Goal: Information Seeking & Learning: Compare options

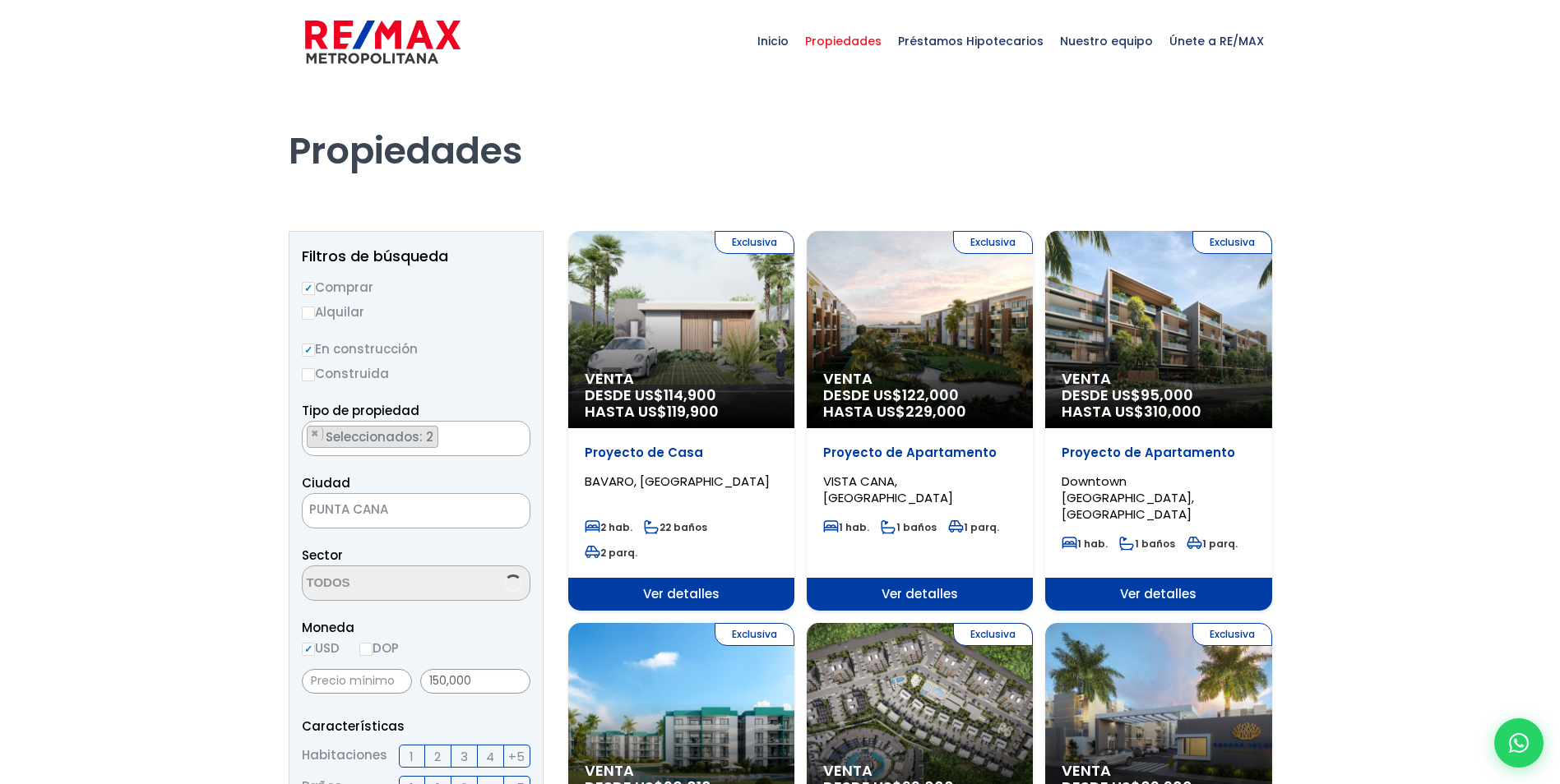
click at [393, 435] on span "Seleccionados: 2" at bounding box center [380, 437] width 113 height 17
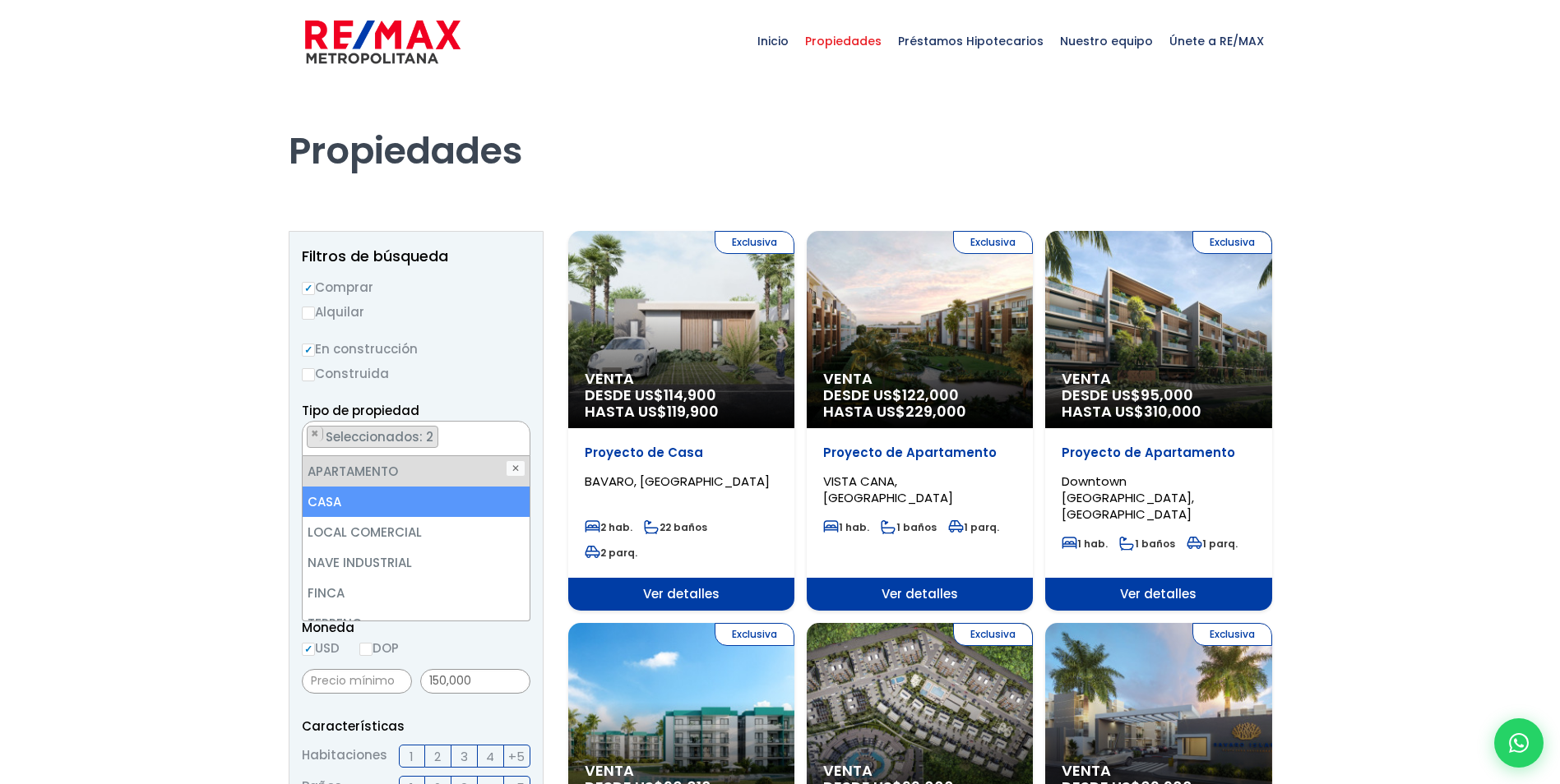
click at [395, 493] on li "CASA" at bounding box center [416, 501] width 227 height 30
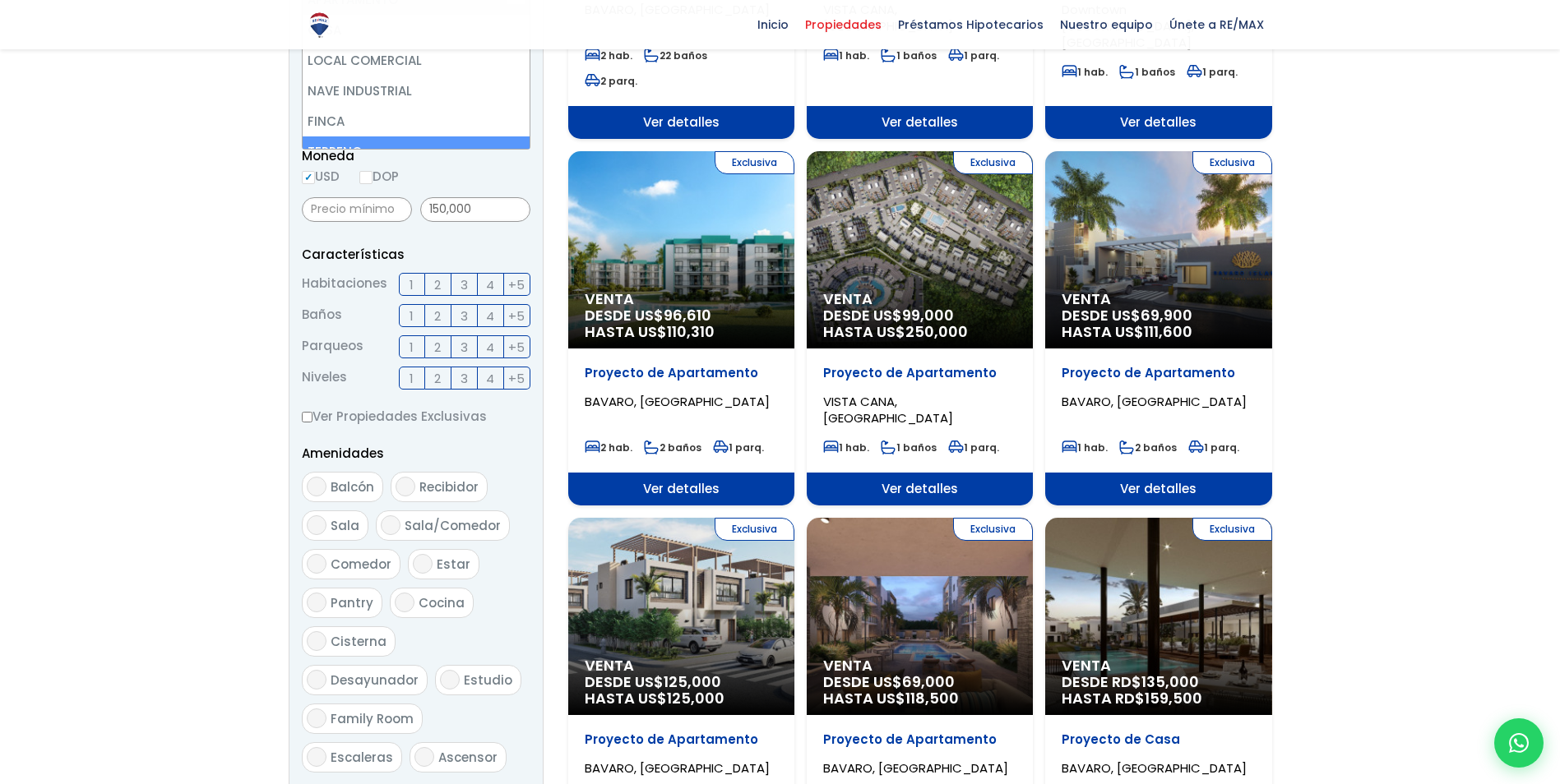
scroll to position [576, 0]
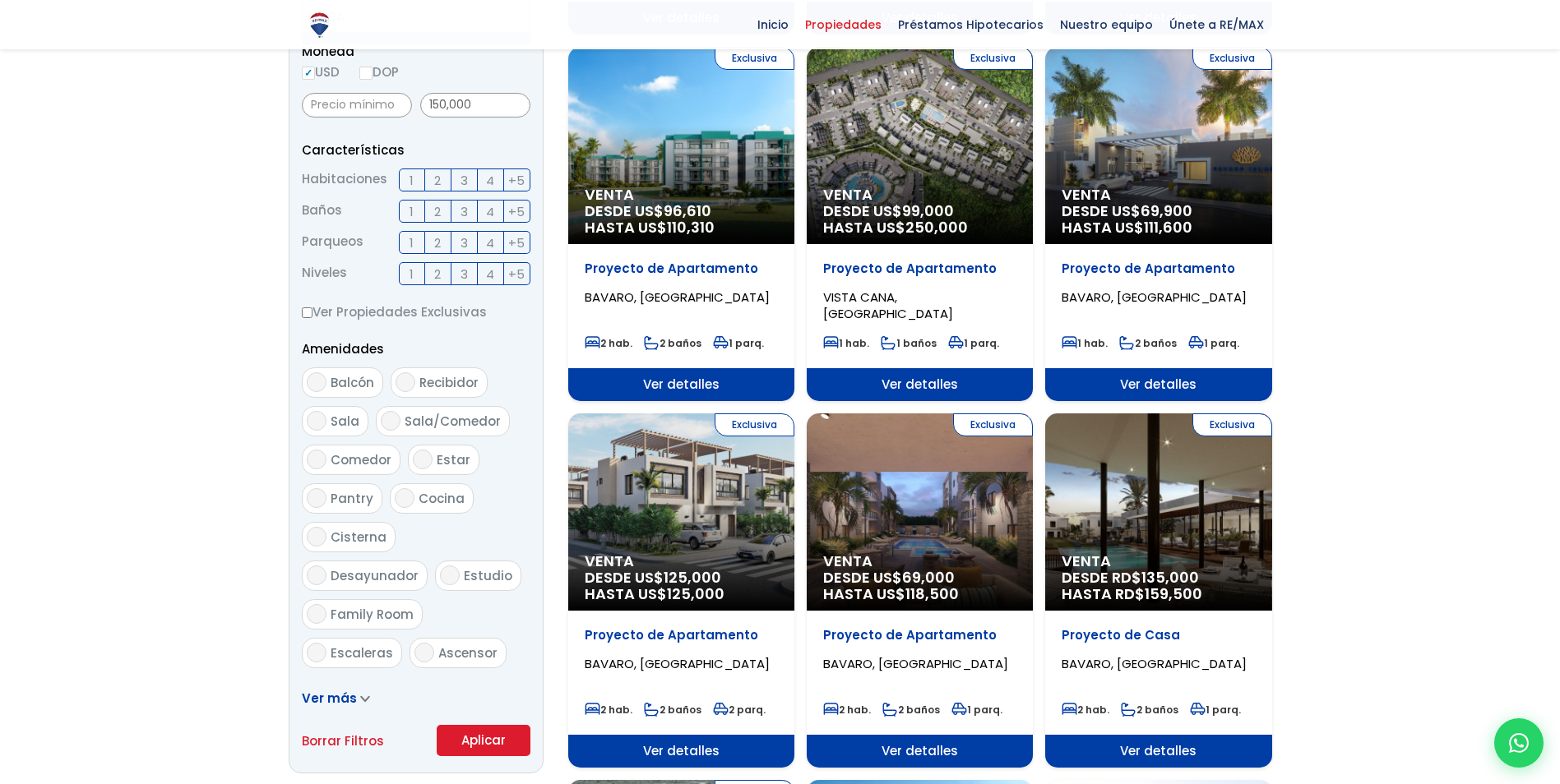
click at [484, 744] on form "Comprar Alquilar En construcción Construida Tipo de propiedad APARTAMENTO CASA …" at bounding box center [416, 228] width 228 height 1055
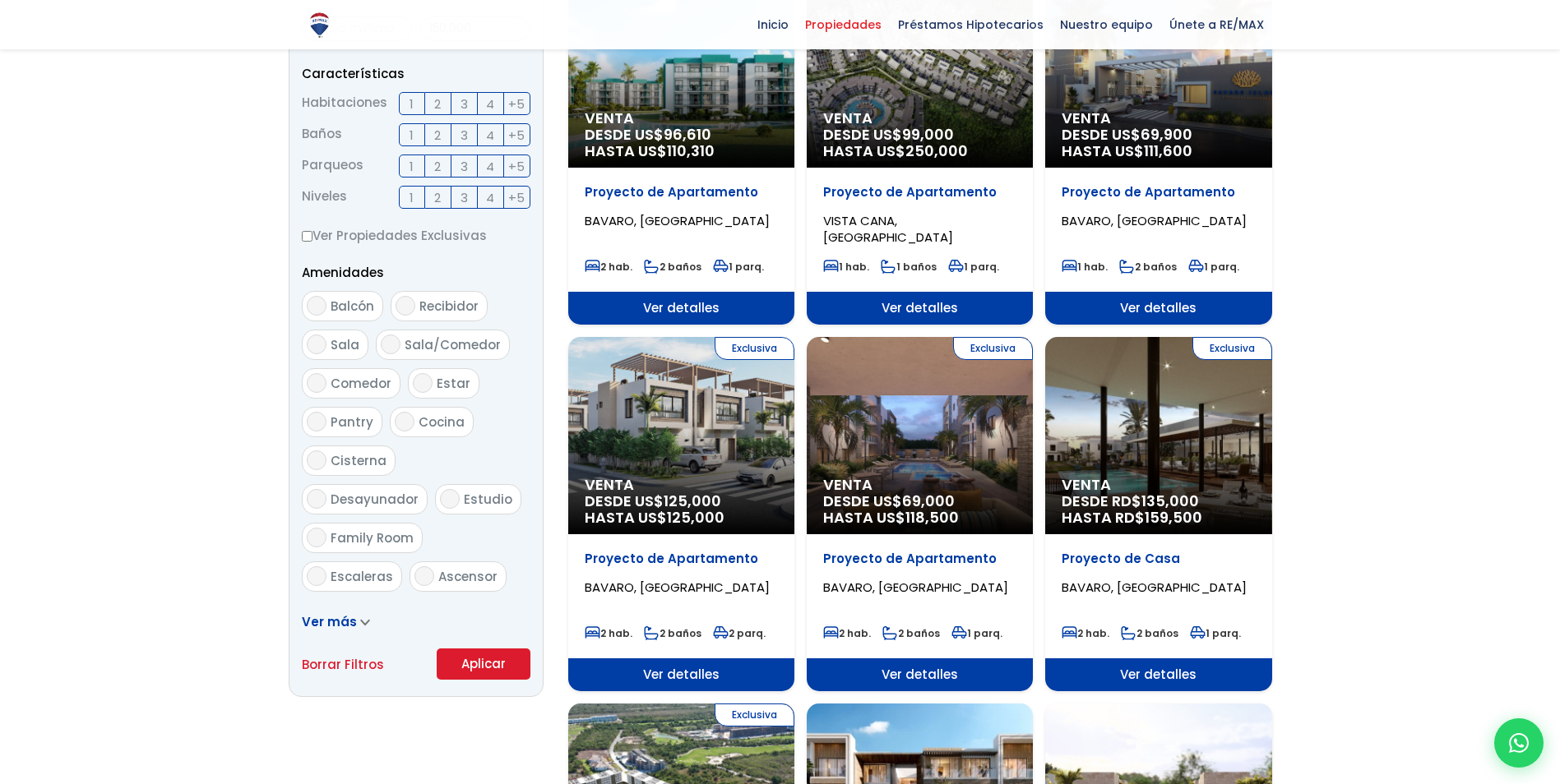
scroll to position [904, 0]
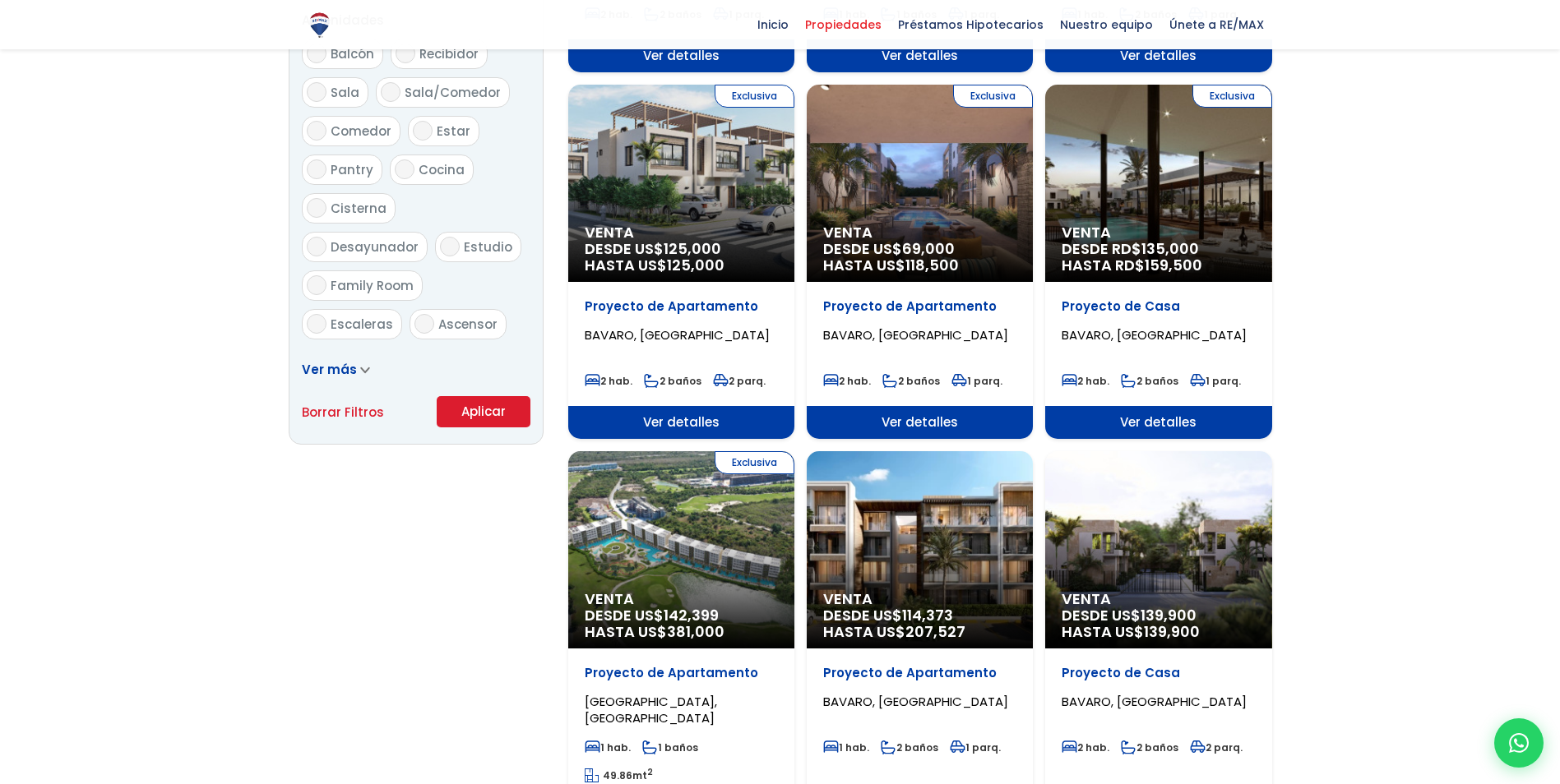
click at [474, 402] on button "Aplicar" at bounding box center [483, 411] width 93 height 31
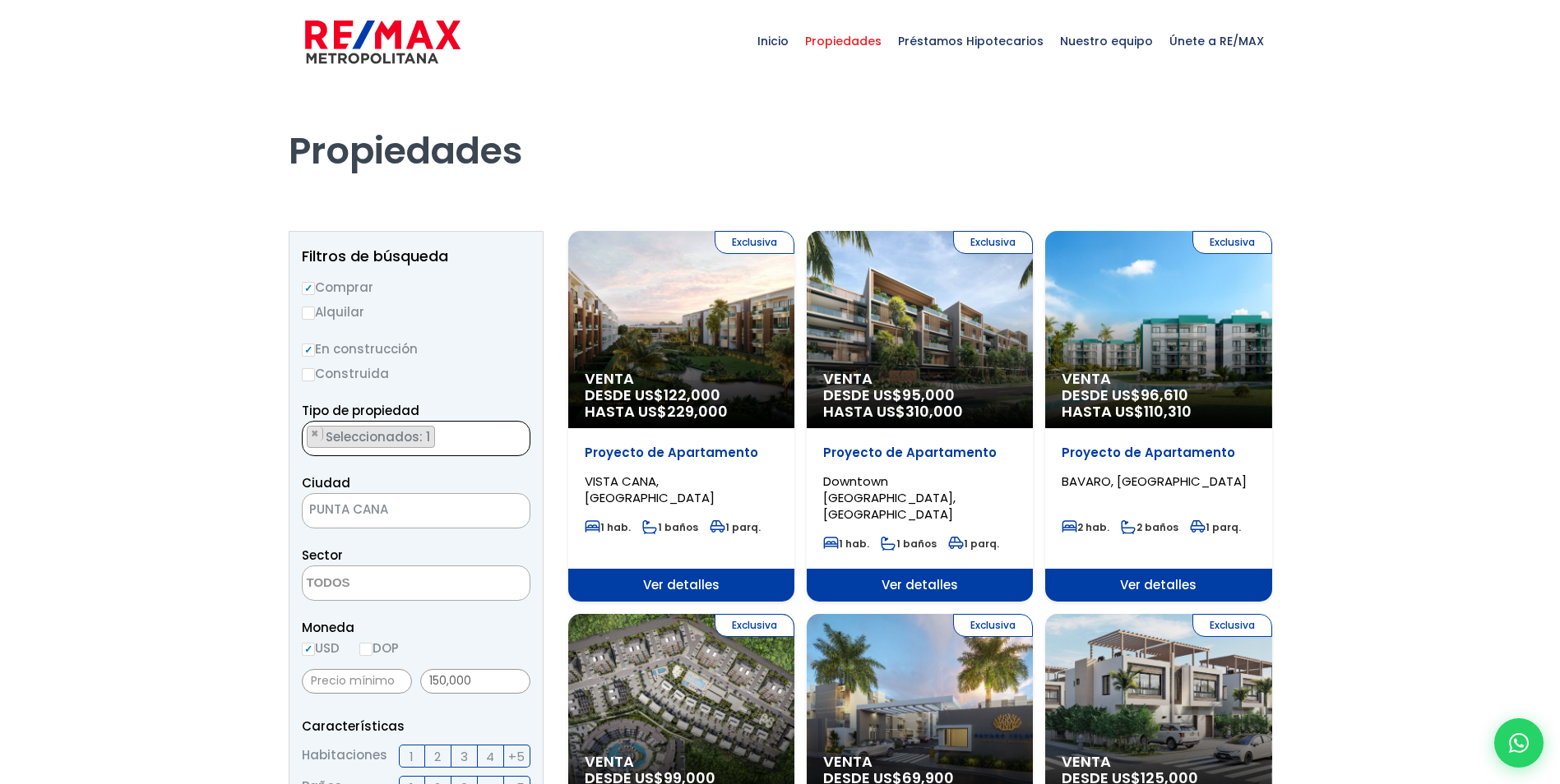
click at [398, 432] on span "Seleccionados: 1" at bounding box center [379, 437] width 110 height 17
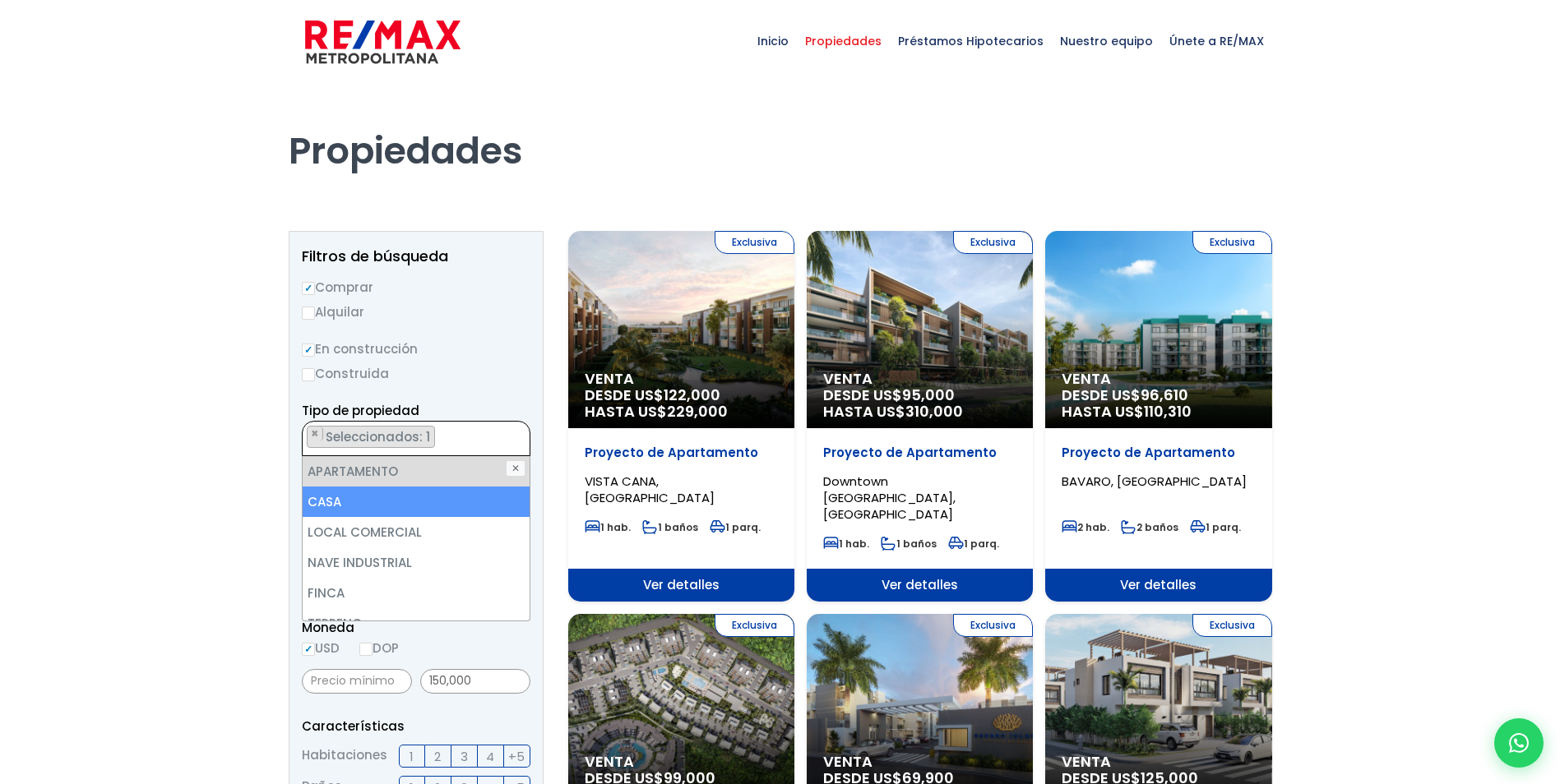
click at [321, 494] on li "CASA" at bounding box center [416, 501] width 227 height 30
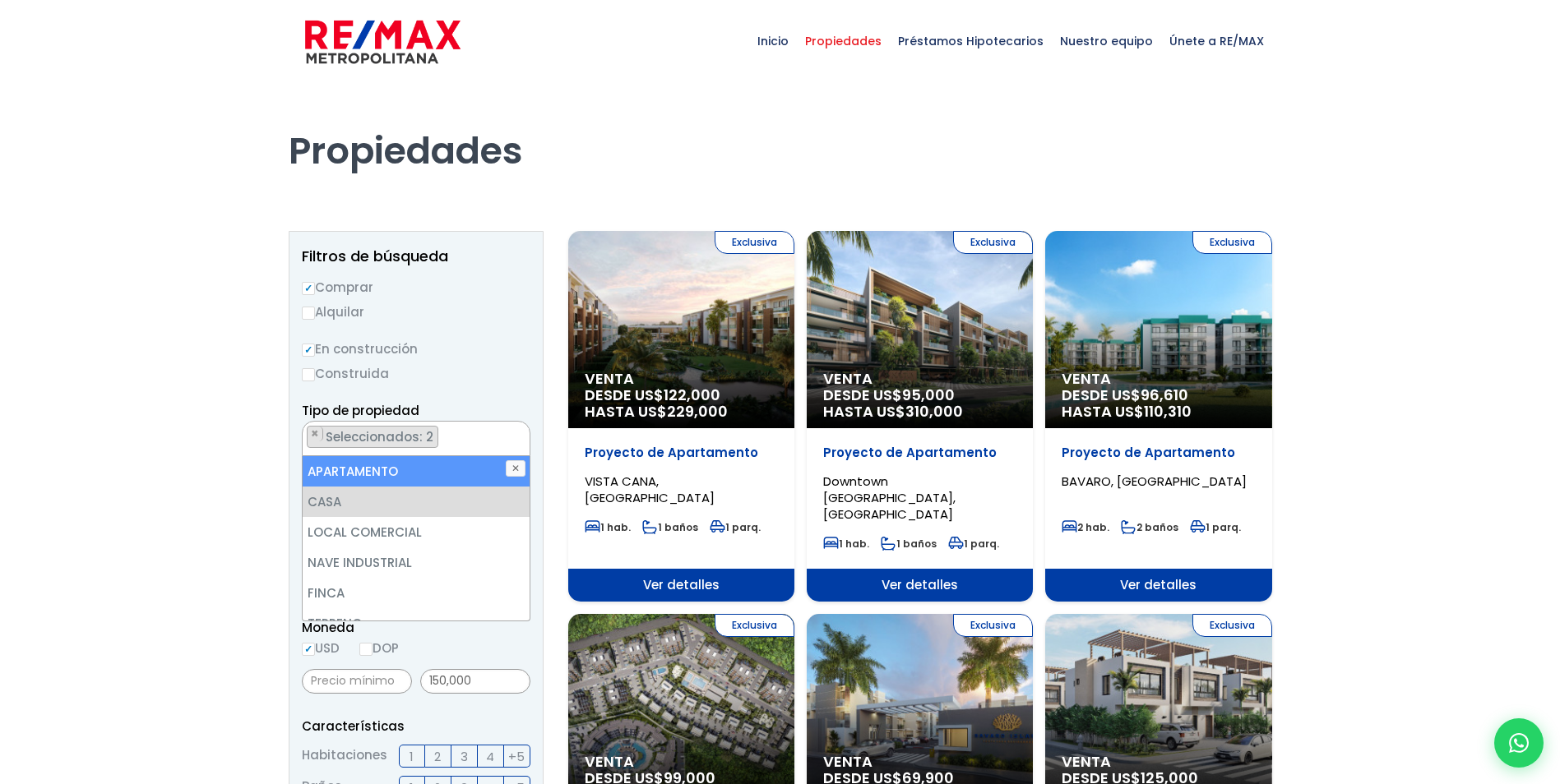
click at [326, 470] on li "APARTAMENTO" at bounding box center [416, 471] width 227 height 30
select select "house"
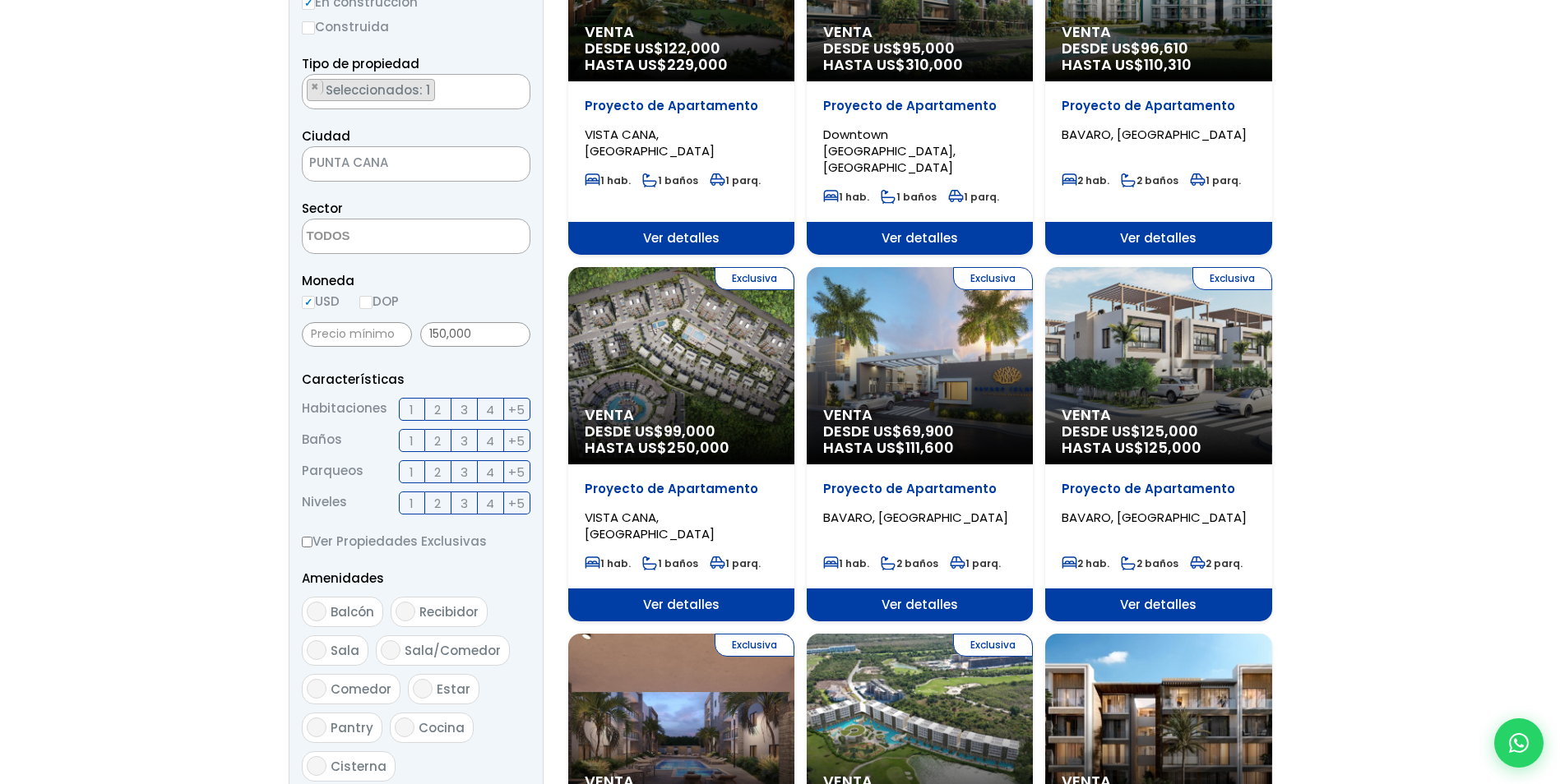
scroll to position [576, 0]
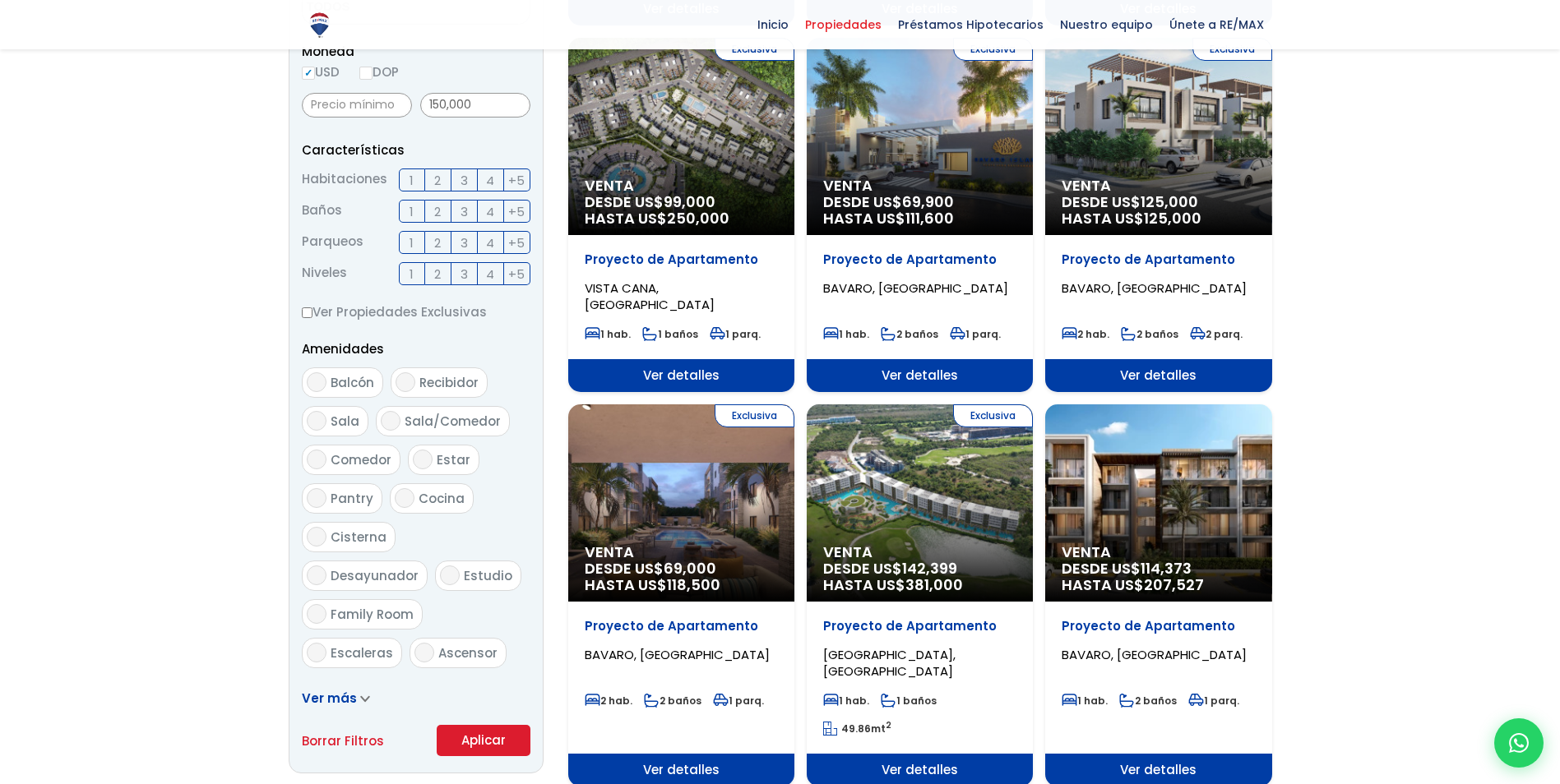
click at [490, 755] on aside "Filtros de búsqueda Comprar Alquilar En construcción Construida Tipo de propied…" at bounding box center [416, 214] width 255 height 1119
click at [489, 742] on button "Aplicar" at bounding box center [483, 741] width 93 height 31
click at [476, 731] on button "Aplicar" at bounding box center [483, 741] width 93 height 31
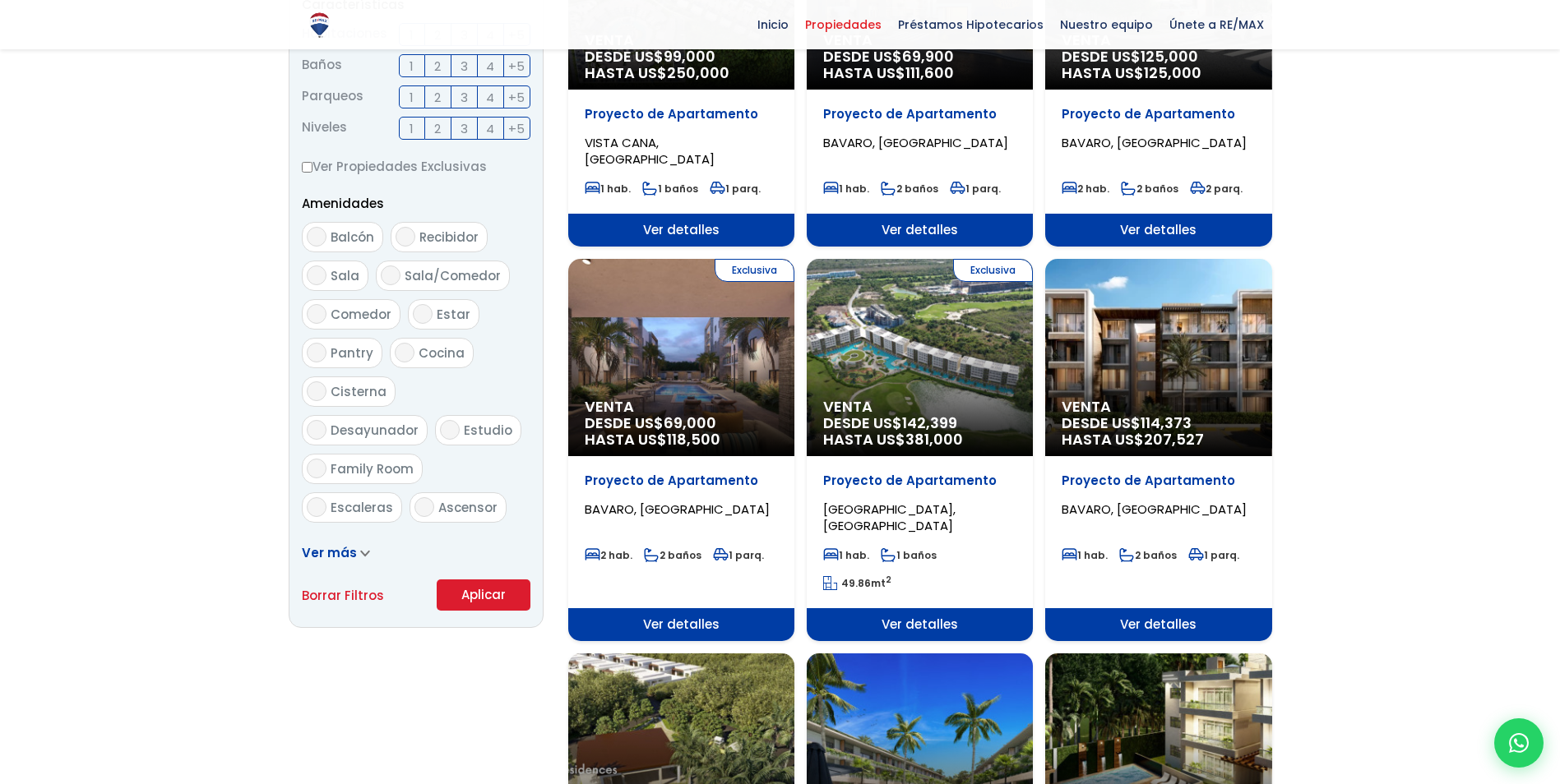
scroll to position [740, 0]
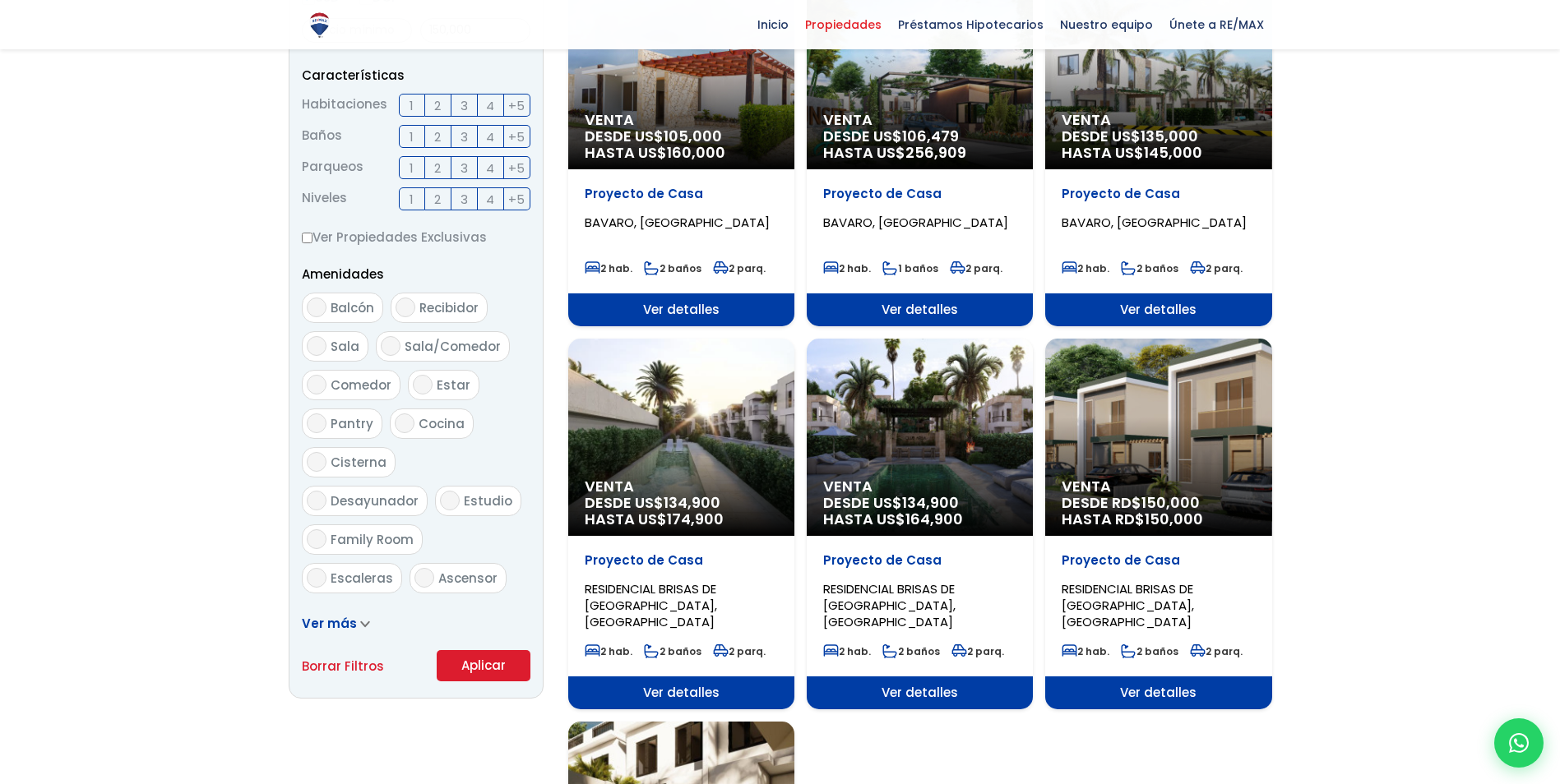
scroll to position [822, 0]
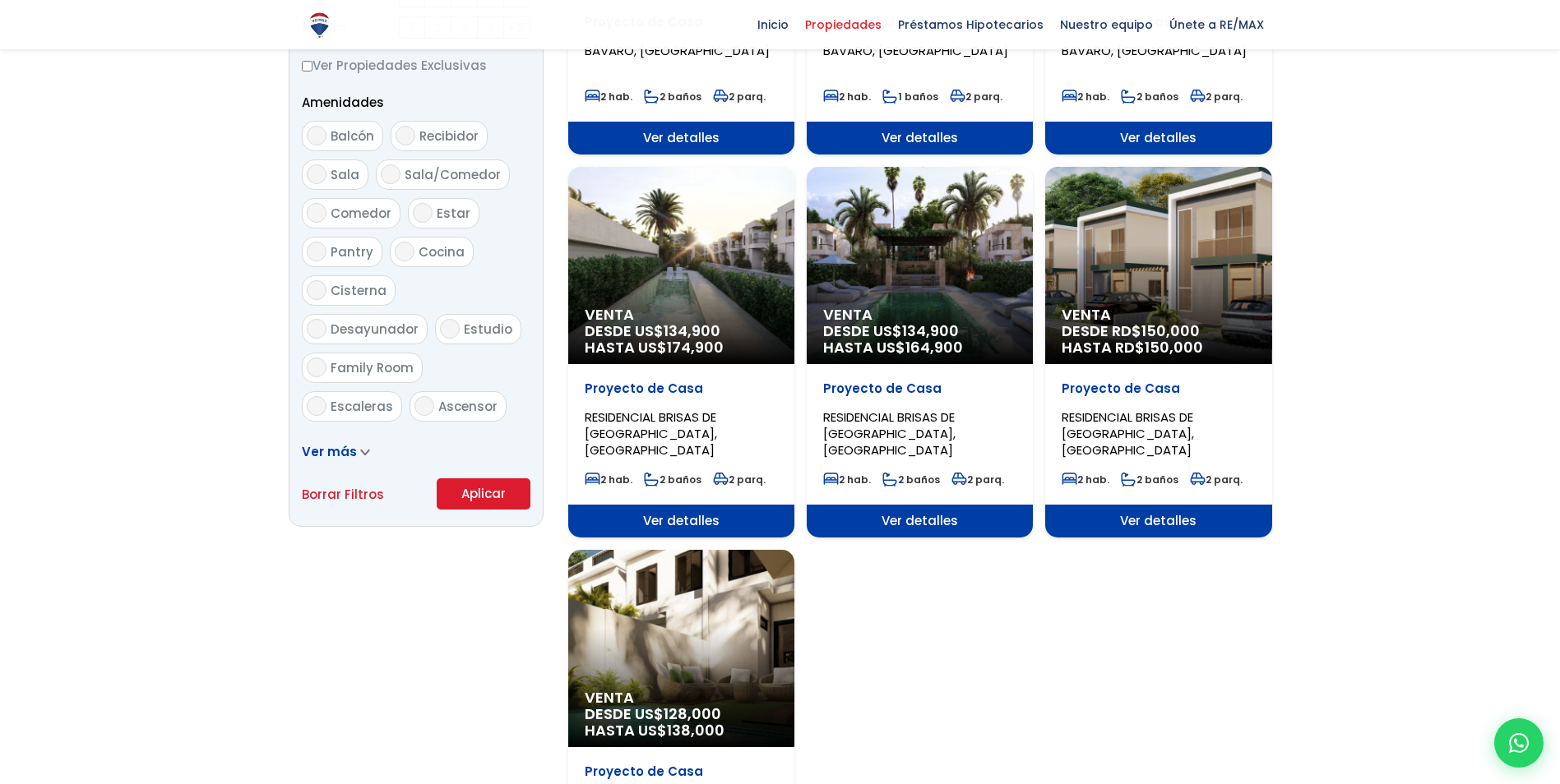
click at [496, 499] on button "Aplicar" at bounding box center [483, 494] width 93 height 31
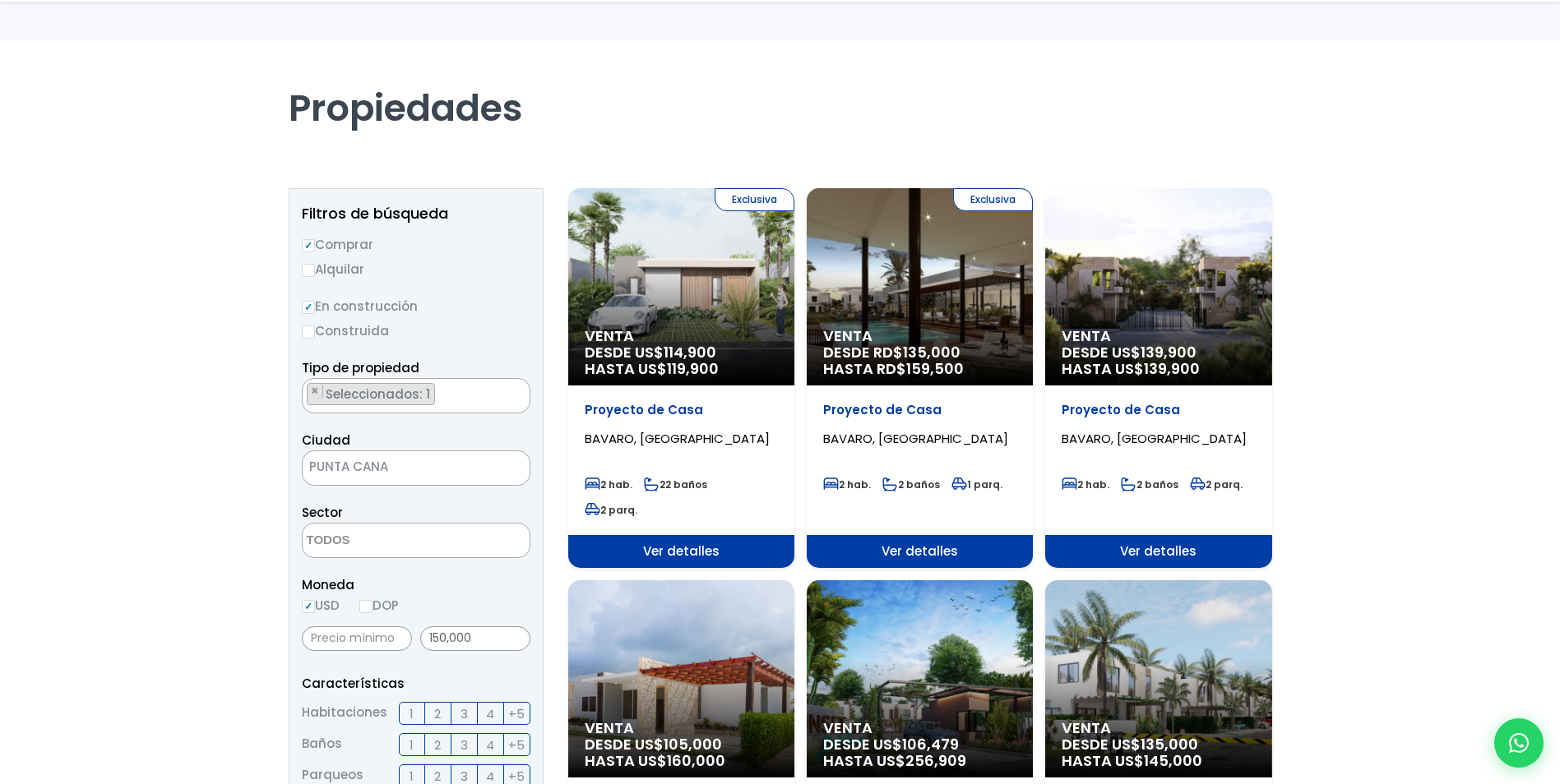
scroll to position [82, 0]
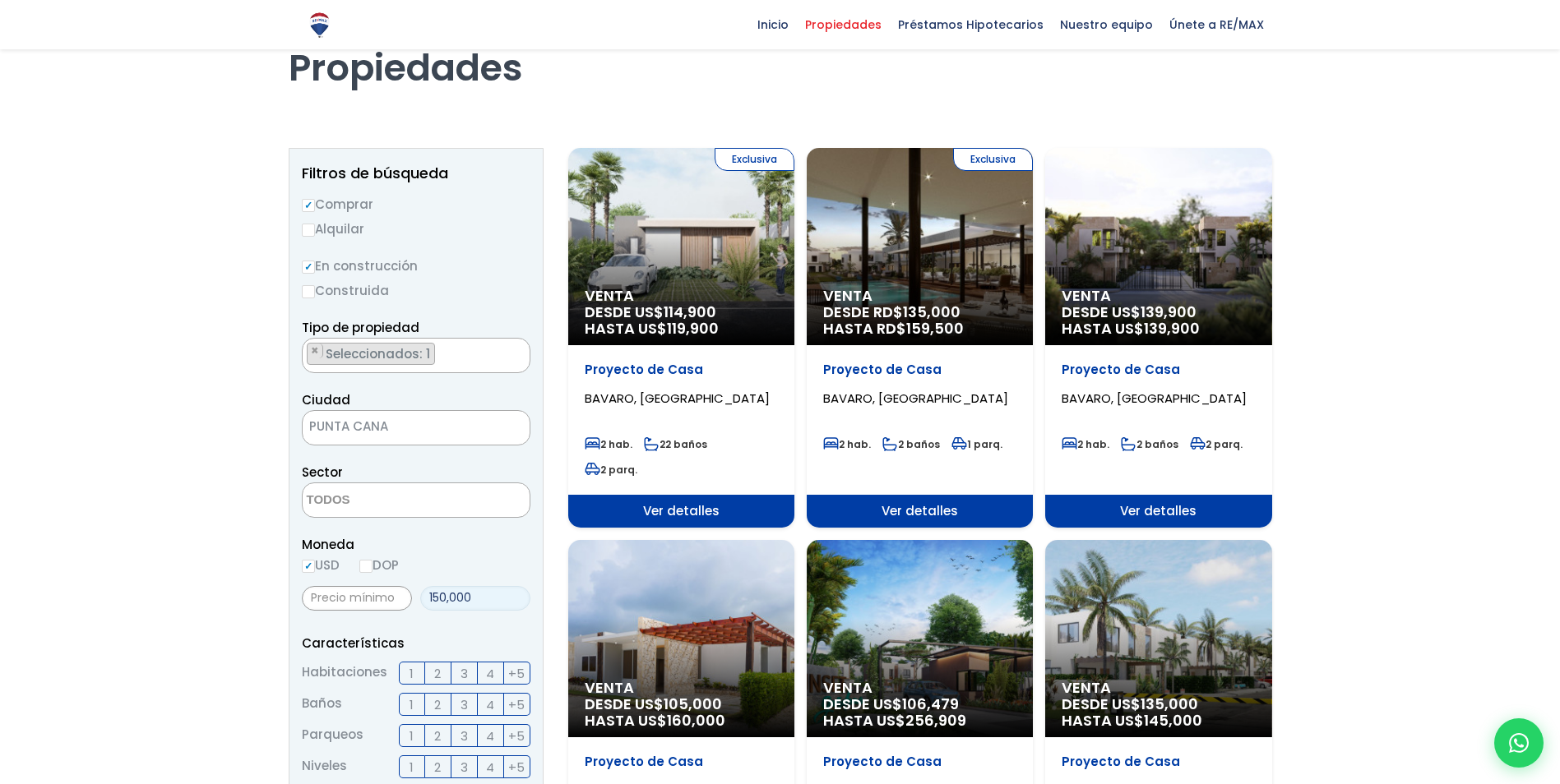
click at [446, 596] on input "150,000" at bounding box center [475, 598] width 110 height 25
drag, startPoint x: 446, startPoint y: 597, endPoint x: 432, endPoint y: 600, distance: 14.3
click at [432, 600] on input "150,000" at bounding box center [475, 598] width 110 height 25
type input "125,000"
click at [480, 562] on div "Moneda USD DOP" at bounding box center [416, 557] width 228 height 45
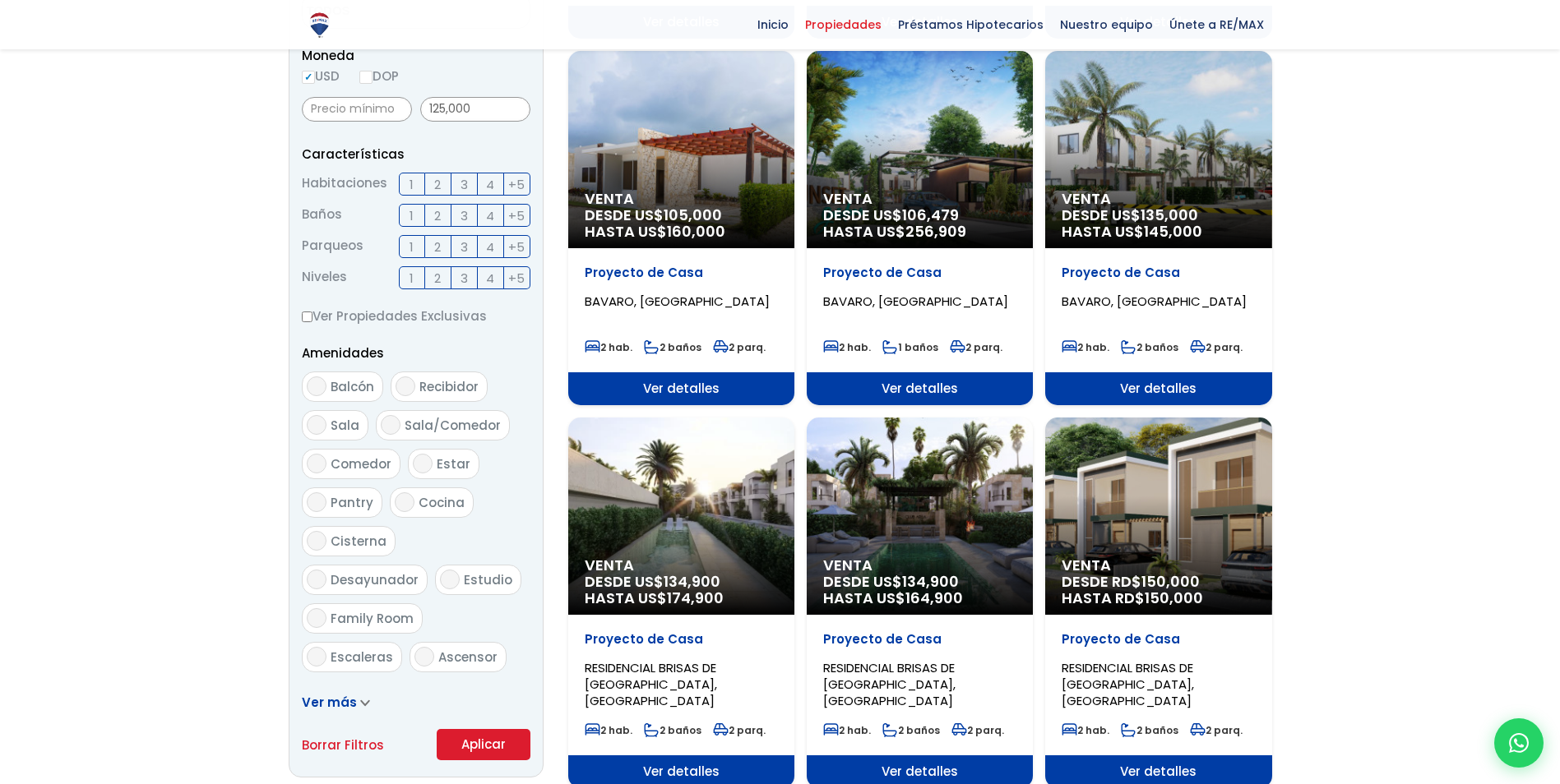
scroll to position [822, 0]
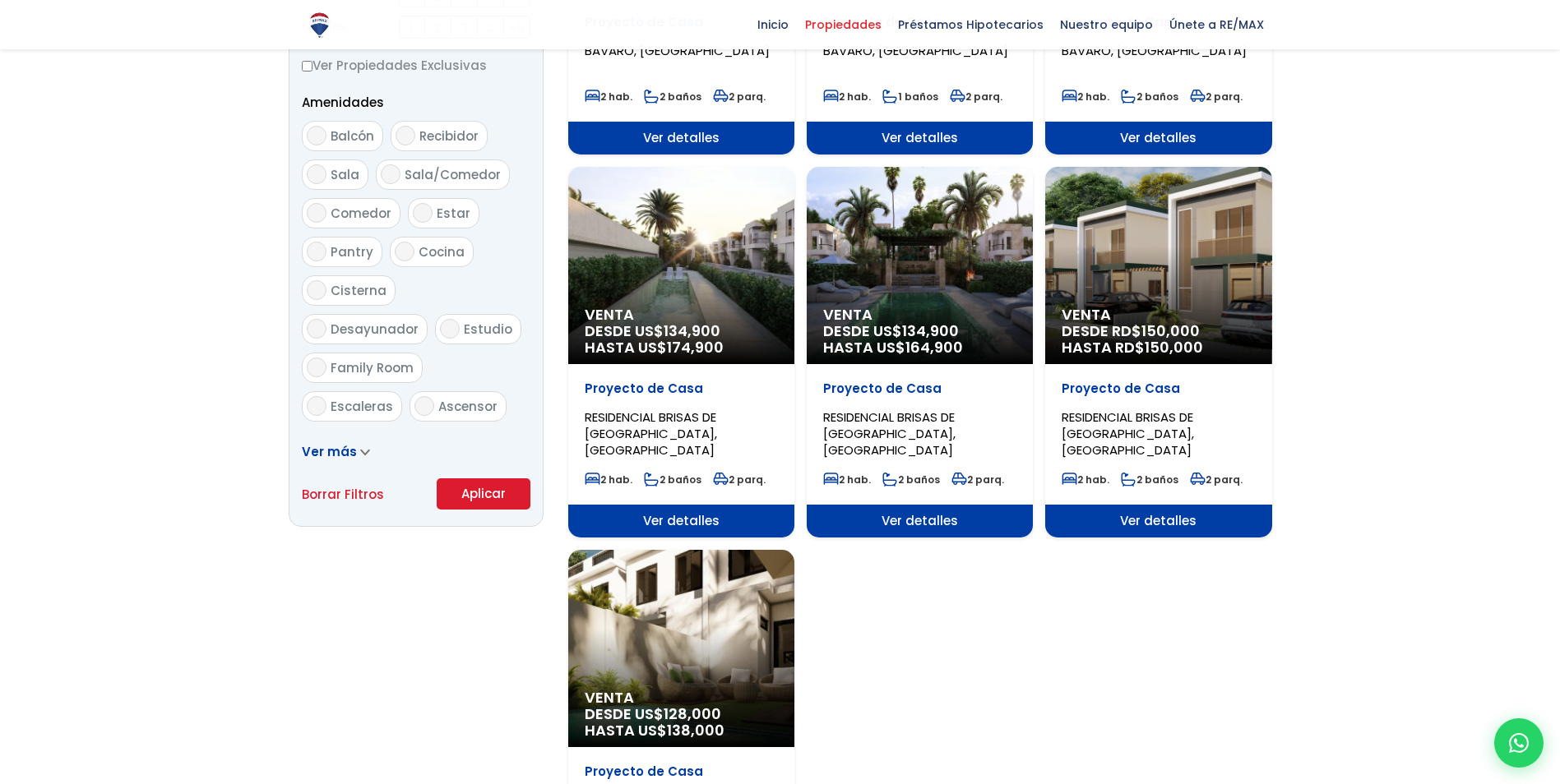
click at [488, 488] on button "Aplicar" at bounding box center [483, 494] width 93 height 31
click at [489, 462] on div "Ver más" at bounding box center [416, 452] width 228 height 21
click at [488, 491] on button "Aplicar" at bounding box center [483, 494] width 93 height 31
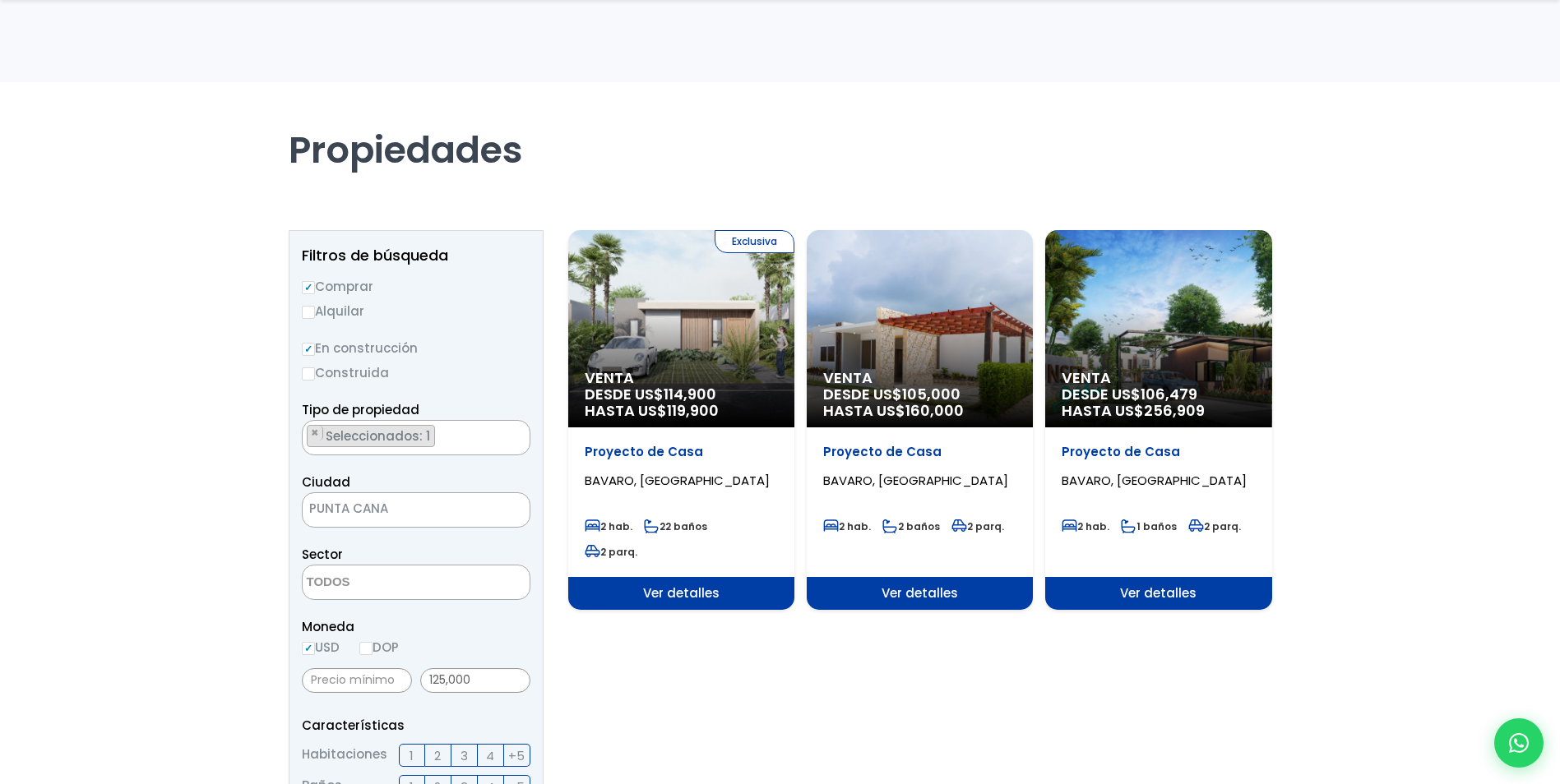
scroll to position [82, 0]
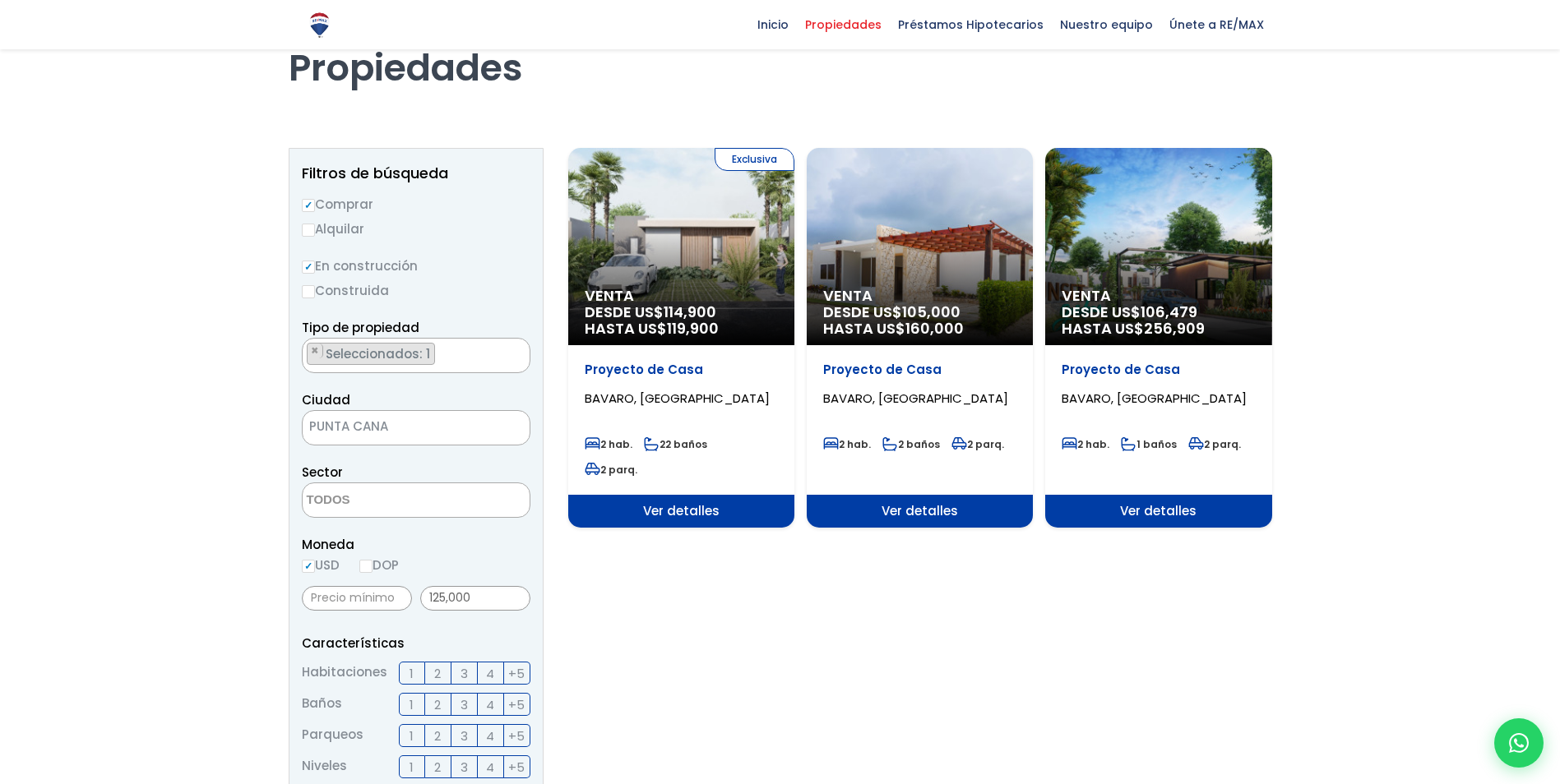
click at [795, 260] on div "Venta DESDE US$ 105,000 HASTA US$ 160,000" at bounding box center [681, 246] width 227 height 197
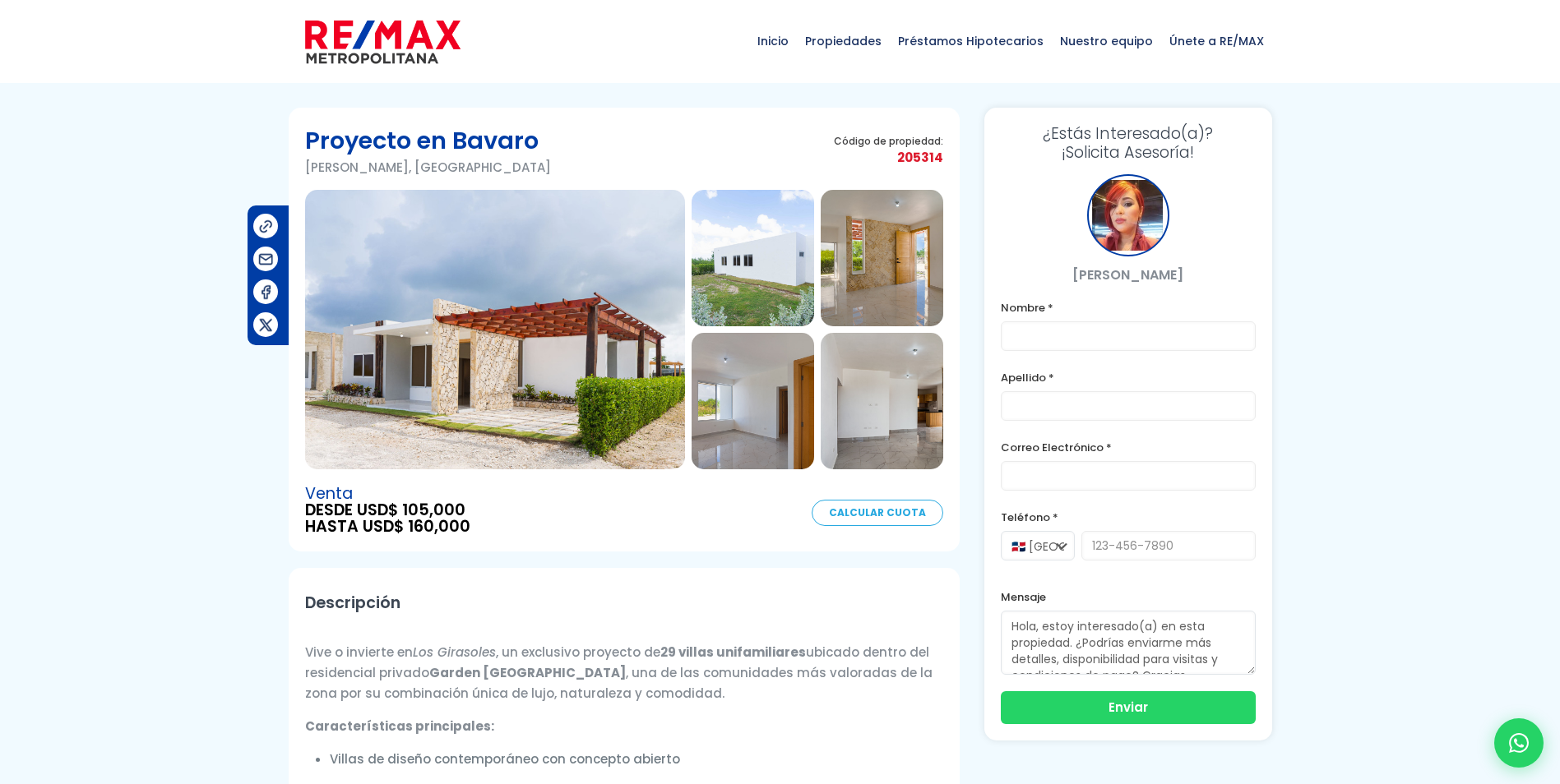
click at [482, 376] on img at bounding box center [495, 329] width 380 height 279
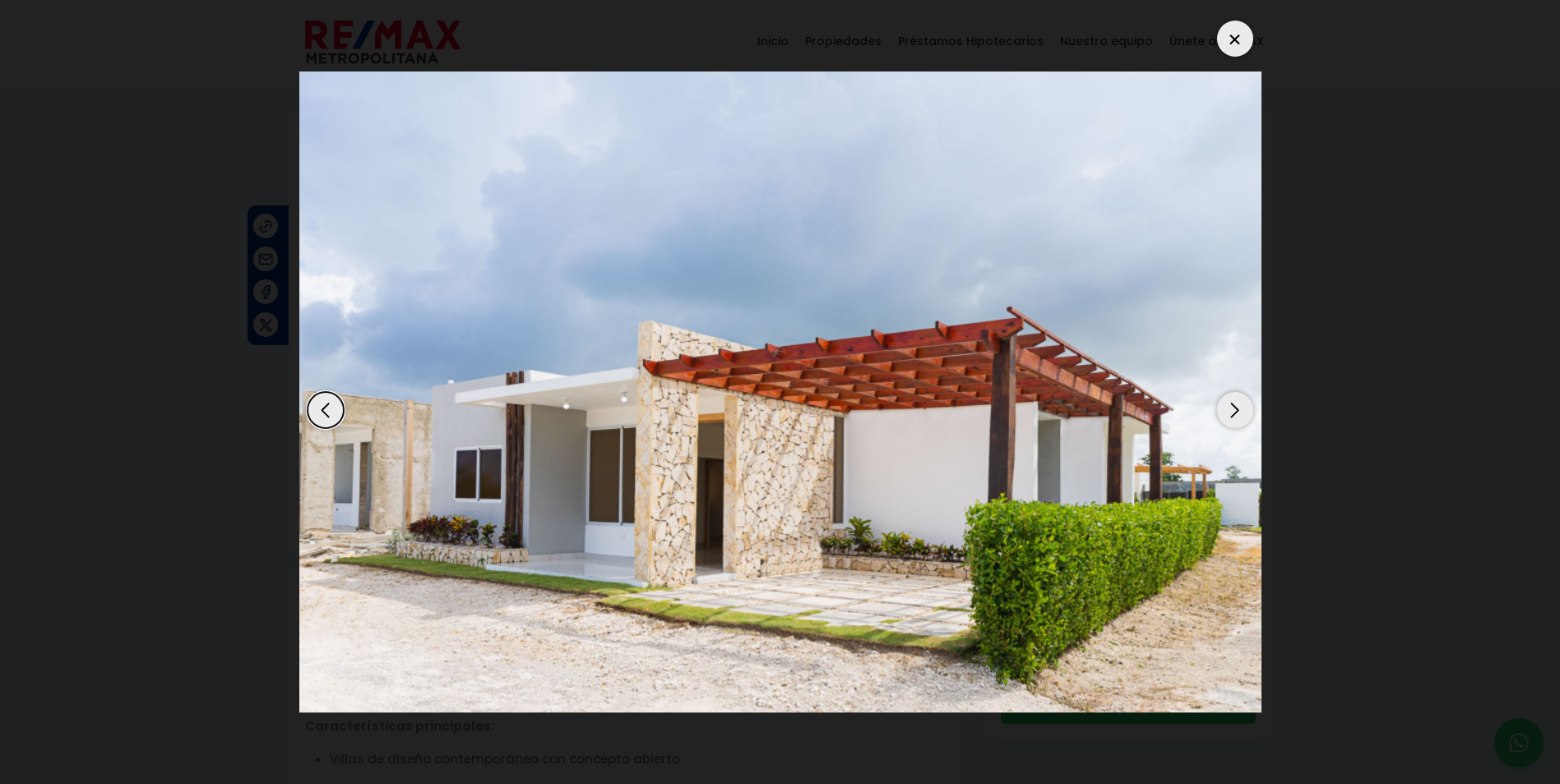
click at [1241, 406] on div "Next slide" at bounding box center [1236, 411] width 36 height 36
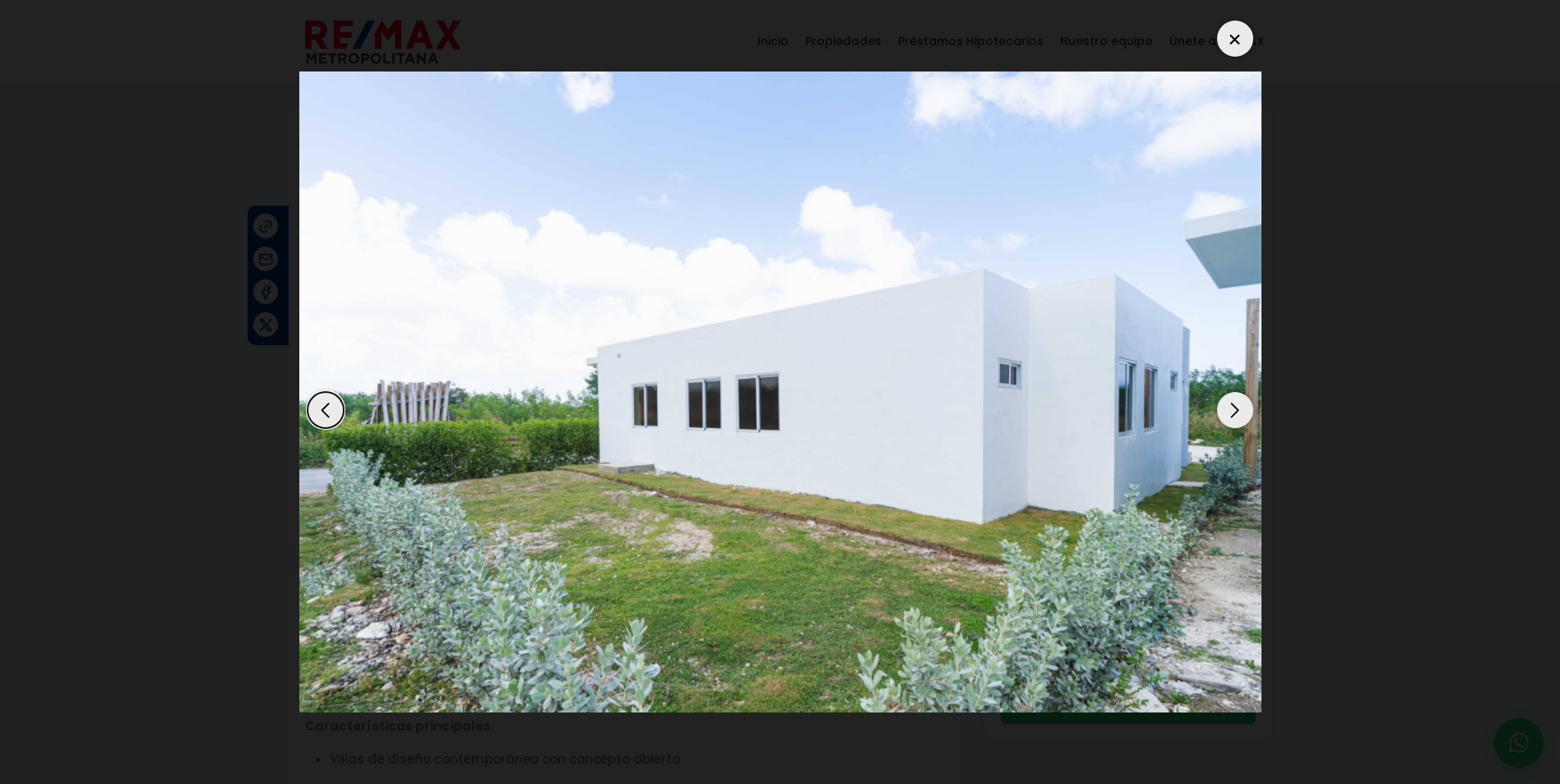
click at [1241, 406] on div "Next slide" at bounding box center [1236, 411] width 36 height 36
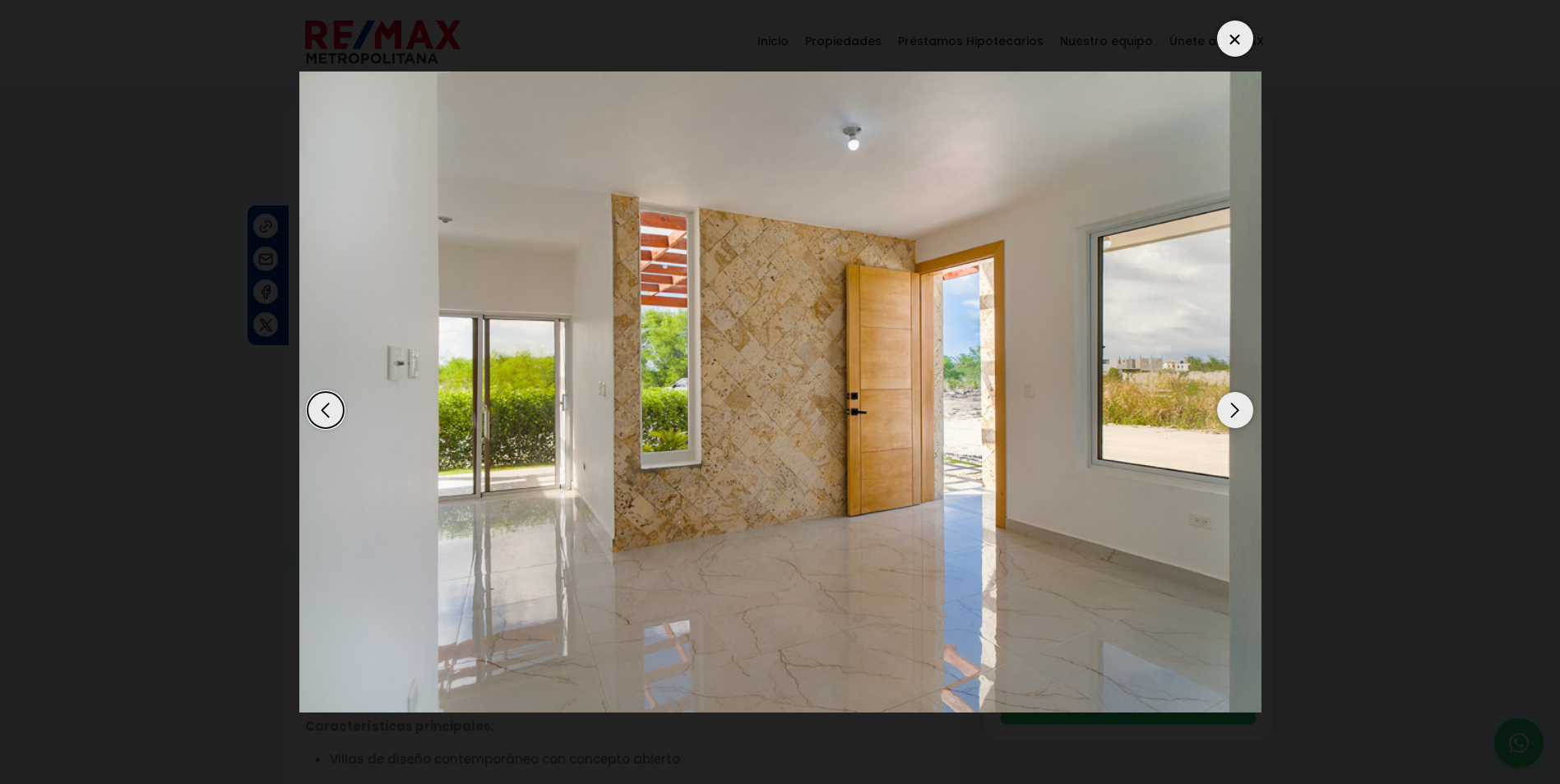
click at [1241, 406] on div "Next slide" at bounding box center [1236, 411] width 36 height 36
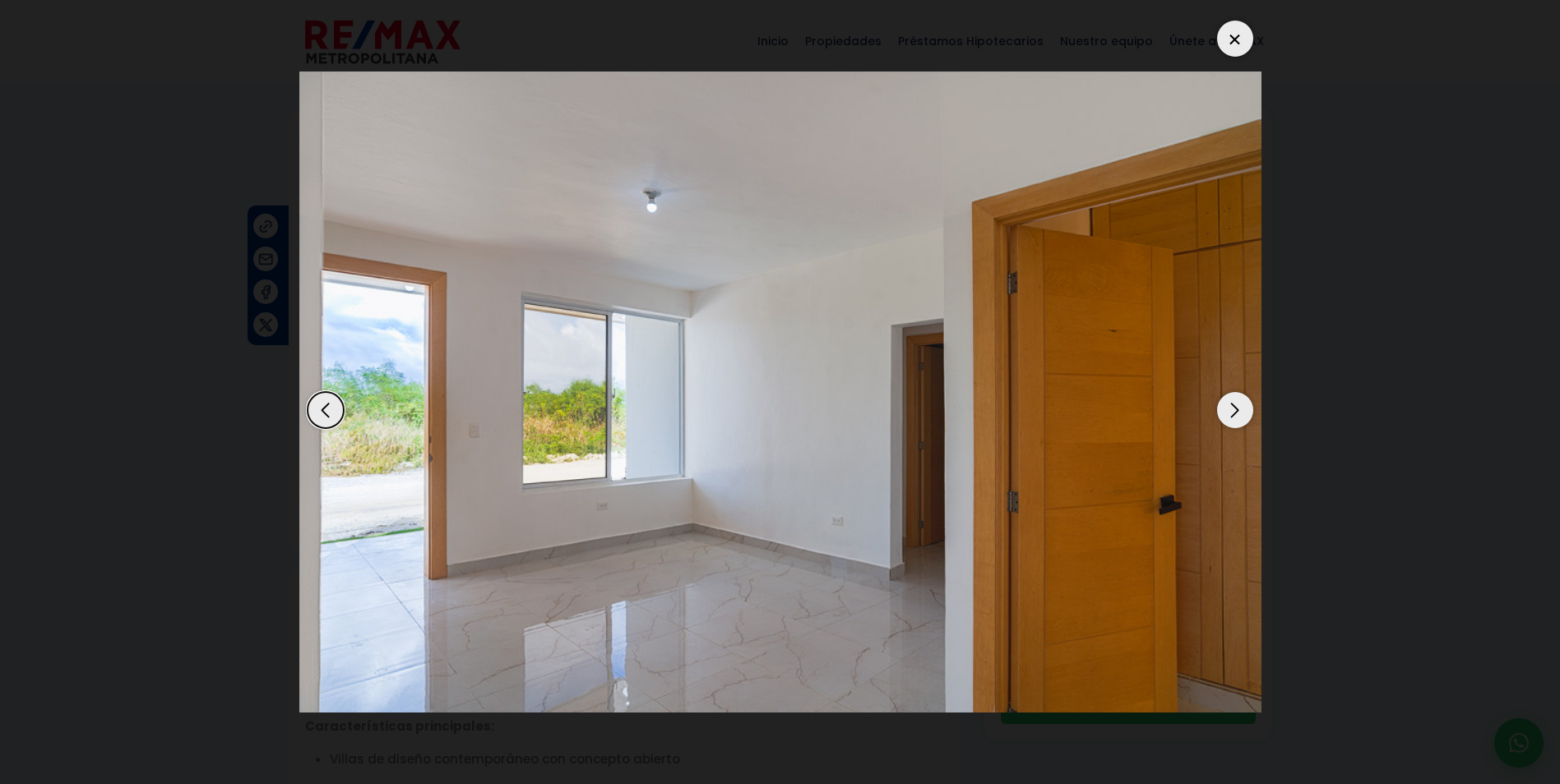
click at [1241, 406] on div "Next slide" at bounding box center [1236, 411] width 36 height 36
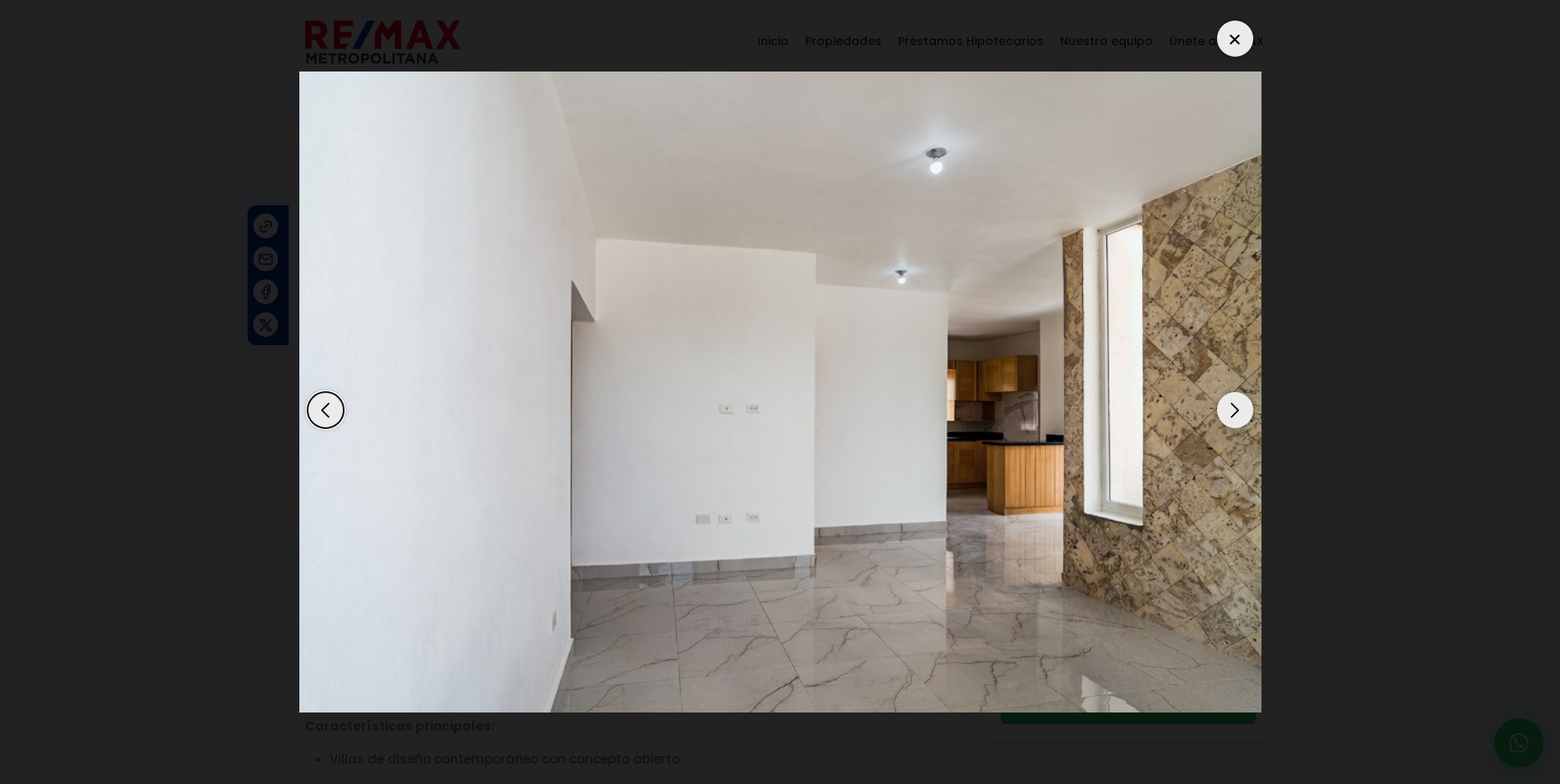
click at [1241, 406] on div "Next slide" at bounding box center [1236, 411] width 36 height 36
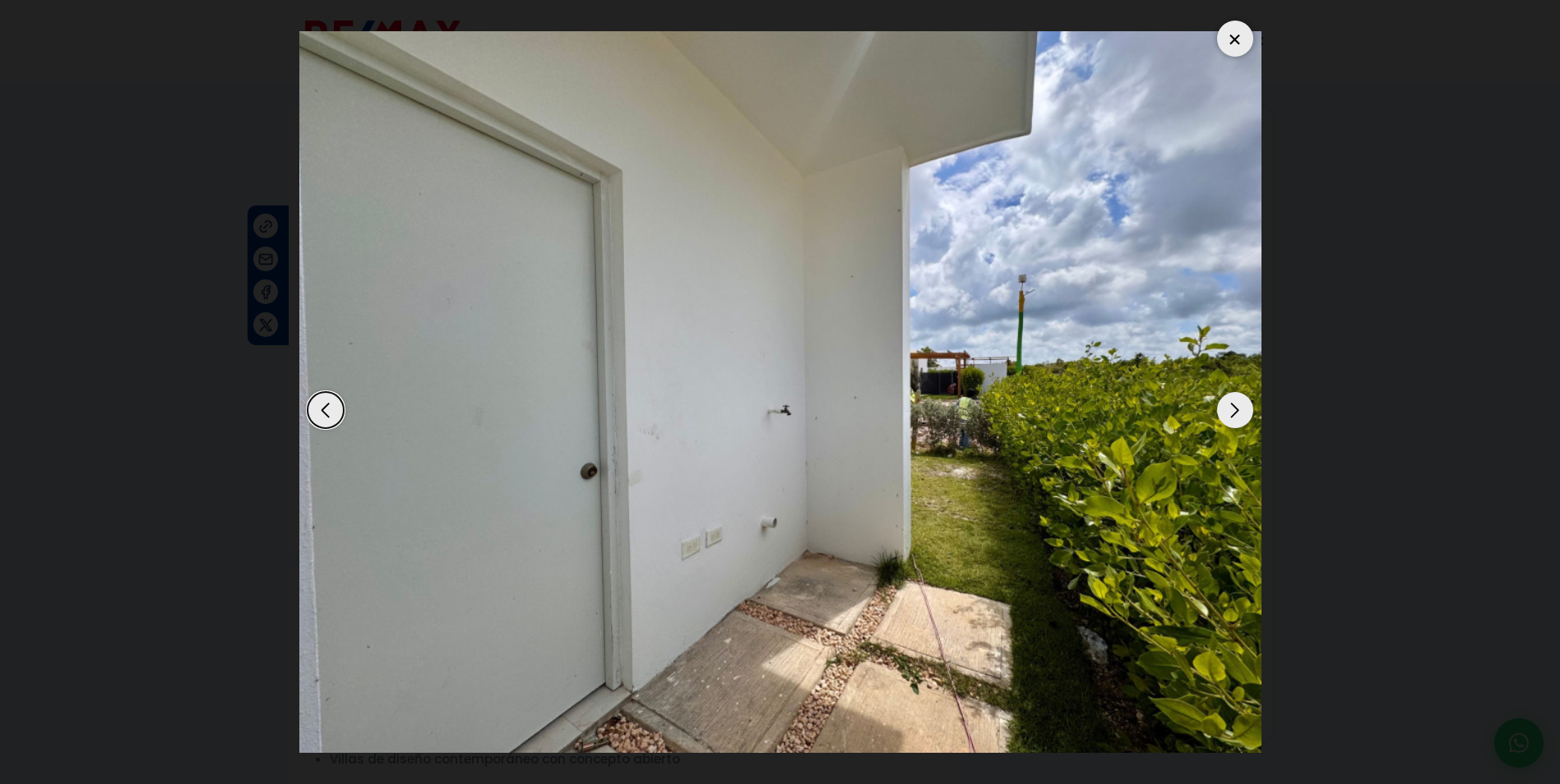
click at [1241, 406] on div "Next slide" at bounding box center [1236, 411] width 36 height 36
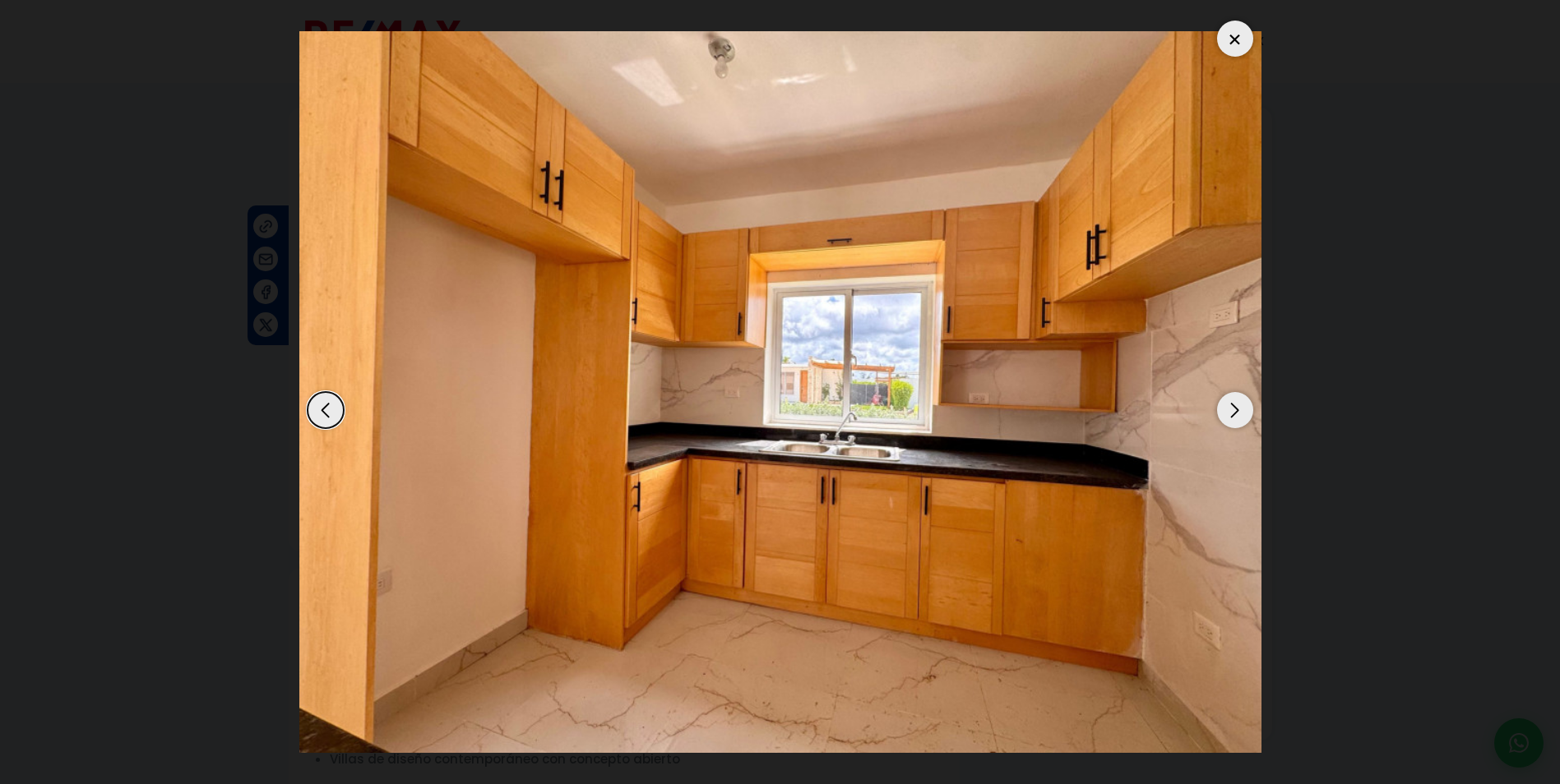
click at [1241, 406] on div "Next slide" at bounding box center [1236, 411] width 36 height 36
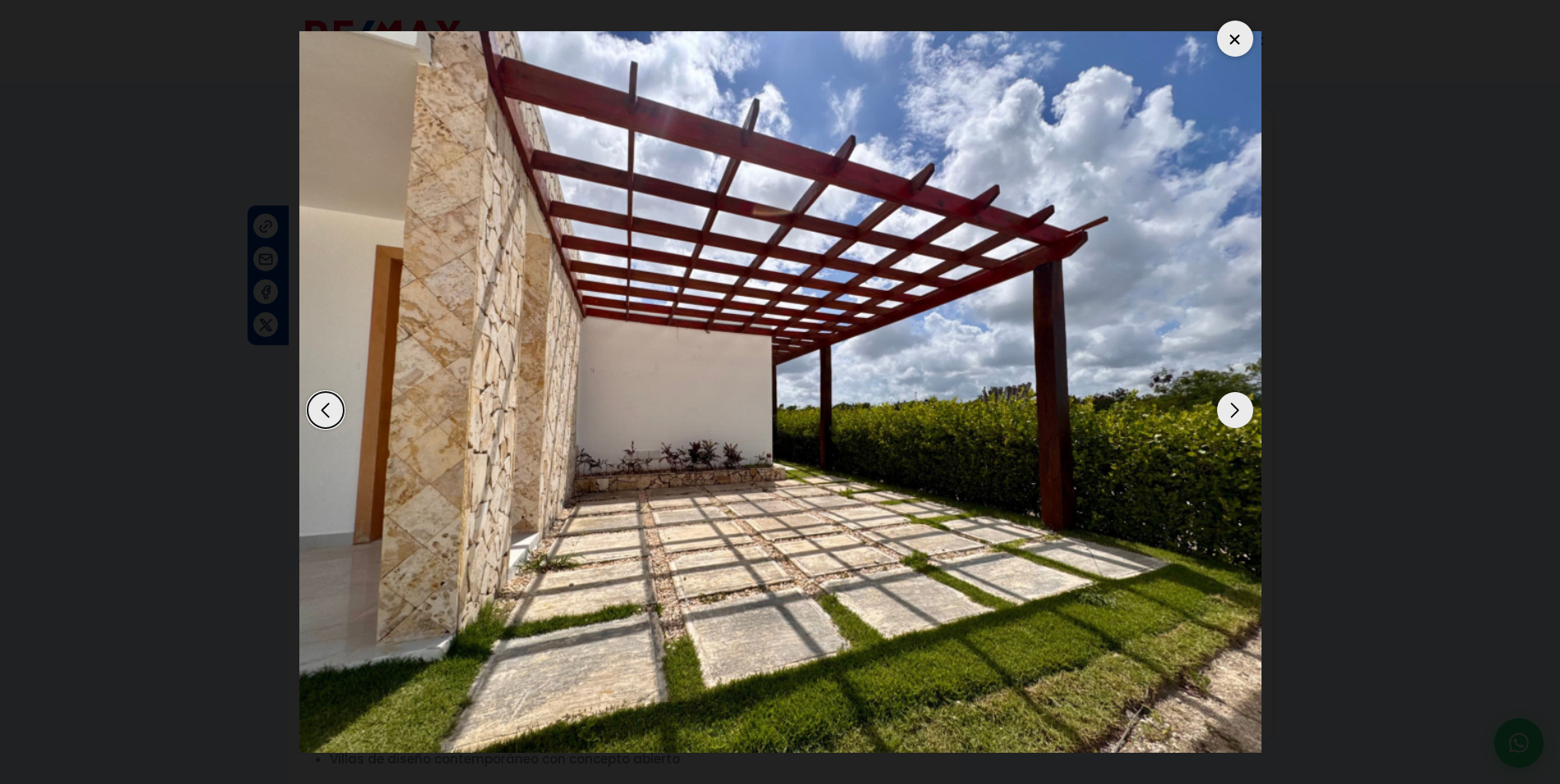
click at [1241, 406] on div "Next slide" at bounding box center [1236, 411] width 36 height 36
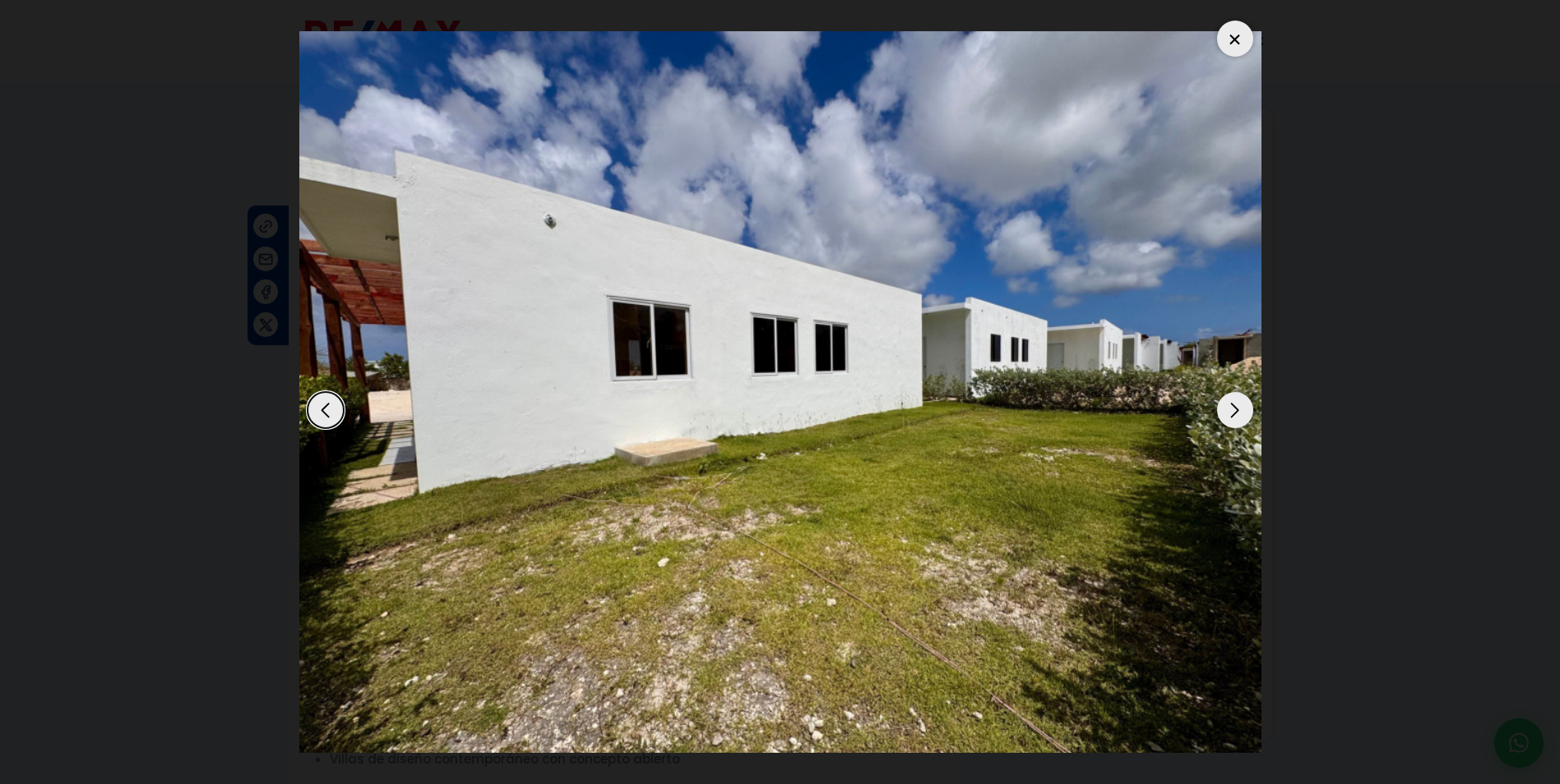
click at [1240, 406] on div "Next slide" at bounding box center [1236, 411] width 36 height 36
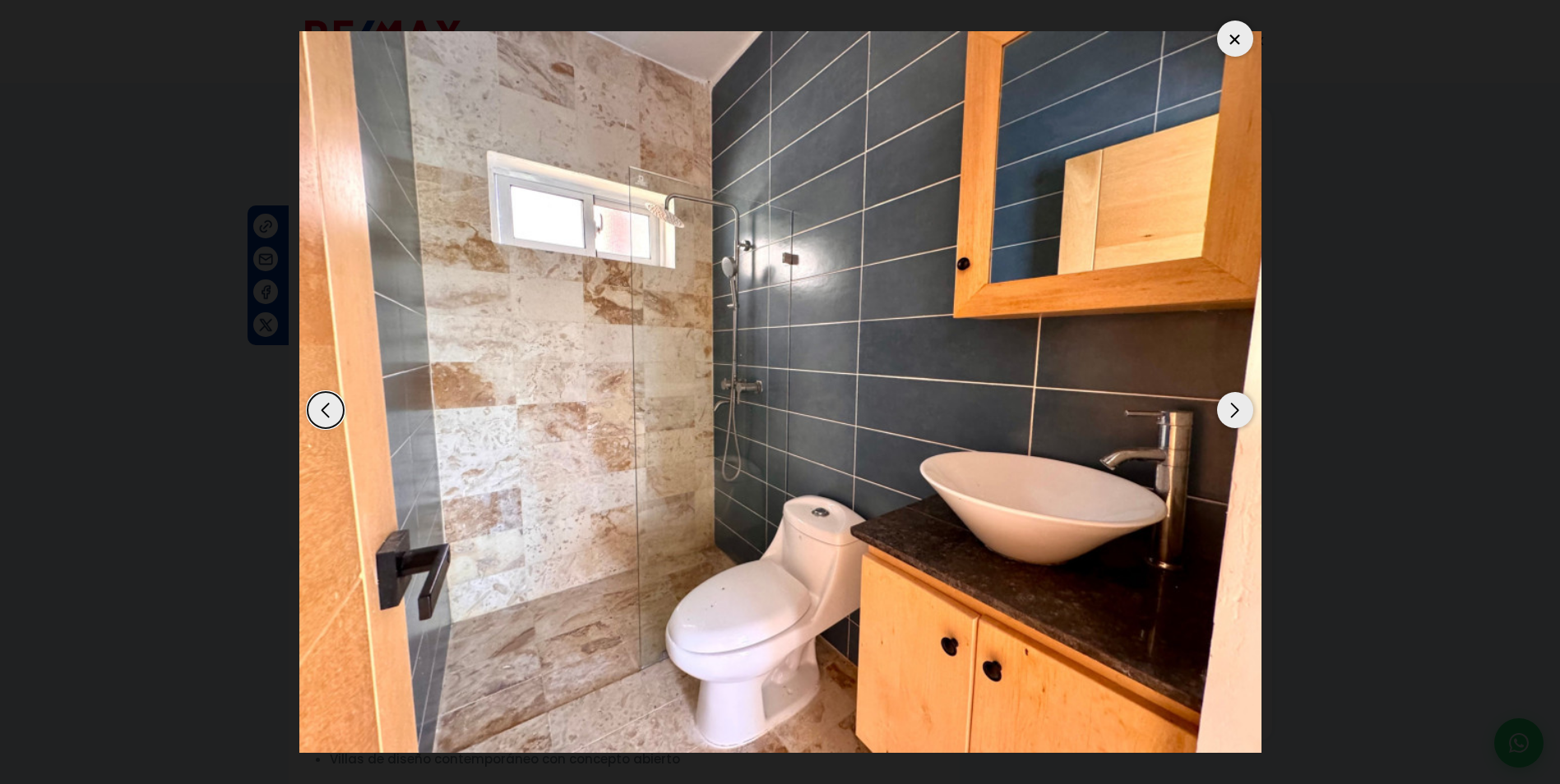
click at [1240, 406] on div "Next slide" at bounding box center [1236, 411] width 36 height 36
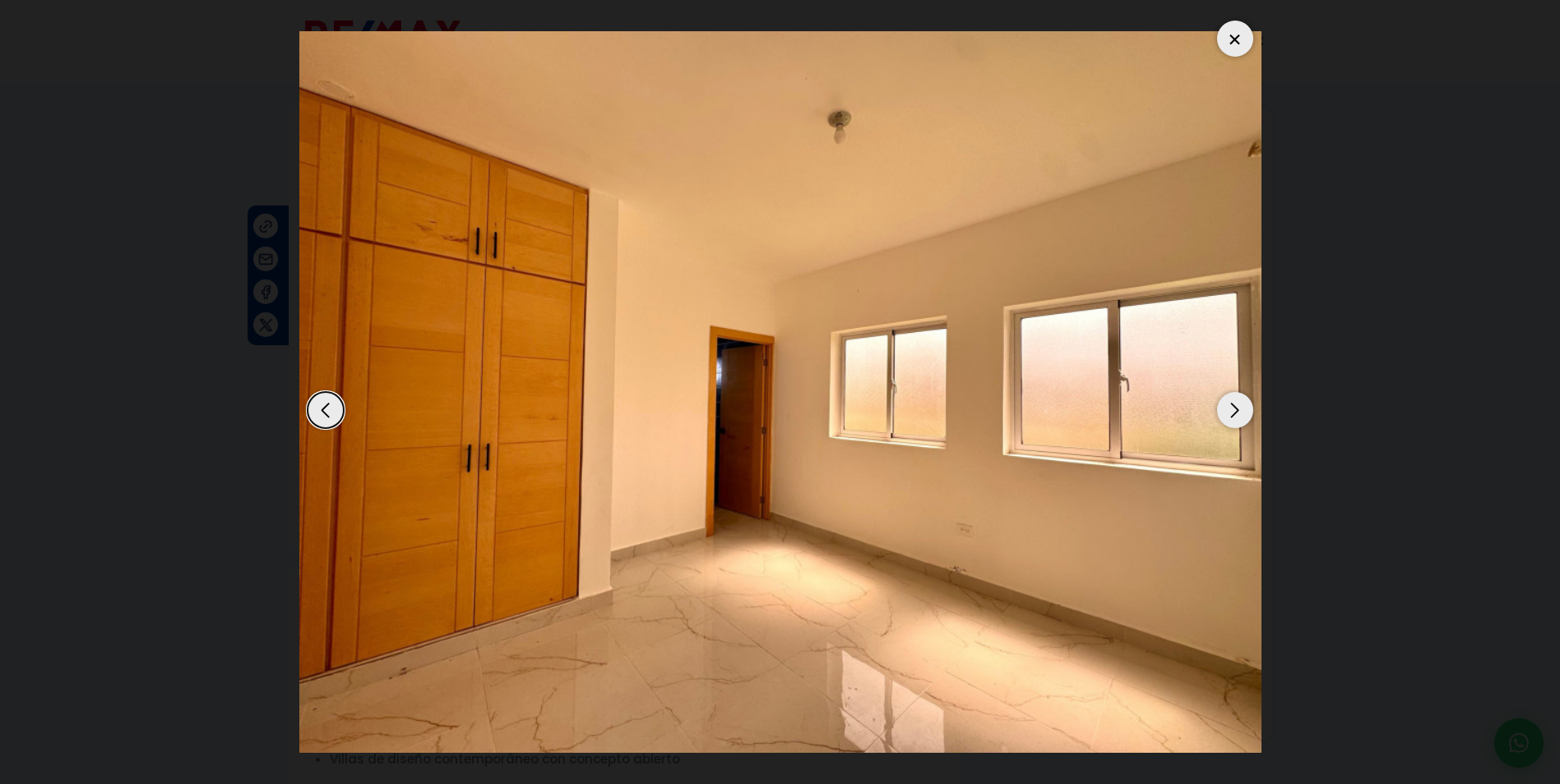
click at [1240, 406] on div "Next slide" at bounding box center [1236, 411] width 36 height 36
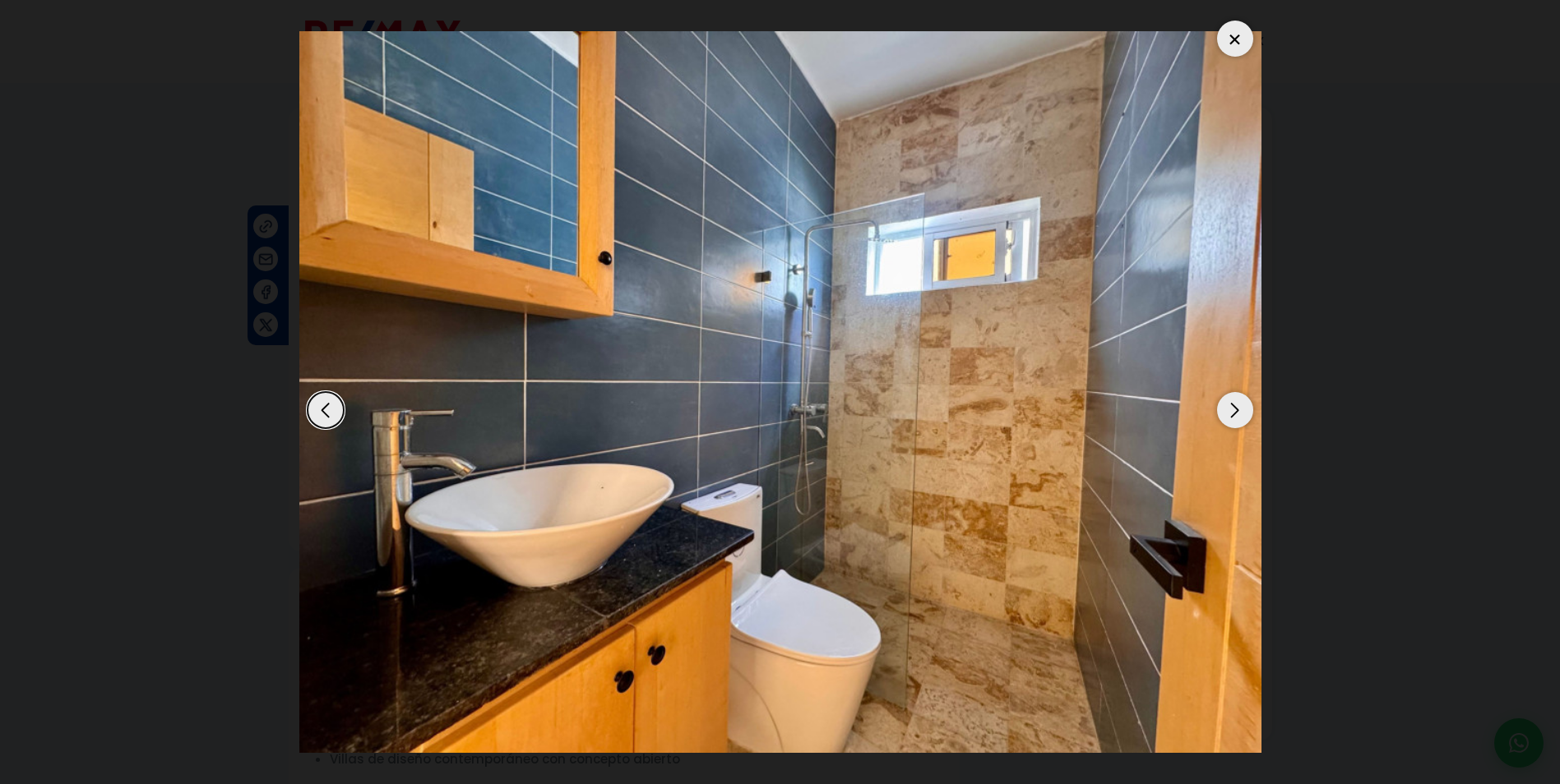
click at [1240, 406] on div "Next slide" at bounding box center [1236, 411] width 36 height 36
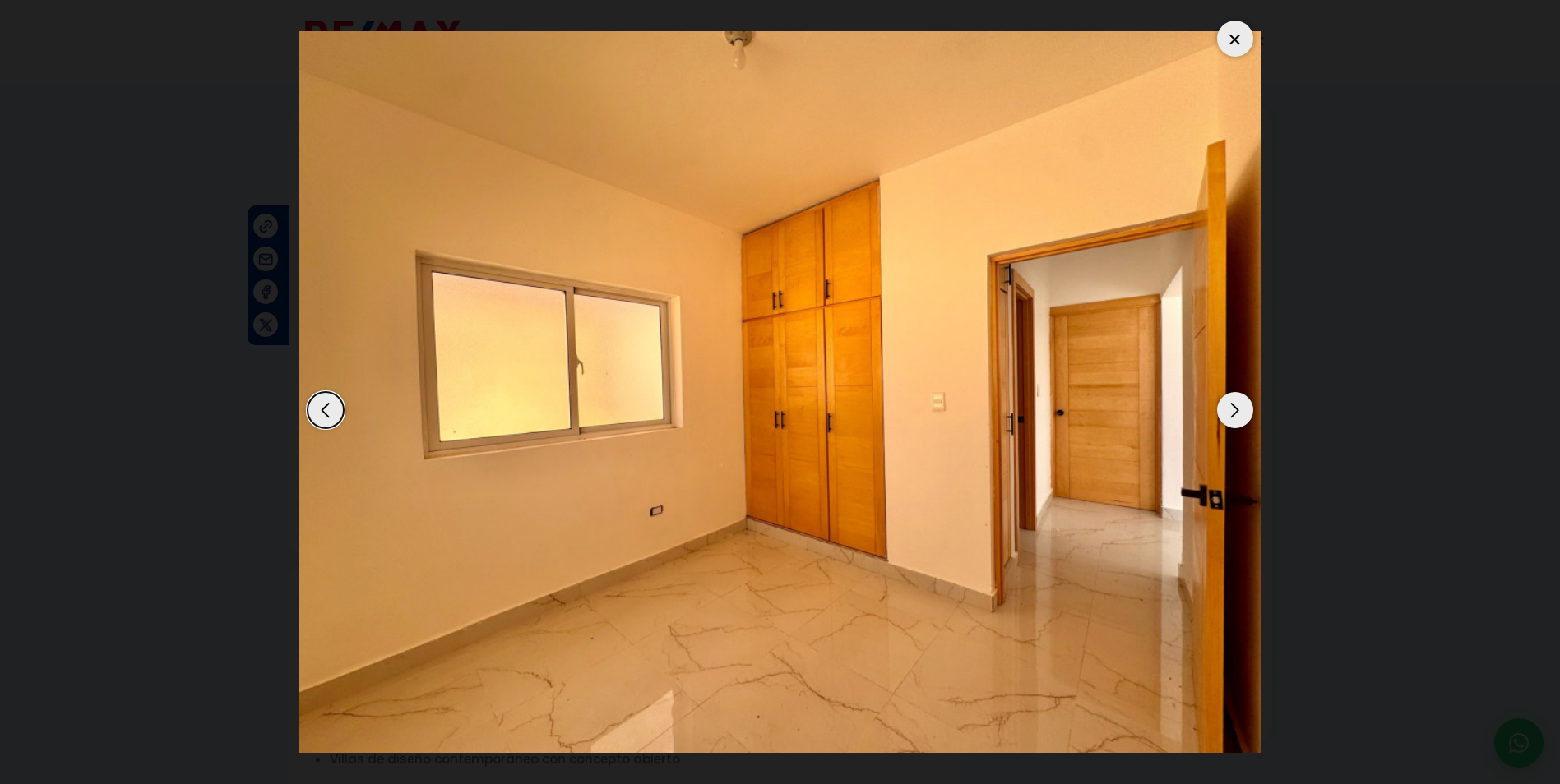
click at [1240, 406] on div "Next slide" at bounding box center [1236, 411] width 36 height 36
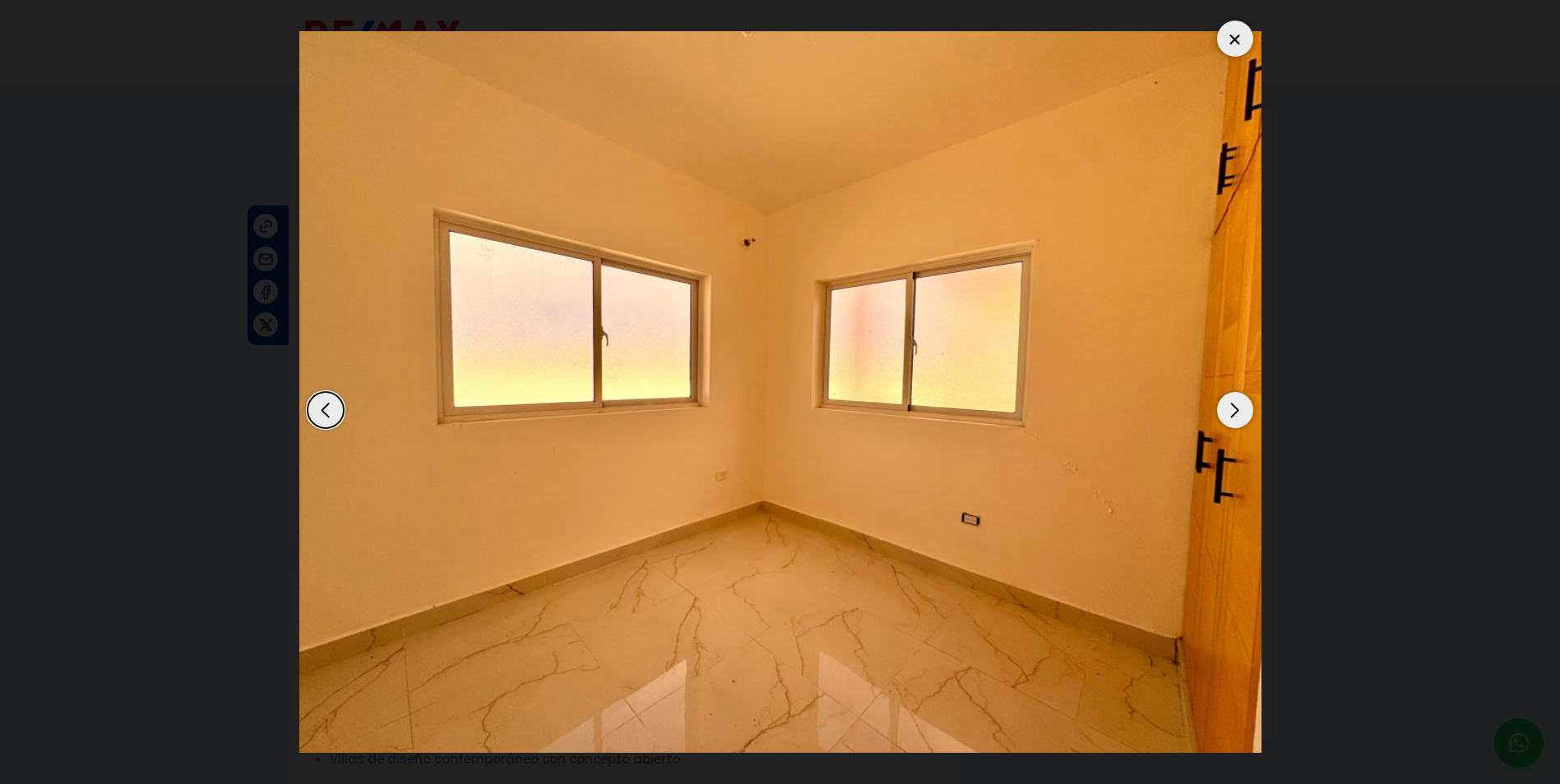
click at [1240, 406] on div "Next slide" at bounding box center [1236, 411] width 36 height 36
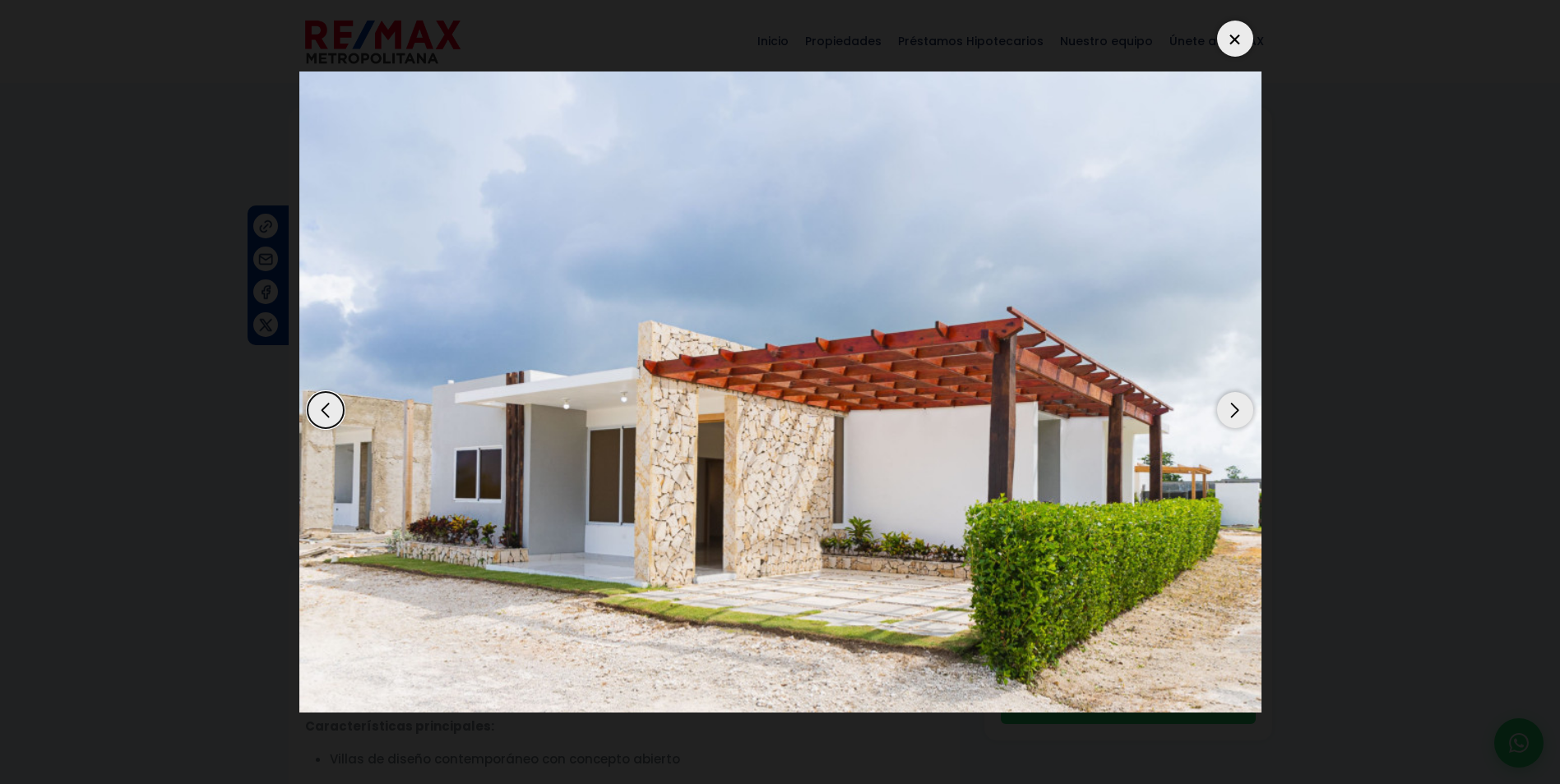
click at [1240, 406] on div "Next slide" at bounding box center [1236, 411] width 36 height 36
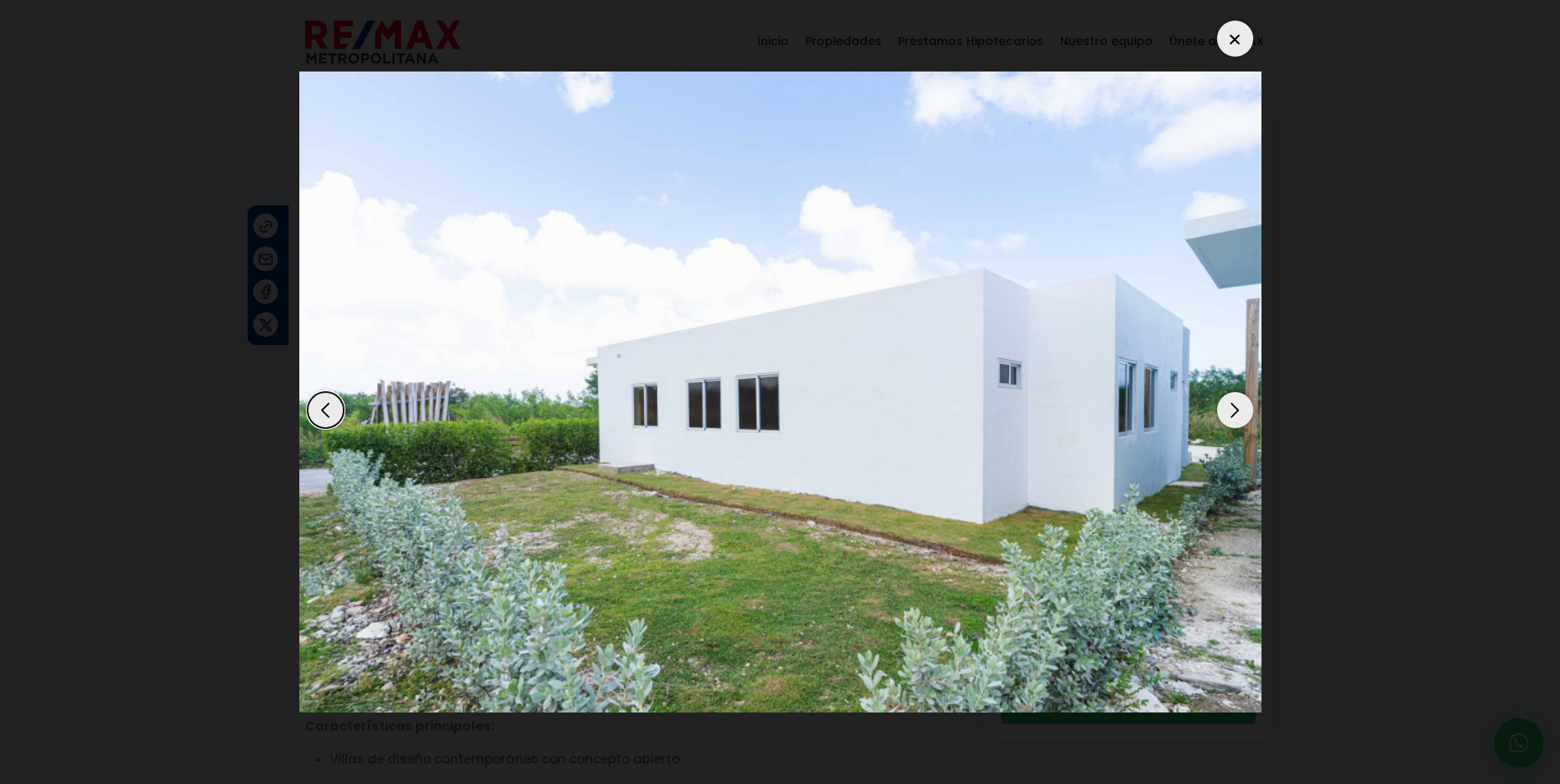
click at [1237, 27] on div at bounding box center [1236, 39] width 36 height 36
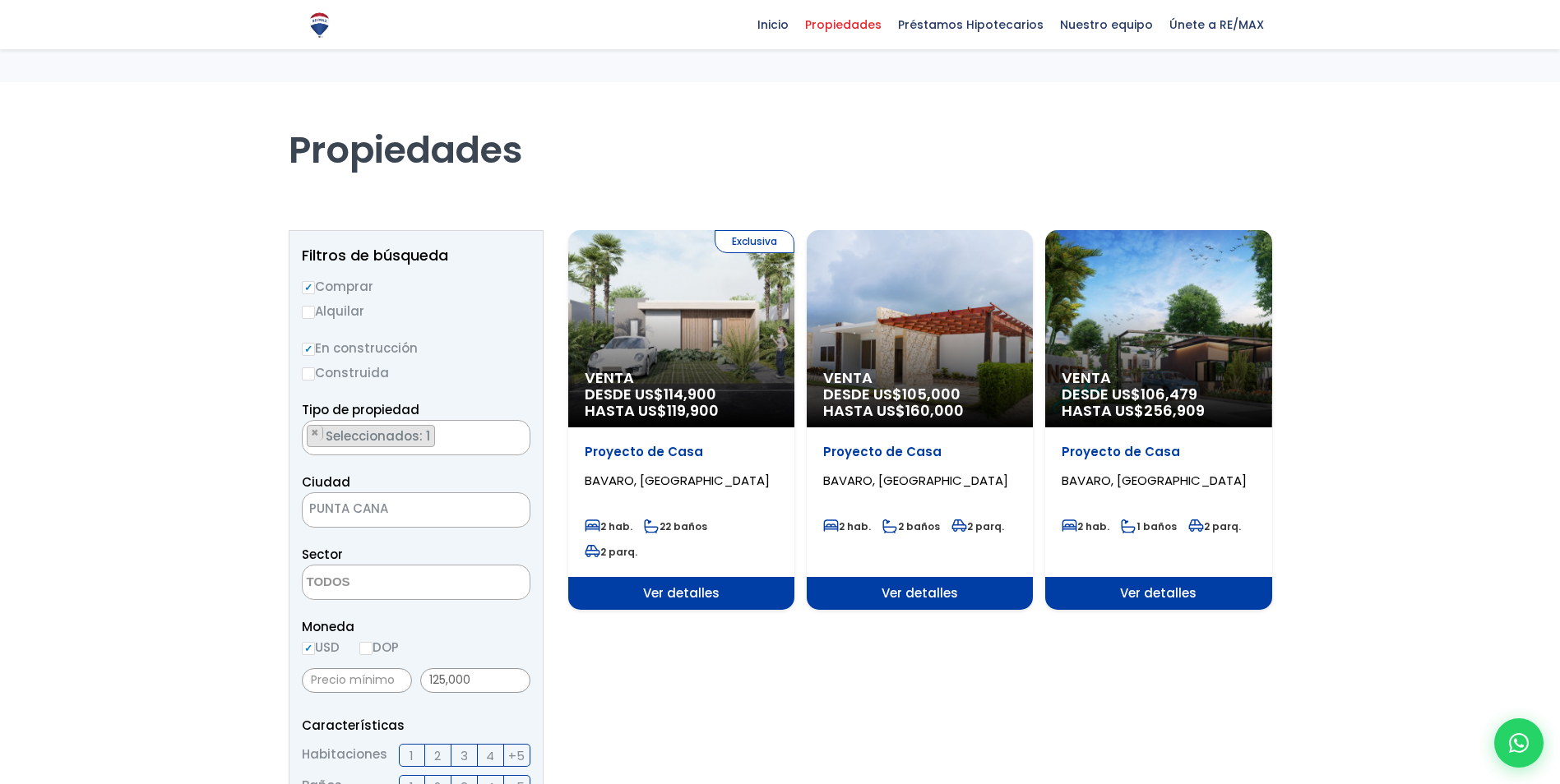
select select
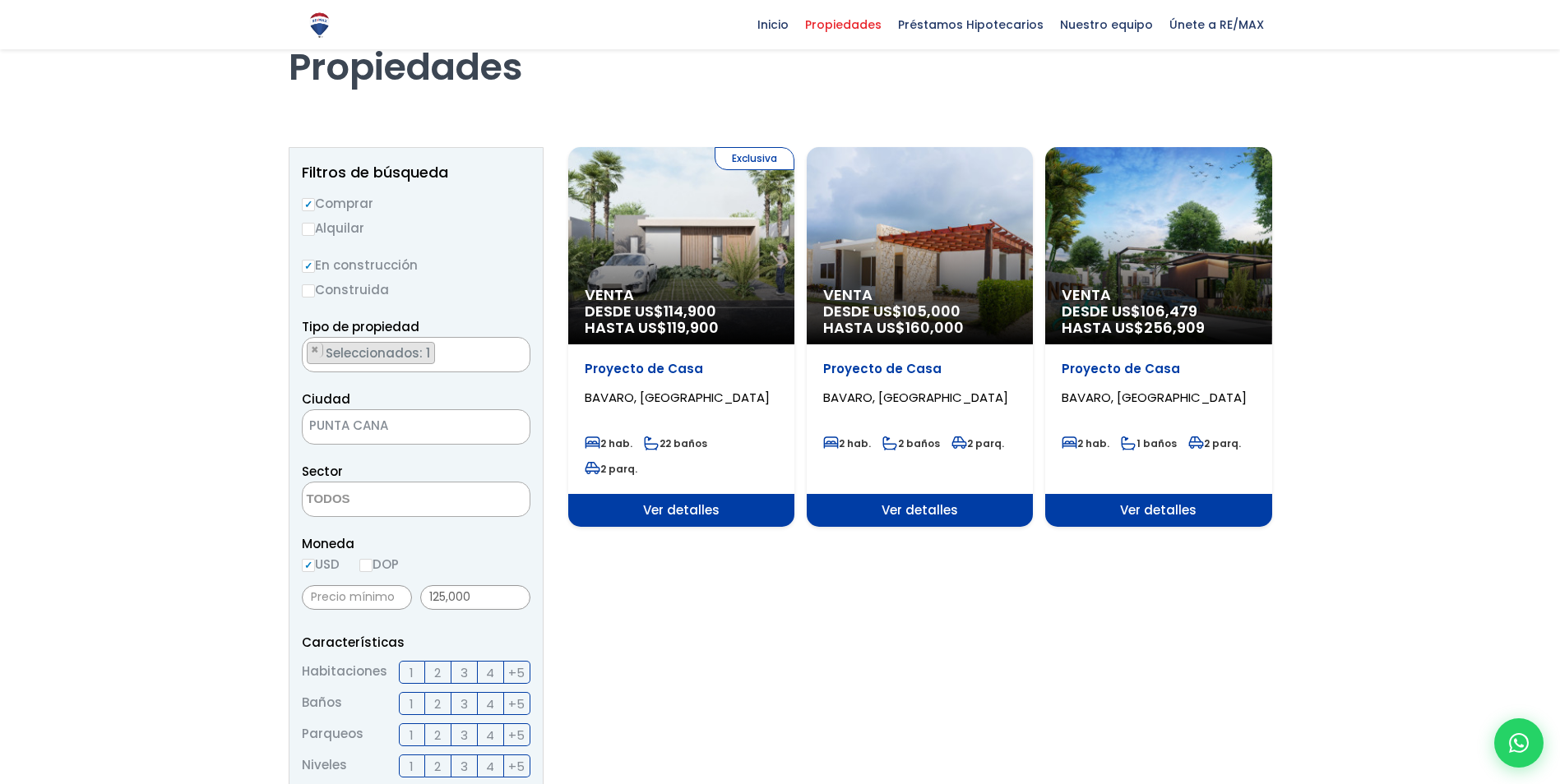
scroll to position [19, 0]
click at [778, 290] on span "Venta" at bounding box center [681, 295] width 194 height 16
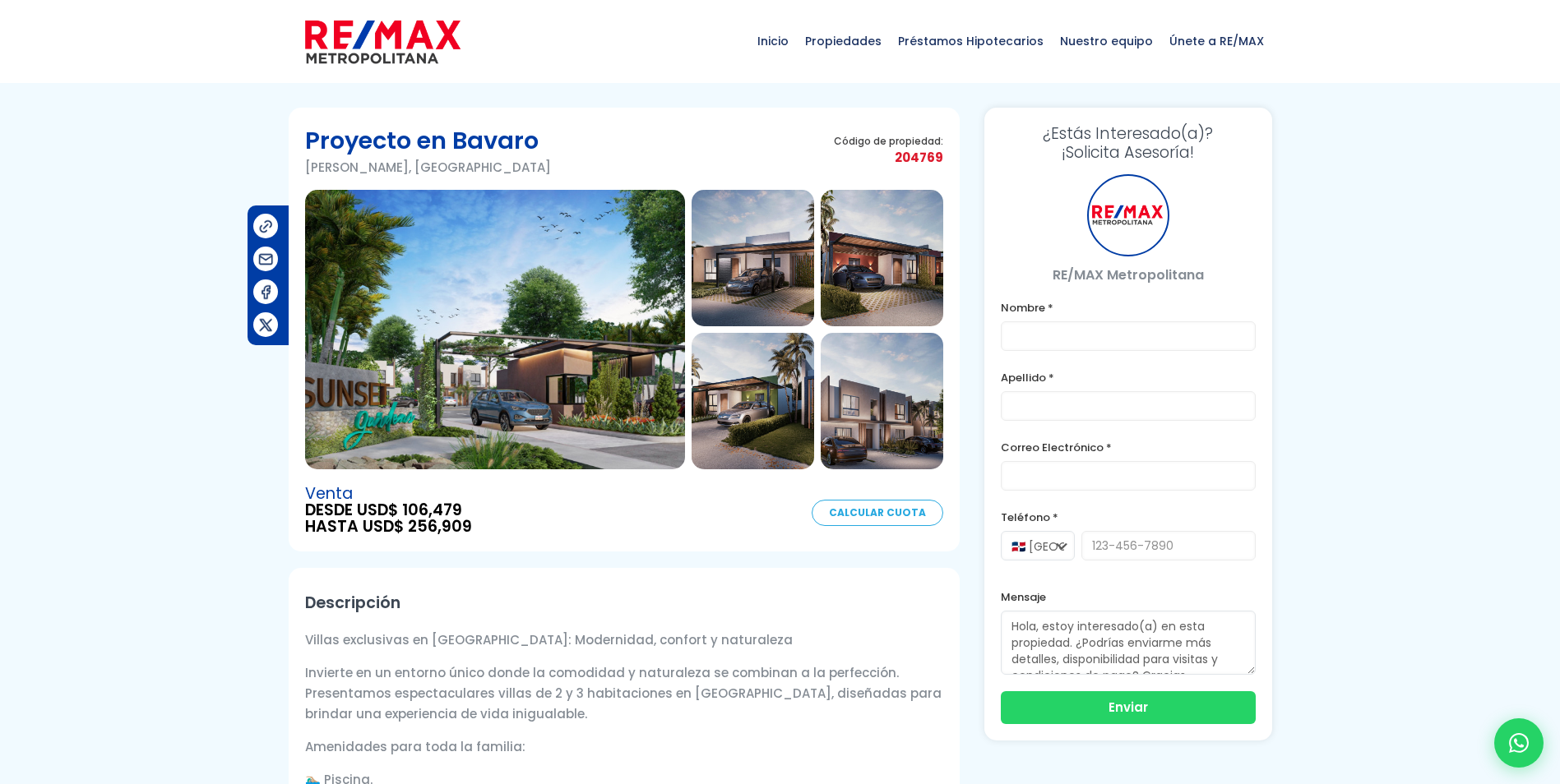
click at [506, 368] on img at bounding box center [495, 329] width 380 height 279
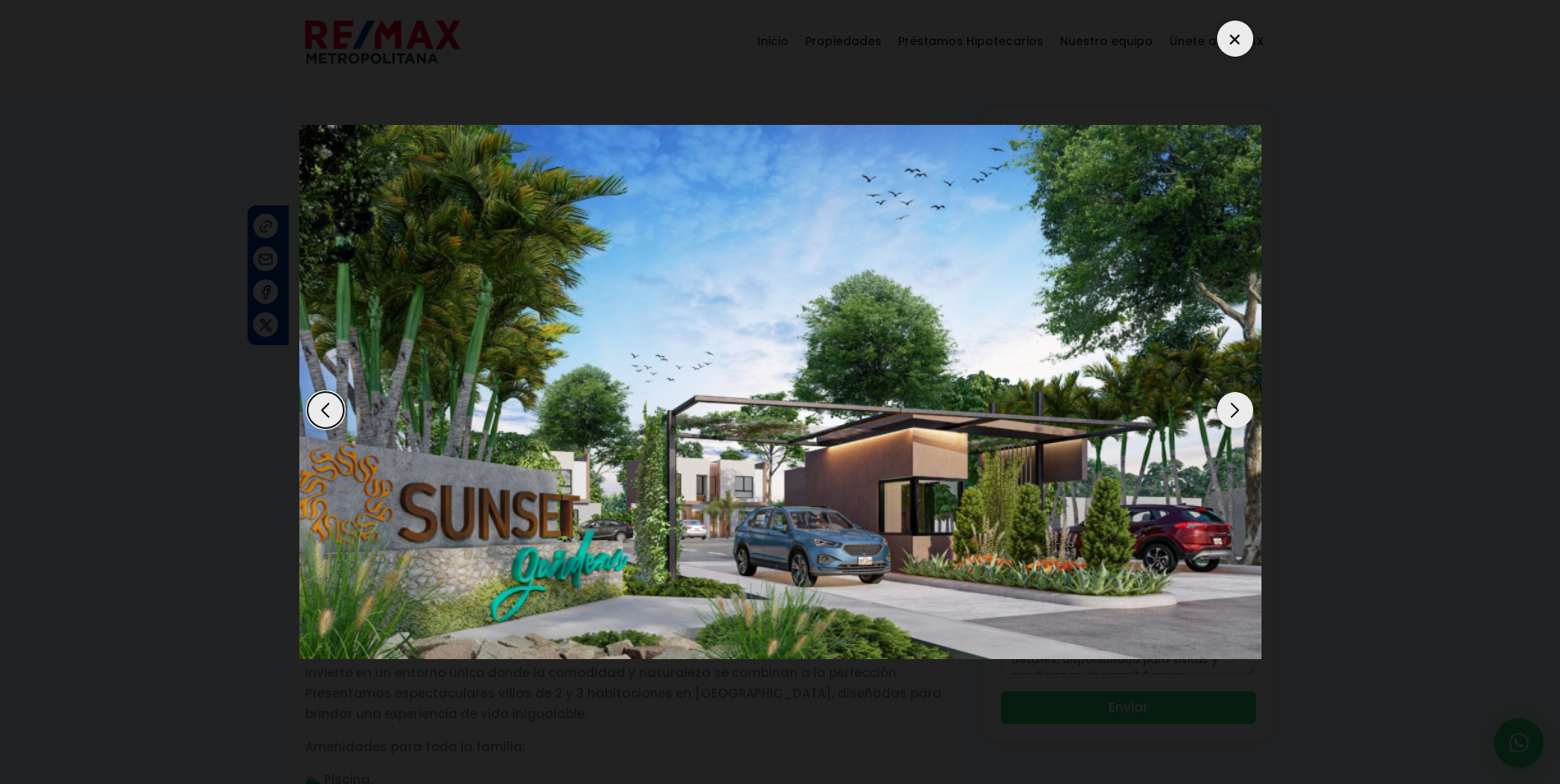
click at [1243, 405] on div "Next slide" at bounding box center [1236, 411] width 36 height 36
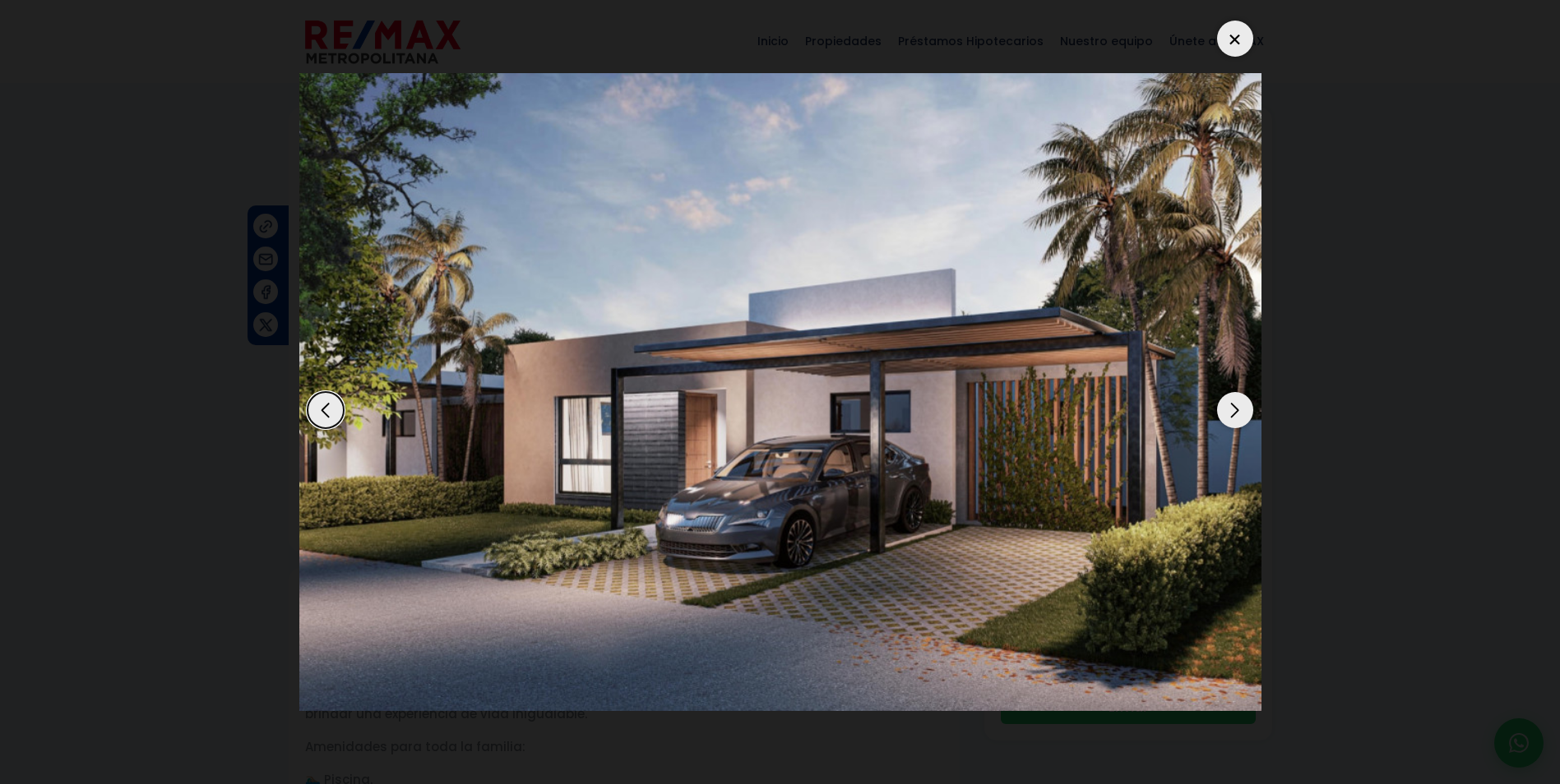
click at [1243, 405] on div "Next slide" at bounding box center [1236, 411] width 36 height 36
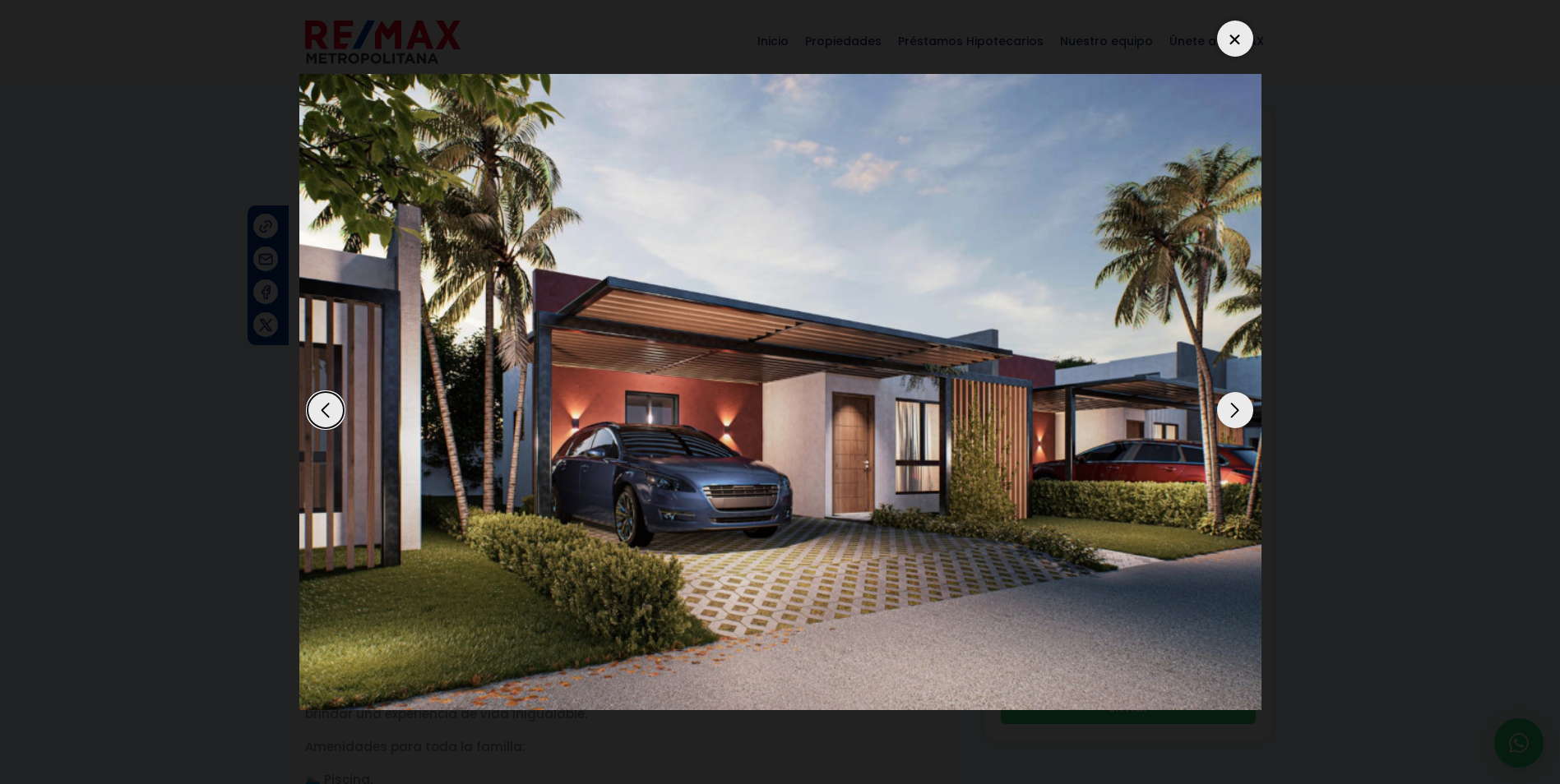
click at [1243, 405] on div "Next slide" at bounding box center [1236, 411] width 36 height 36
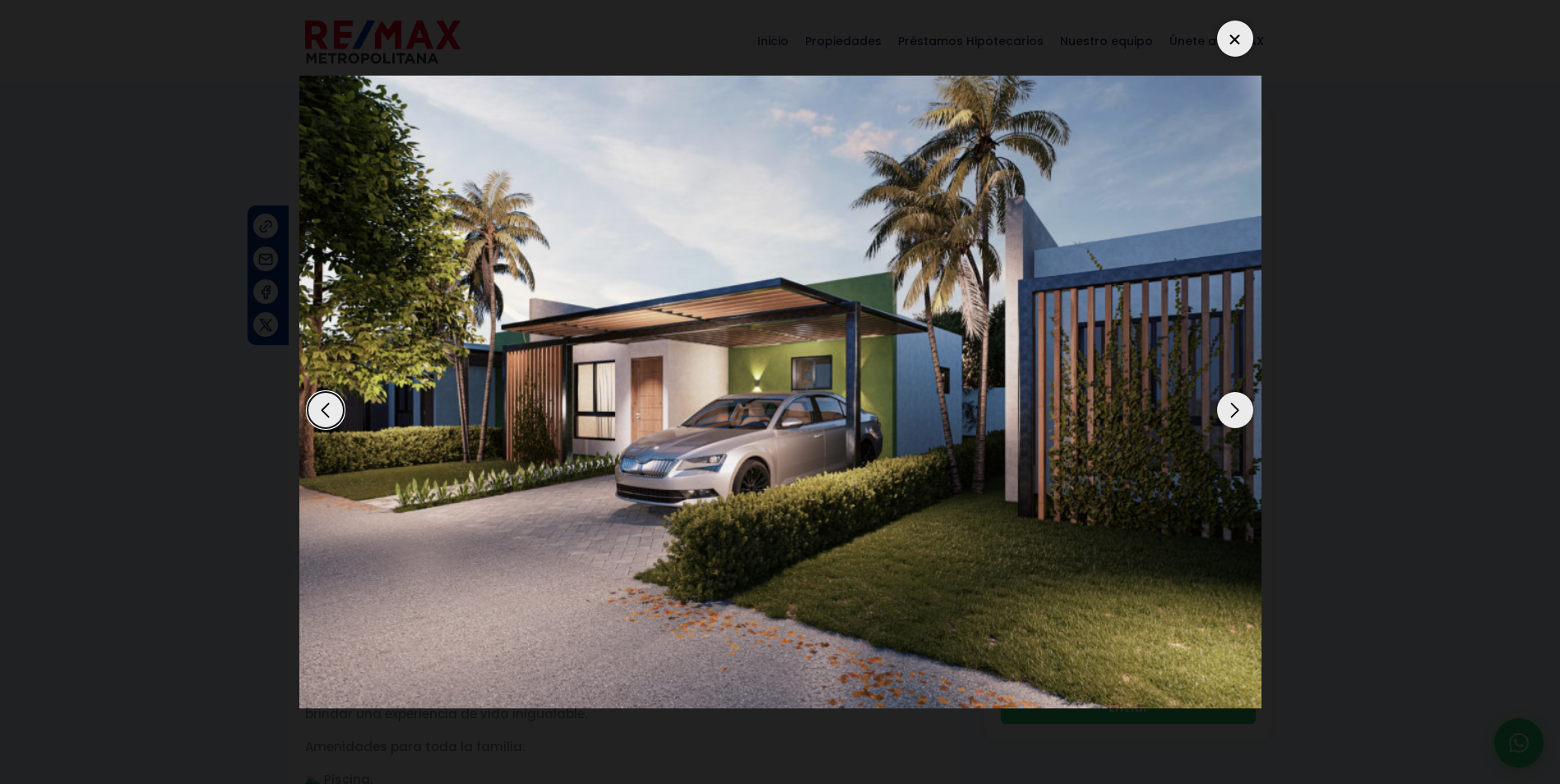
click at [1243, 405] on div "Next slide" at bounding box center [1236, 411] width 36 height 36
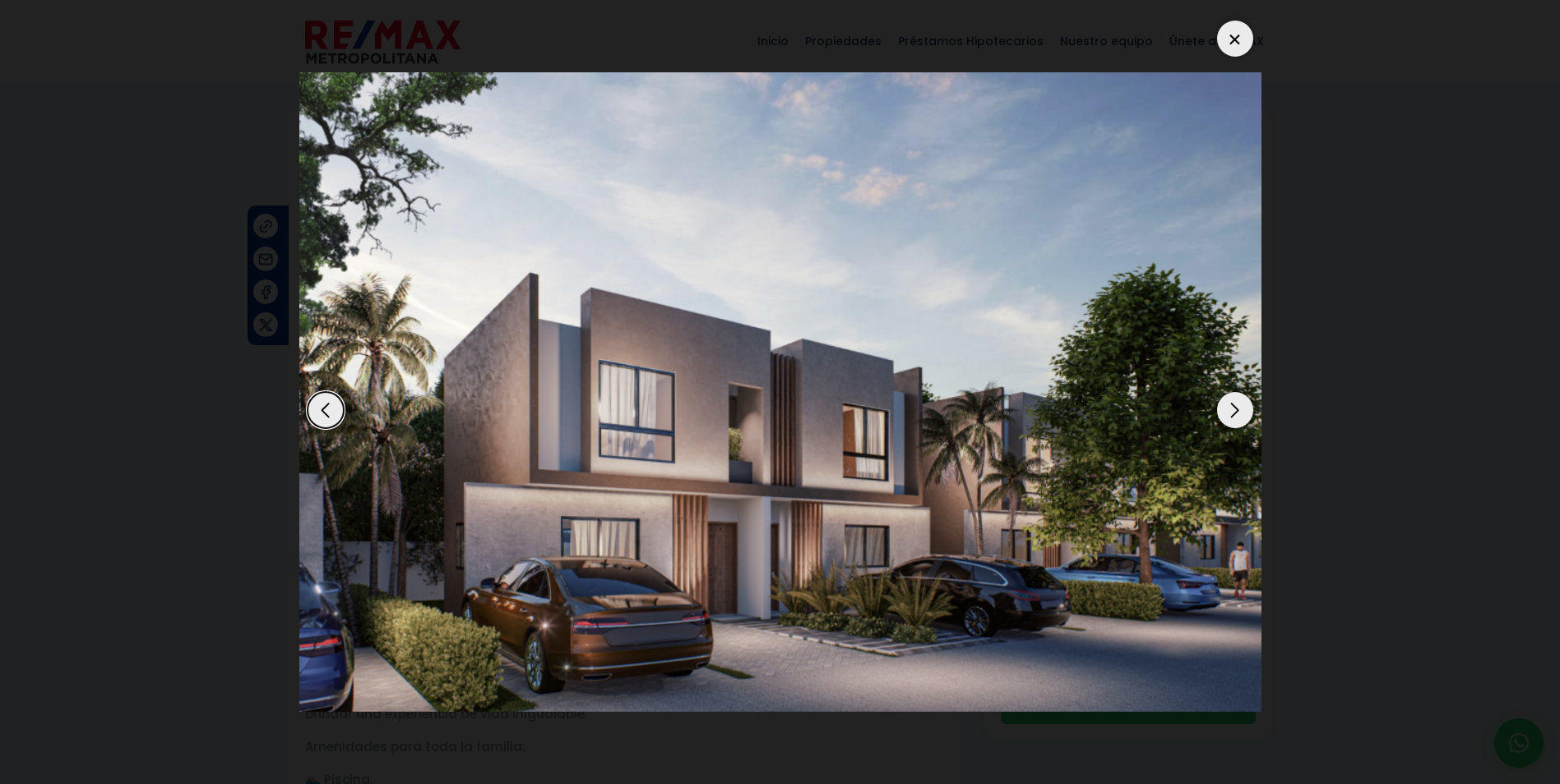
click at [1243, 405] on div "Next slide" at bounding box center [1236, 411] width 36 height 36
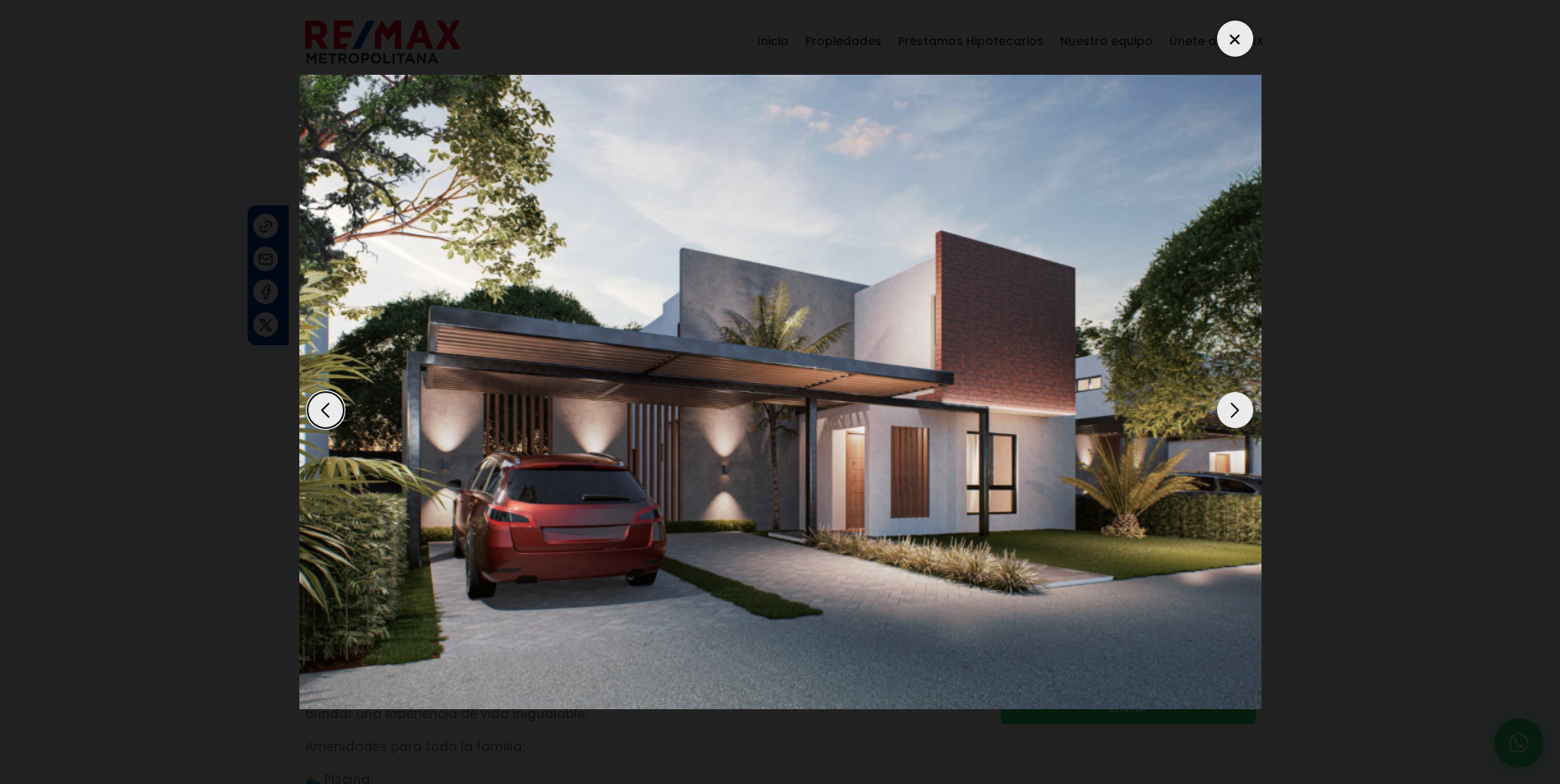
click at [1241, 405] on div "Next slide" at bounding box center [1236, 411] width 36 height 36
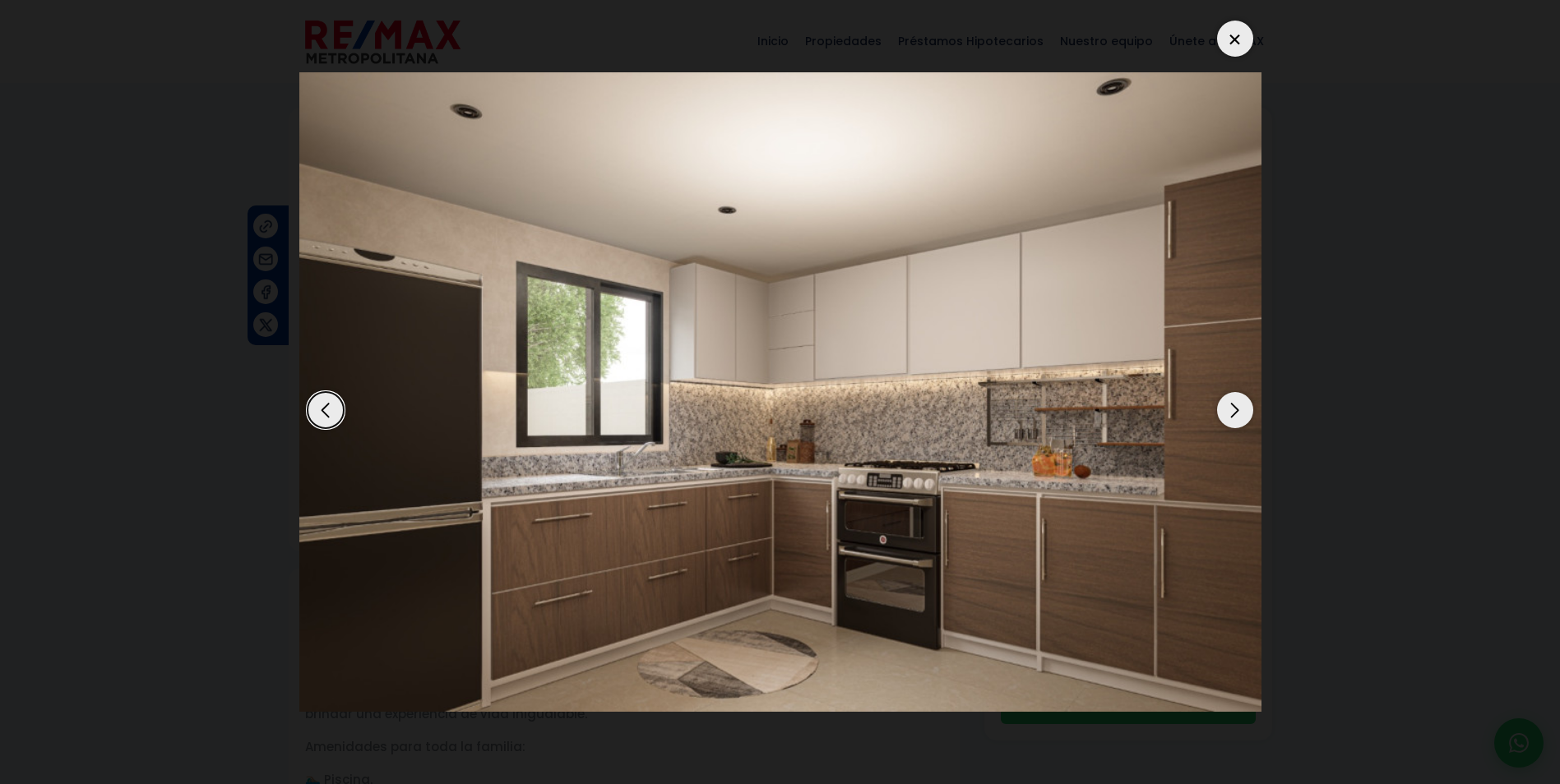
click at [1241, 405] on div "Next slide" at bounding box center [1236, 411] width 36 height 36
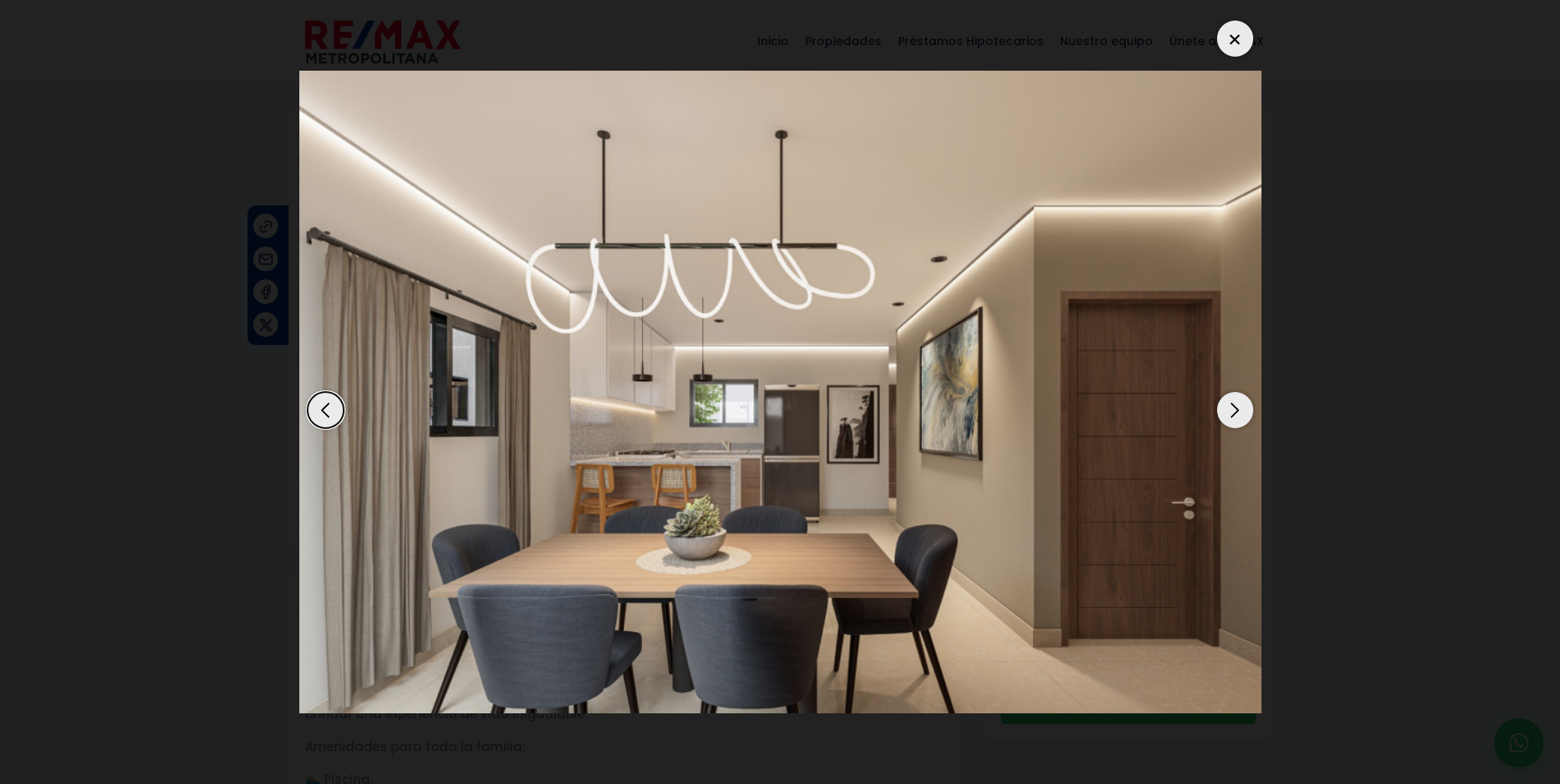
click at [1241, 405] on div "Next slide" at bounding box center [1236, 411] width 36 height 36
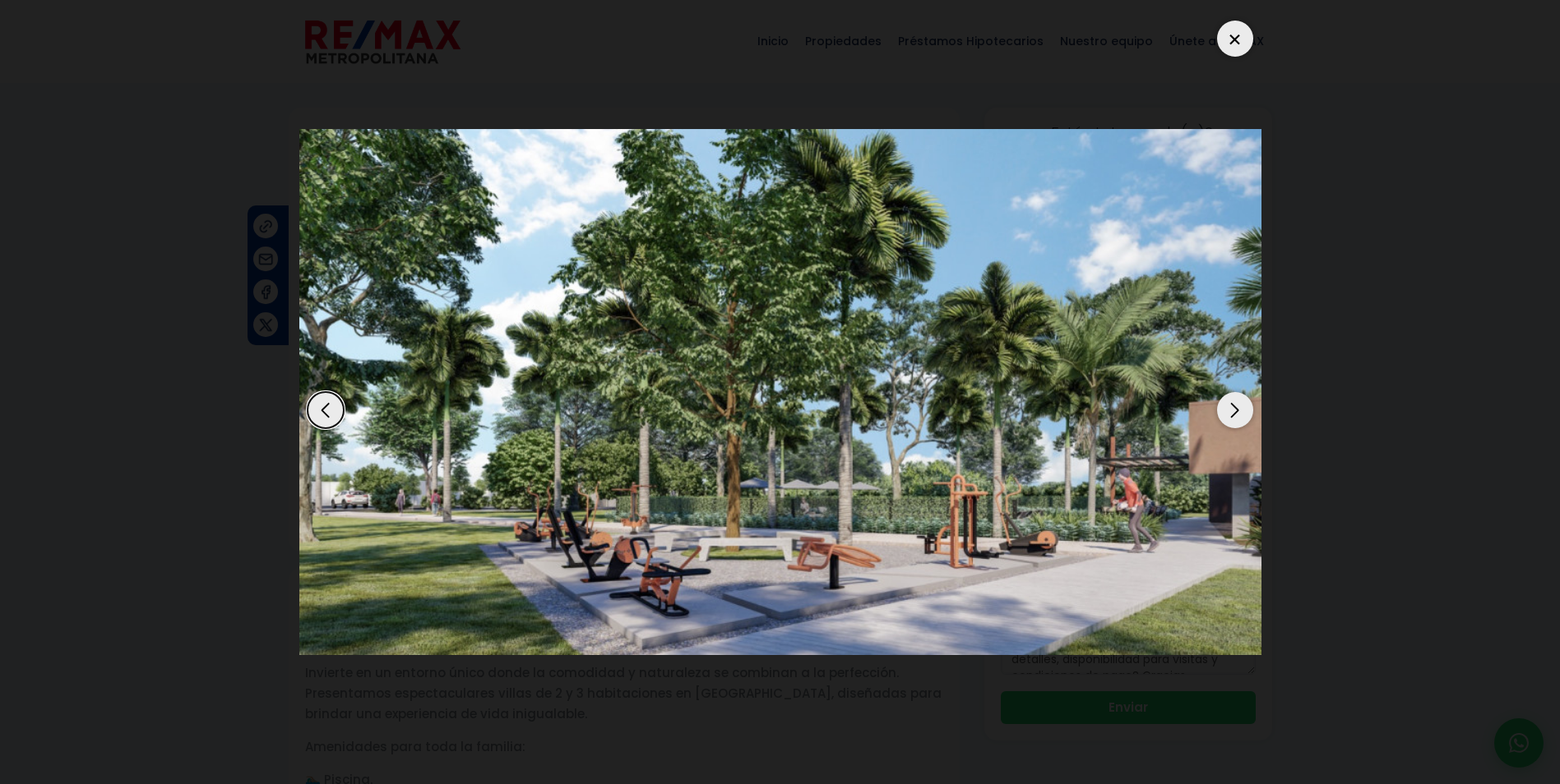
click at [1241, 405] on div "Next slide" at bounding box center [1236, 411] width 36 height 36
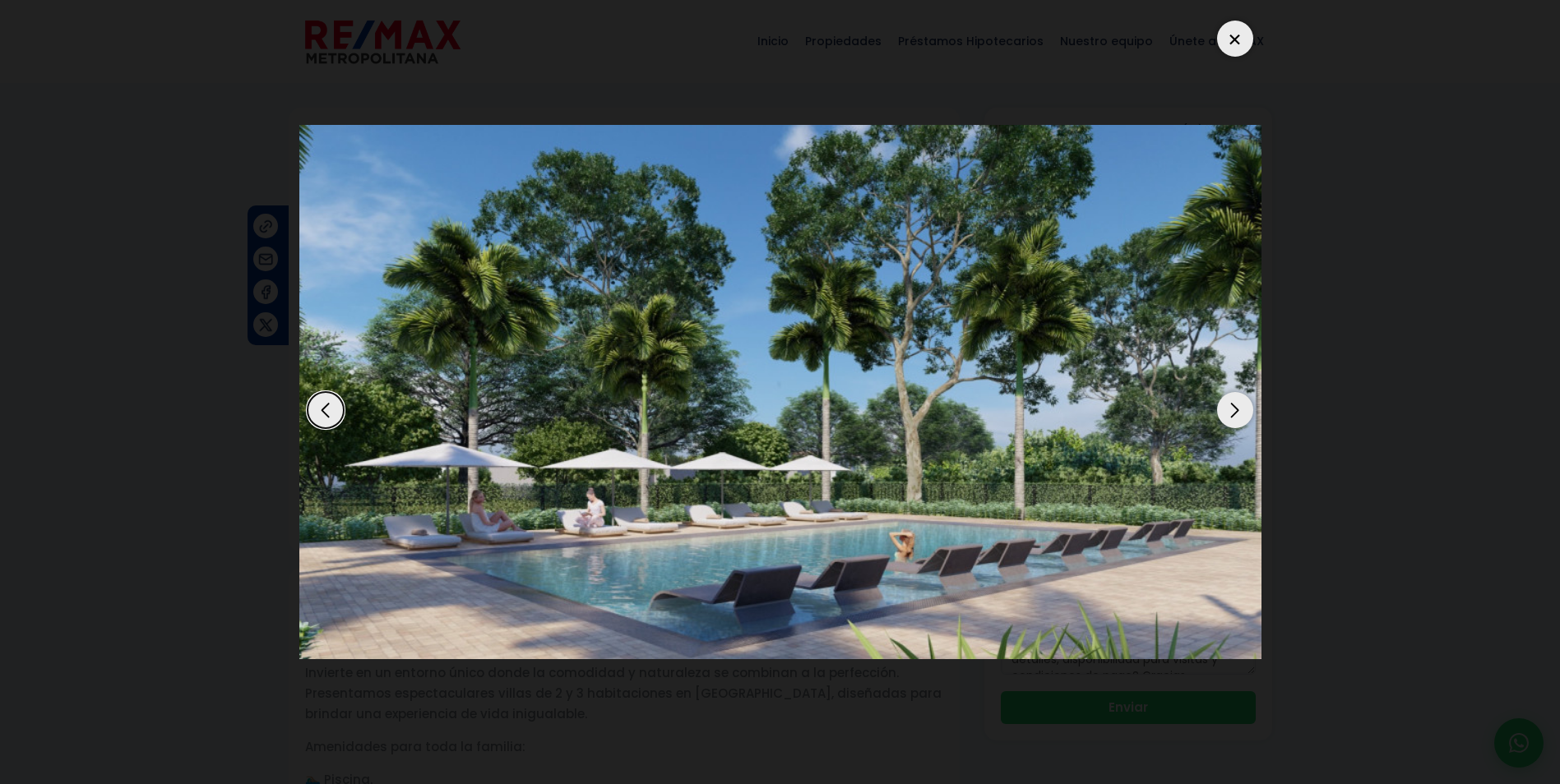
click at [1241, 405] on div "Next slide" at bounding box center [1236, 411] width 36 height 36
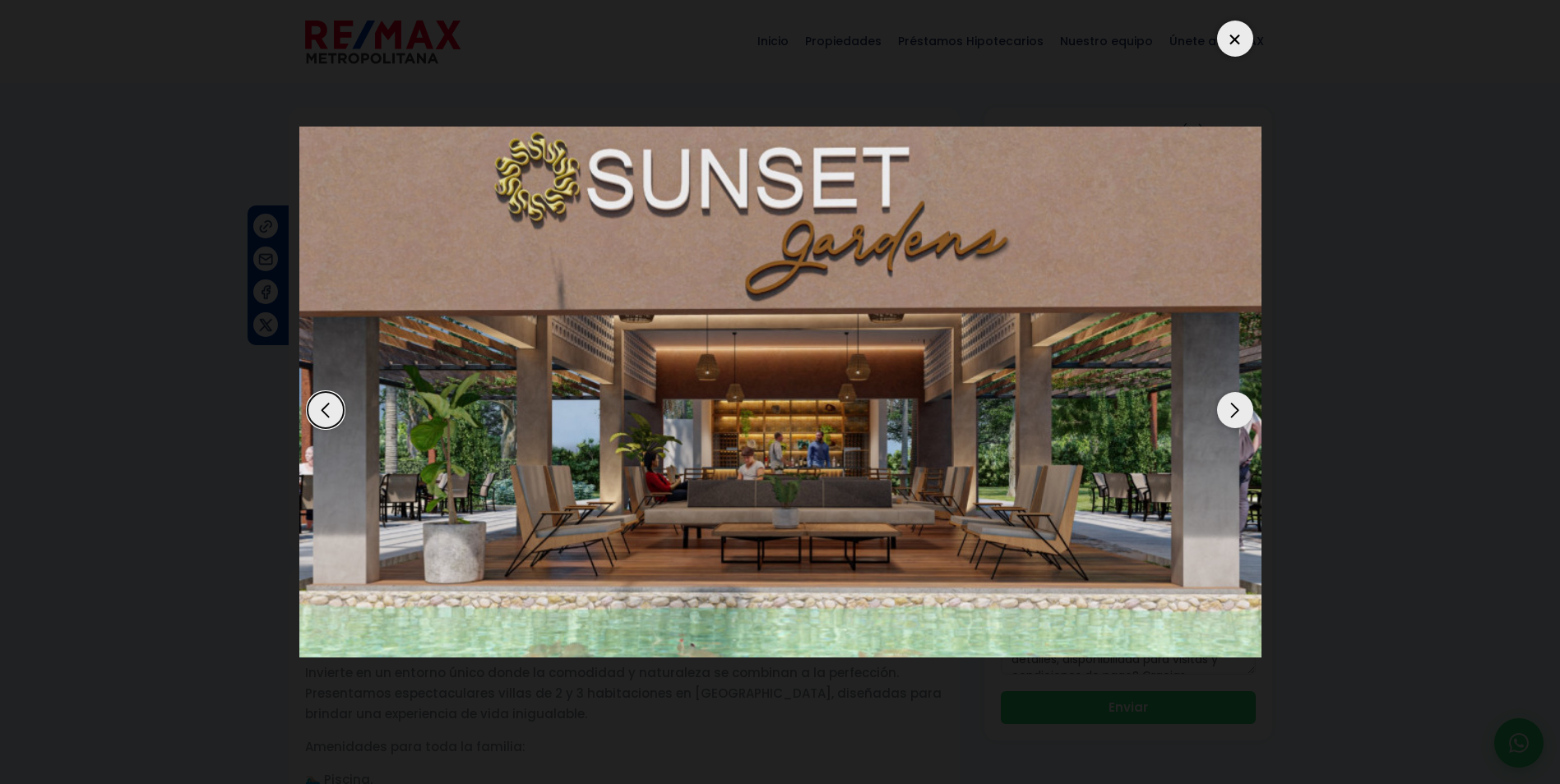
click at [1241, 405] on div "Next slide" at bounding box center [1236, 411] width 36 height 36
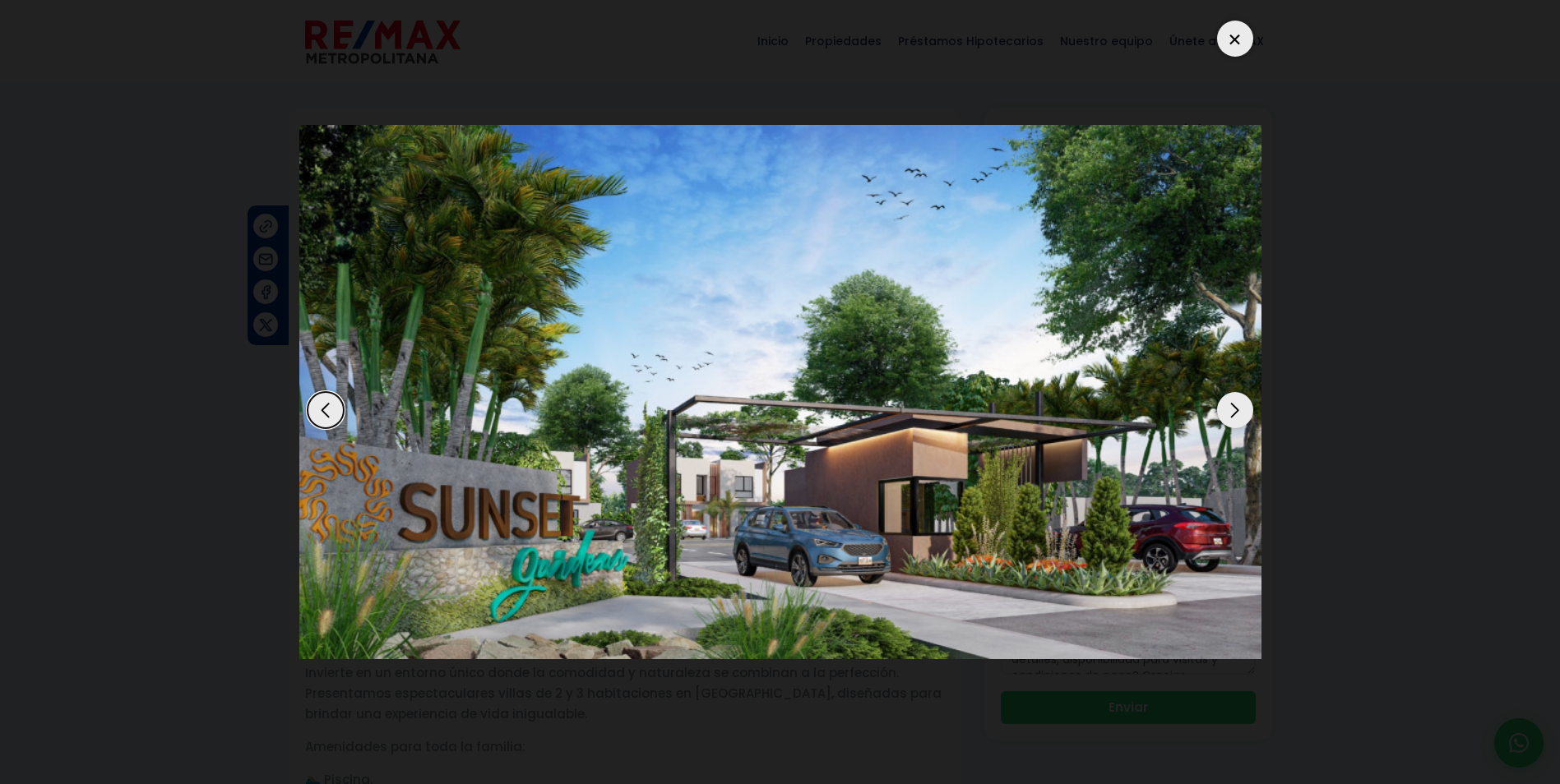
click at [1243, 42] on div at bounding box center [1236, 39] width 36 height 36
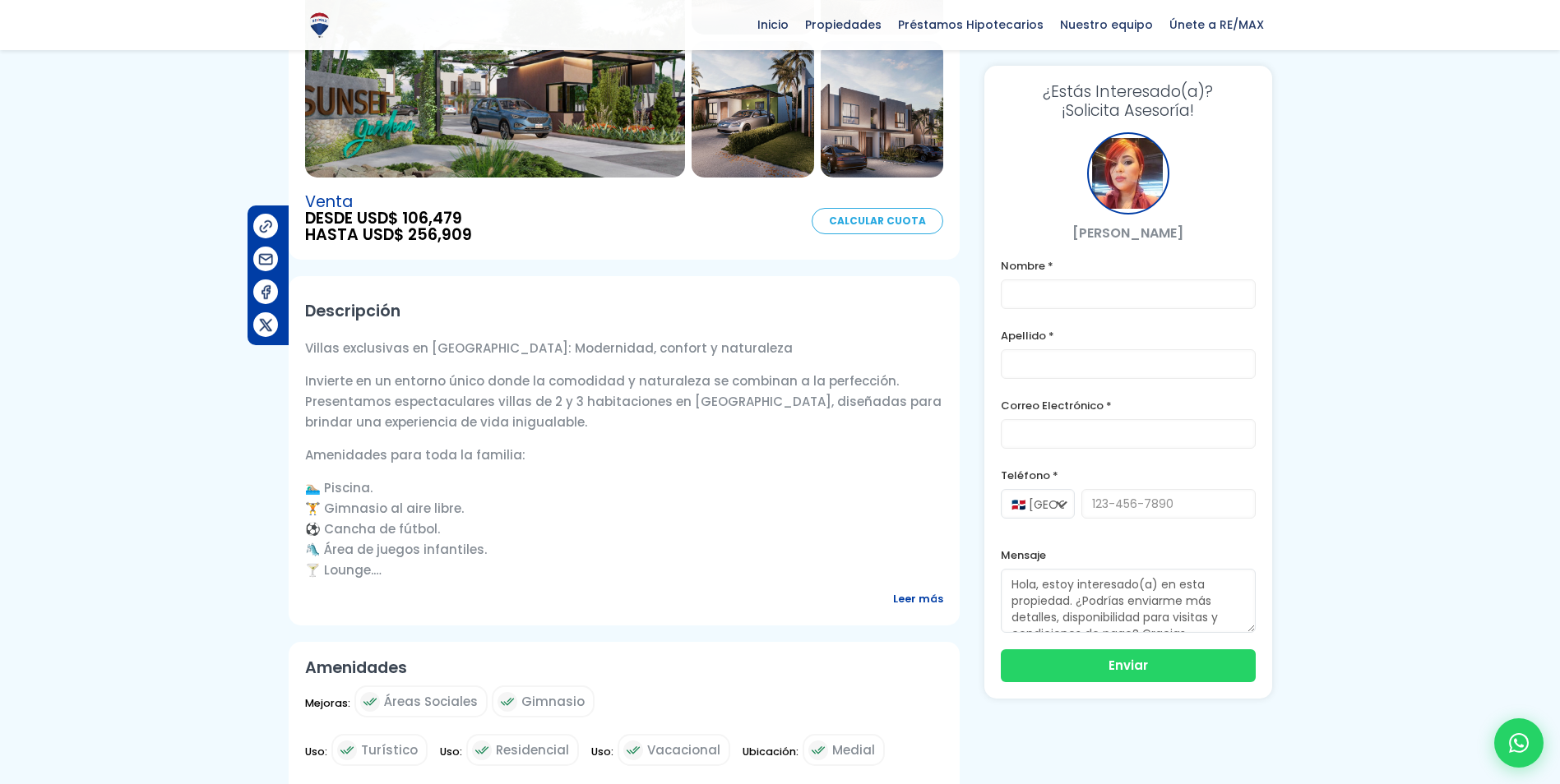
scroll to position [328, 0]
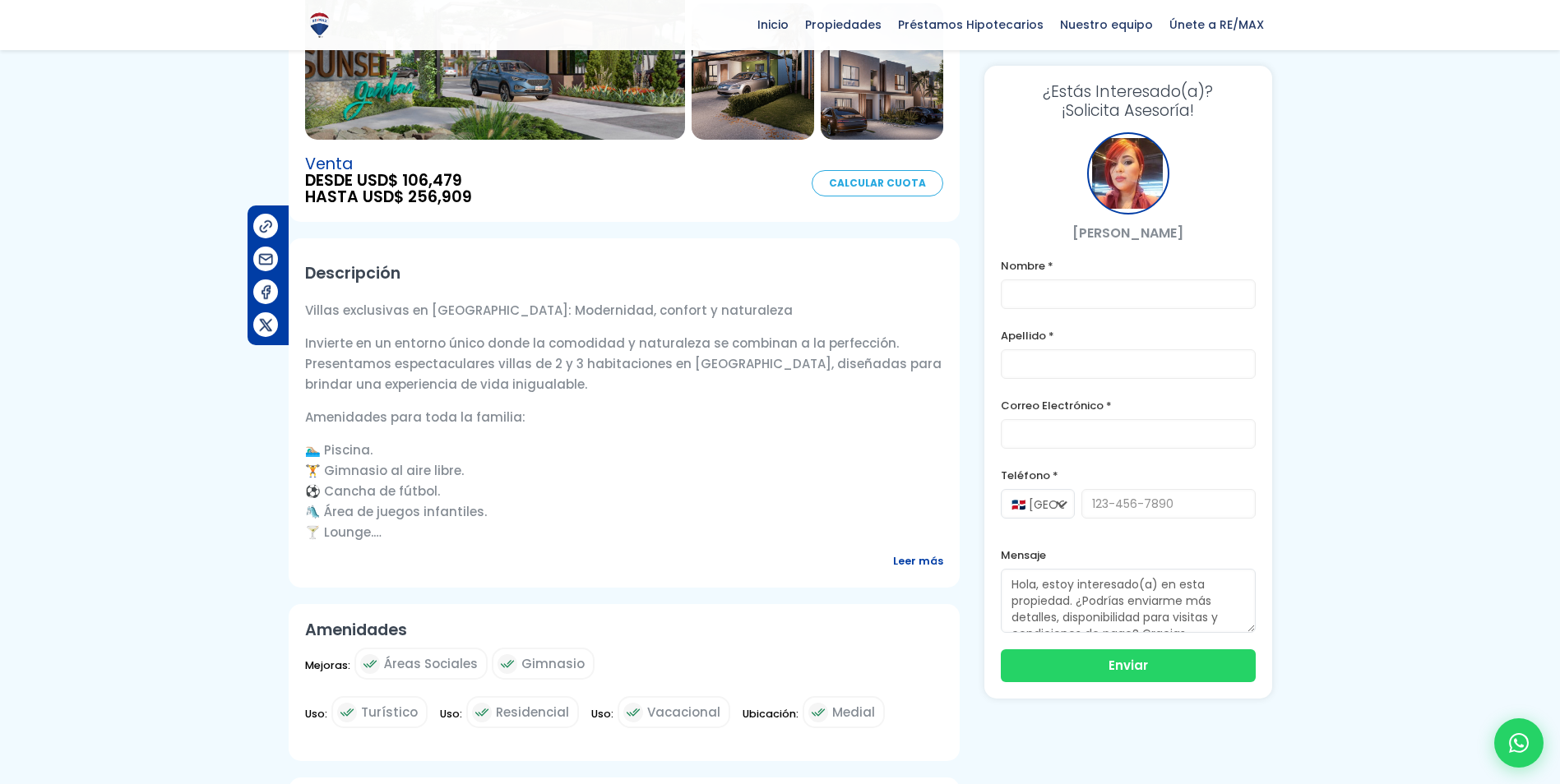
click at [914, 563] on span "Leer más" at bounding box center [918, 561] width 50 height 21
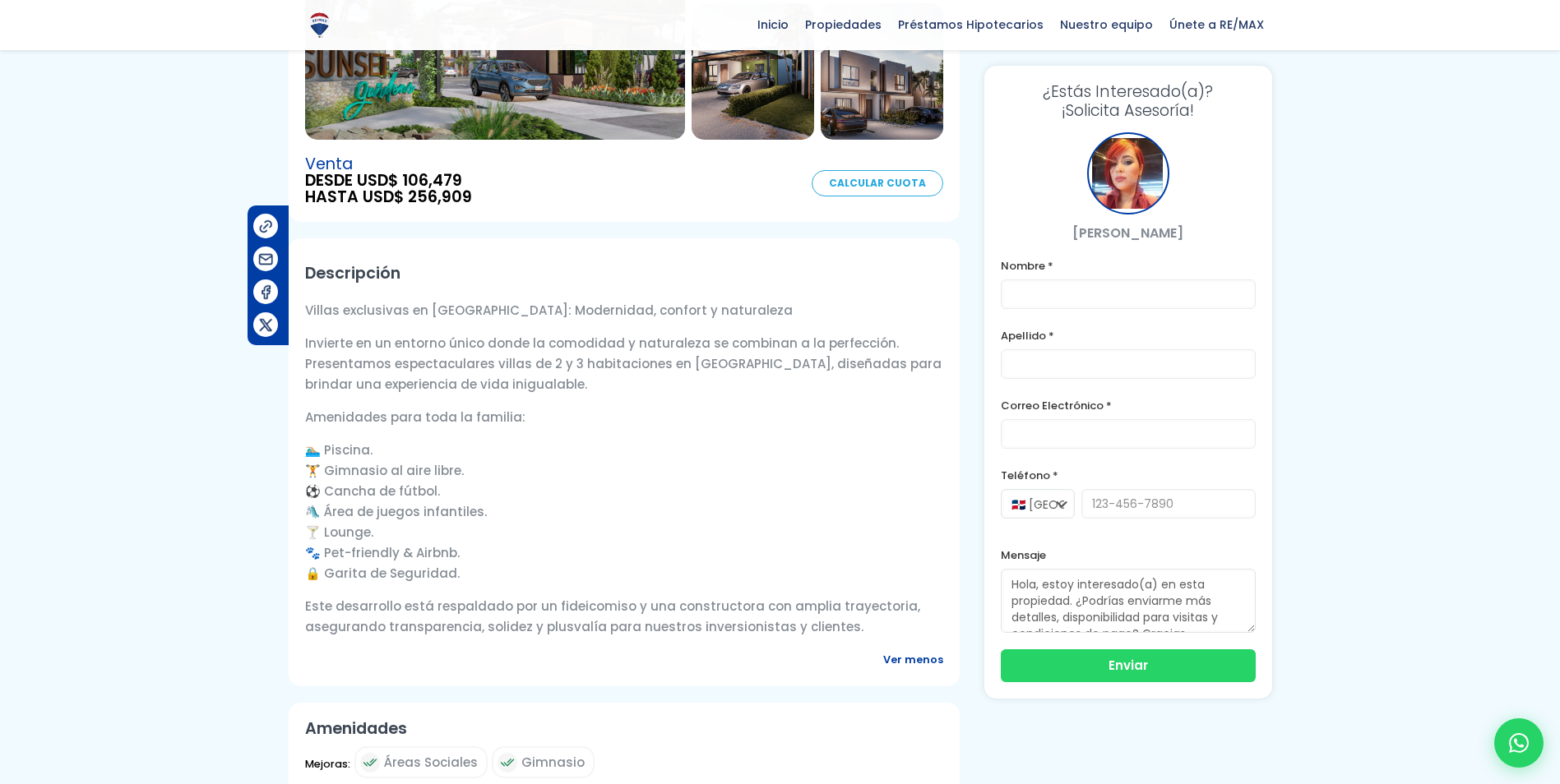
scroll to position [0, 0]
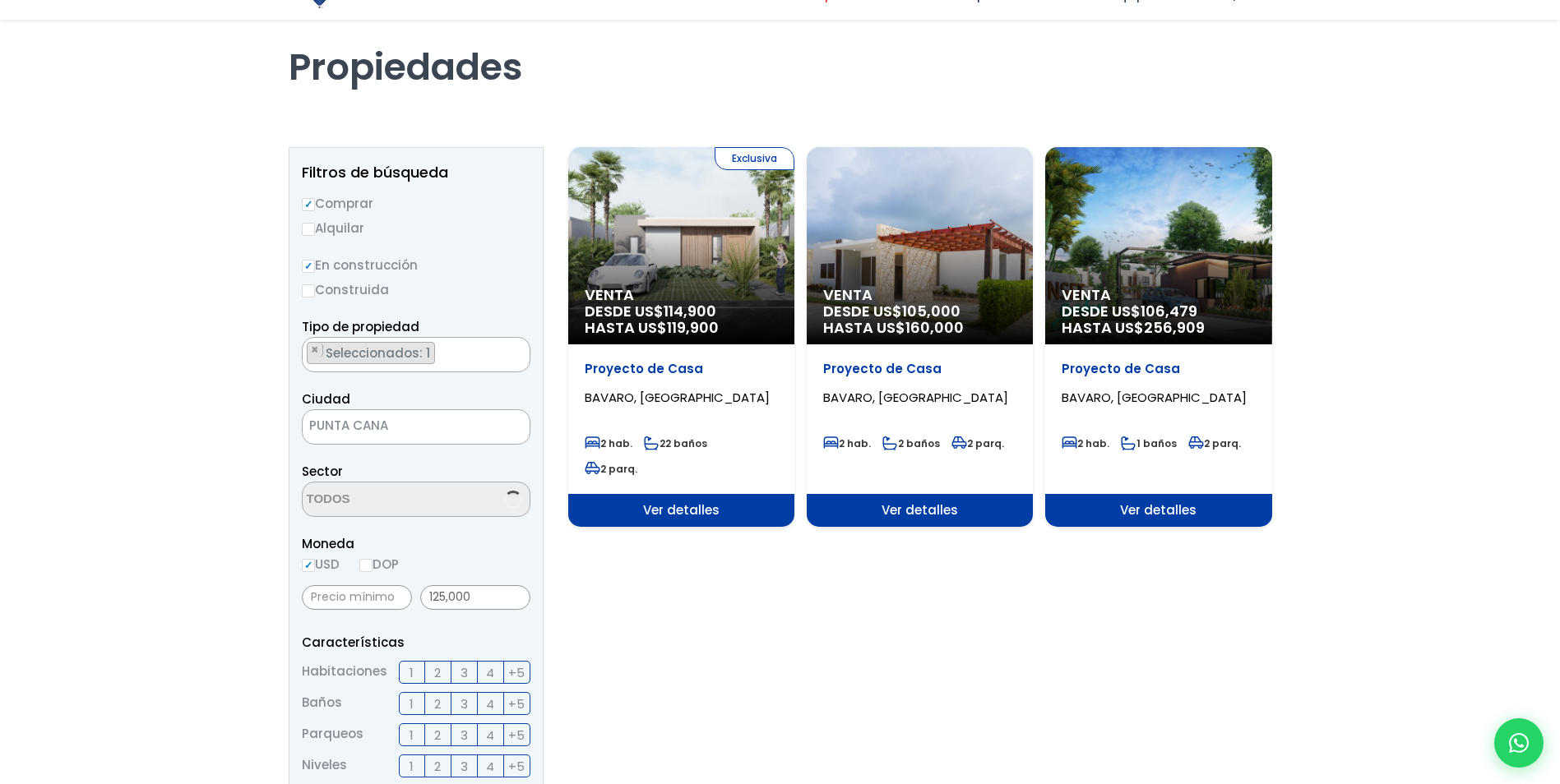
scroll to position [19, 0]
click at [317, 291] on label "Construida" at bounding box center [416, 290] width 228 height 21
click at [0, 0] on input "Construida" at bounding box center [0, 0] width 0 height 0
click at [309, 292] on input "Construida" at bounding box center [308, 290] width 13 height 13
radio input "true"
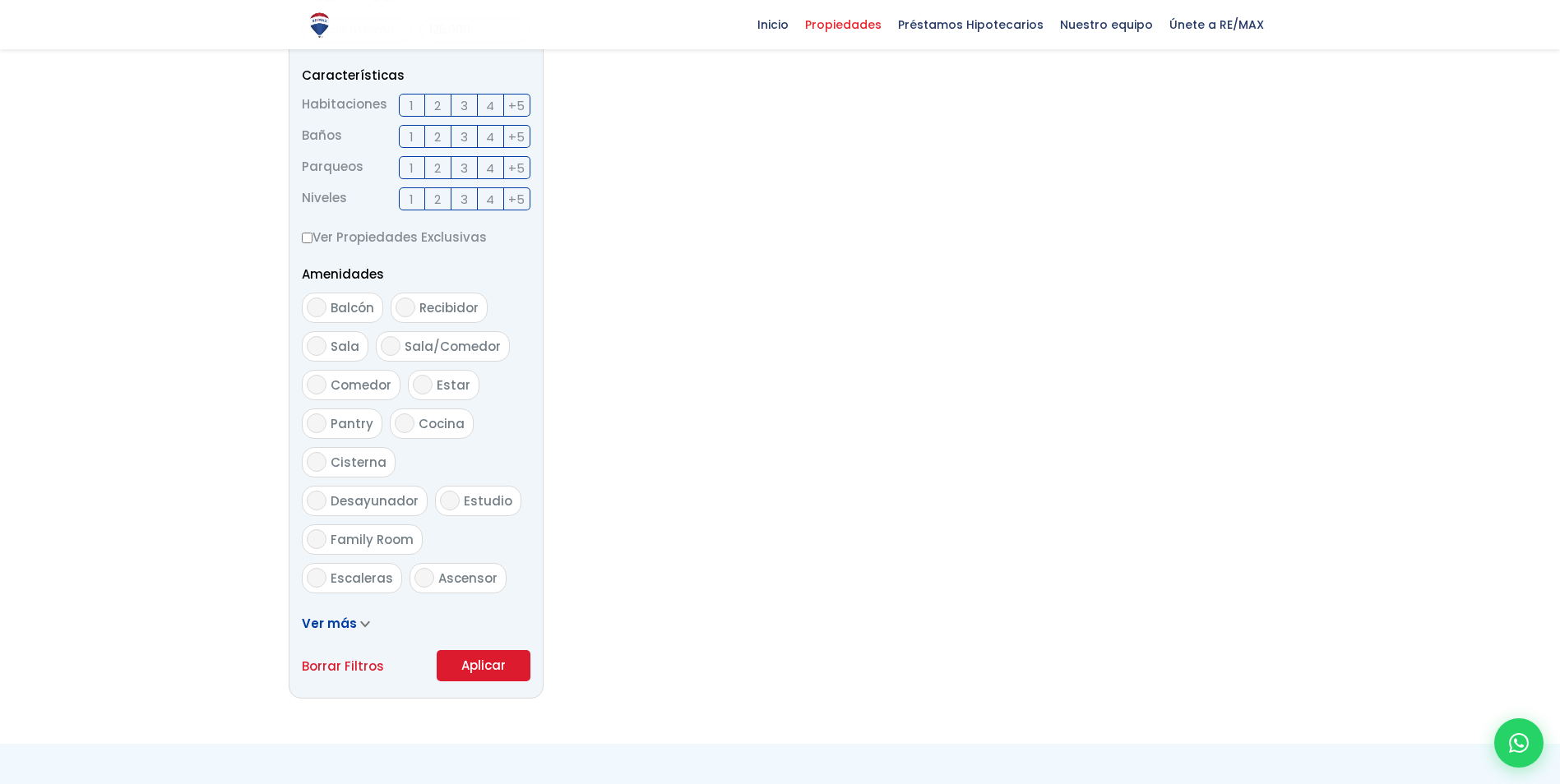
scroll to position [987, 0]
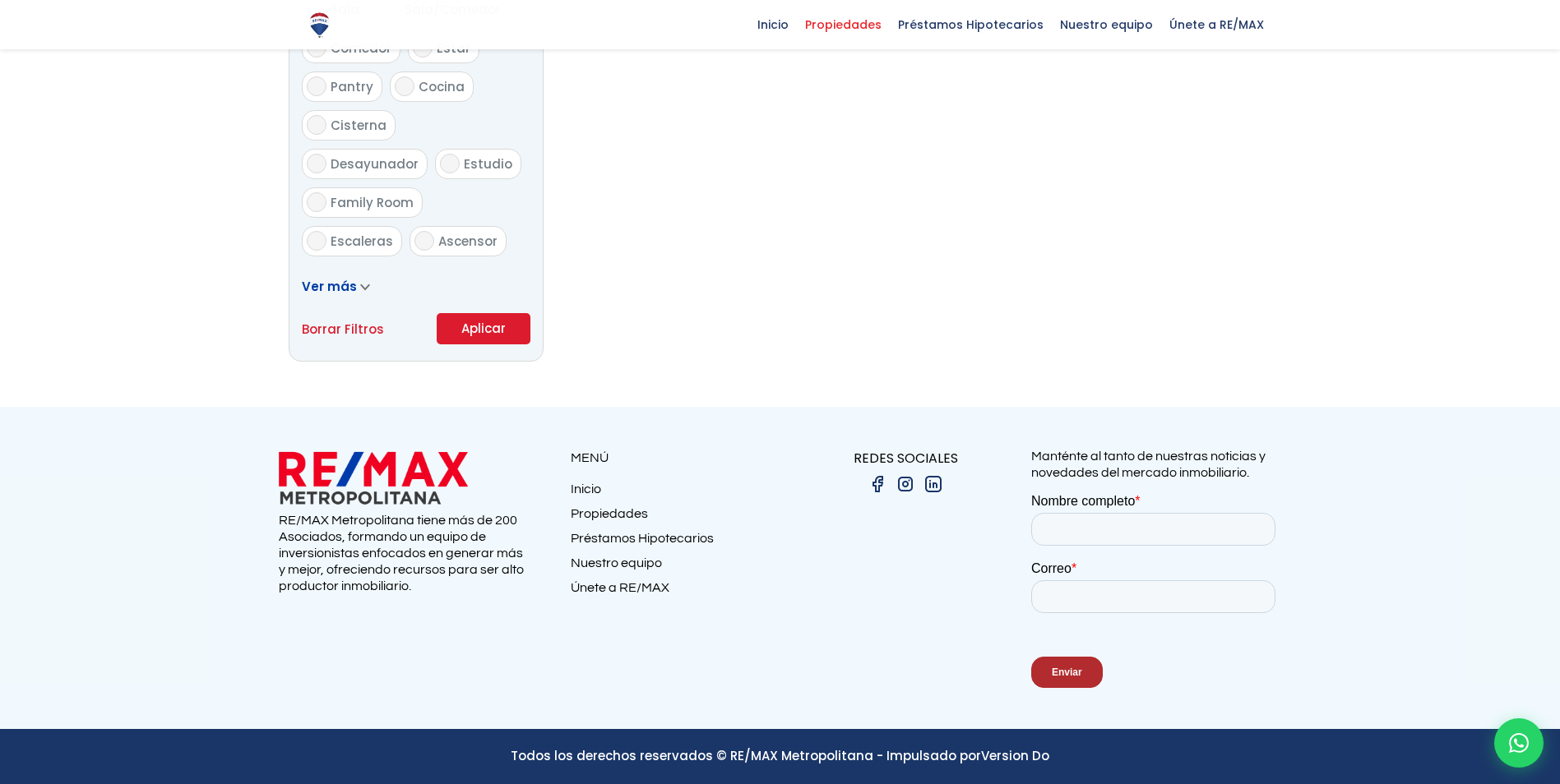
click at [472, 316] on button "Aplicar" at bounding box center [483, 328] width 93 height 31
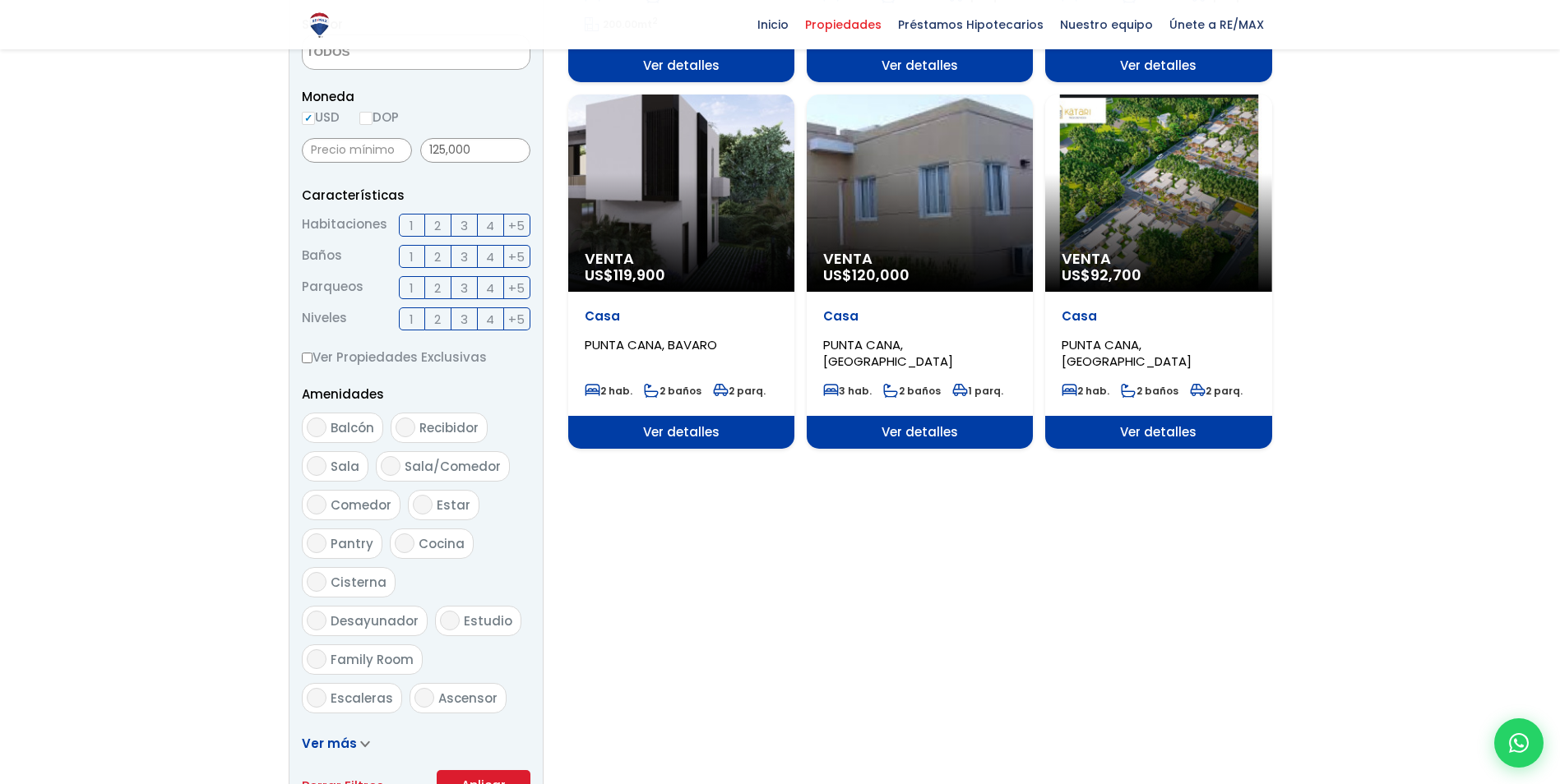
scroll to position [904, 0]
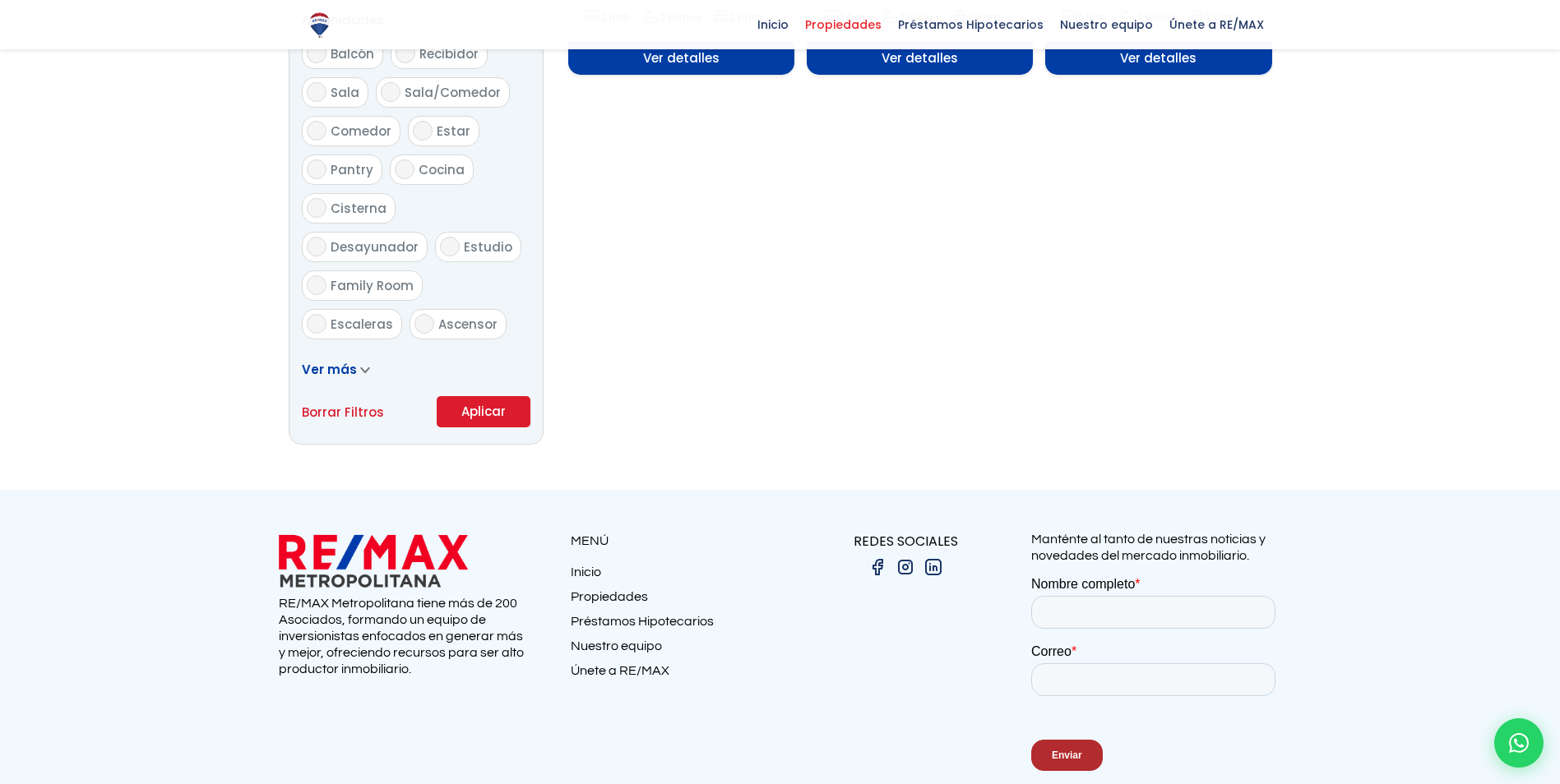
click at [500, 403] on button "Aplicar" at bounding box center [483, 411] width 93 height 31
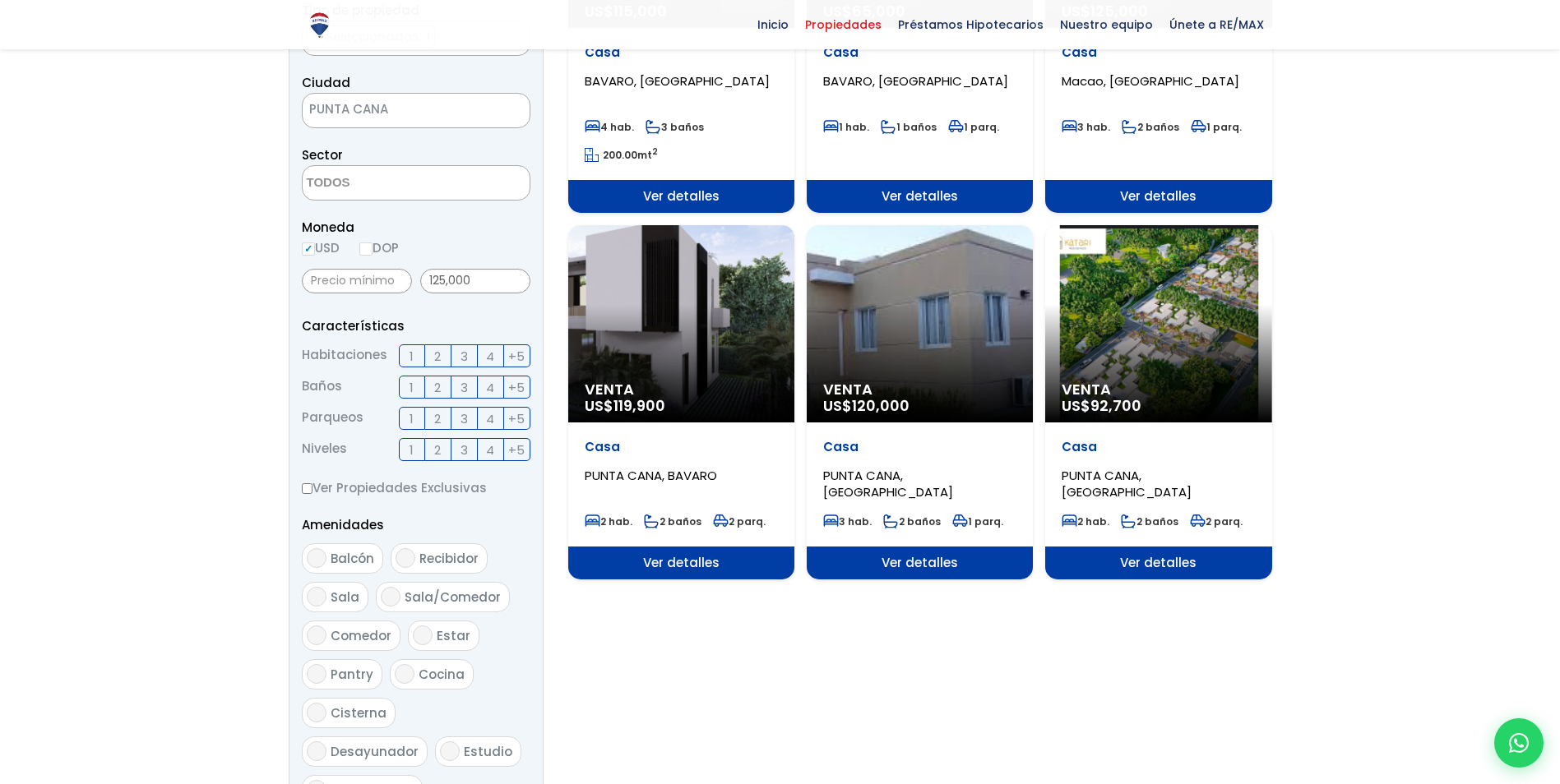
scroll to position [494, 0]
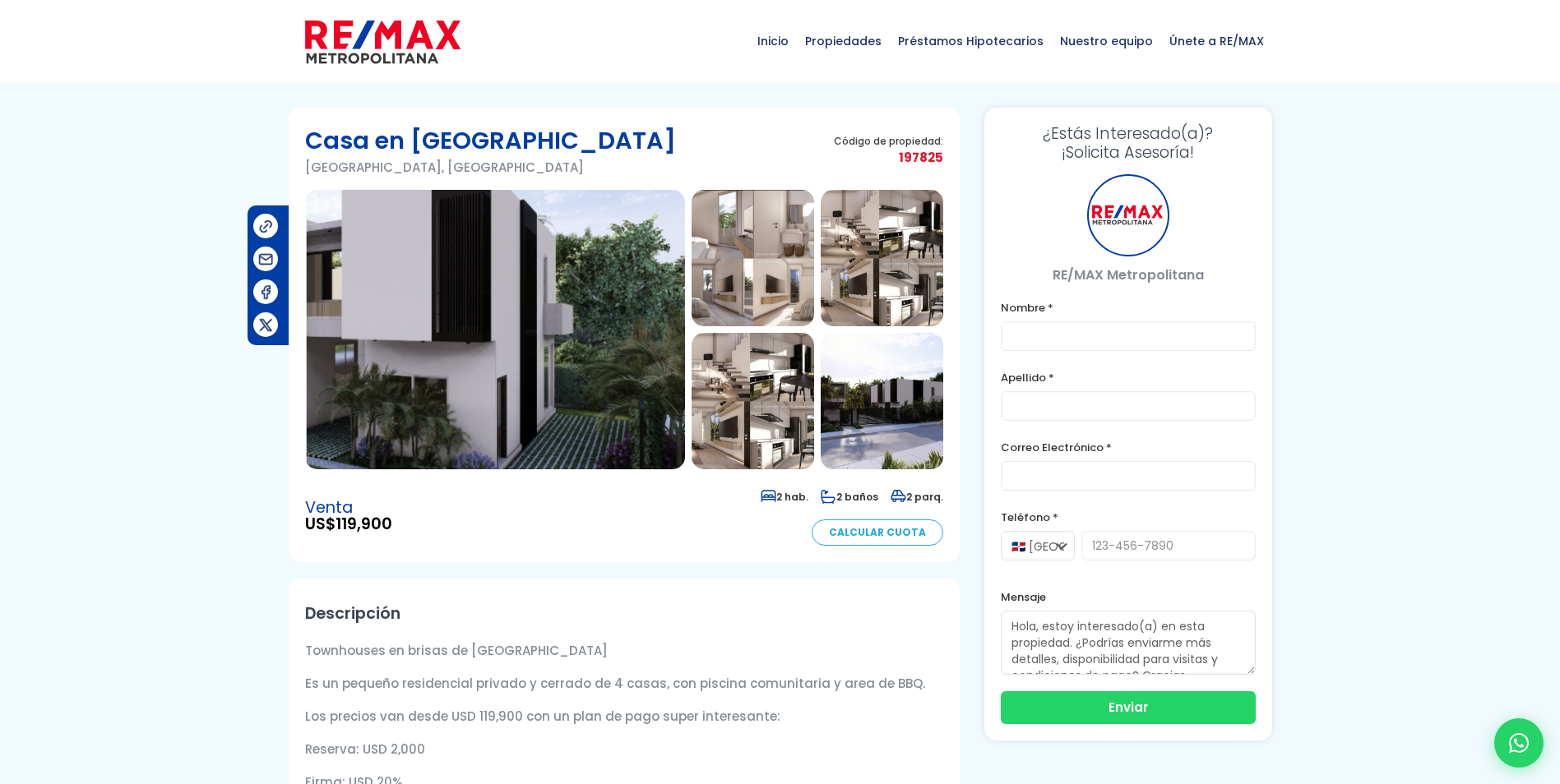
click at [570, 317] on img at bounding box center [495, 329] width 380 height 279
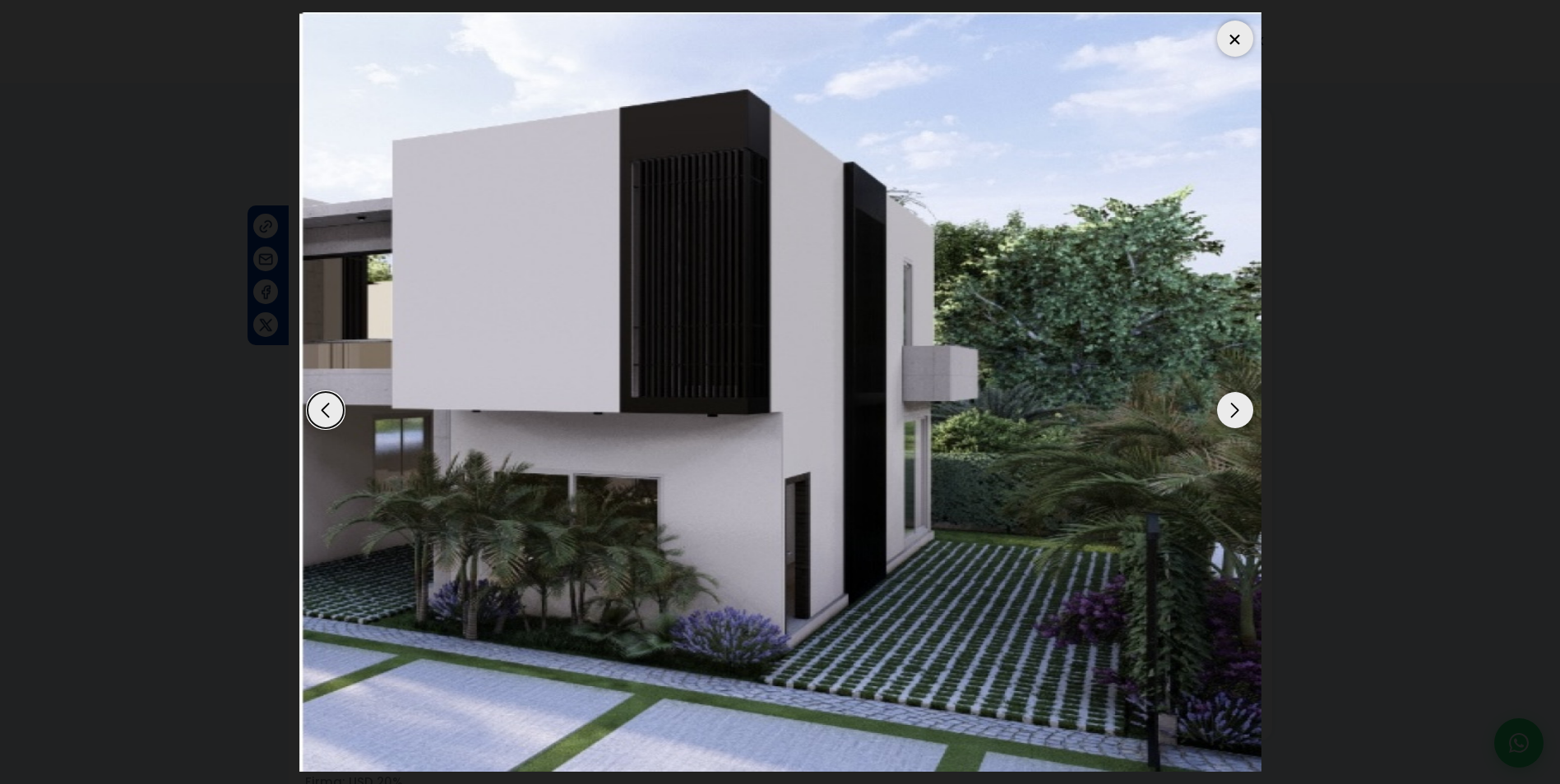
click at [1237, 417] on div "Next slide" at bounding box center [1236, 411] width 36 height 36
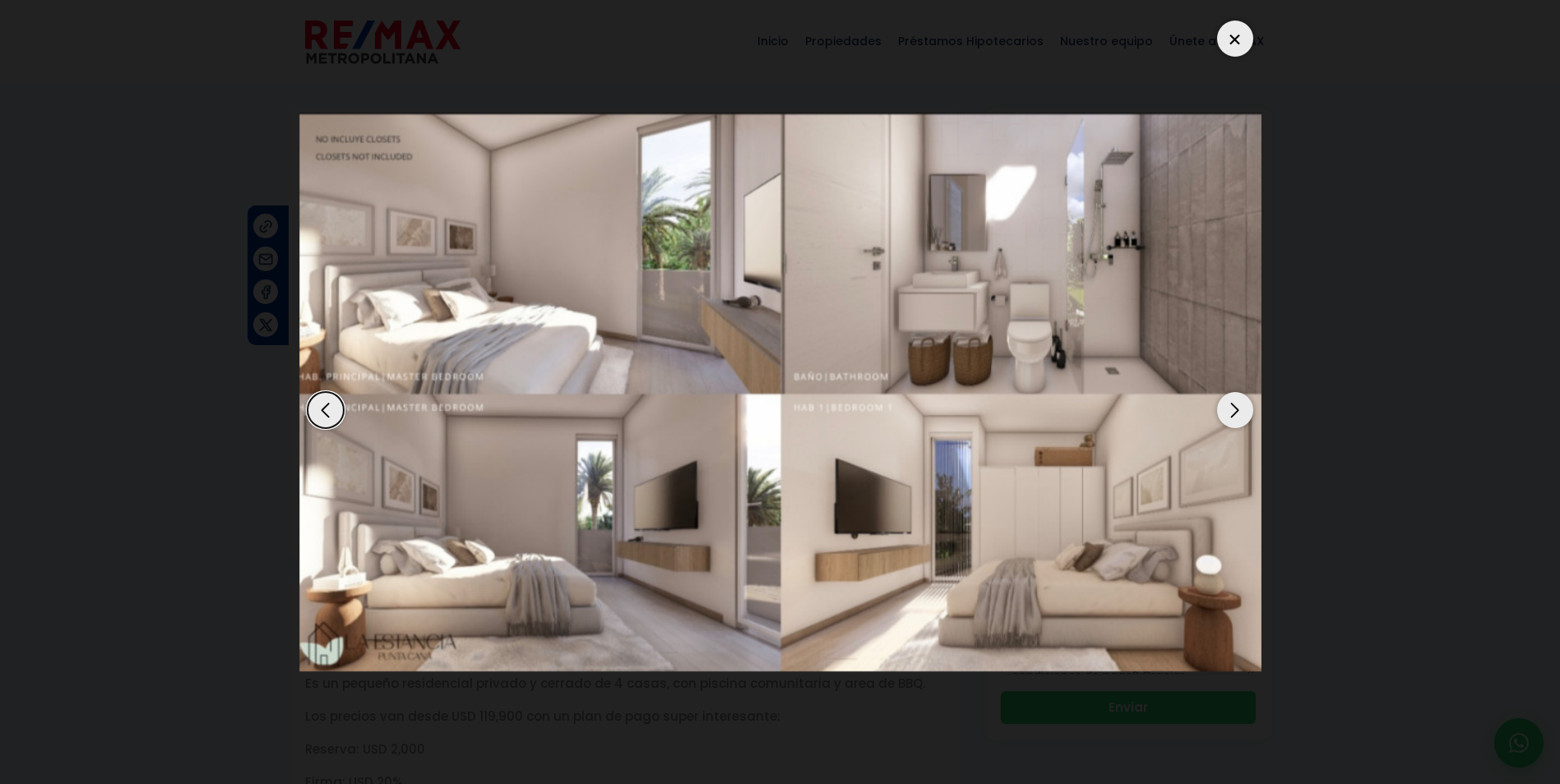
click at [1238, 417] on div "Next slide" at bounding box center [1236, 411] width 36 height 36
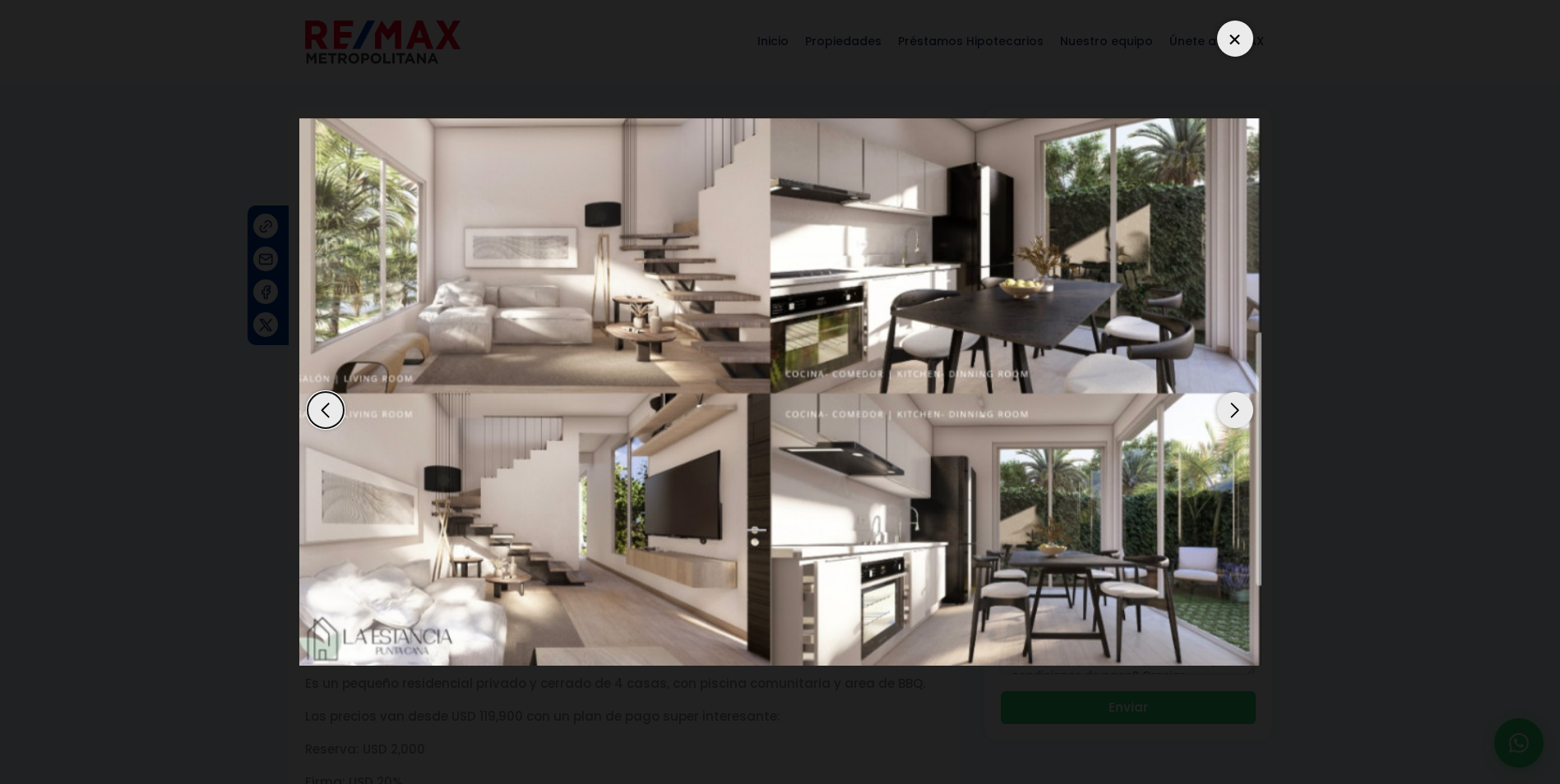
click at [1238, 417] on div "Next slide" at bounding box center [1236, 411] width 36 height 36
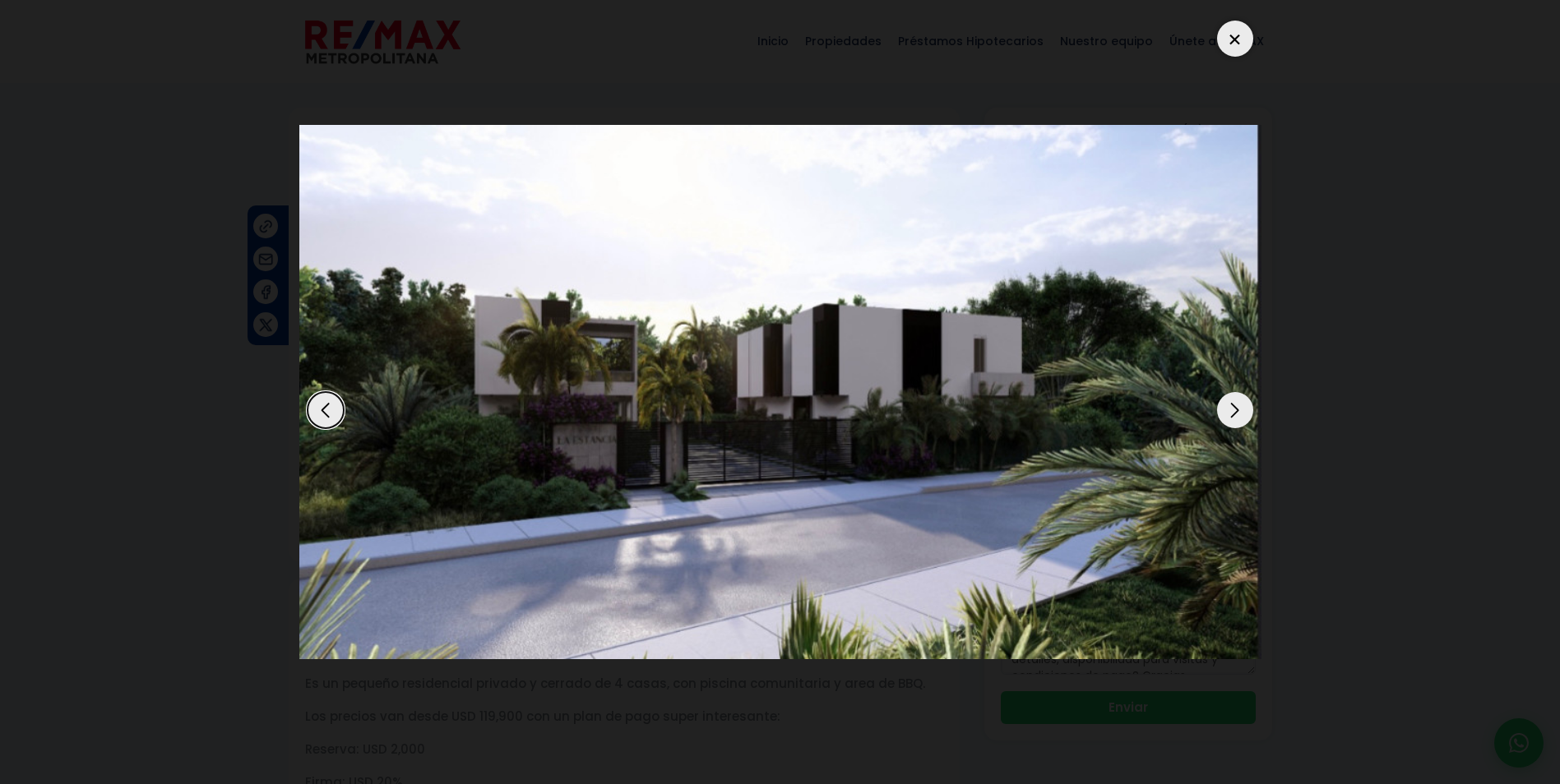
click at [1233, 28] on div at bounding box center [1236, 39] width 36 height 36
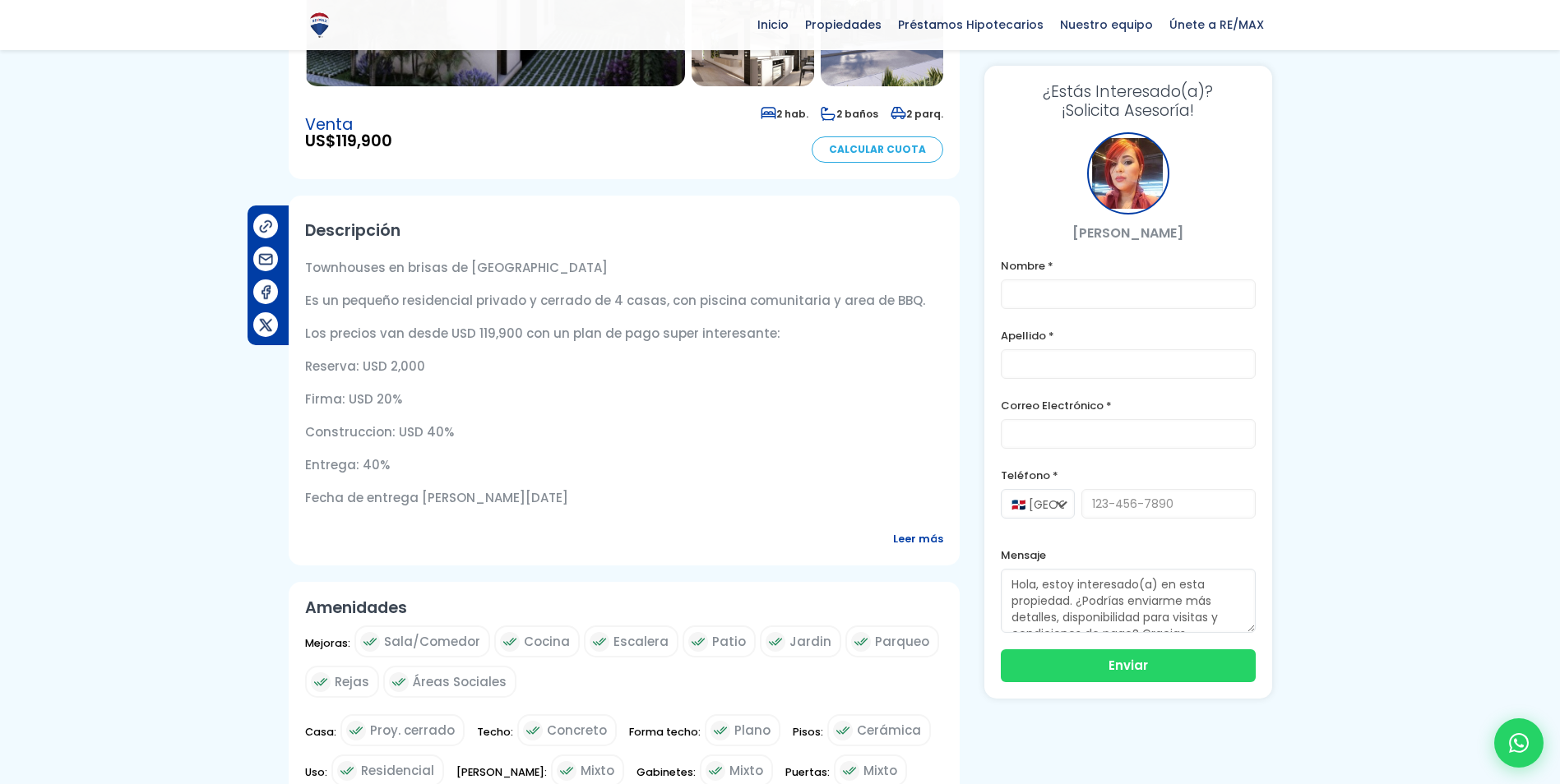
scroll to position [411, 0]
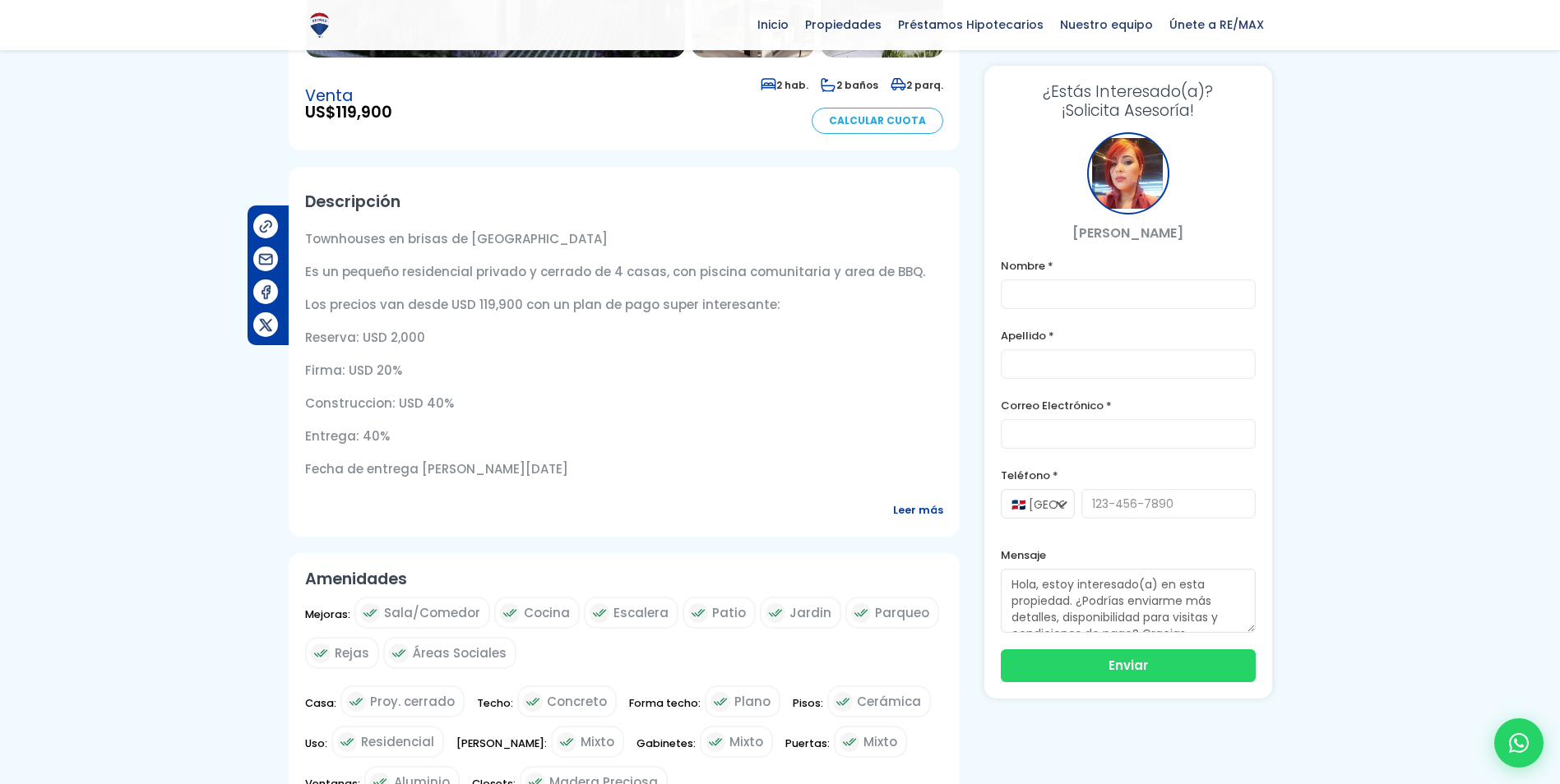
click at [905, 507] on span "Leer más" at bounding box center [918, 510] width 50 height 21
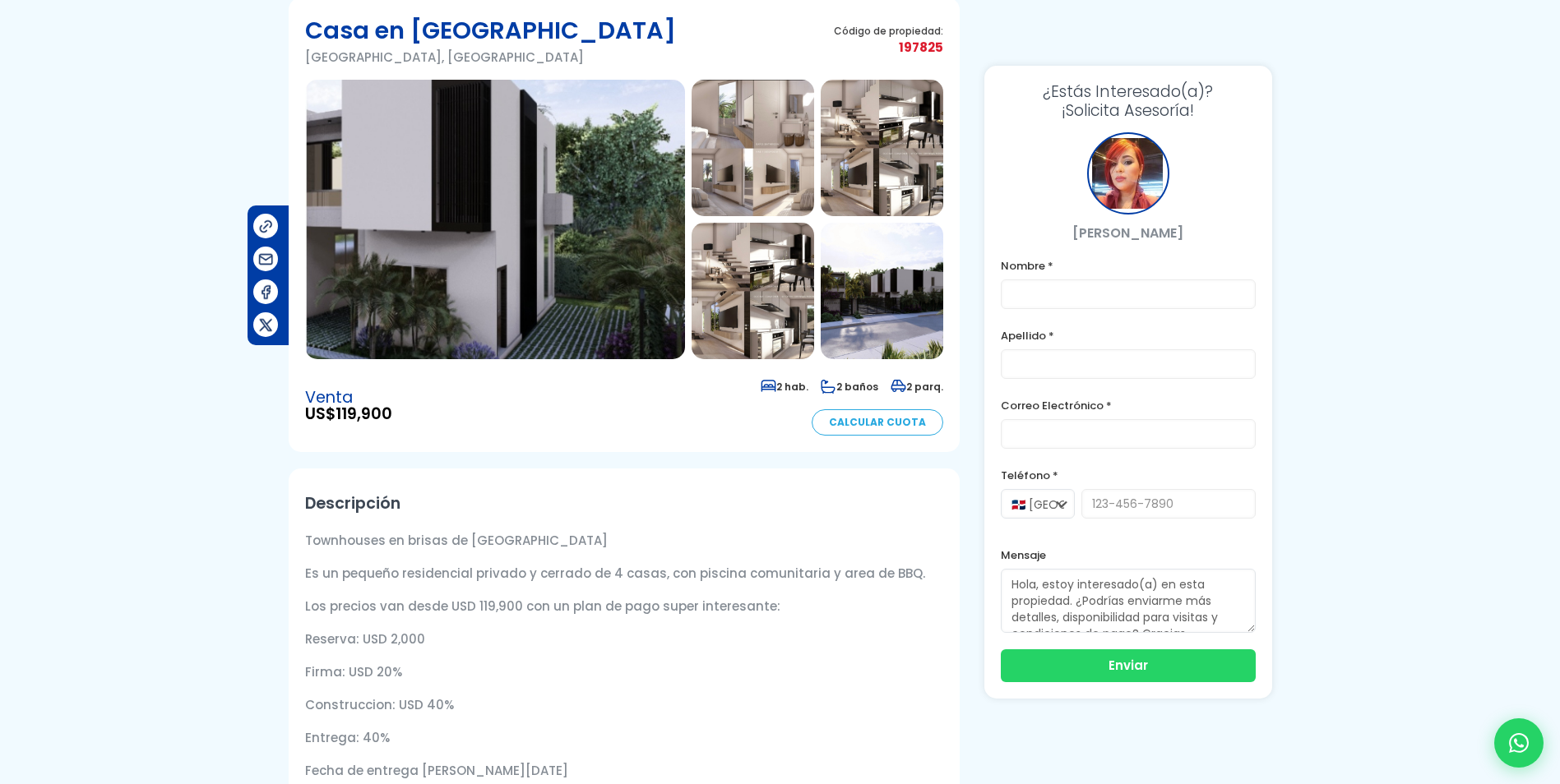
scroll to position [0, 0]
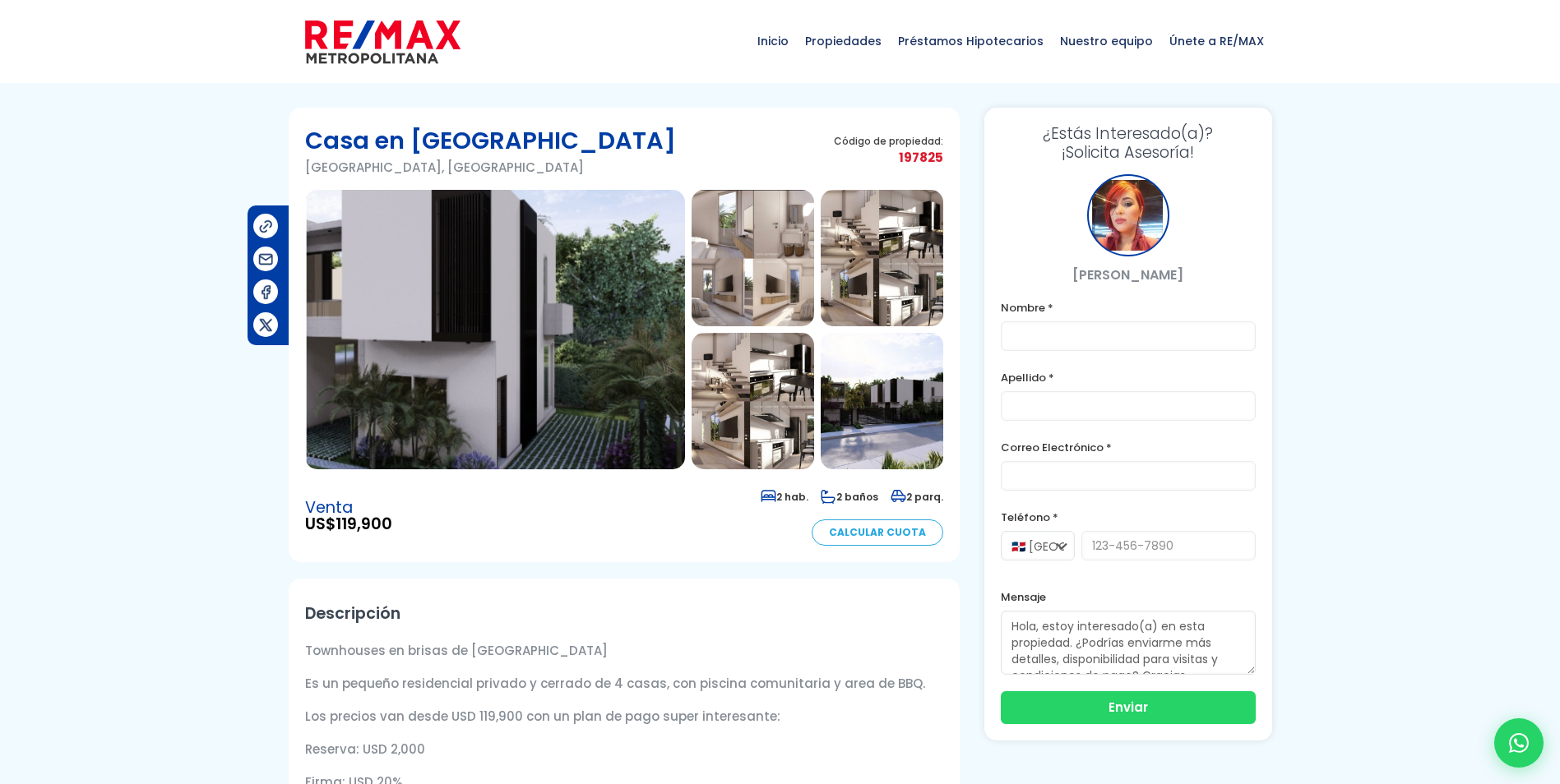
click at [480, 299] on img at bounding box center [495, 329] width 380 height 279
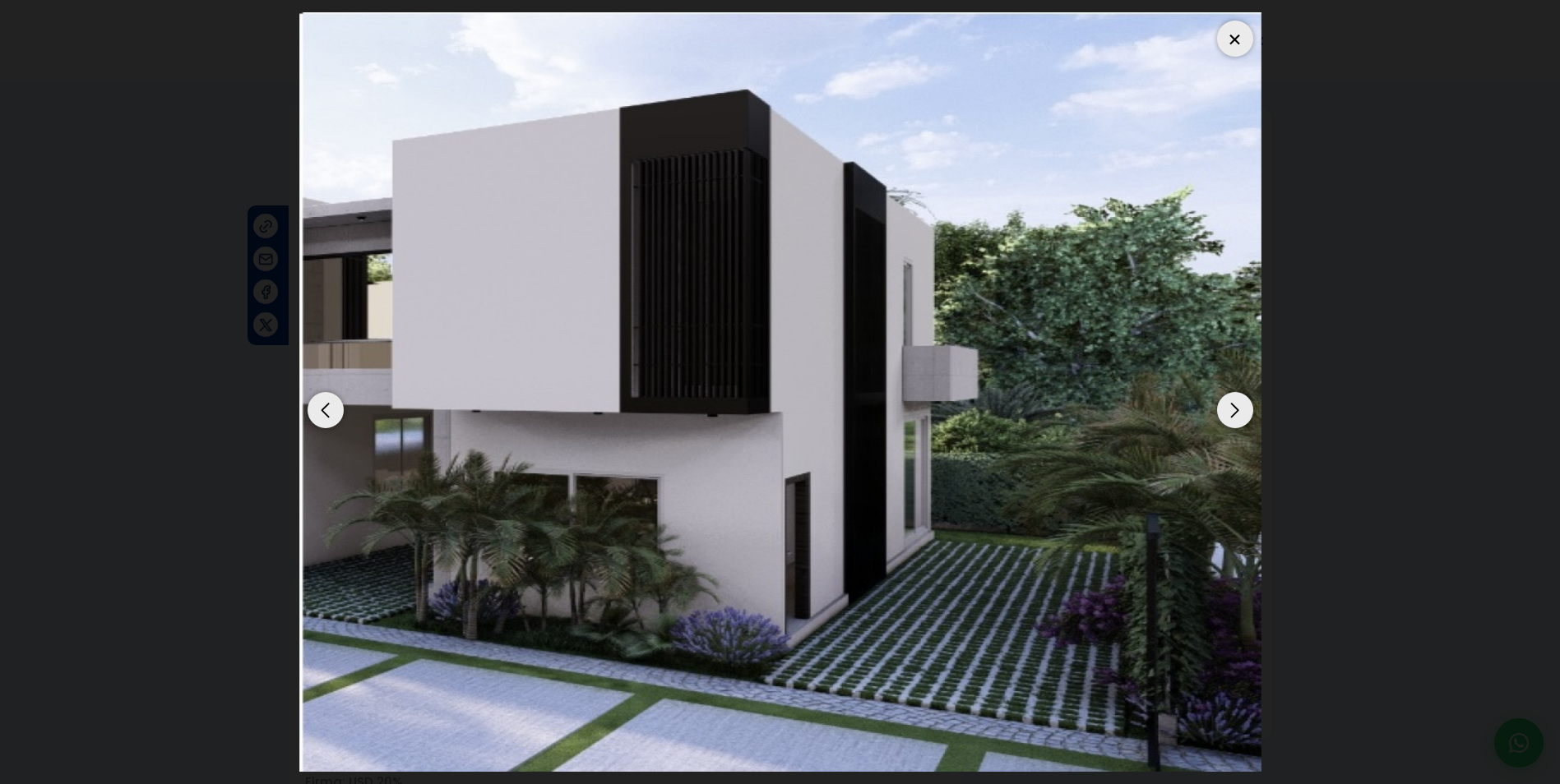
click at [1224, 406] on div "Next slide" at bounding box center [1236, 411] width 36 height 36
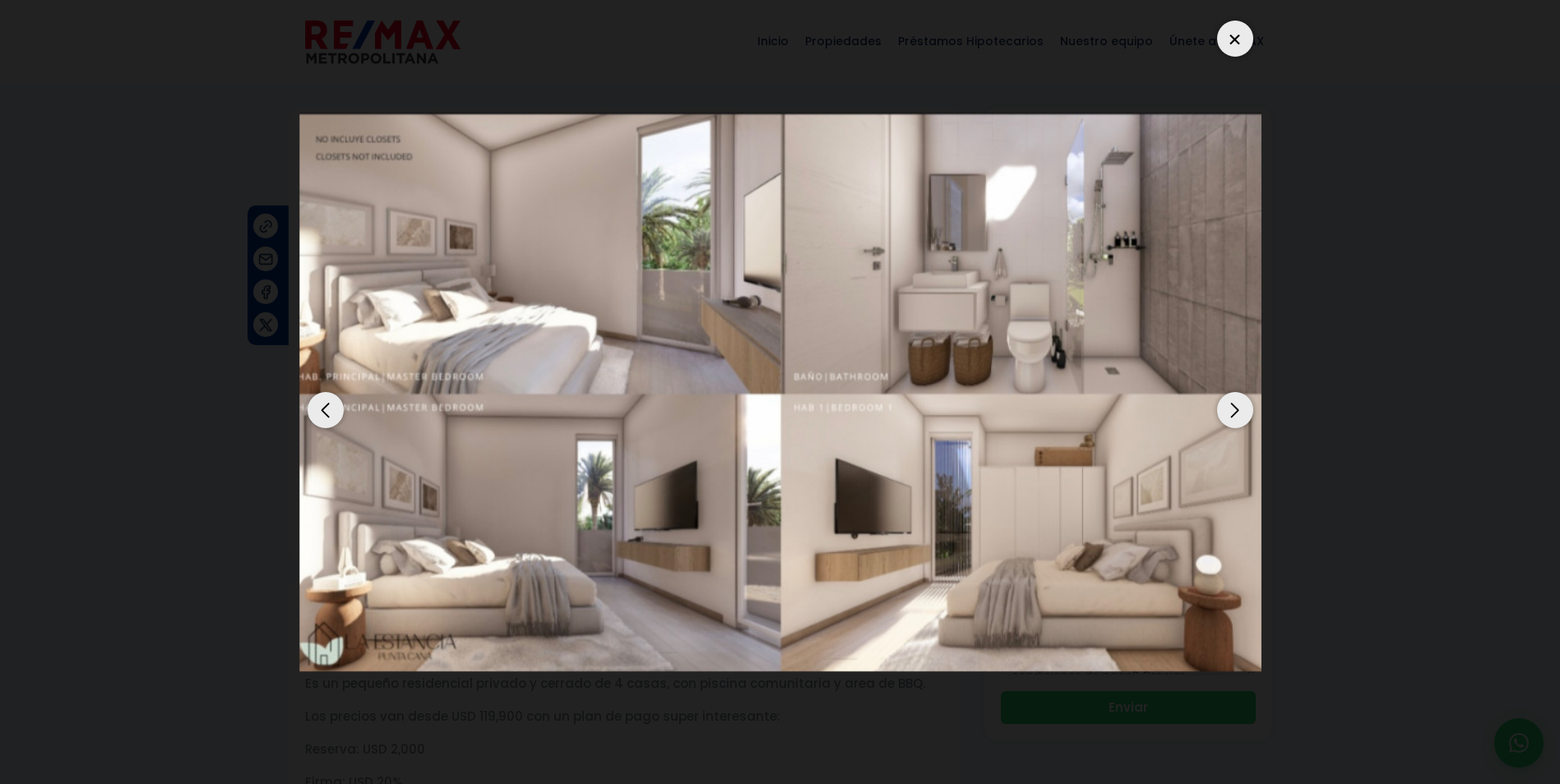
click at [1224, 405] on div "Next slide" at bounding box center [1236, 411] width 36 height 36
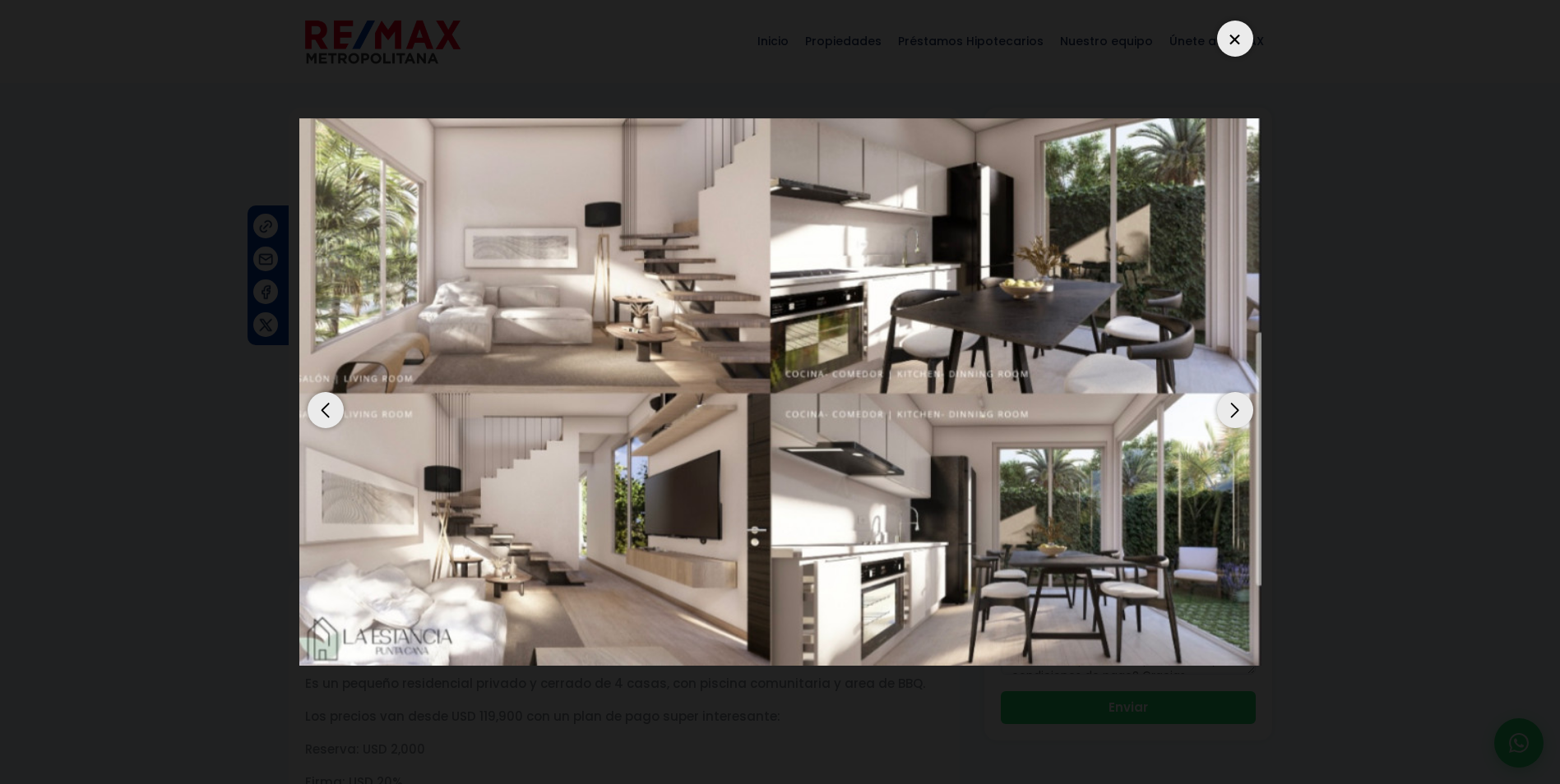
click at [1224, 405] on div "Next slide" at bounding box center [1236, 411] width 36 height 36
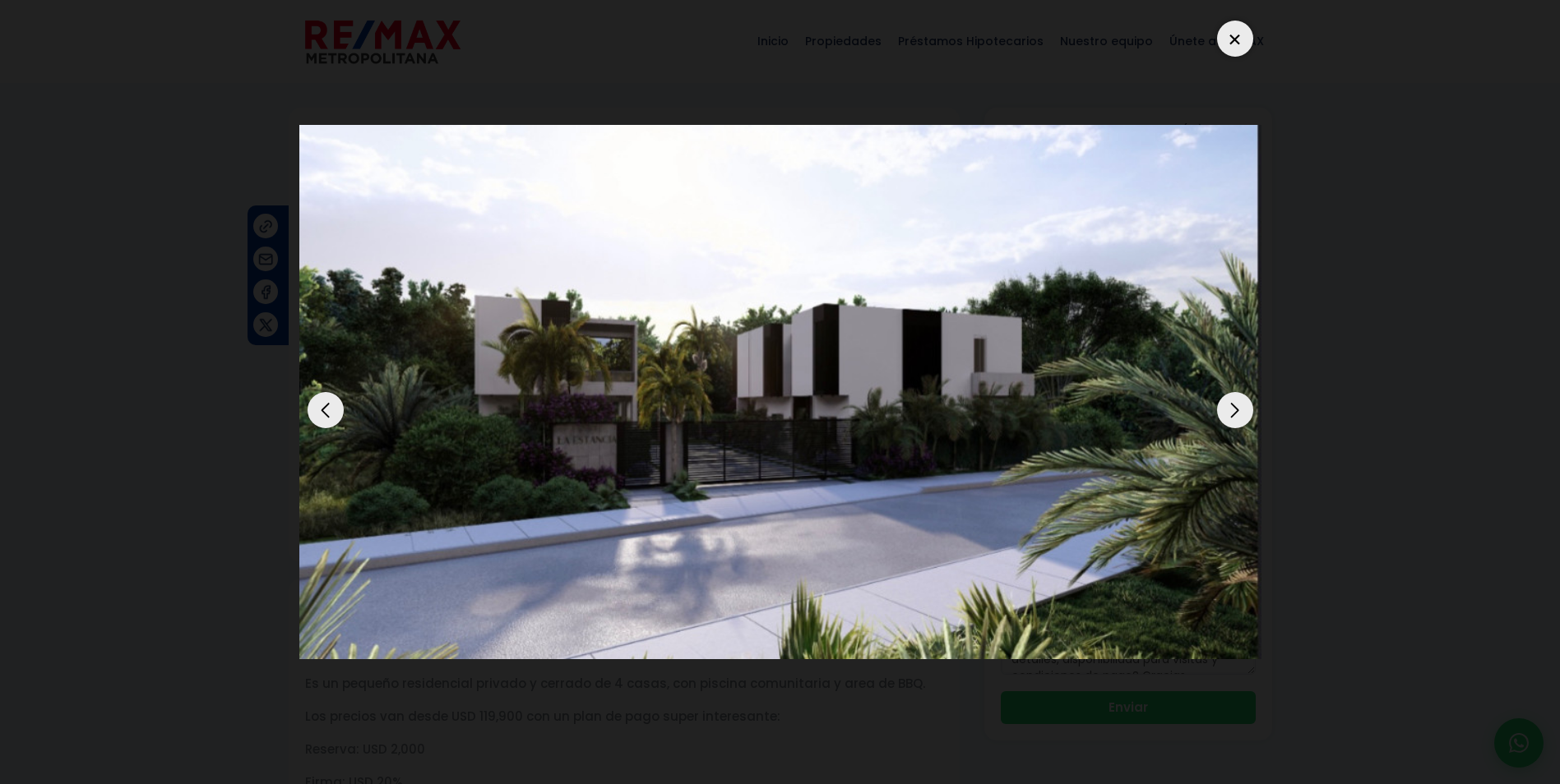
click at [1224, 405] on div "Next slide" at bounding box center [1236, 411] width 36 height 36
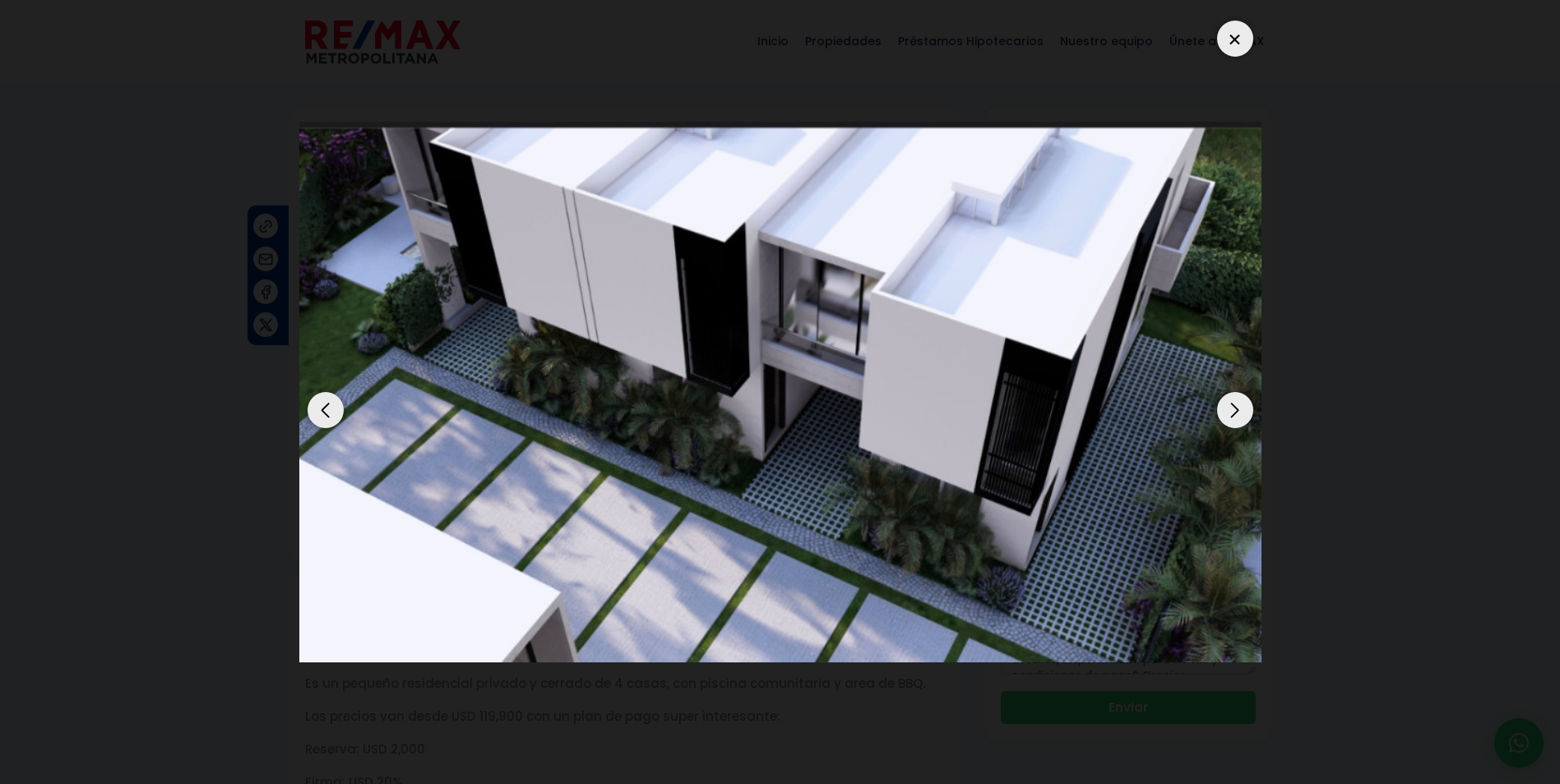
click at [1224, 405] on div "Next slide" at bounding box center [1236, 411] width 36 height 36
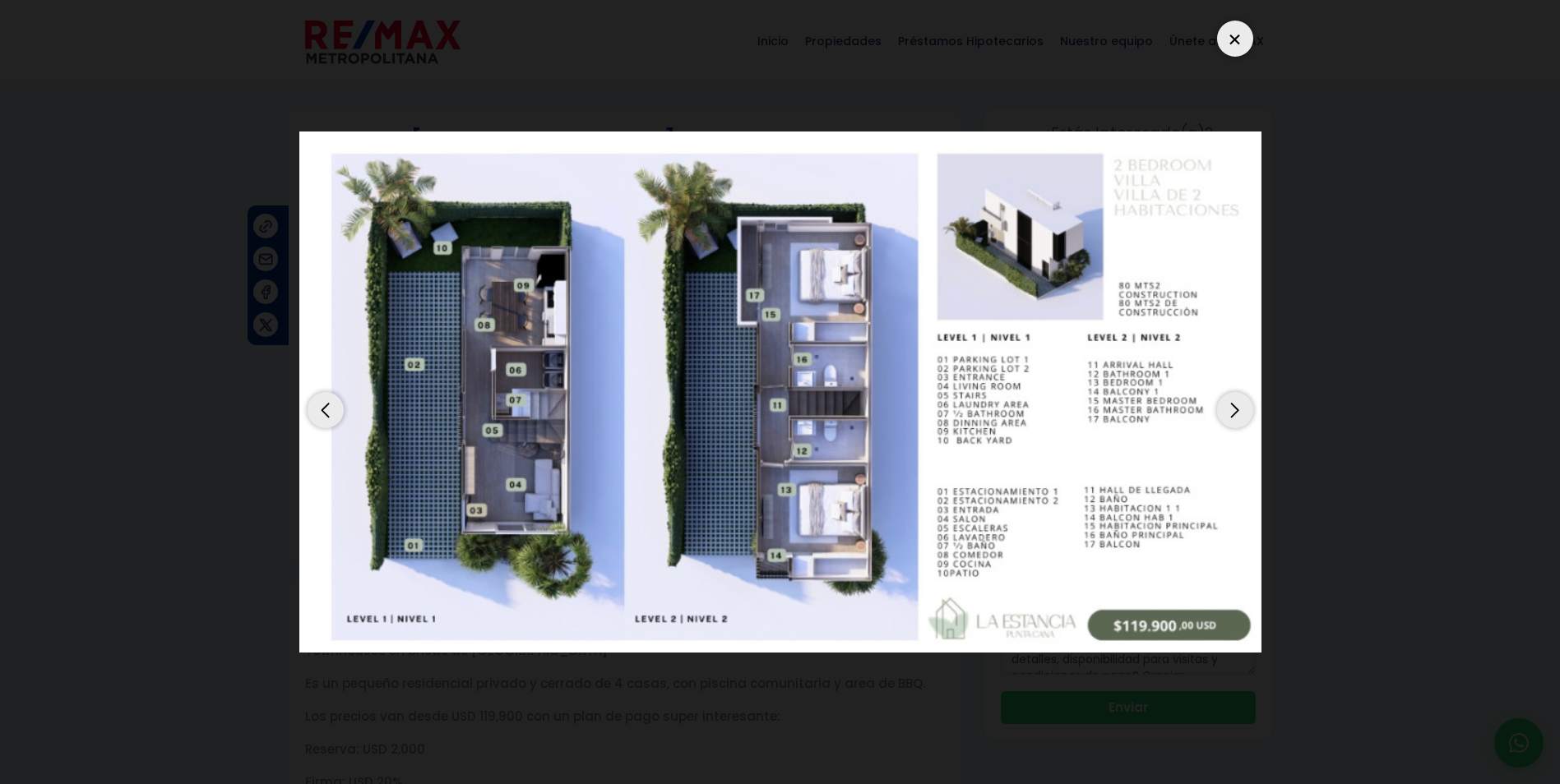
click at [1224, 405] on div "Next slide" at bounding box center [1236, 411] width 36 height 36
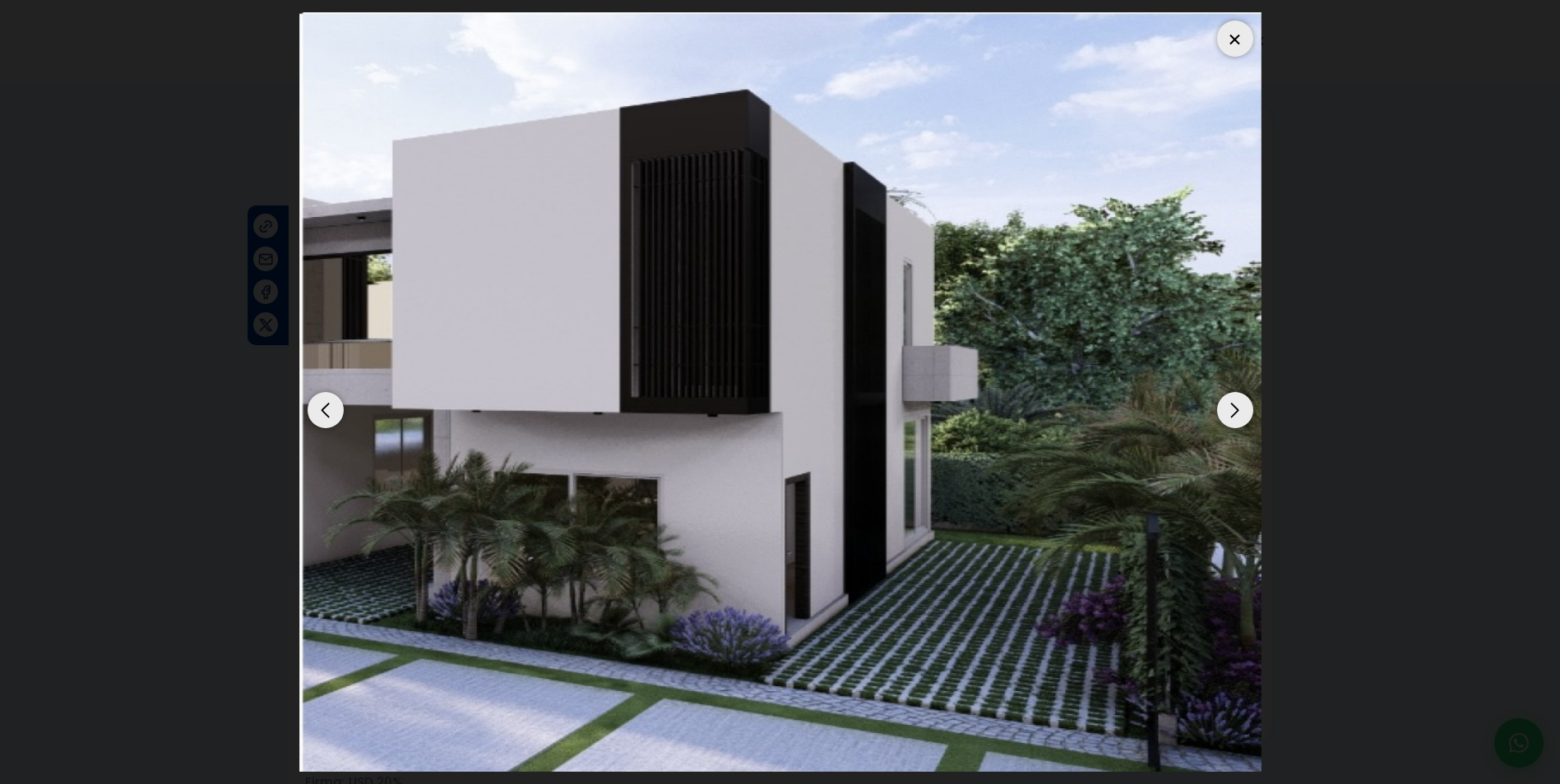
click at [1224, 405] on div "Next slide" at bounding box center [1236, 411] width 36 height 36
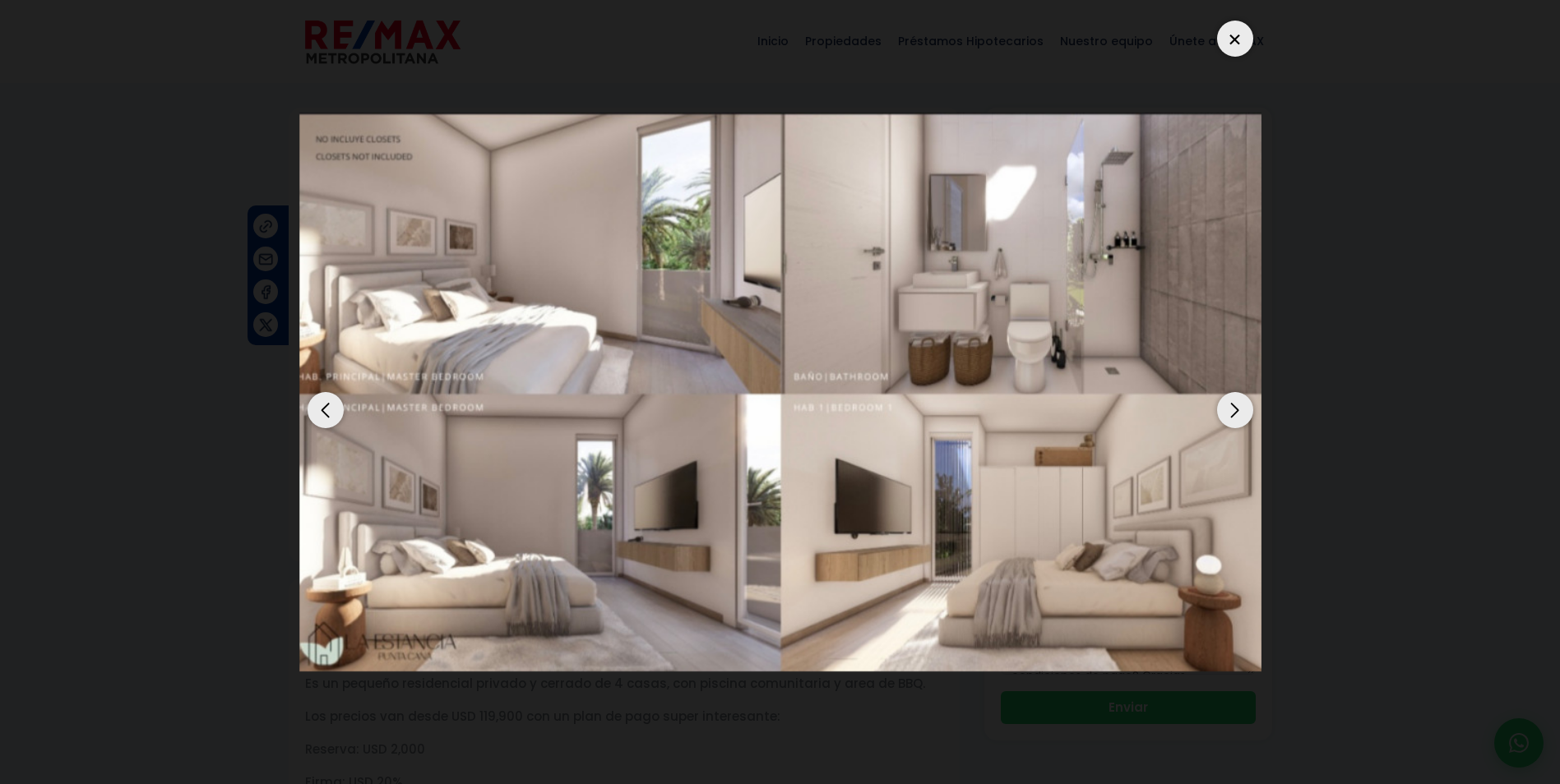
click at [1229, 34] on div at bounding box center [1236, 39] width 36 height 36
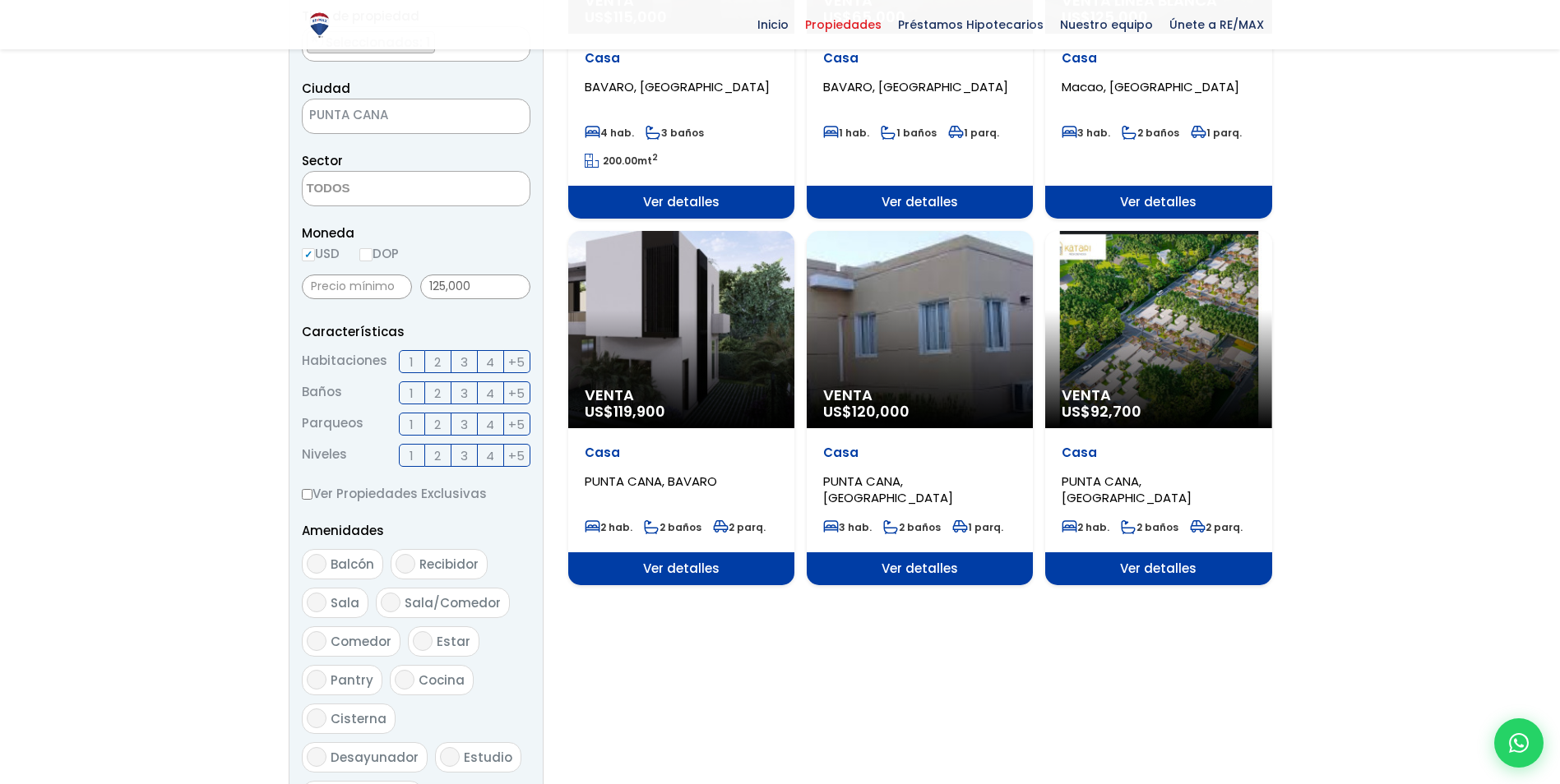
scroll to position [412, 0]
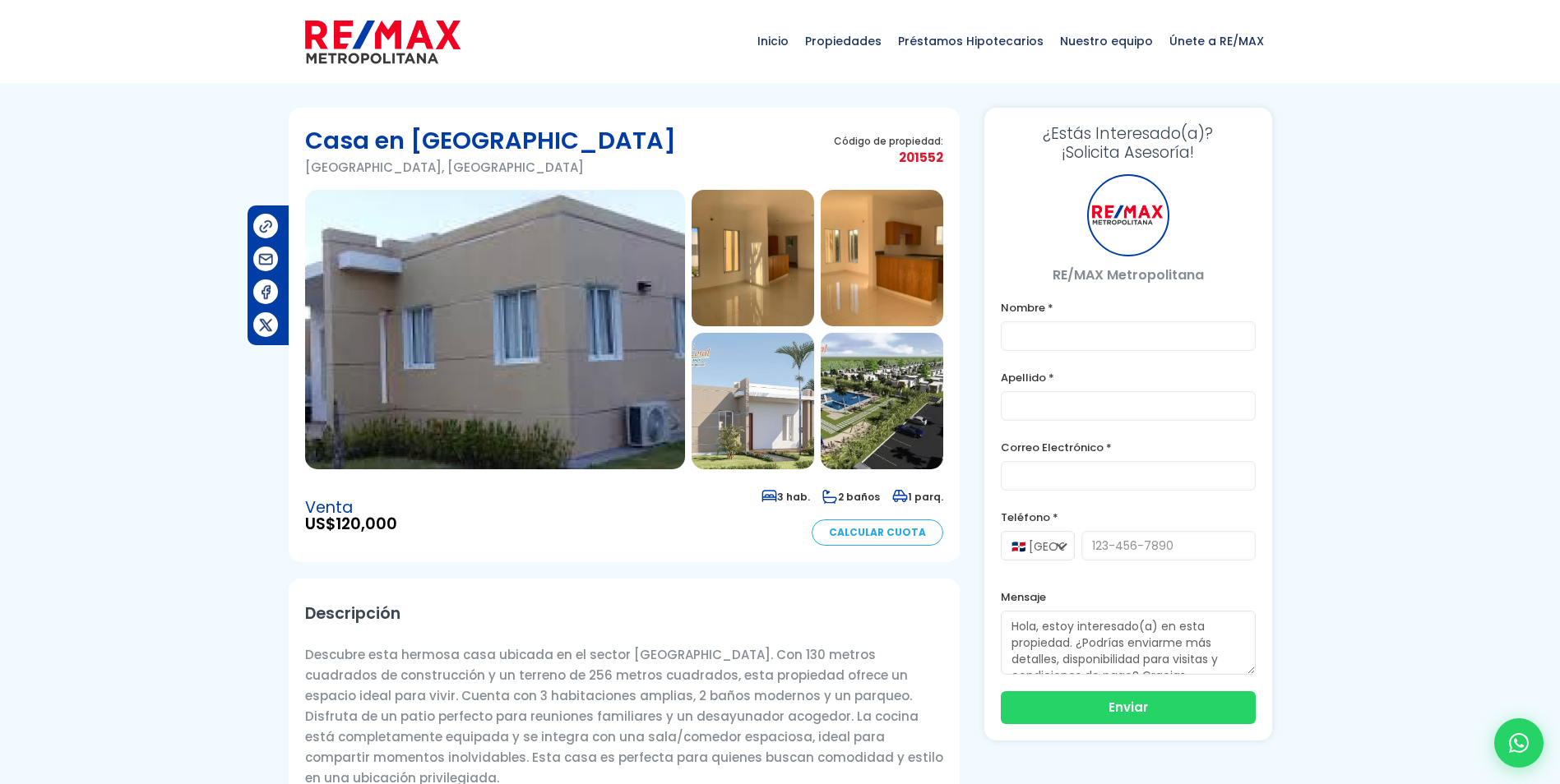
click at [557, 356] on img at bounding box center [495, 329] width 380 height 279
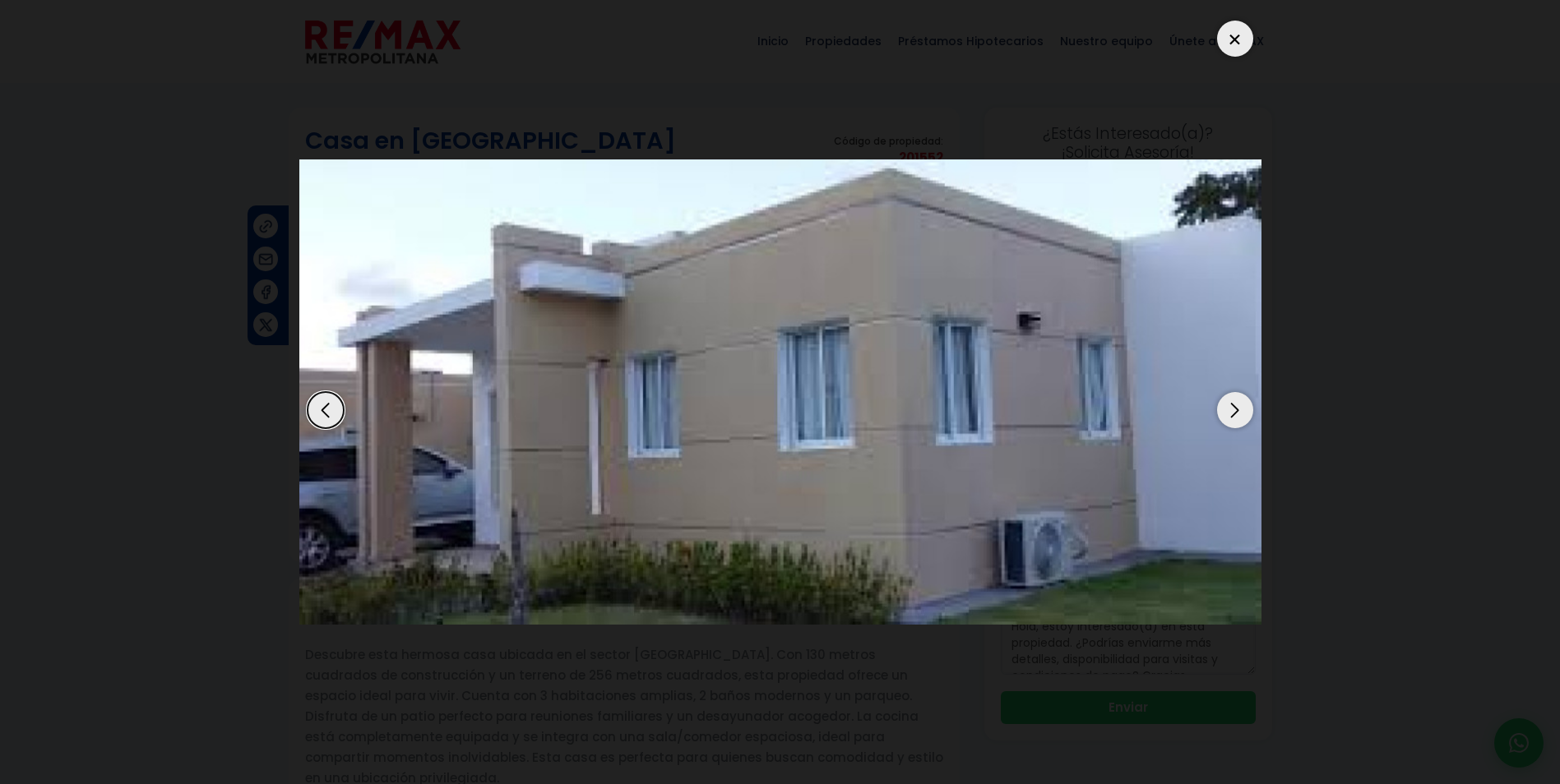
click at [1235, 409] on div "Next slide" at bounding box center [1236, 411] width 36 height 36
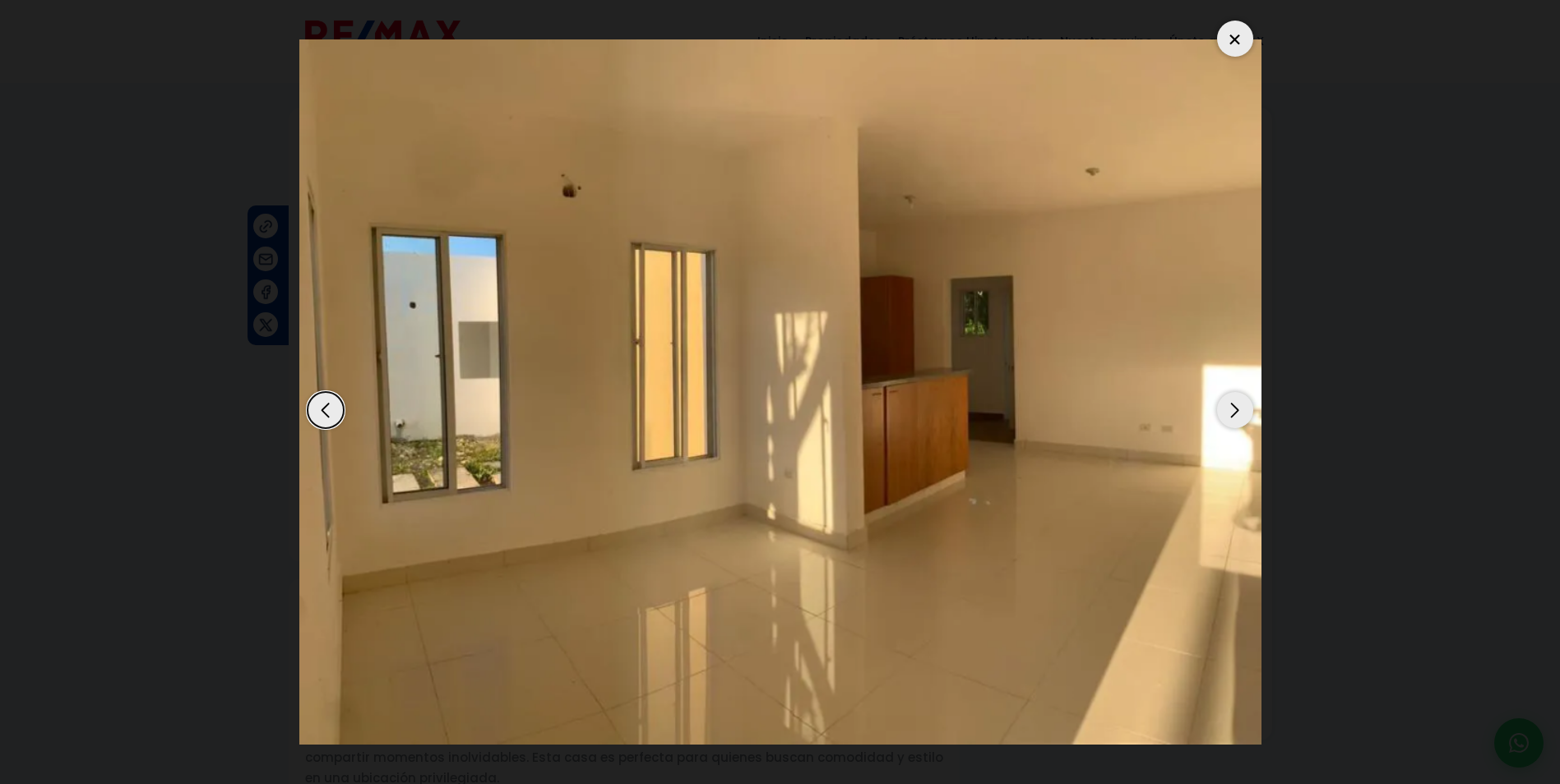
click at [1235, 409] on div "Next slide" at bounding box center [1236, 411] width 36 height 36
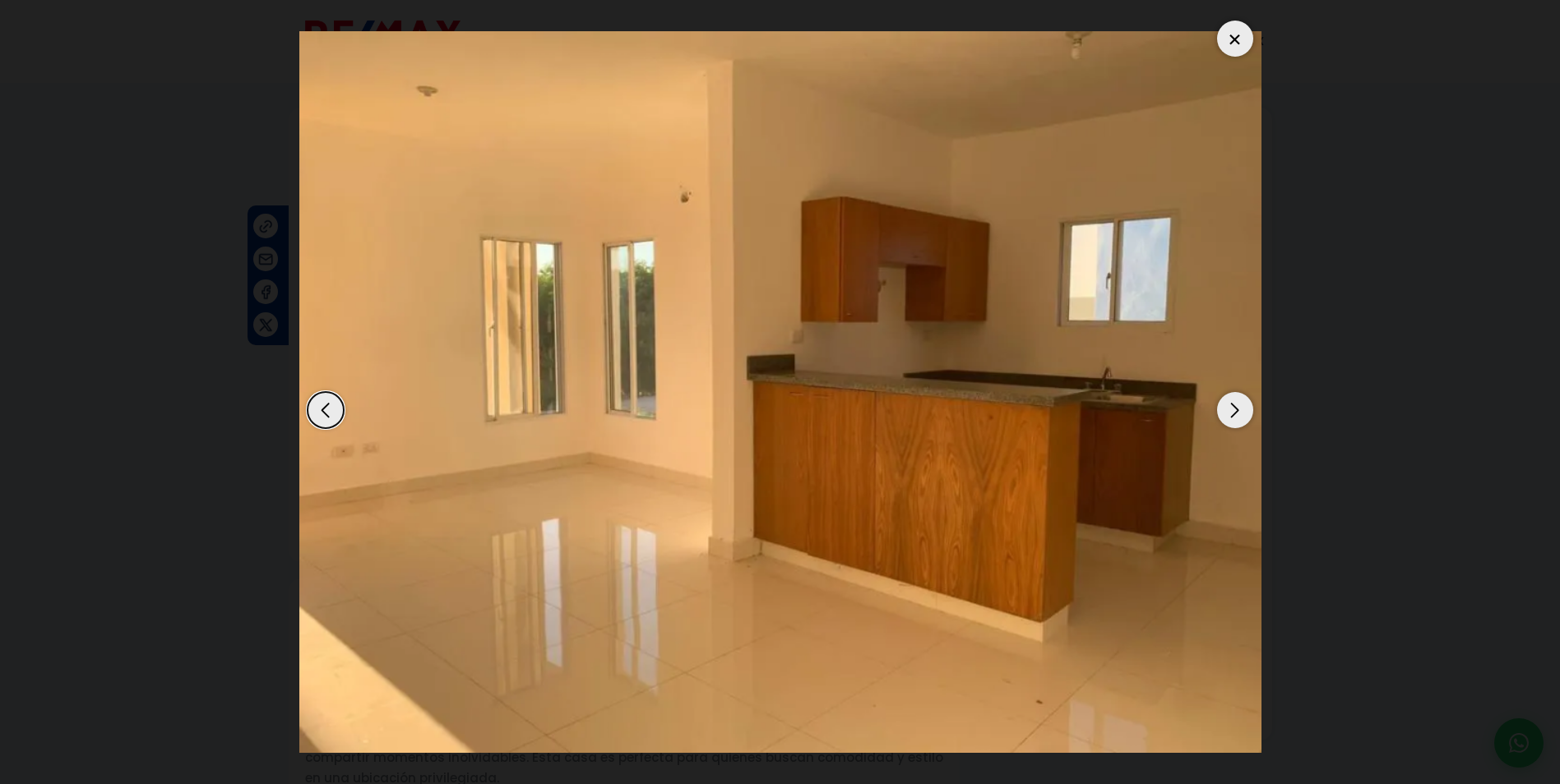
click at [1235, 409] on div "Next slide" at bounding box center [1236, 411] width 36 height 36
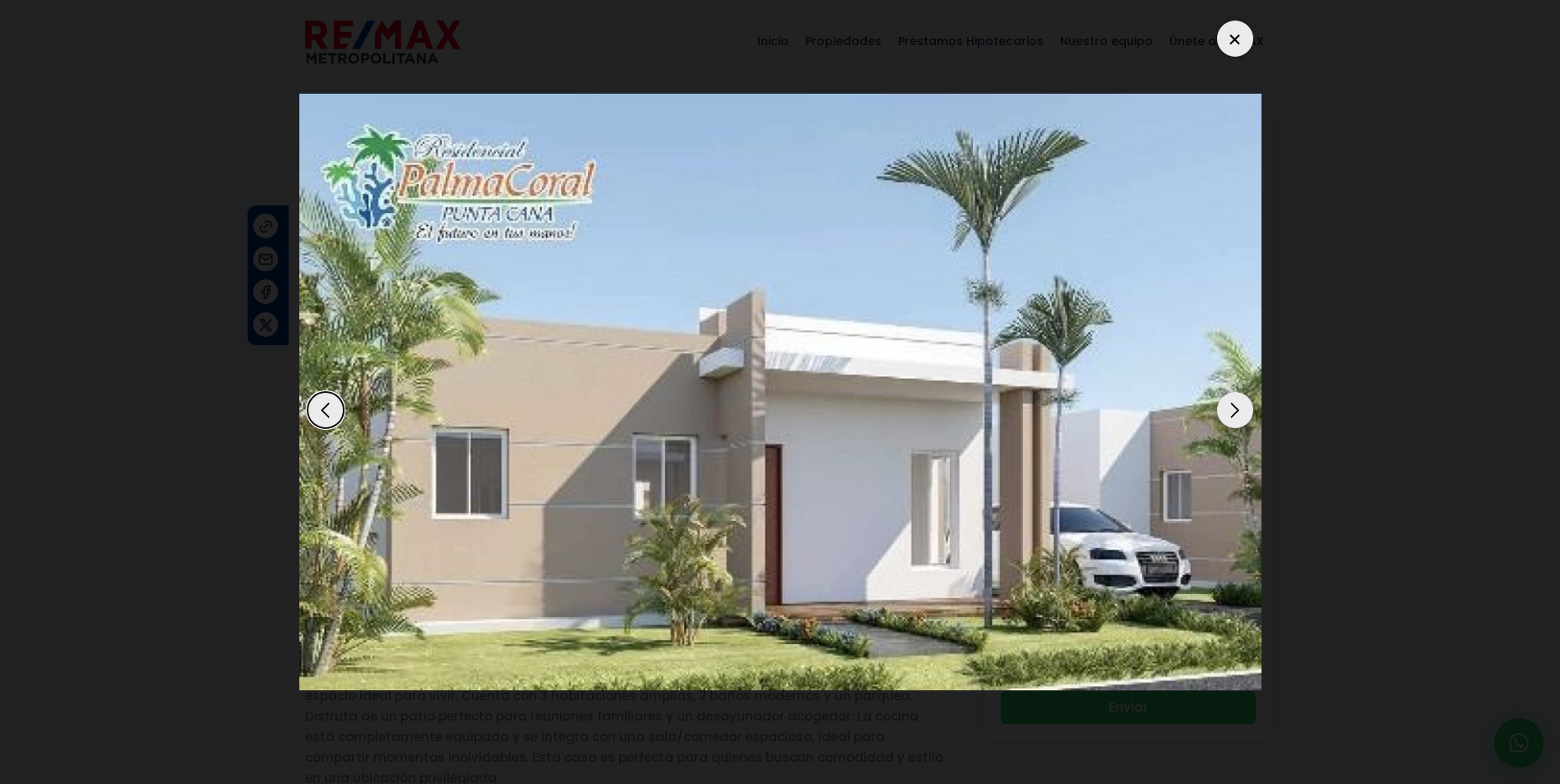
click at [1235, 409] on div "Next slide" at bounding box center [1236, 411] width 36 height 36
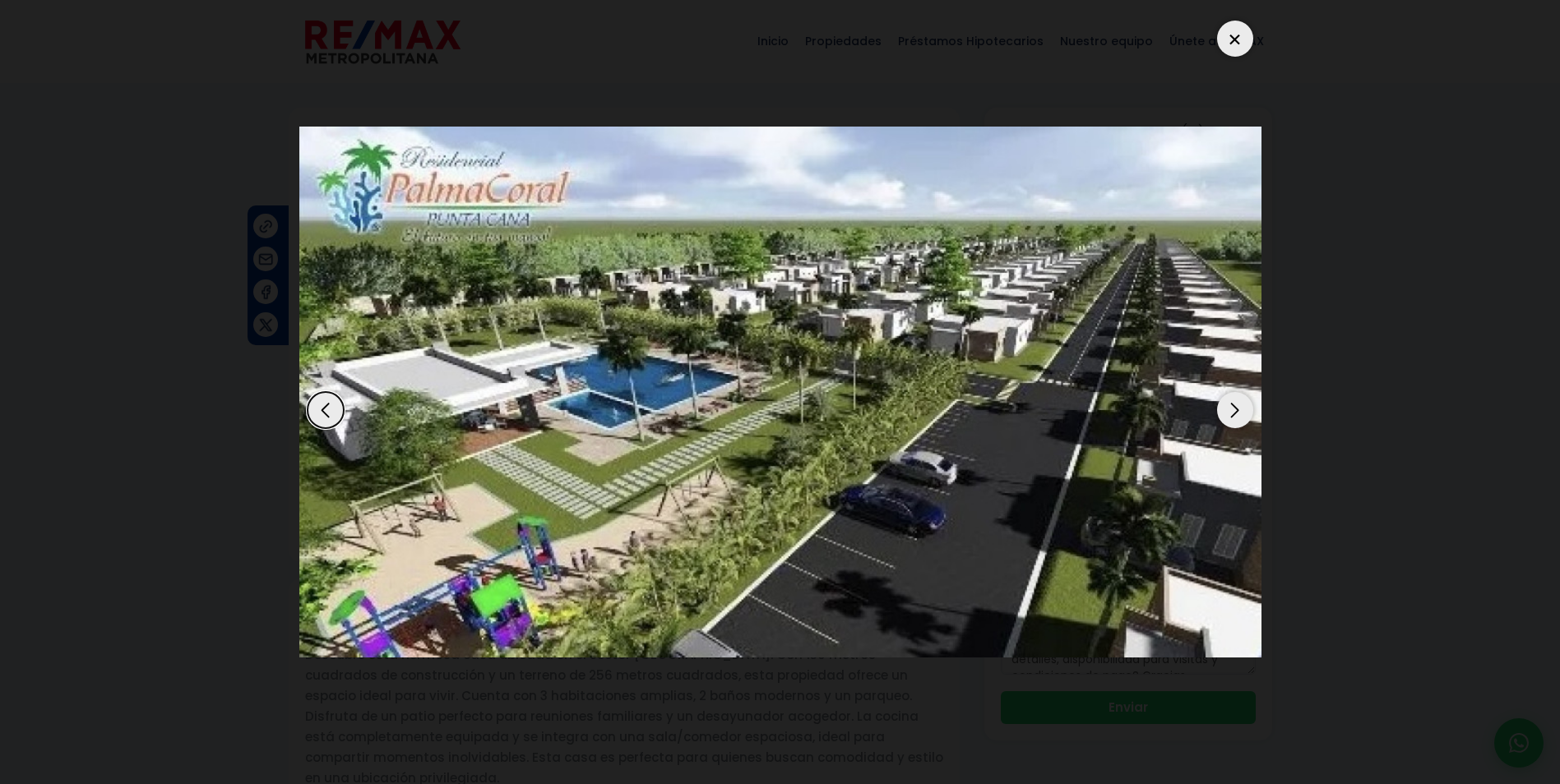
click at [1235, 409] on div "Next slide" at bounding box center [1236, 411] width 36 height 36
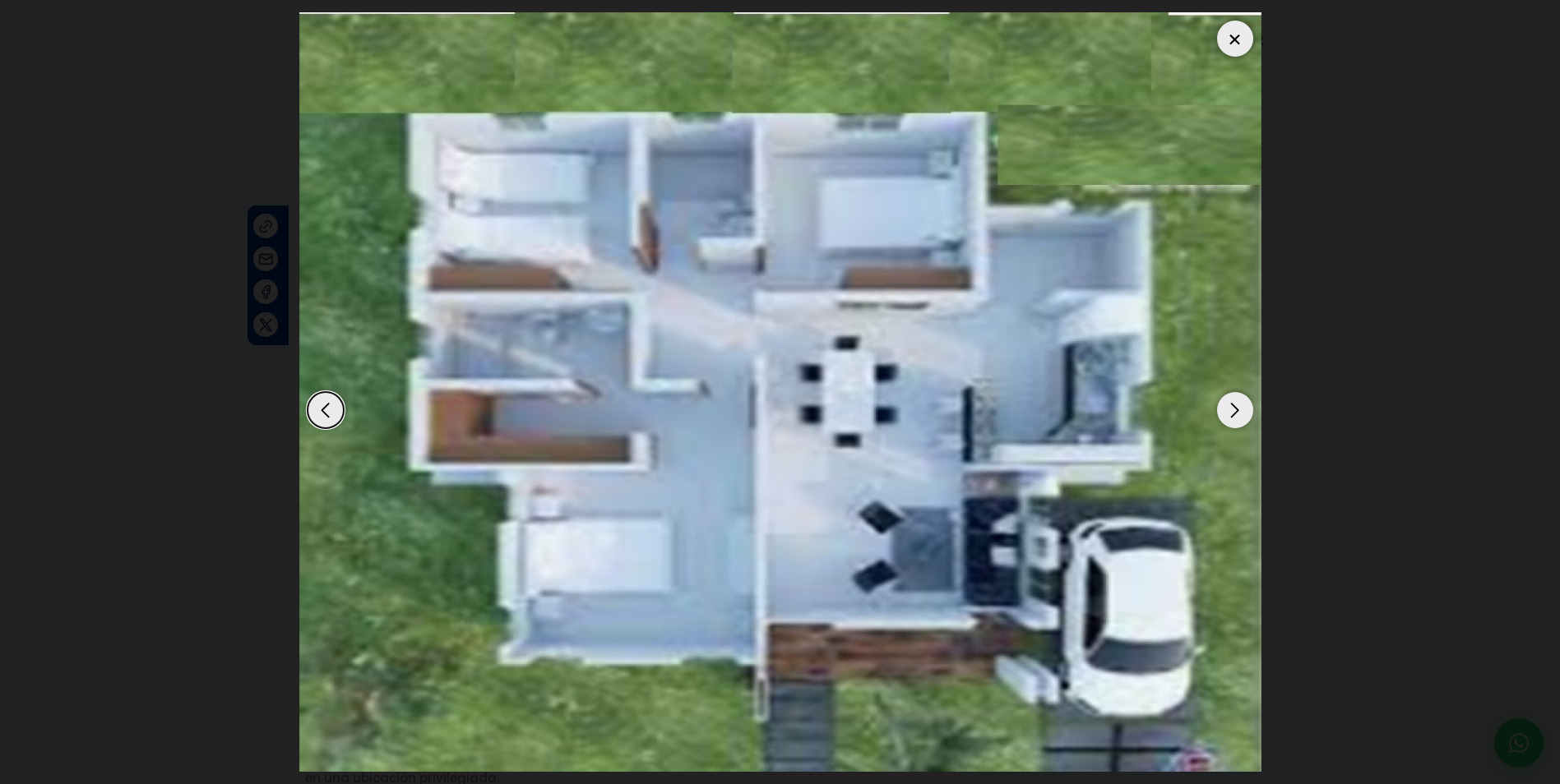
click at [1234, 409] on div "Next slide" at bounding box center [1236, 411] width 36 height 36
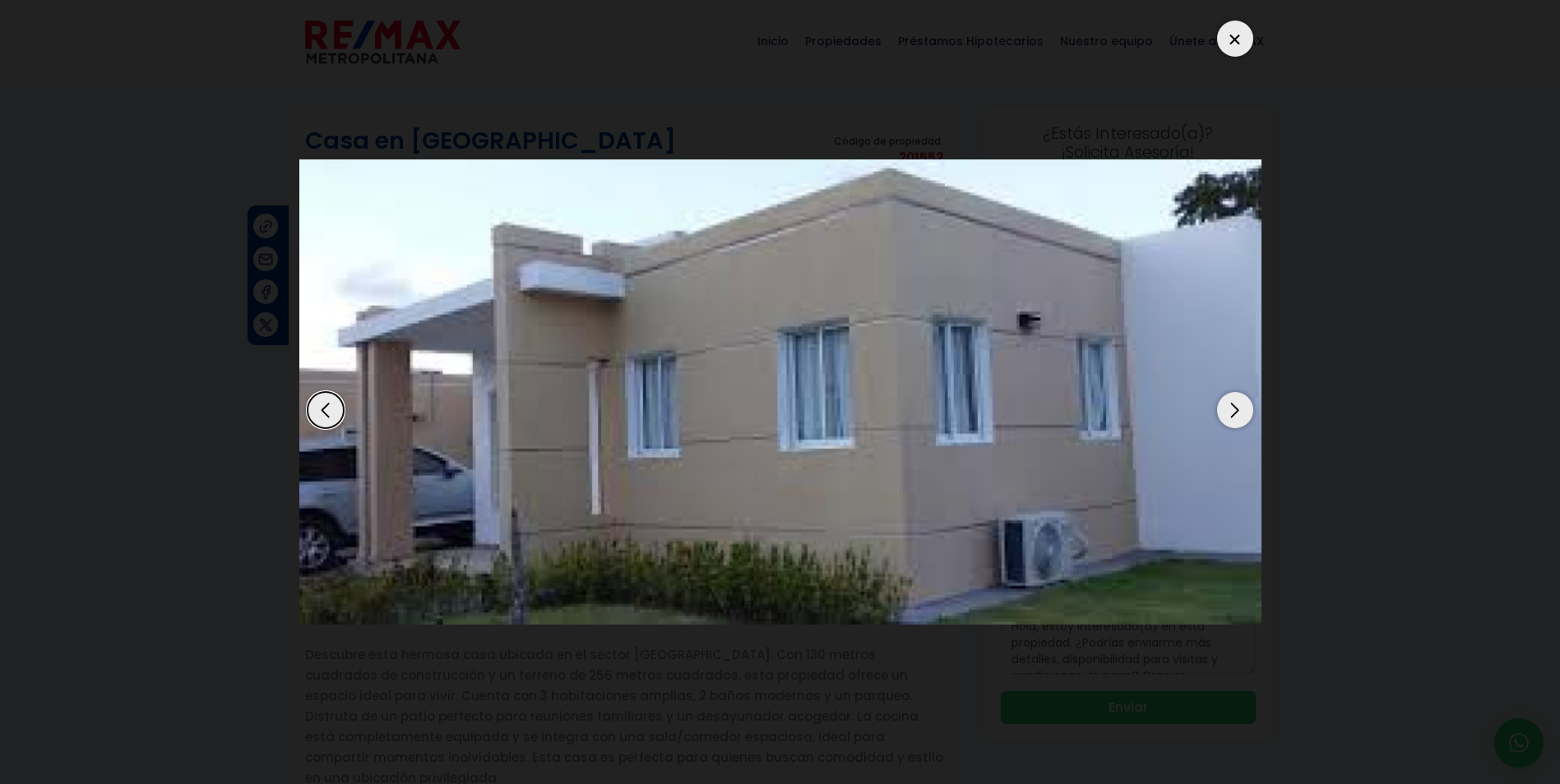
click at [1234, 409] on div "Next slide" at bounding box center [1236, 411] width 36 height 36
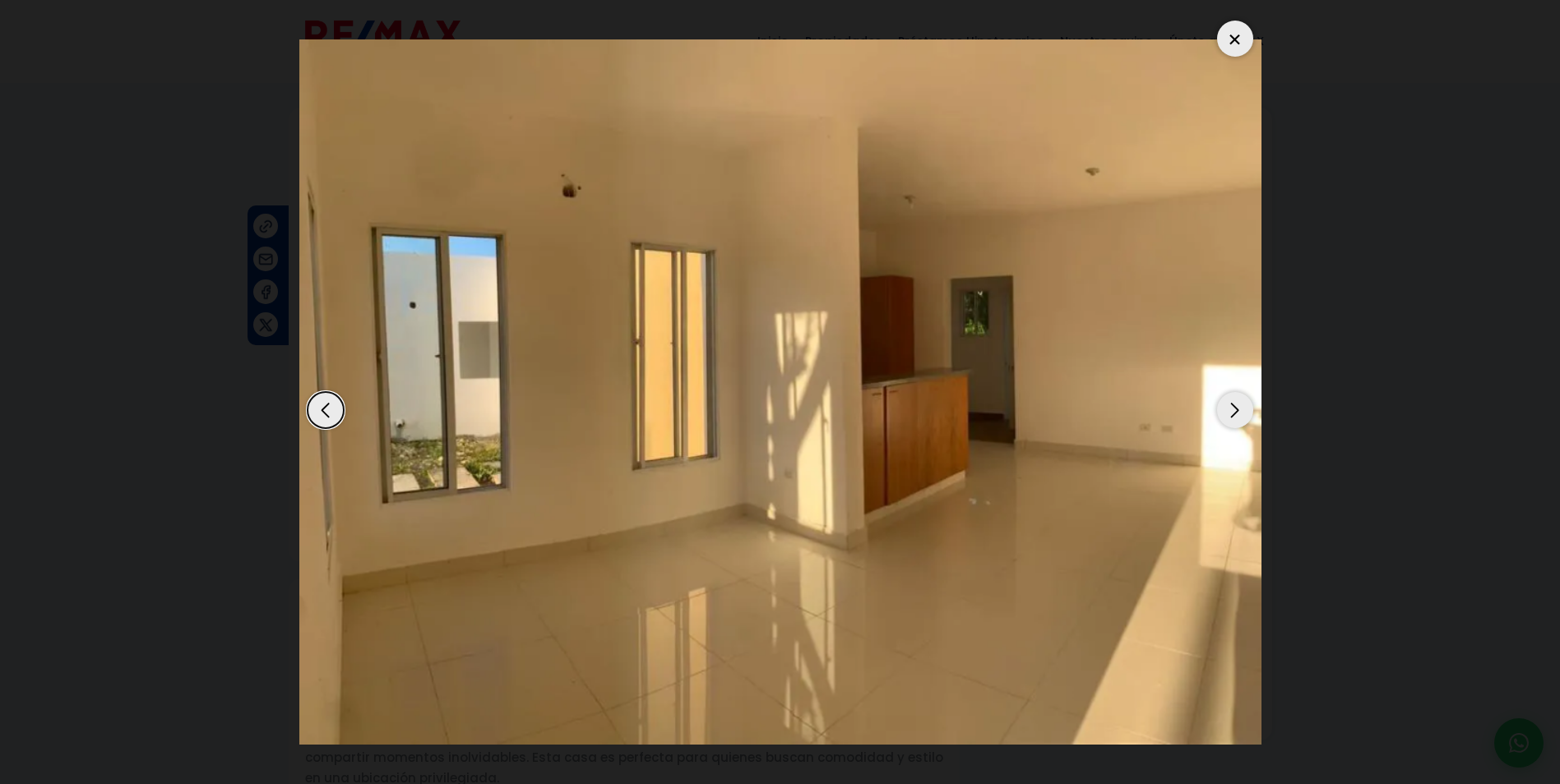
click at [1231, 43] on div at bounding box center [1236, 39] width 36 height 36
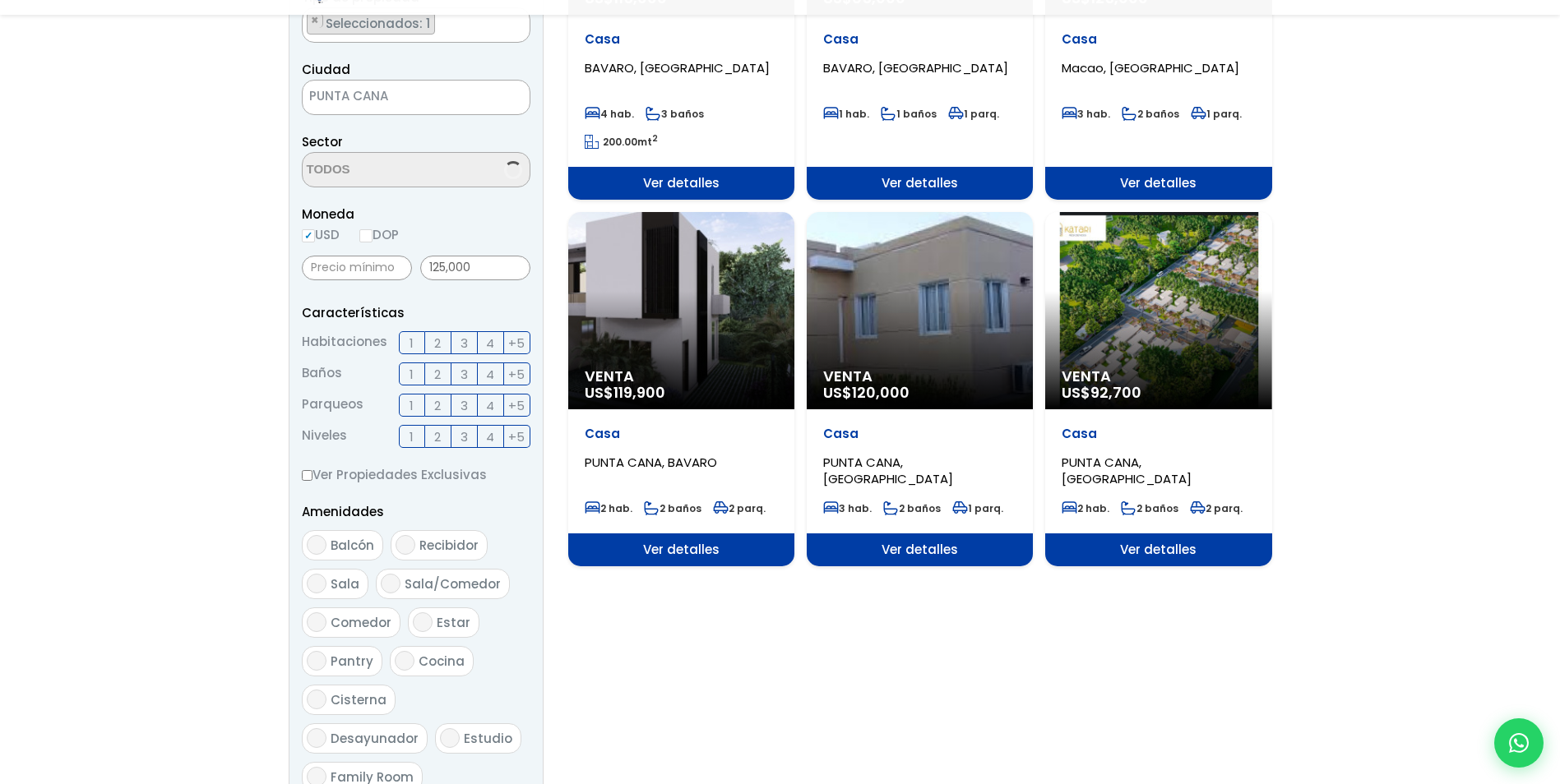
scroll to position [19, 0]
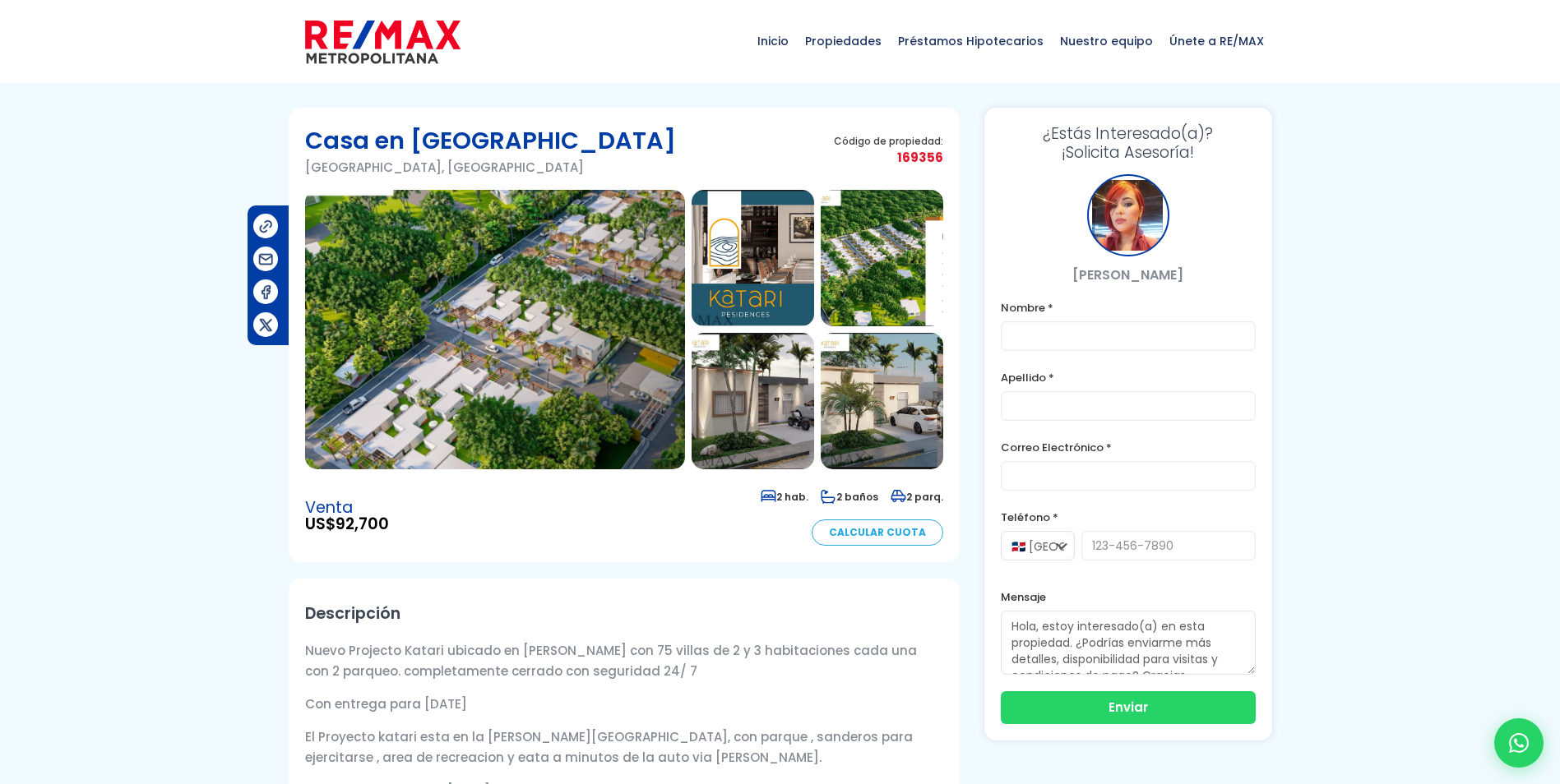
click at [448, 321] on img at bounding box center [495, 329] width 380 height 279
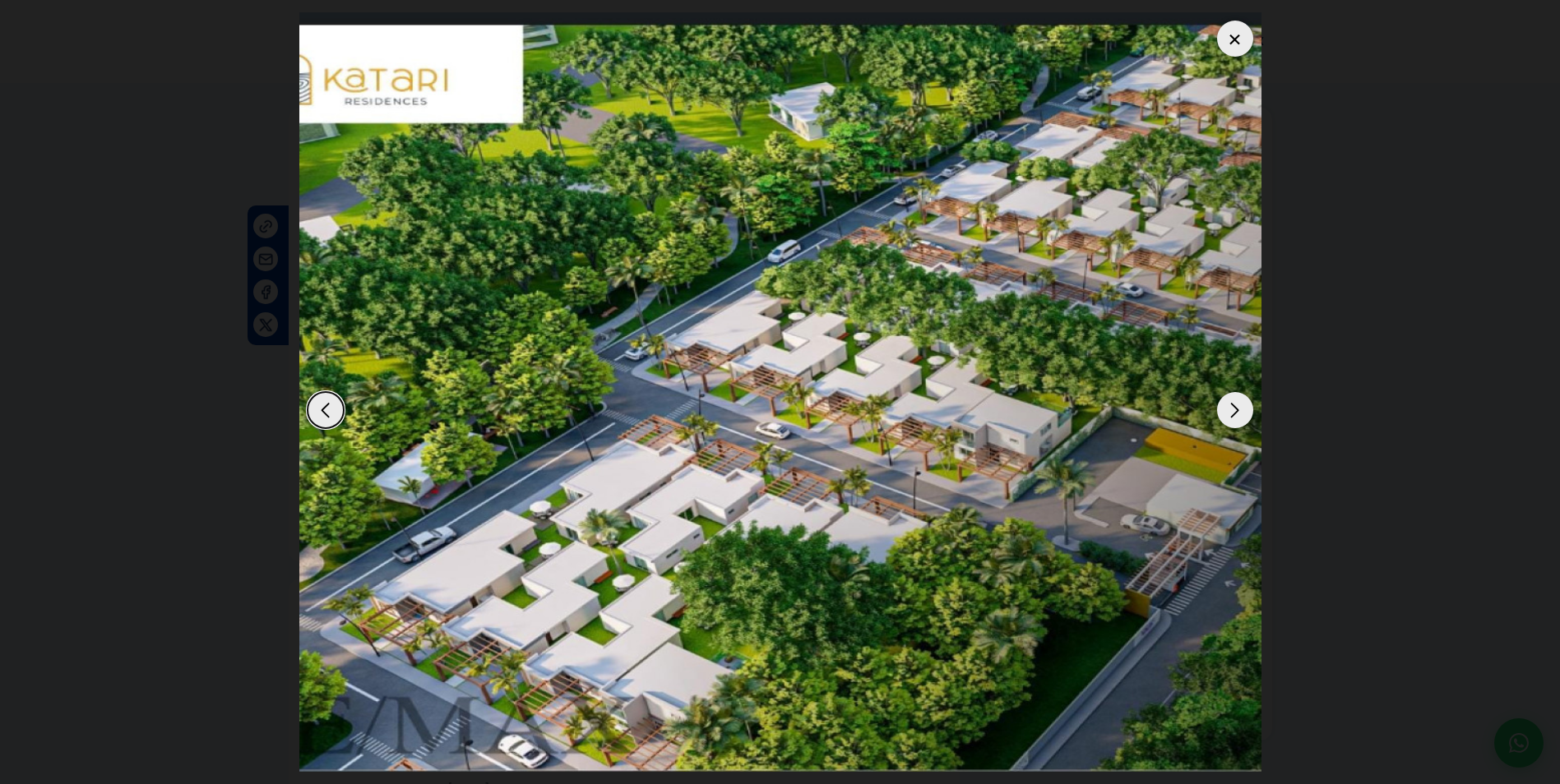
click at [1243, 419] on div "Next slide" at bounding box center [1236, 411] width 36 height 36
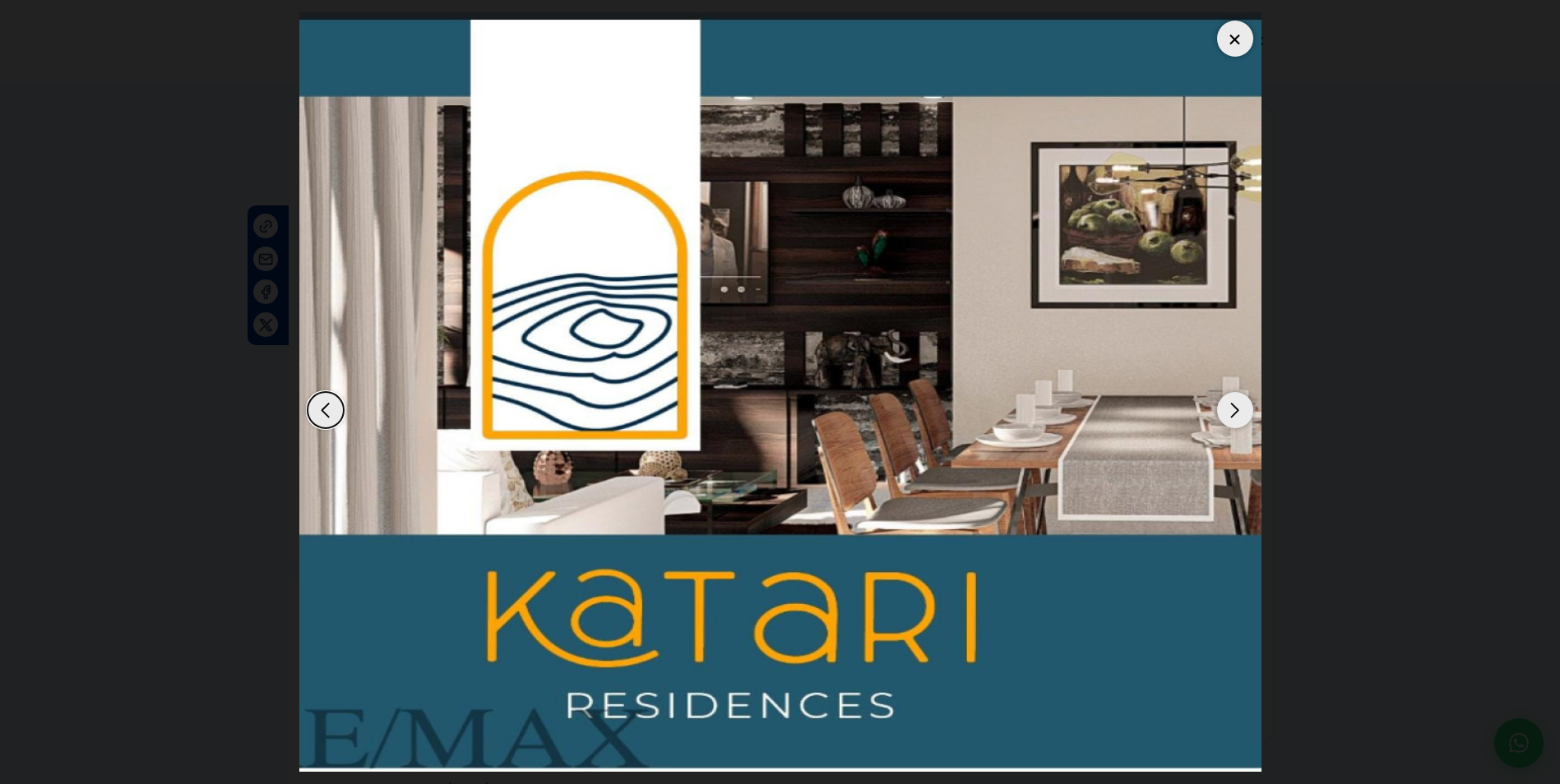
click at [1237, 419] on div "Next slide" at bounding box center [1236, 411] width 36 height 36
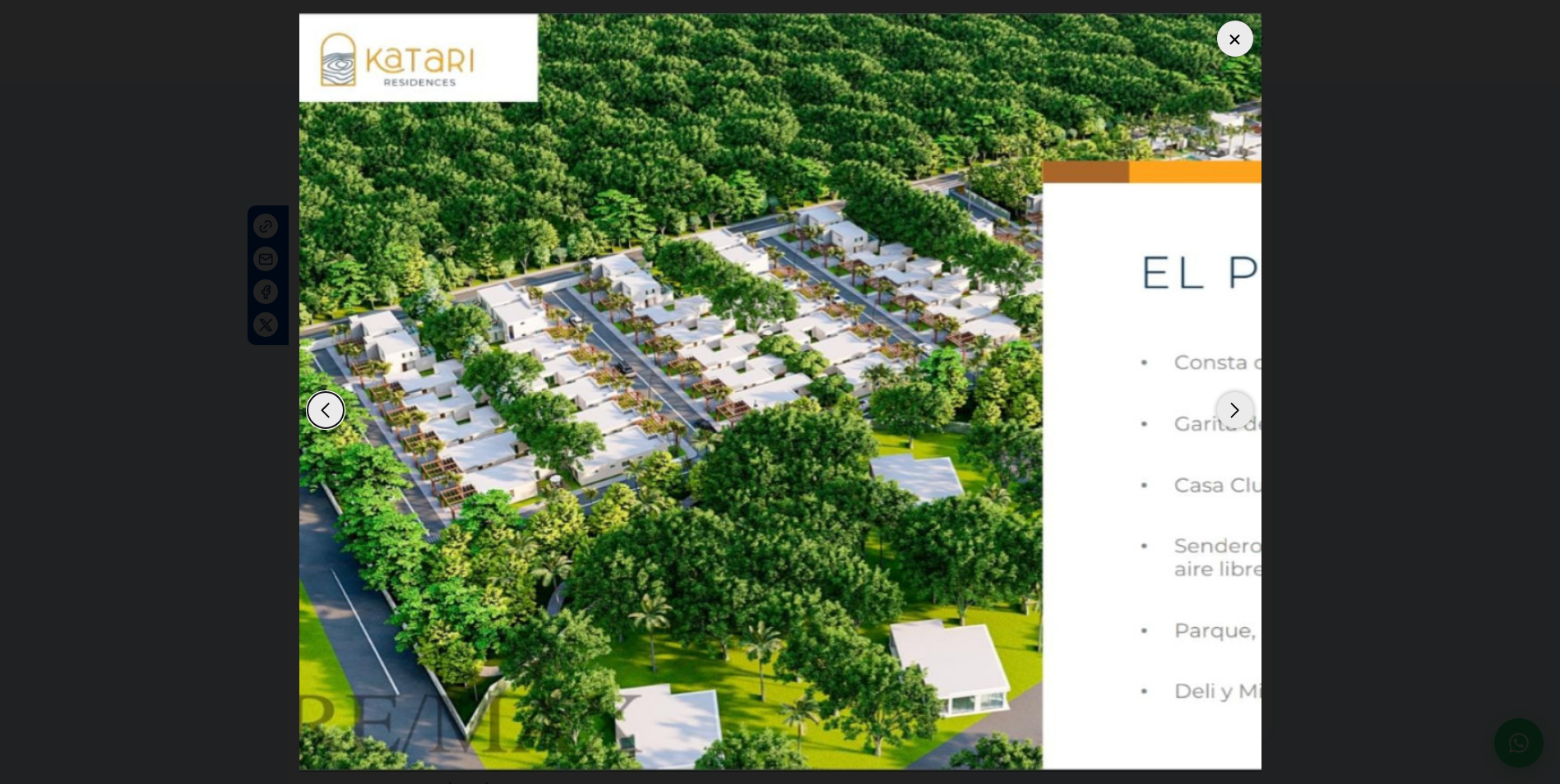
click at [1237, 419] on div "Next slide" at bounding box center [1236, 411] width 36 height 36
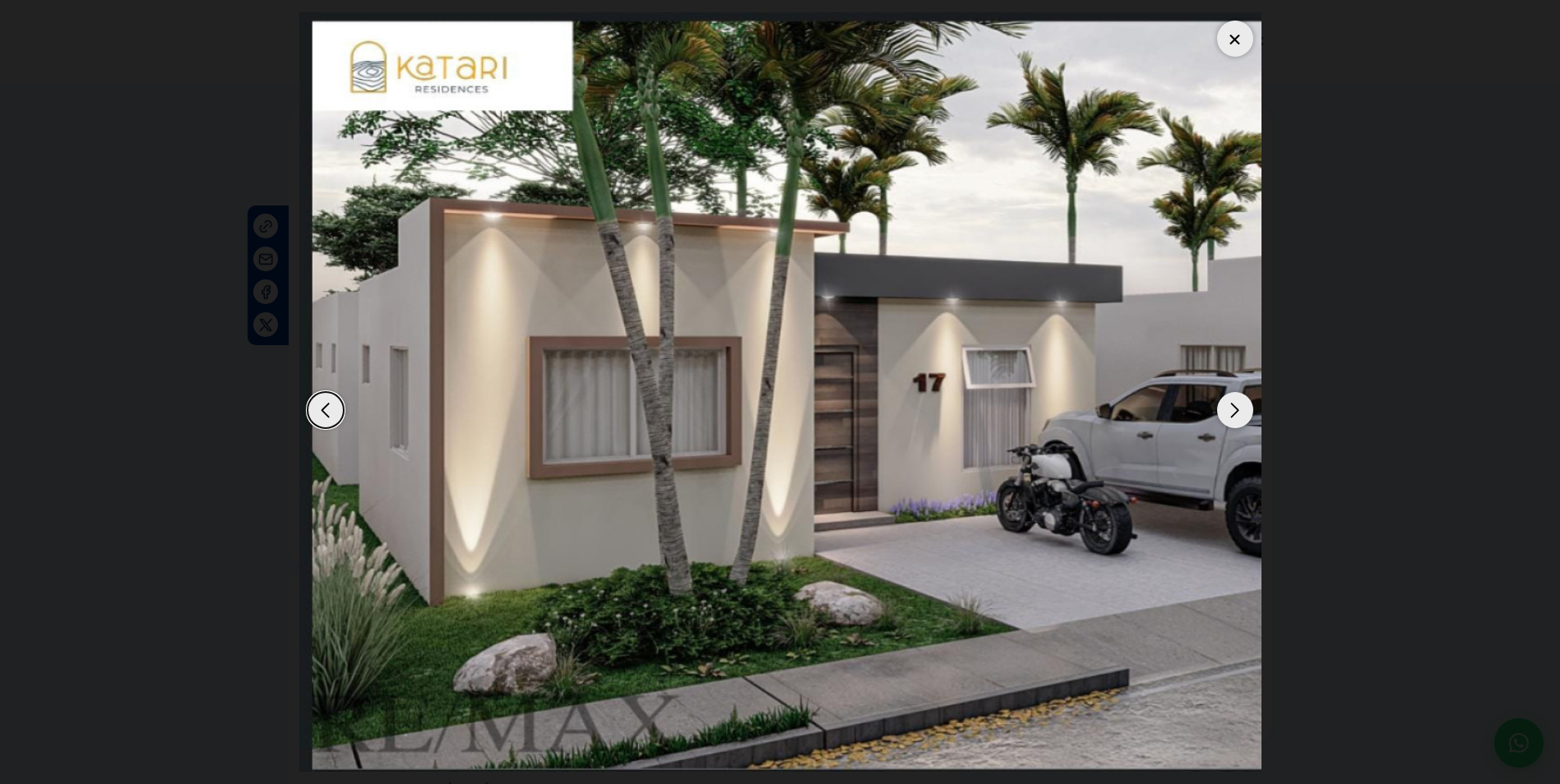
click at [1237, 419] on div "Next slide" at bounding box center [1236, 411] width 36 height 36
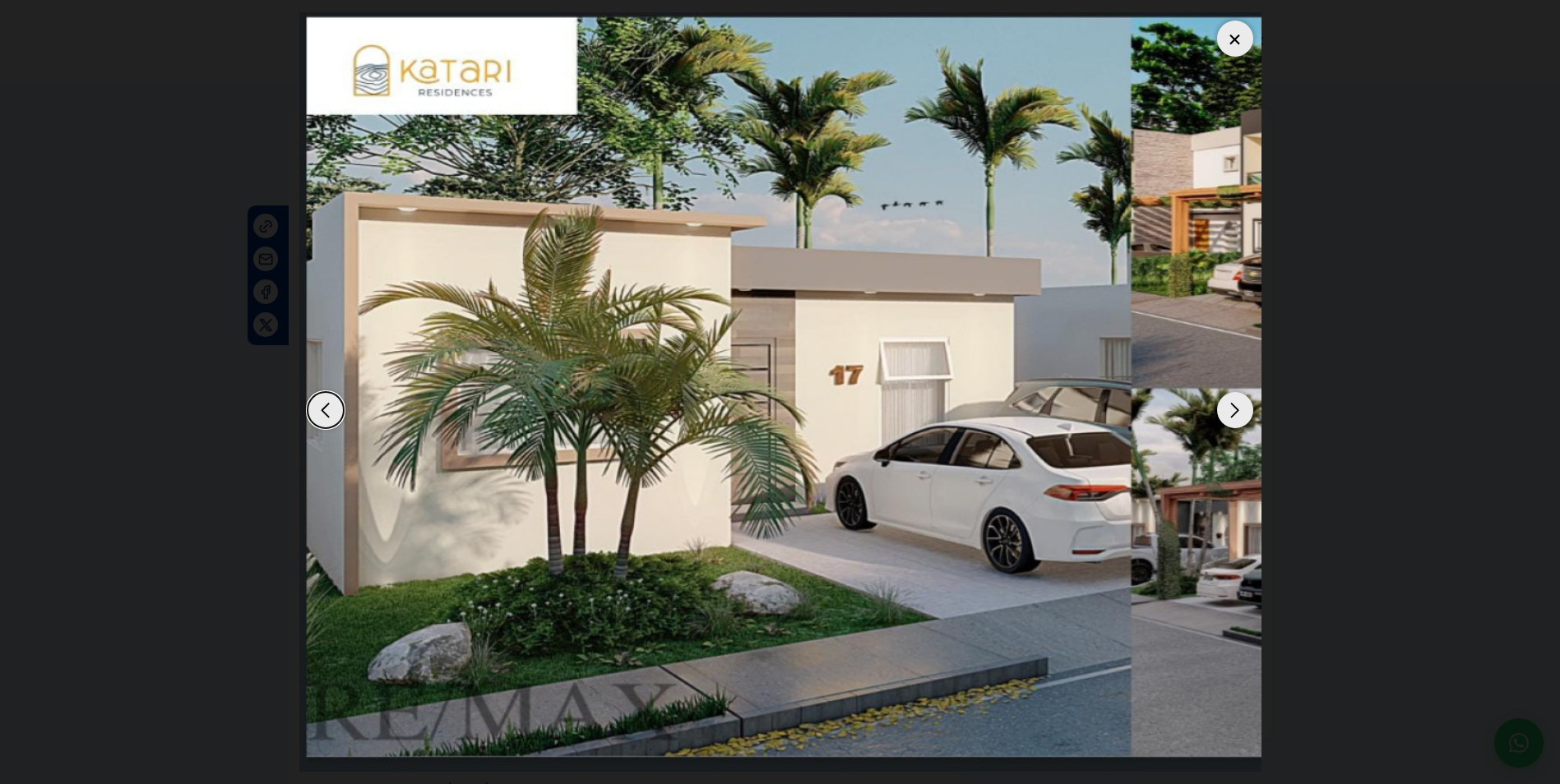
click at [1237, 419] on div "Next slide" at bounding box center [1236, 411] width 36 height 36
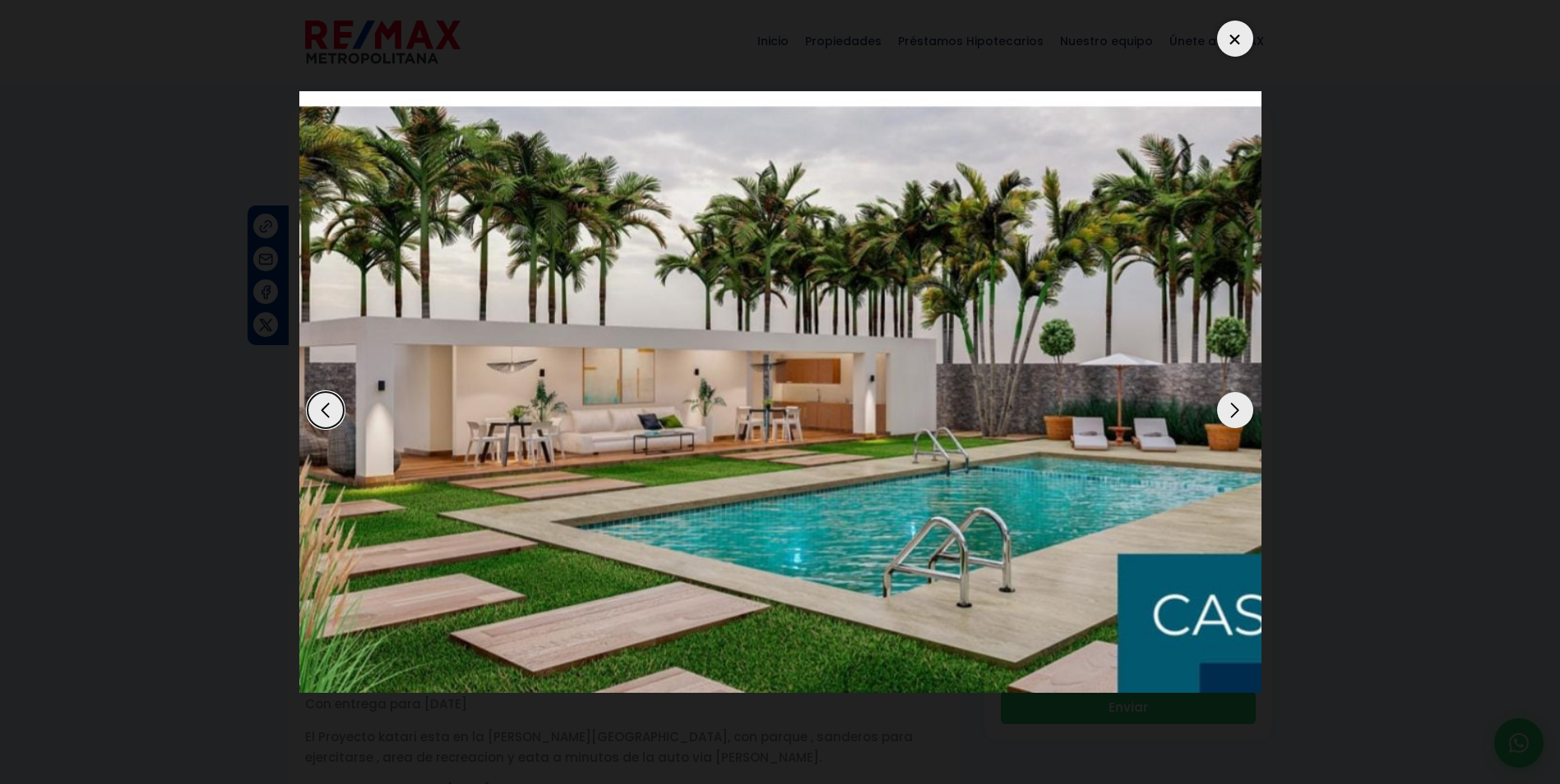
click at [1237, 419] on div "Next slide" at bounding box center [1236, 411] width 36 height 36
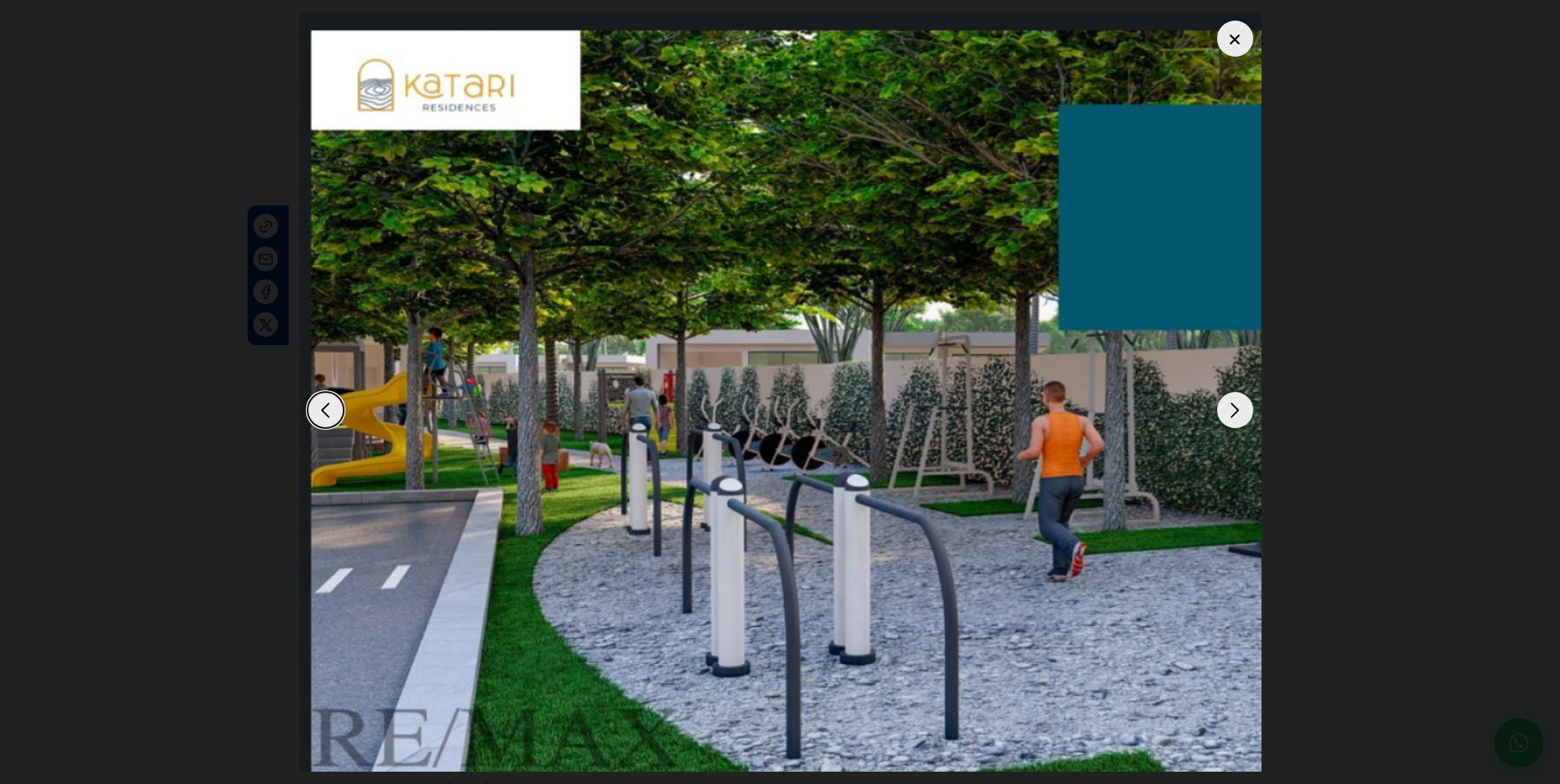
click at [1237, 419] on div "Next slide" at bounding box center [1236, 411] width 36 height 36
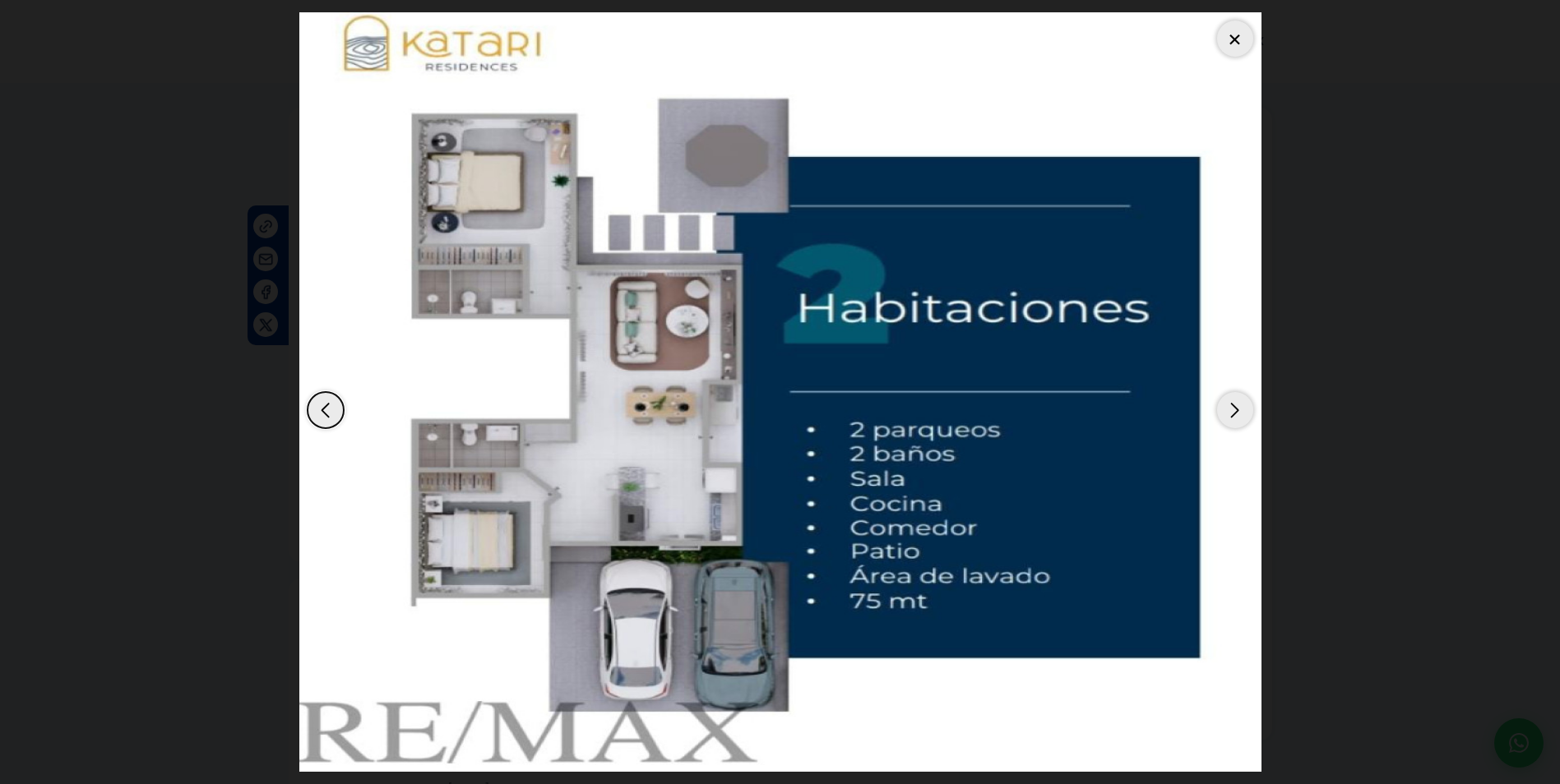
click at [1236, 419] on div "Next slide" at bounding box center [1236, 411] width 36 height 36
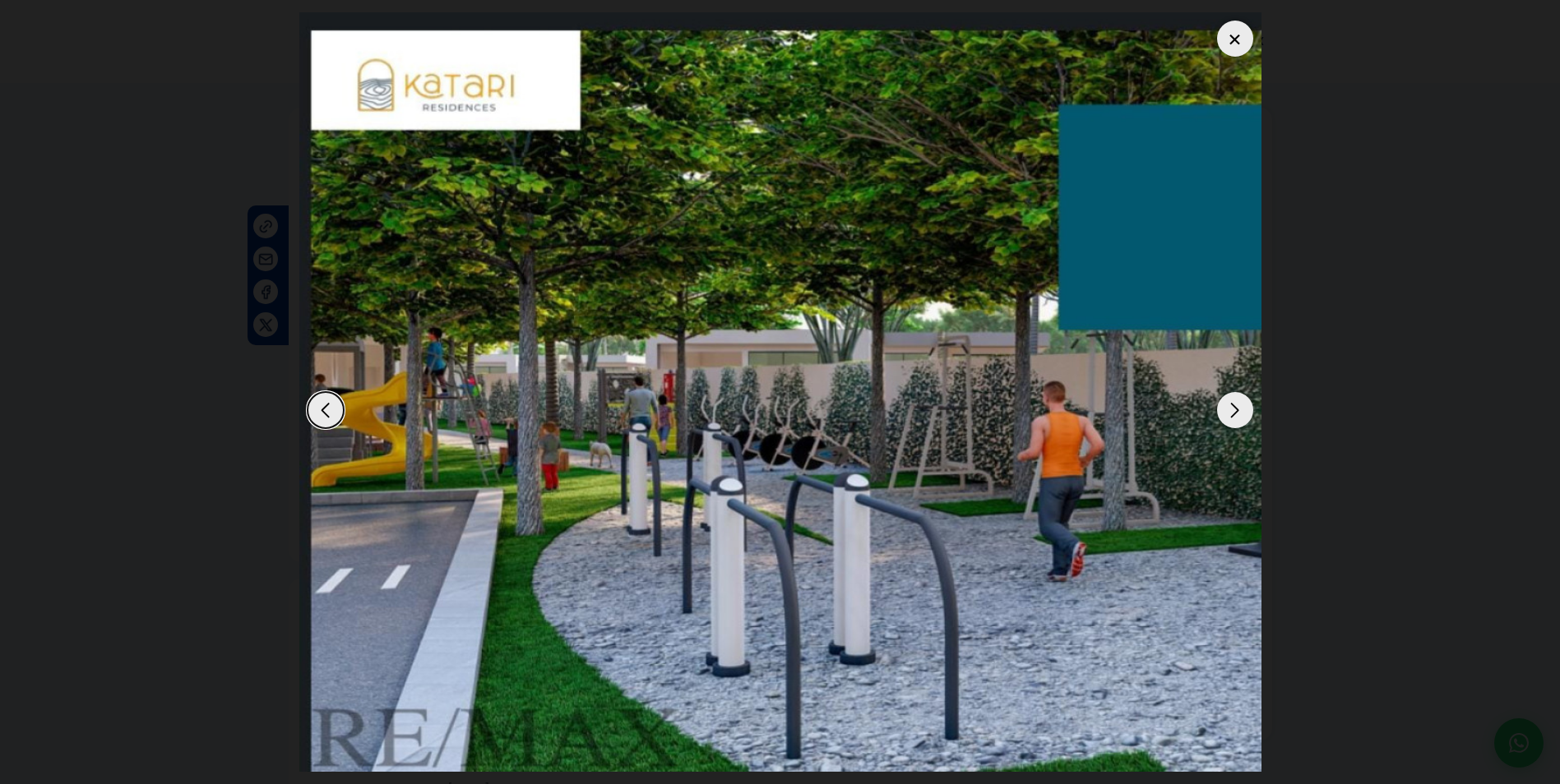
click at [1236, 419] on div "Next slide" at bounding box center [1236, 411] width 36 height 36
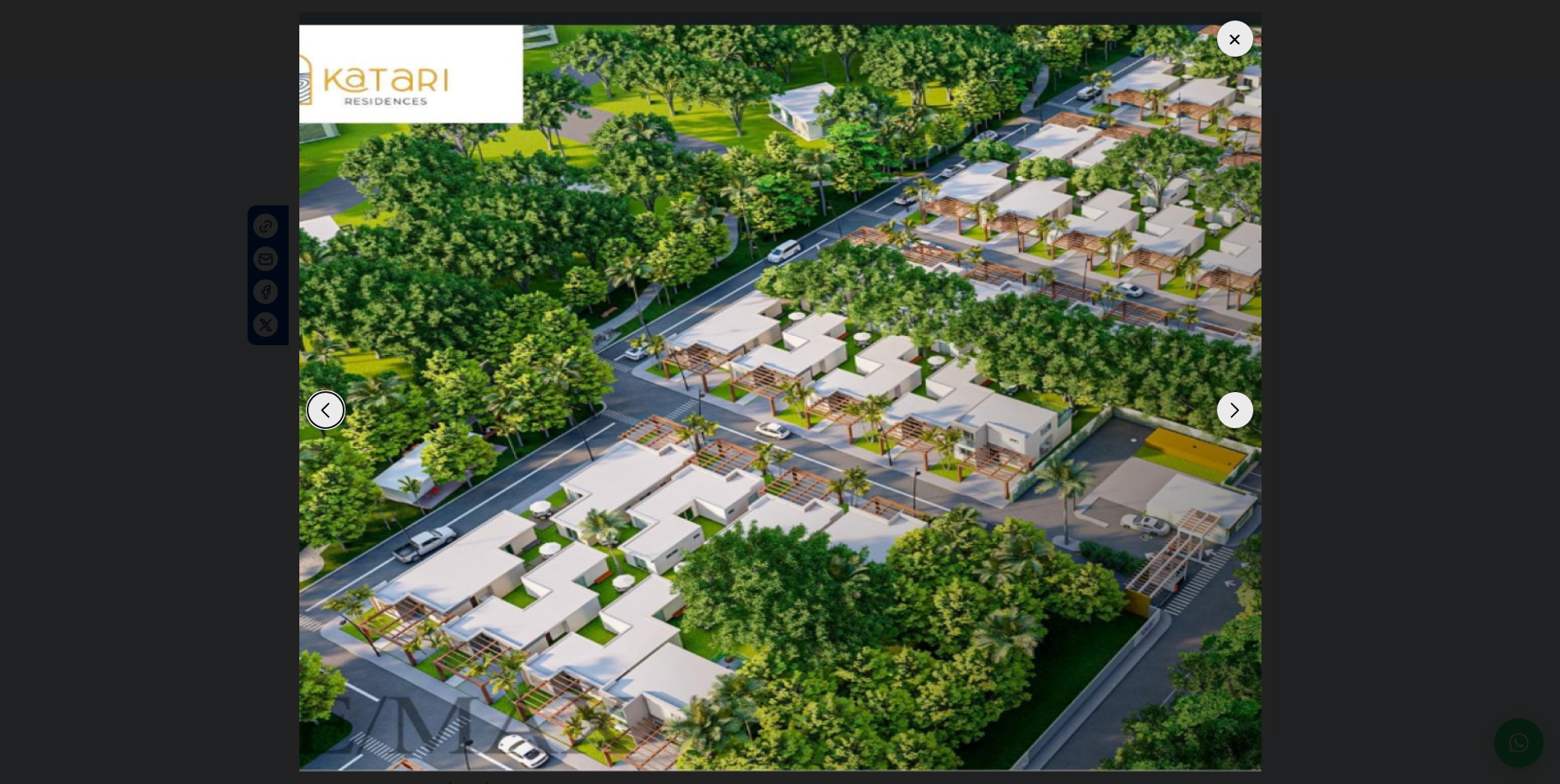
click at [1236, 419] on div "Next slide" at bounding box center [1236, 411] width 36 height 36
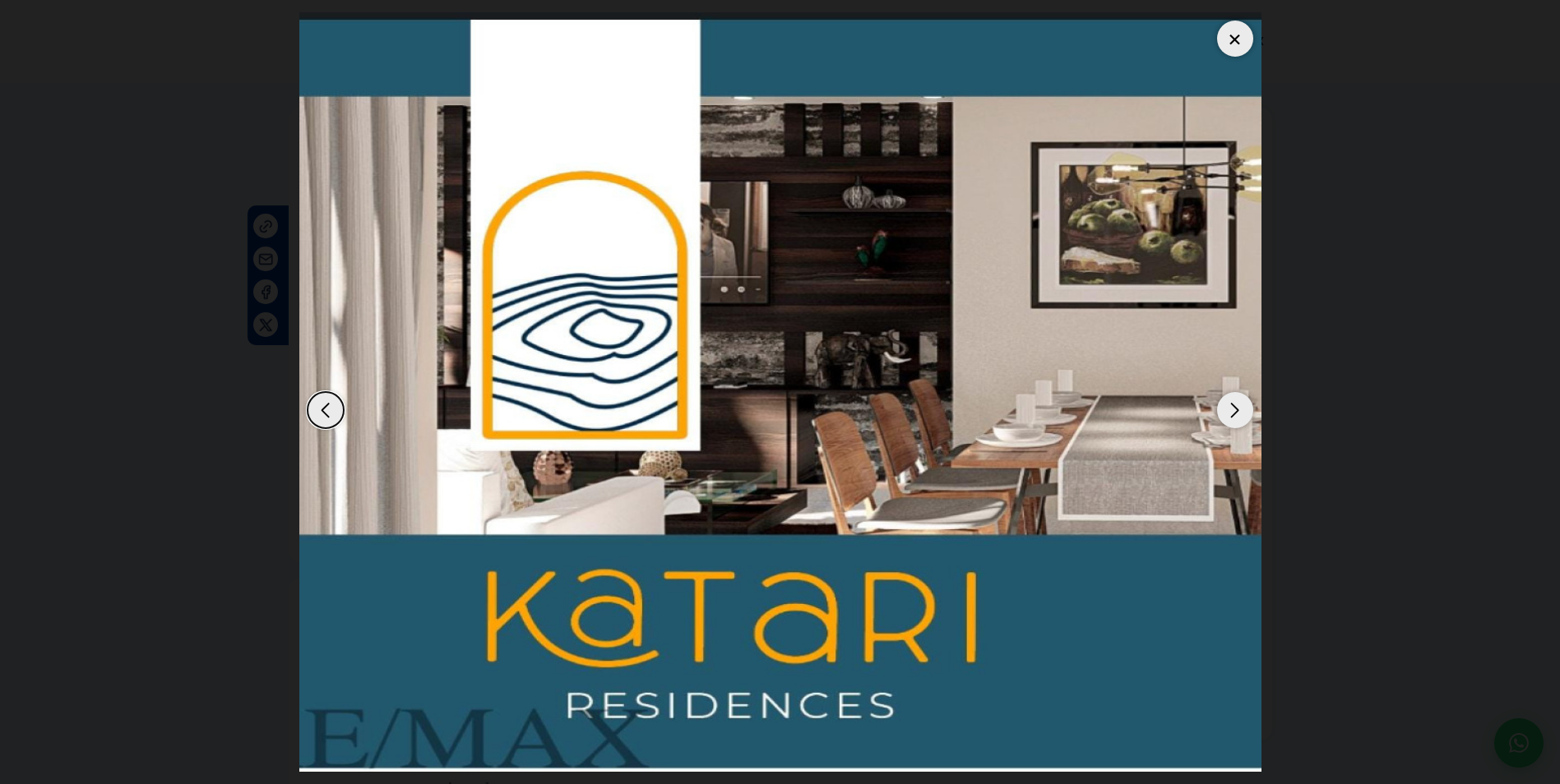
click at [1235, 419] on div "Next slide" at bounding box center [1236, 411] width 36 height 36
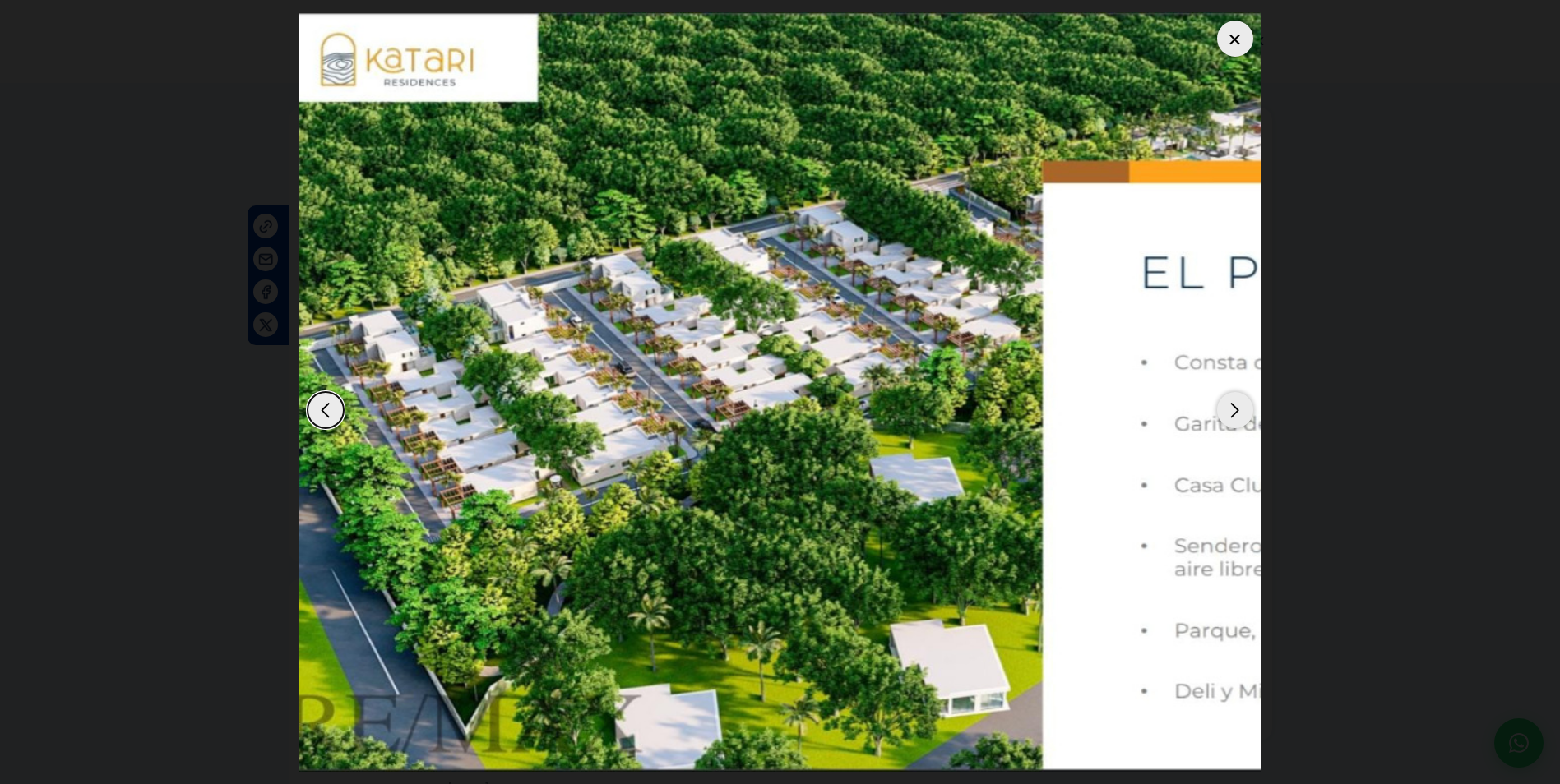
click at [1238, 41] on div at bounding box center [1236, 39] width 36 height 36
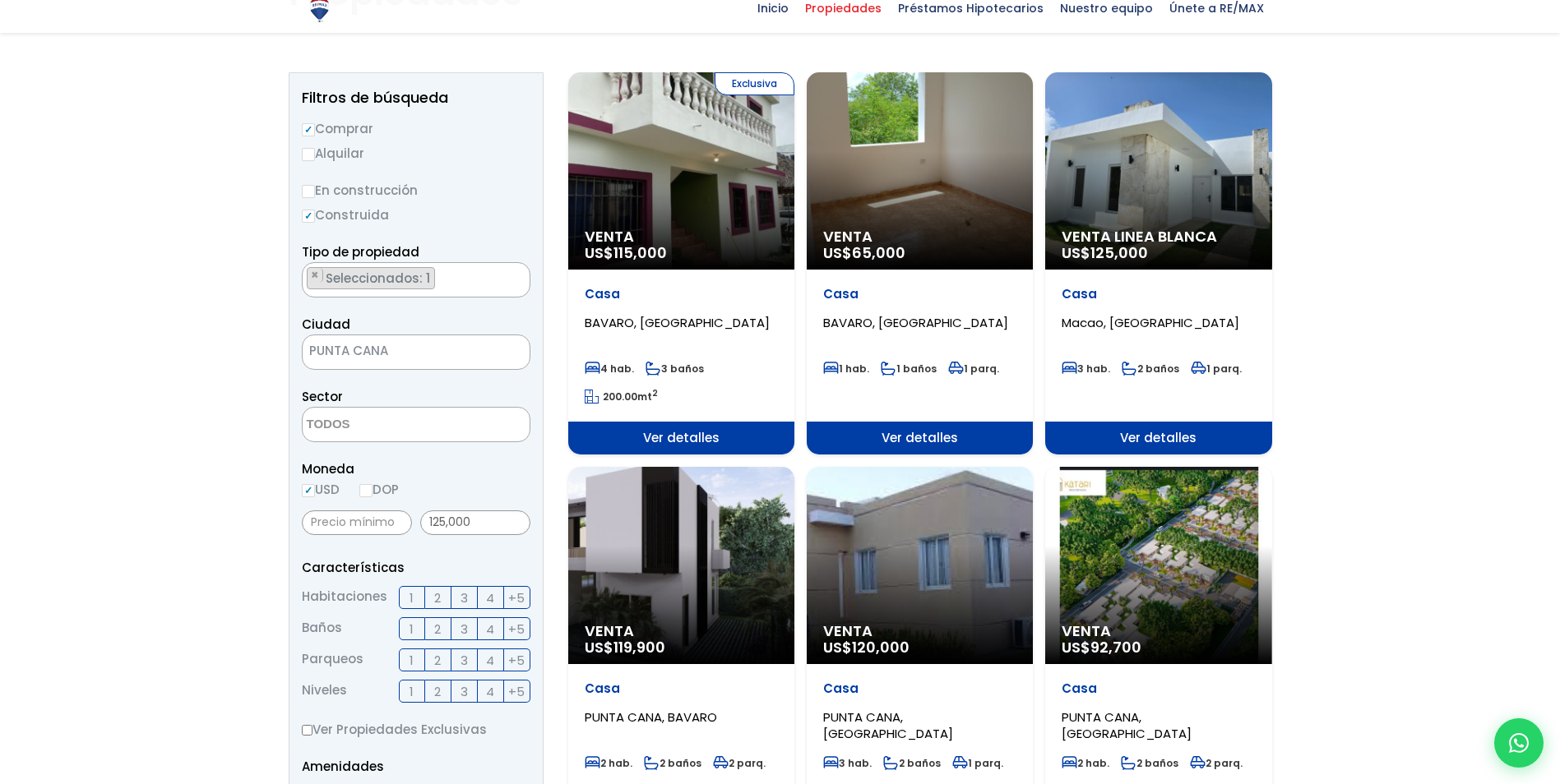
scroll to position [164, 0]
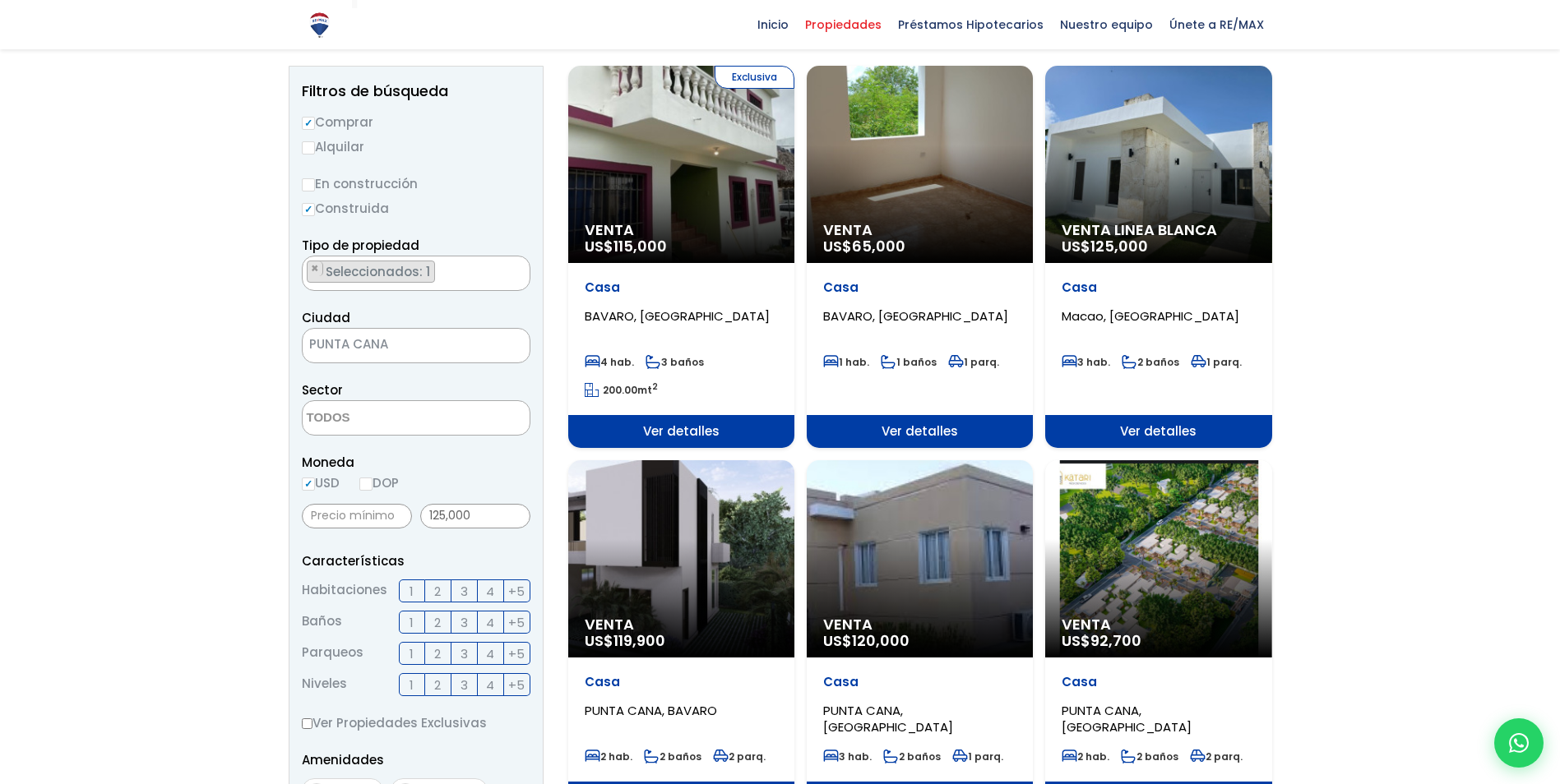
click at [795, 193] on div "Venta Linea Blanca US$ 125,000" at bounding box center [681, 164] width 227 height 197
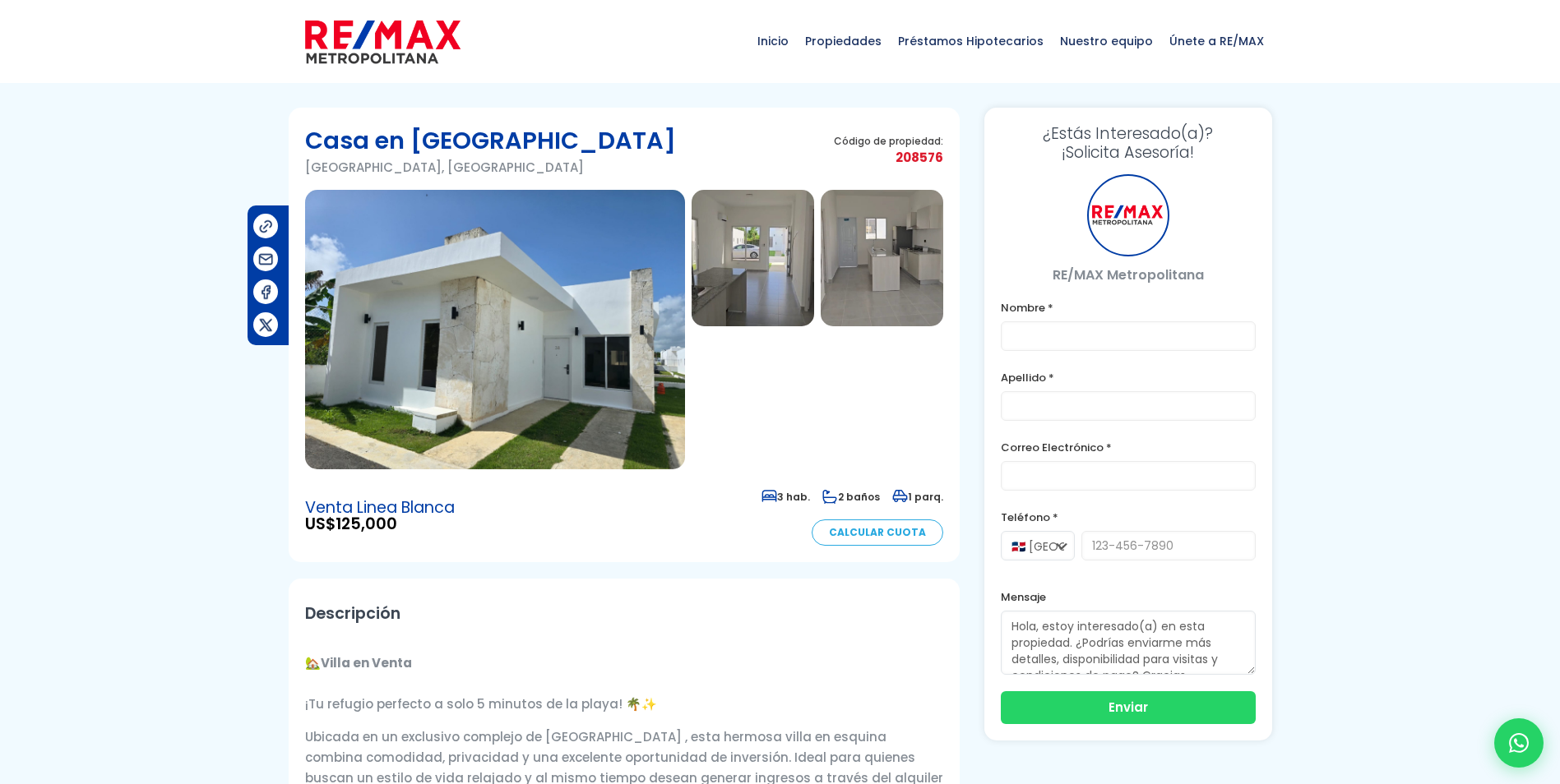
click at [431, 379] on img at bounding box center [495, 329] width 380 height 279
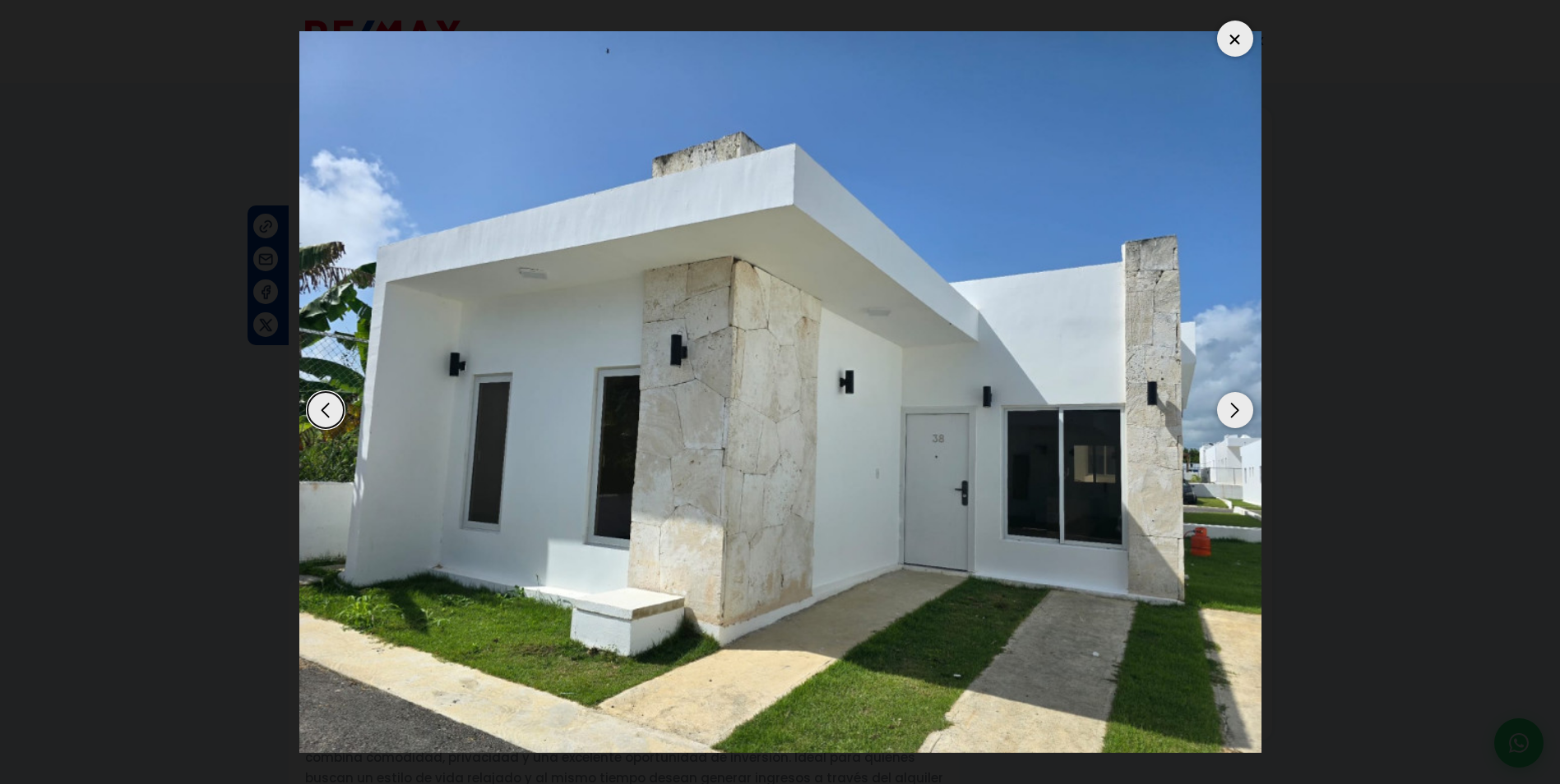
click at [1241, 405] on div "Next slide" at bounding box center [1236, 411] width 36 height 36
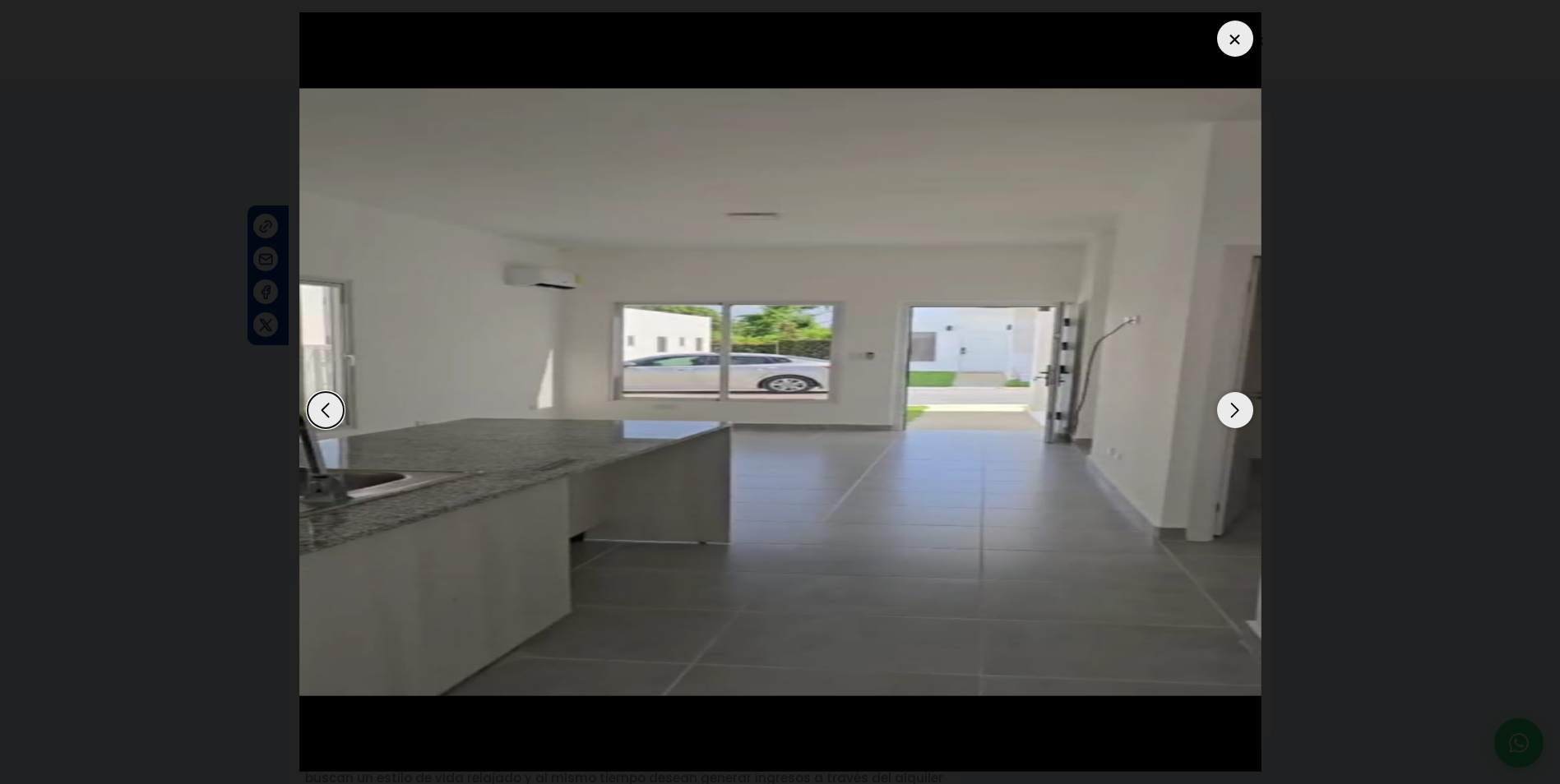
click at [1241, 405] on div "Next slide" at bounding box center [1236, 411] width 36 height 36
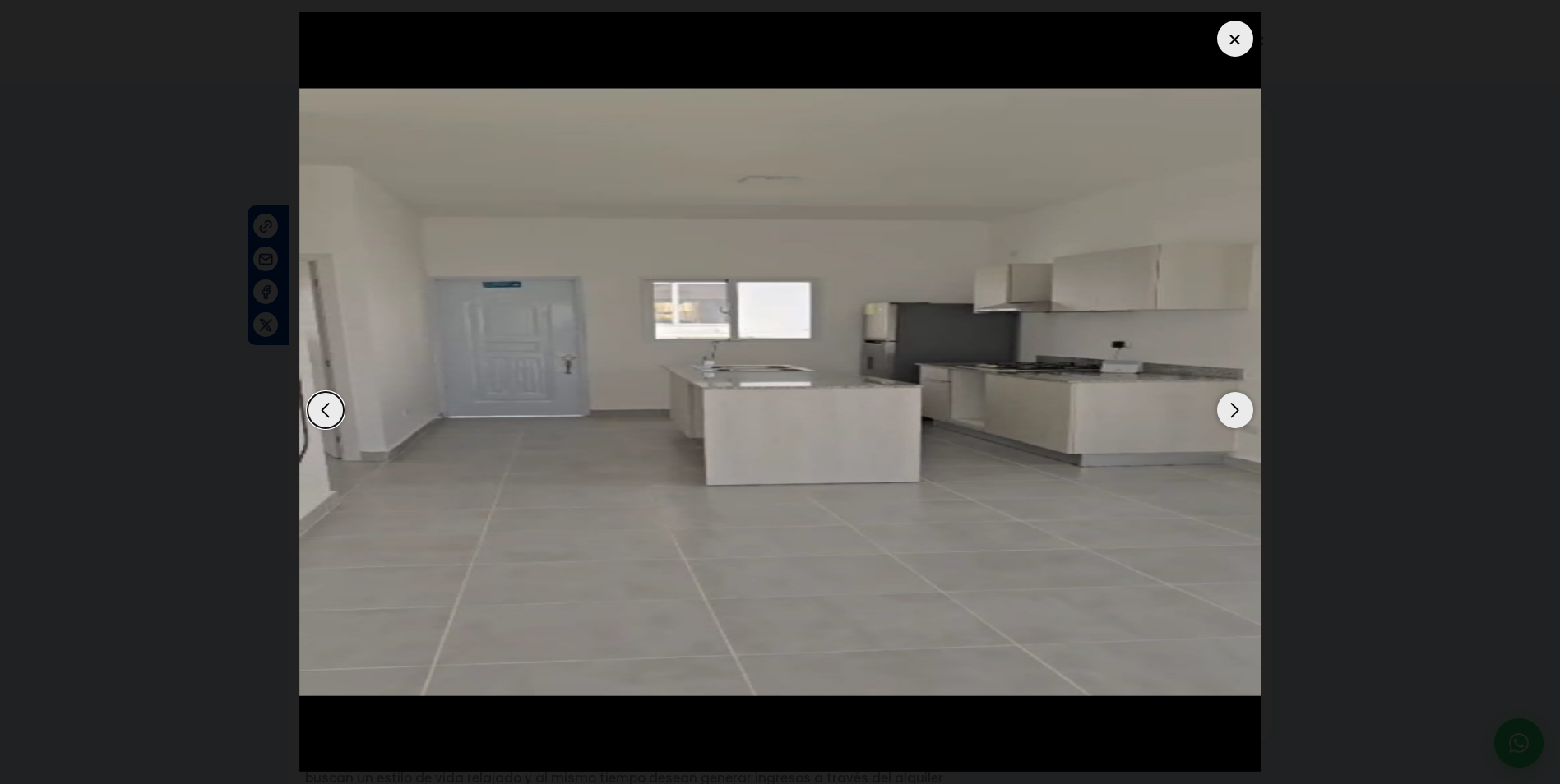
click at [1241, 405] on div "Next slide" at bounding box center [1236, 411] width 36 height 36
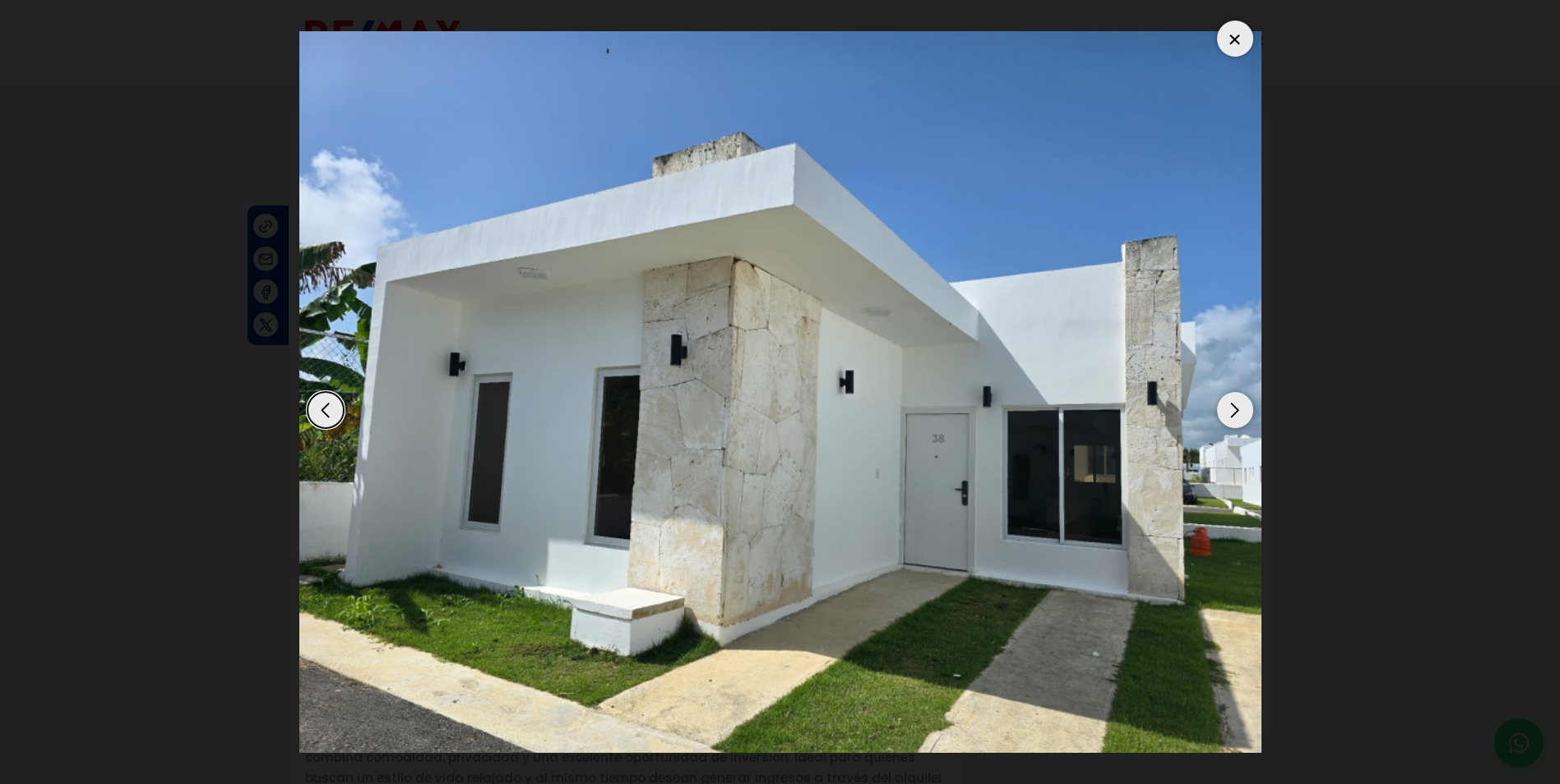
click at [1241, 405] on div "Next slide" at bounding box center [1236, 411] width 36 height 36
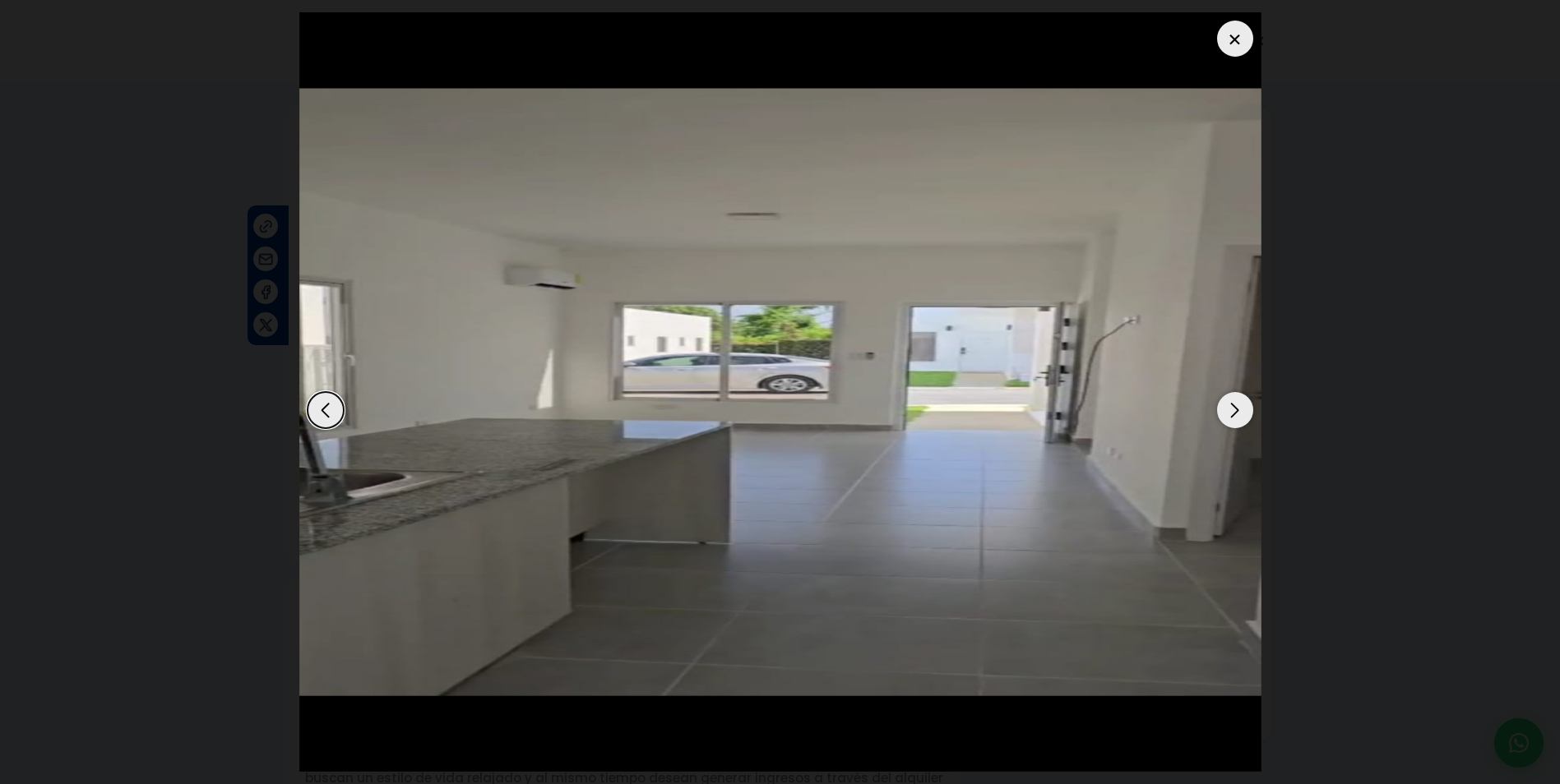
click at [1241, 405] on div "Next slide" at bounding box center [1236, 411] width 36 height 36
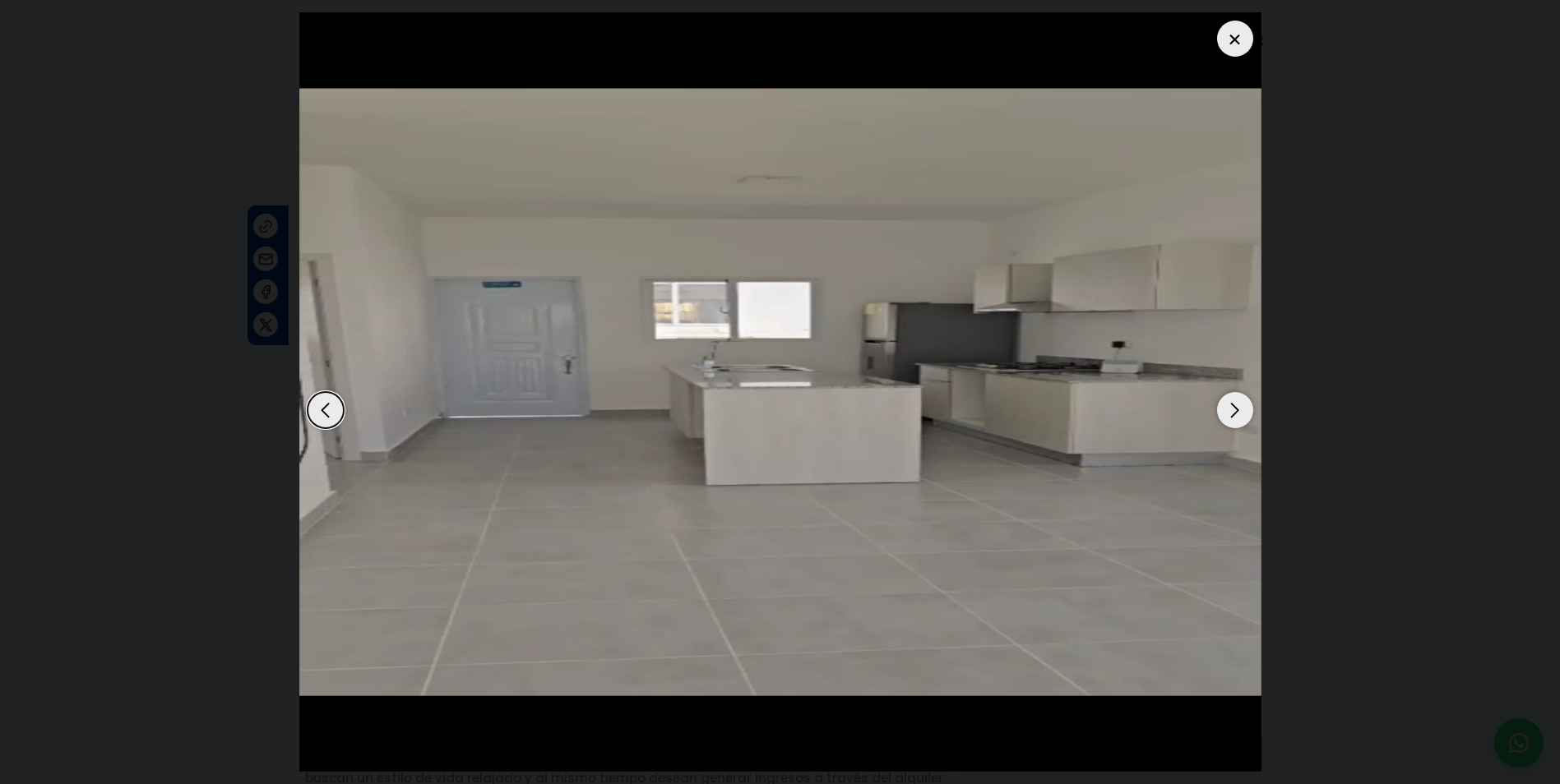
click at [1241, 405] on div "Next slide" at bounding box center [1236, 411] width 36 height 36
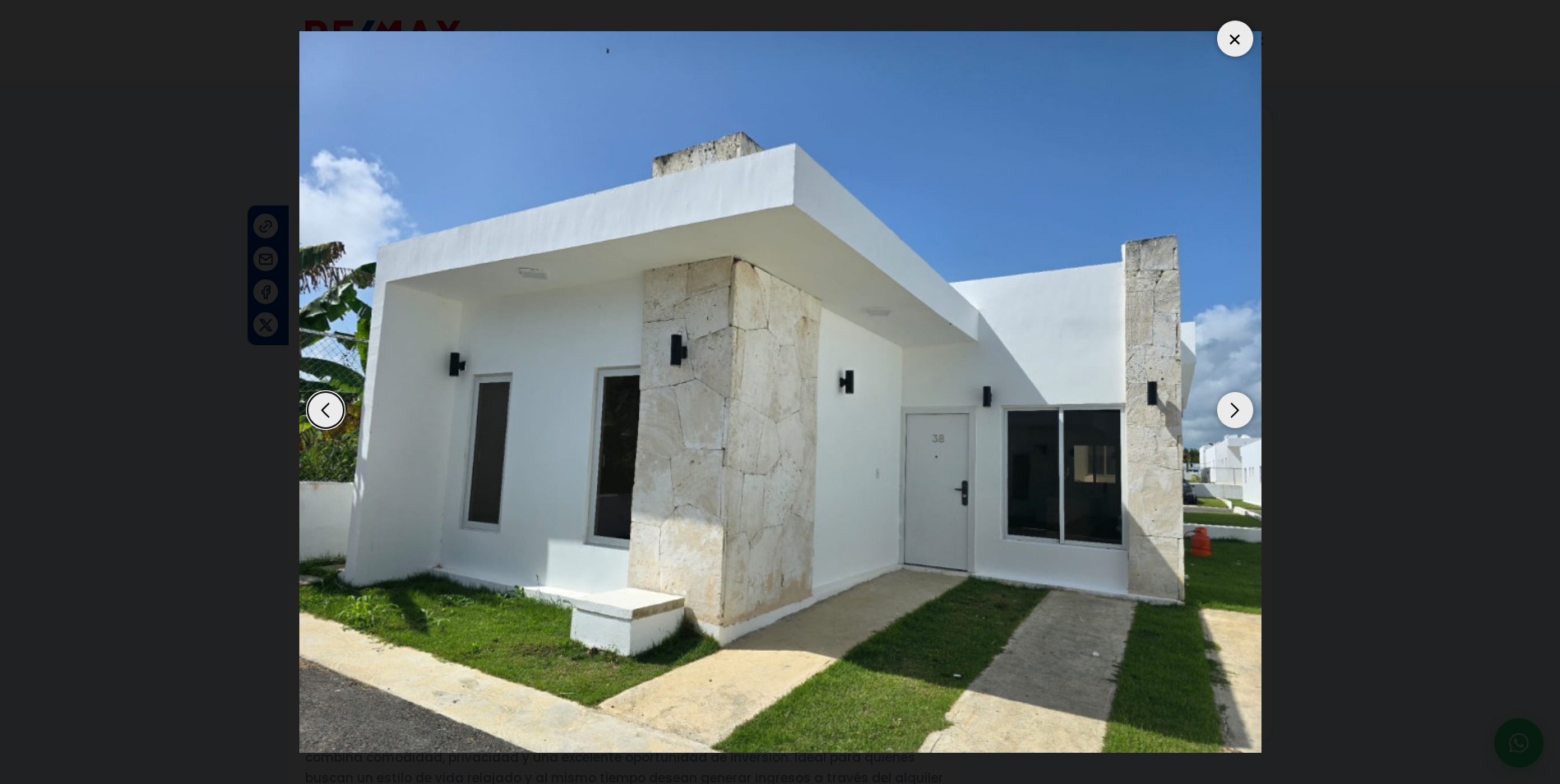
click at [1241, 405] on div "Next slide" at bounding box center [1236, 411] width 36 height 36
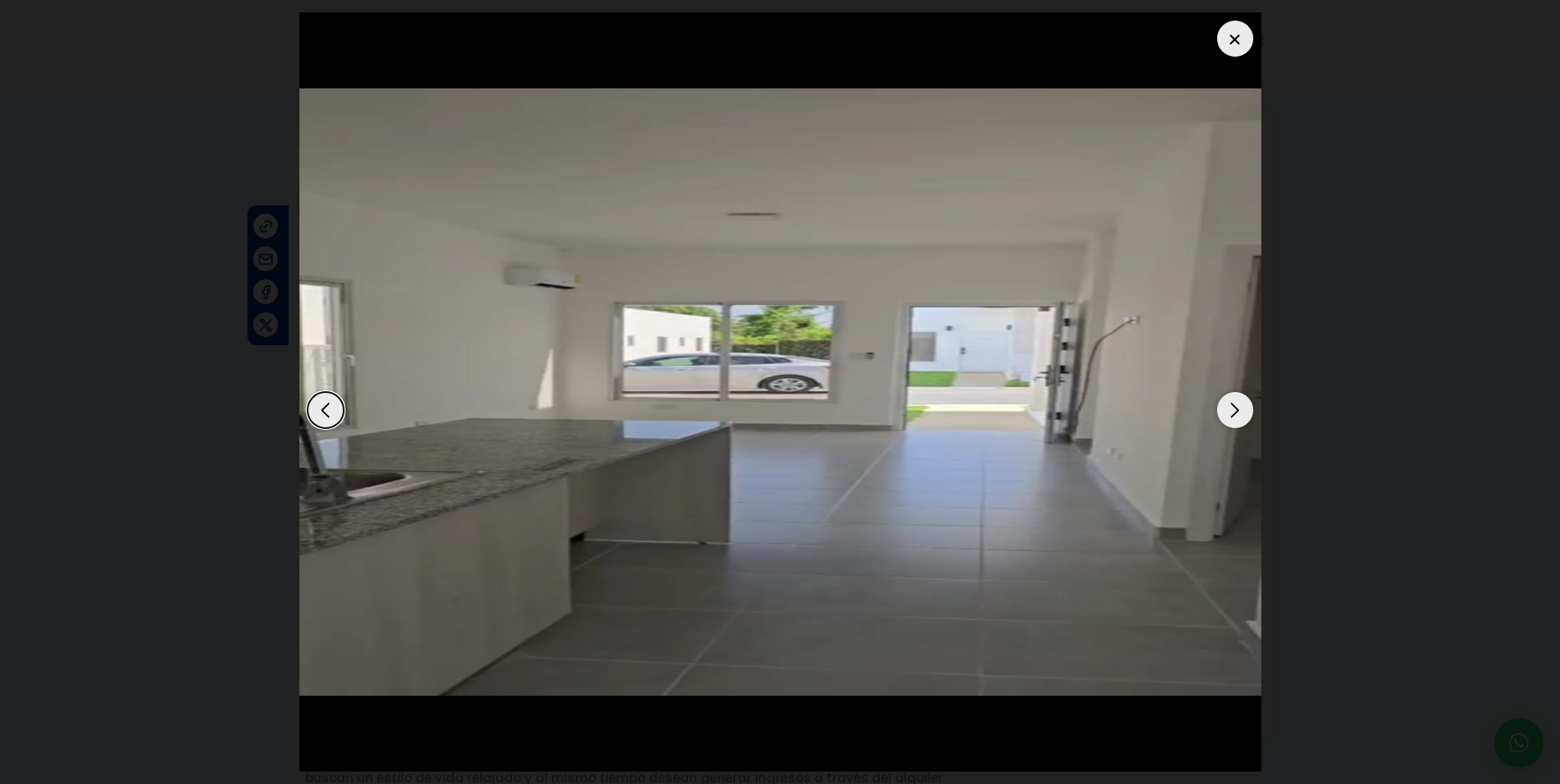
click at [1241, 405] on div "Next slide" at bounding box center [1236, 411] width 36 height 36
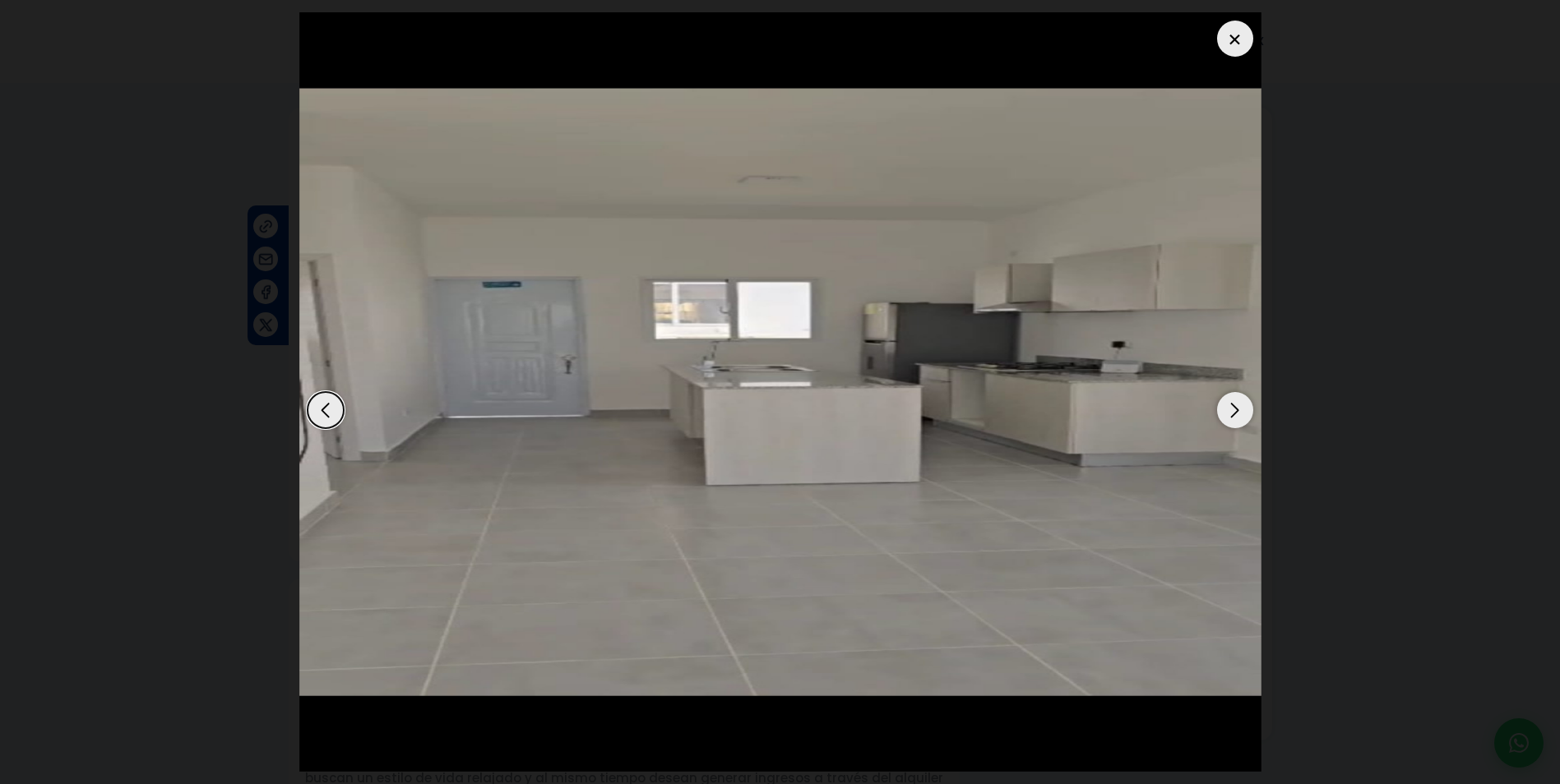
click at [1241, 405] on div "Next slide" at bounding box center [1236, 411] width 36 height 36
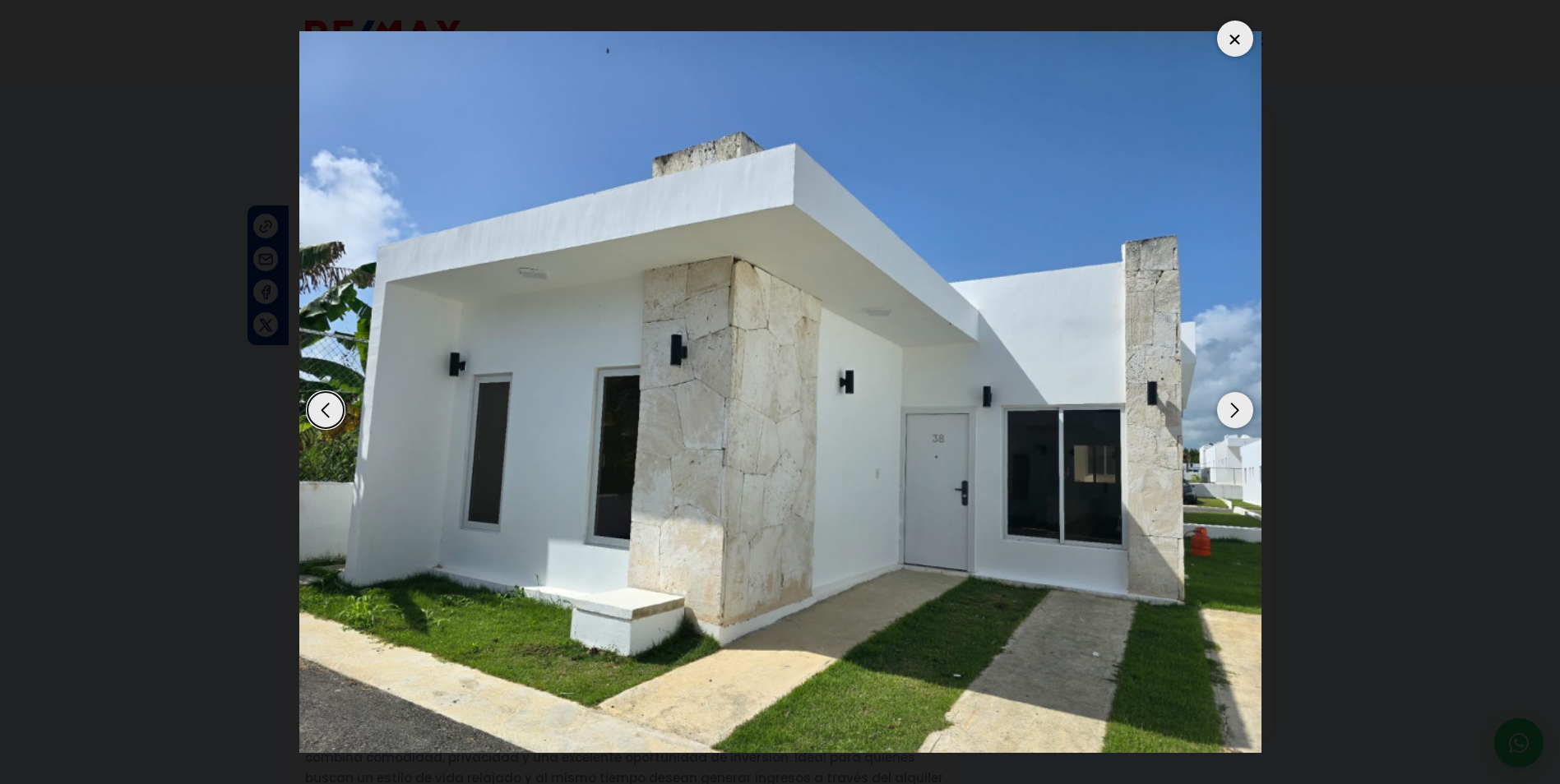
click at [1231, 39] on div at bounding box center [1236, 39] width 36 height 36
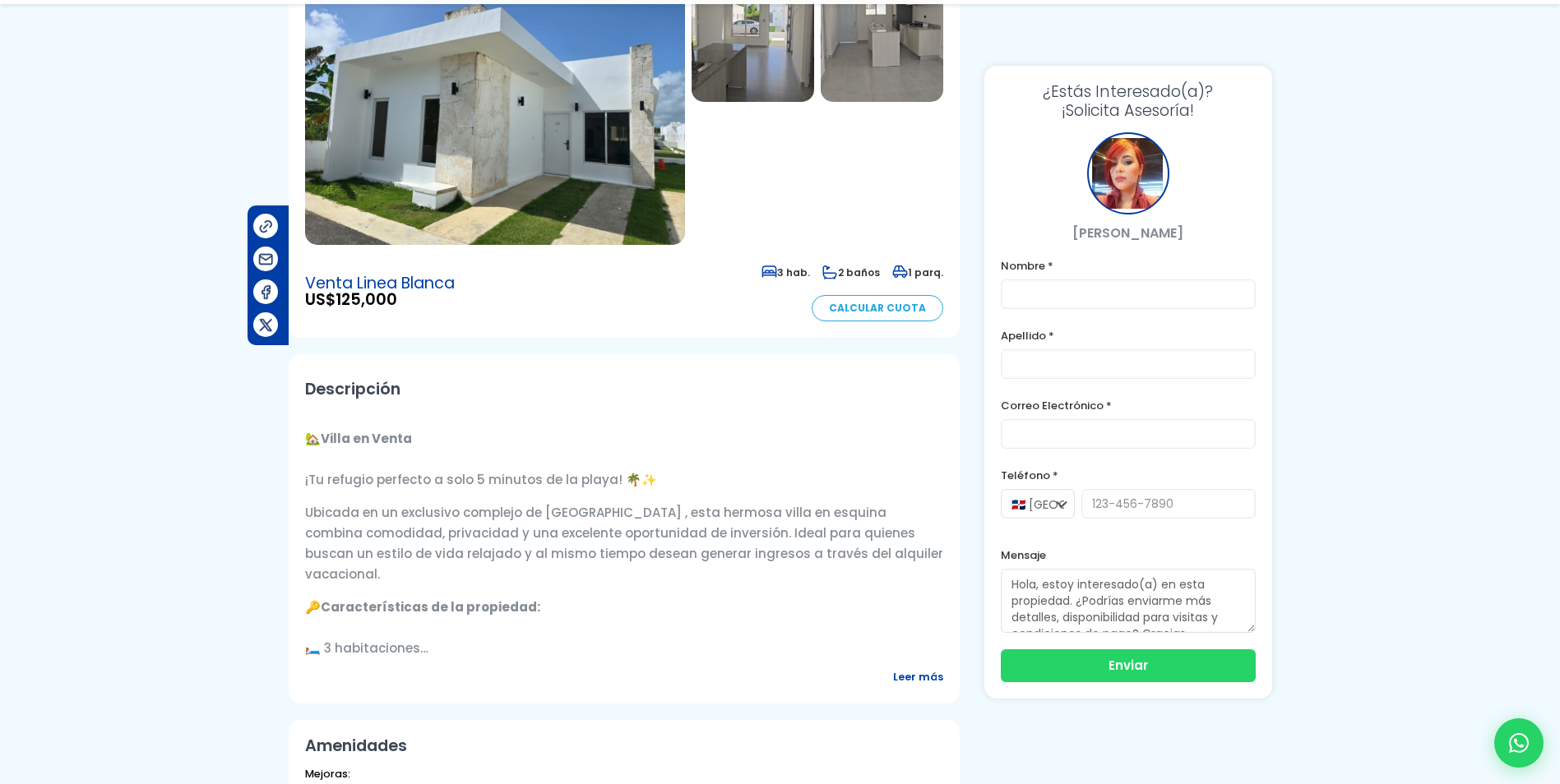
scroll to position [328, 0]
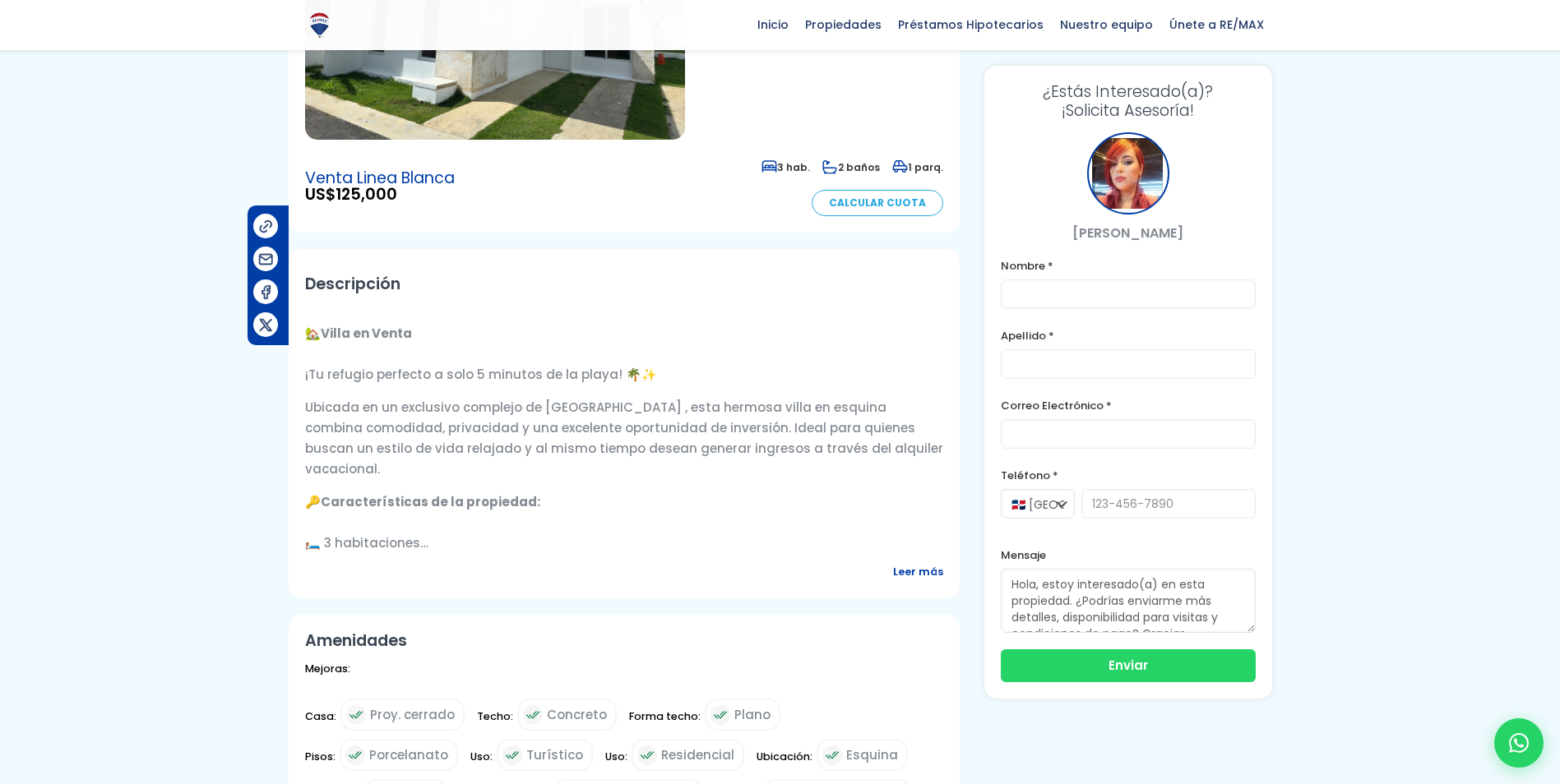
click at [915, 568] on span "Leer más" at bounding box center [918, 572] width 50 height 21
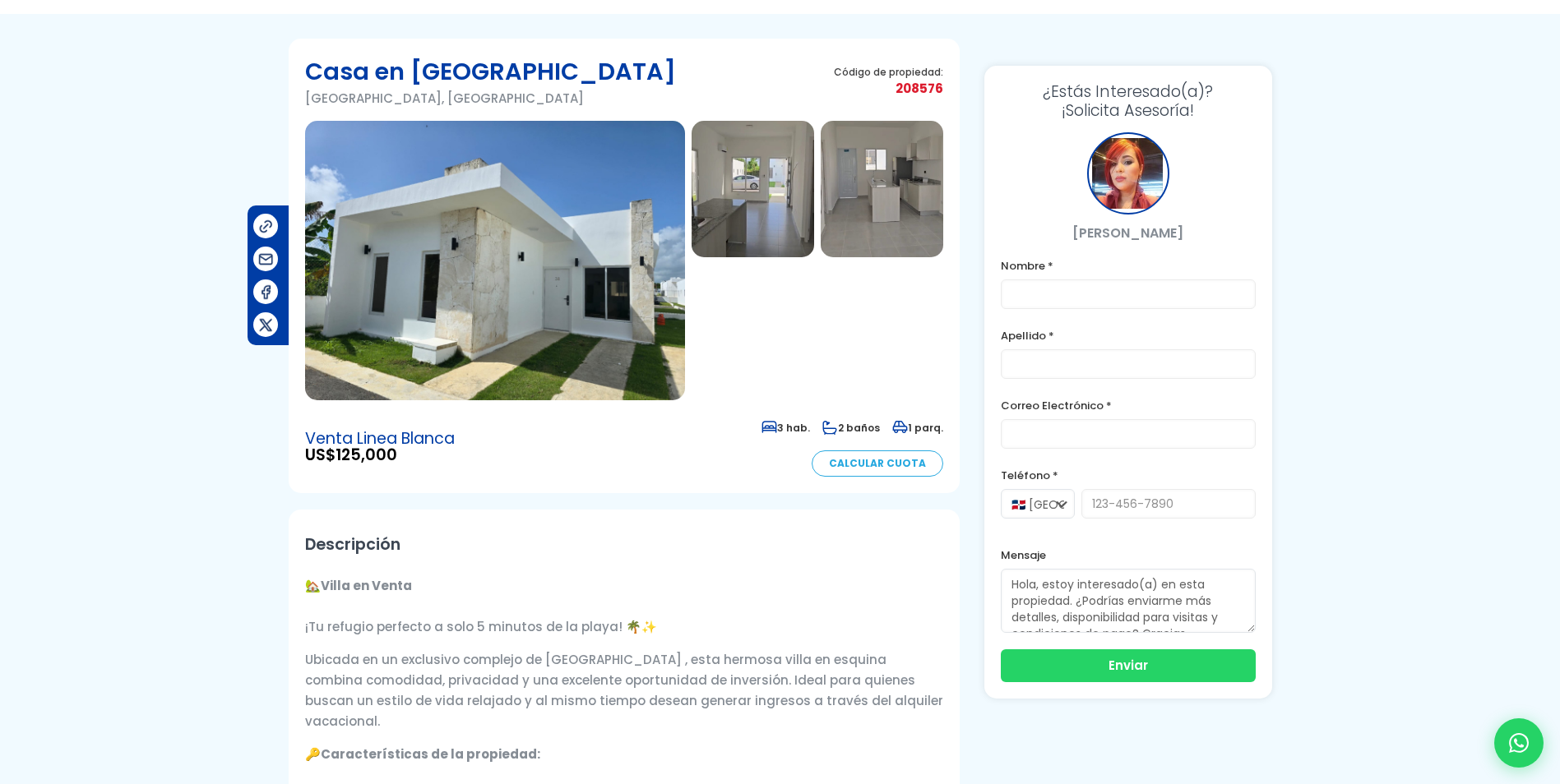
scroll to position [0, 0]
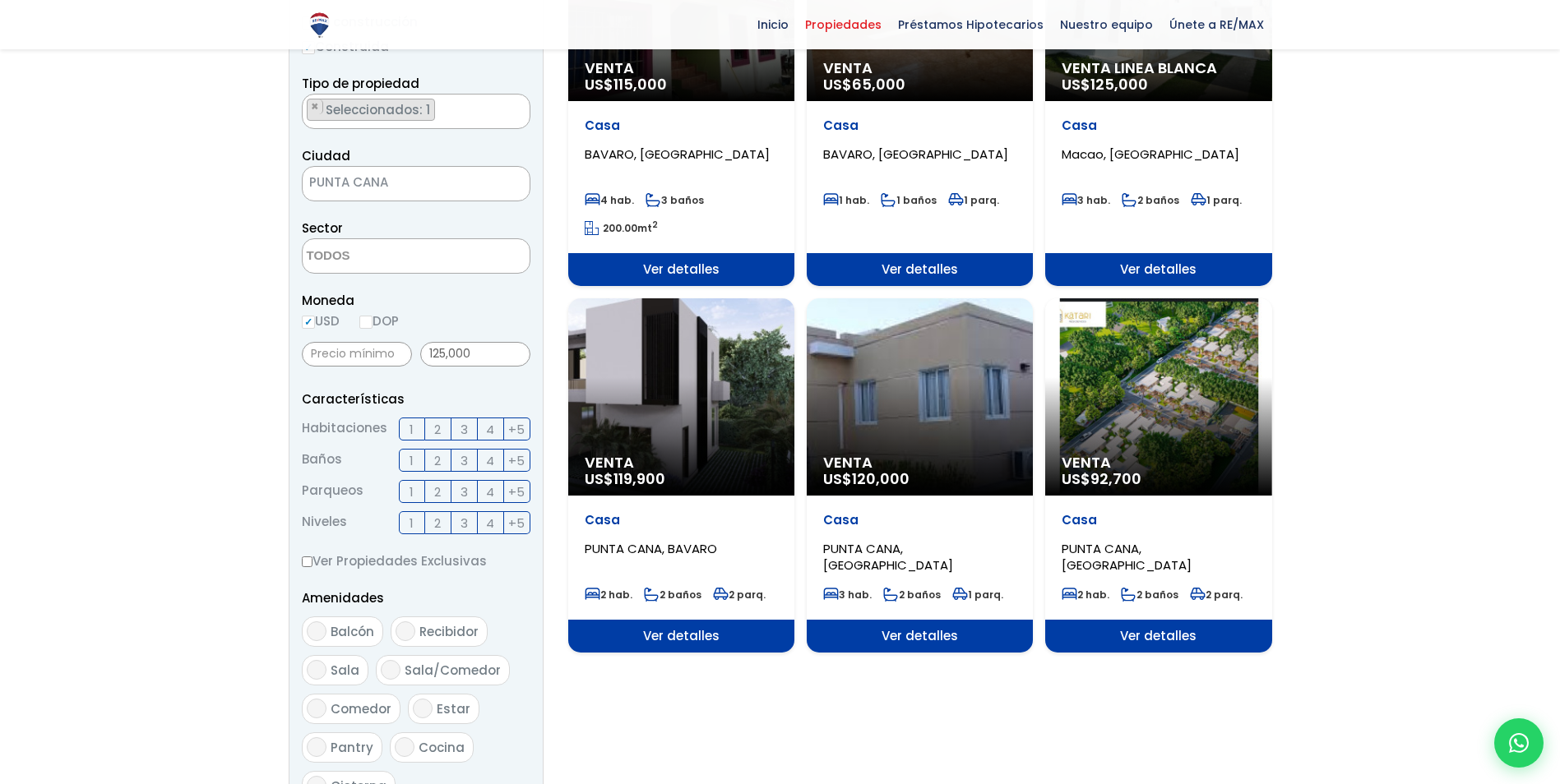
scroll to position [328, 0]
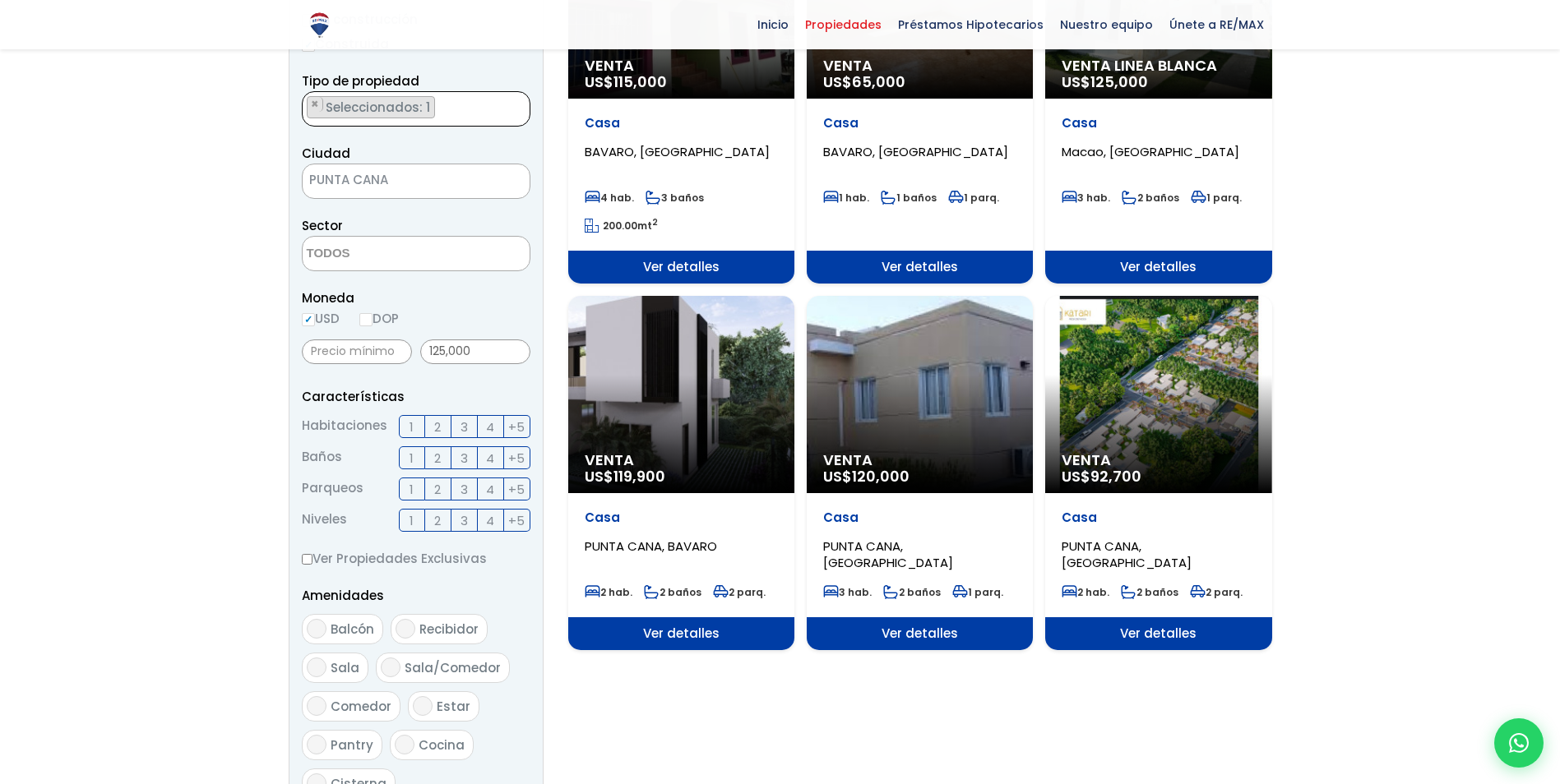
click at [352, 100] on span "Seleccionados: 1" at bounding box center [379, 107] width 110 height 17
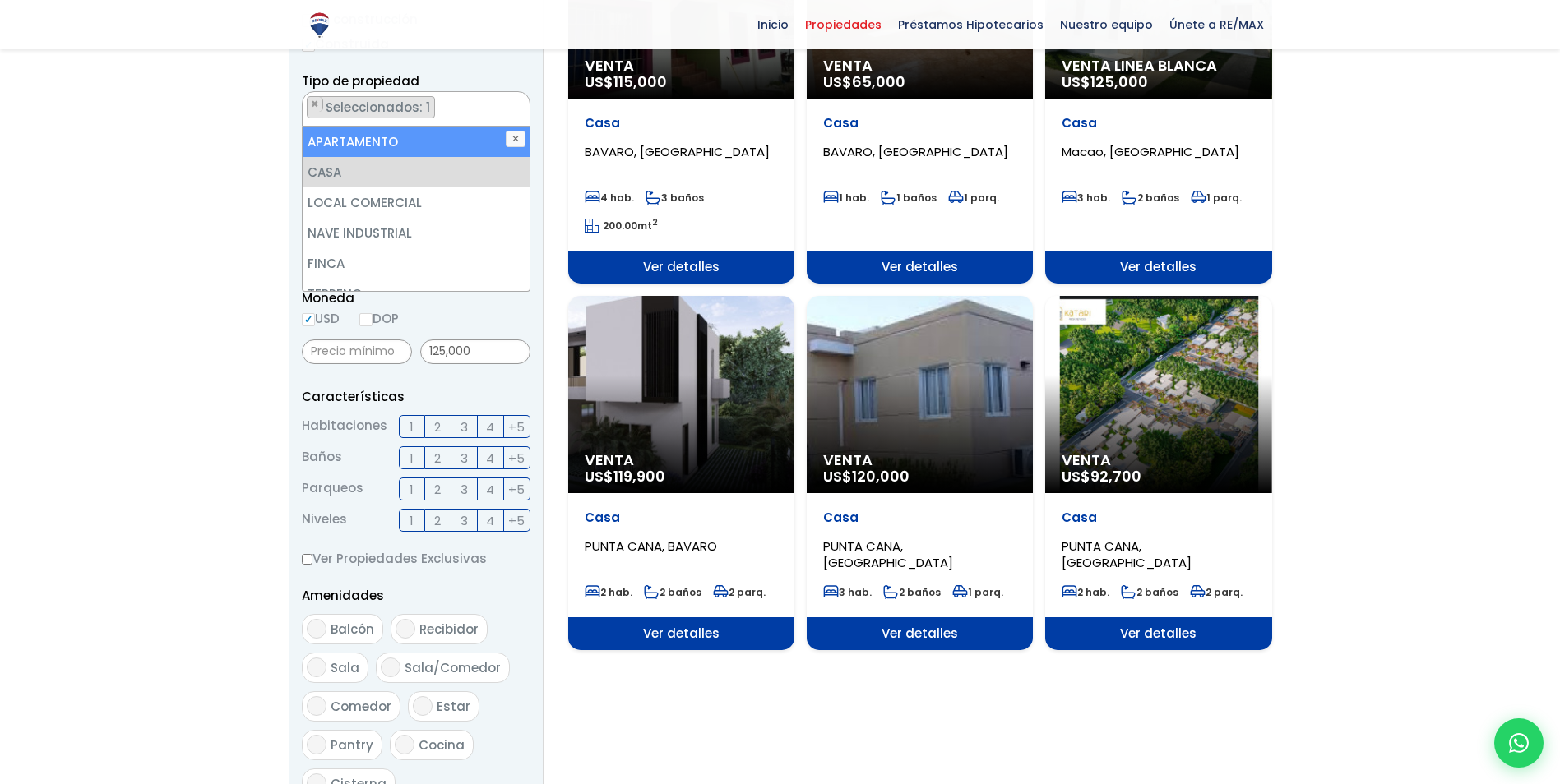
click at [366, 139] on li "APARTAMENTO" at bounding box center [416, 141] width 227 height 30
select select "apartment"
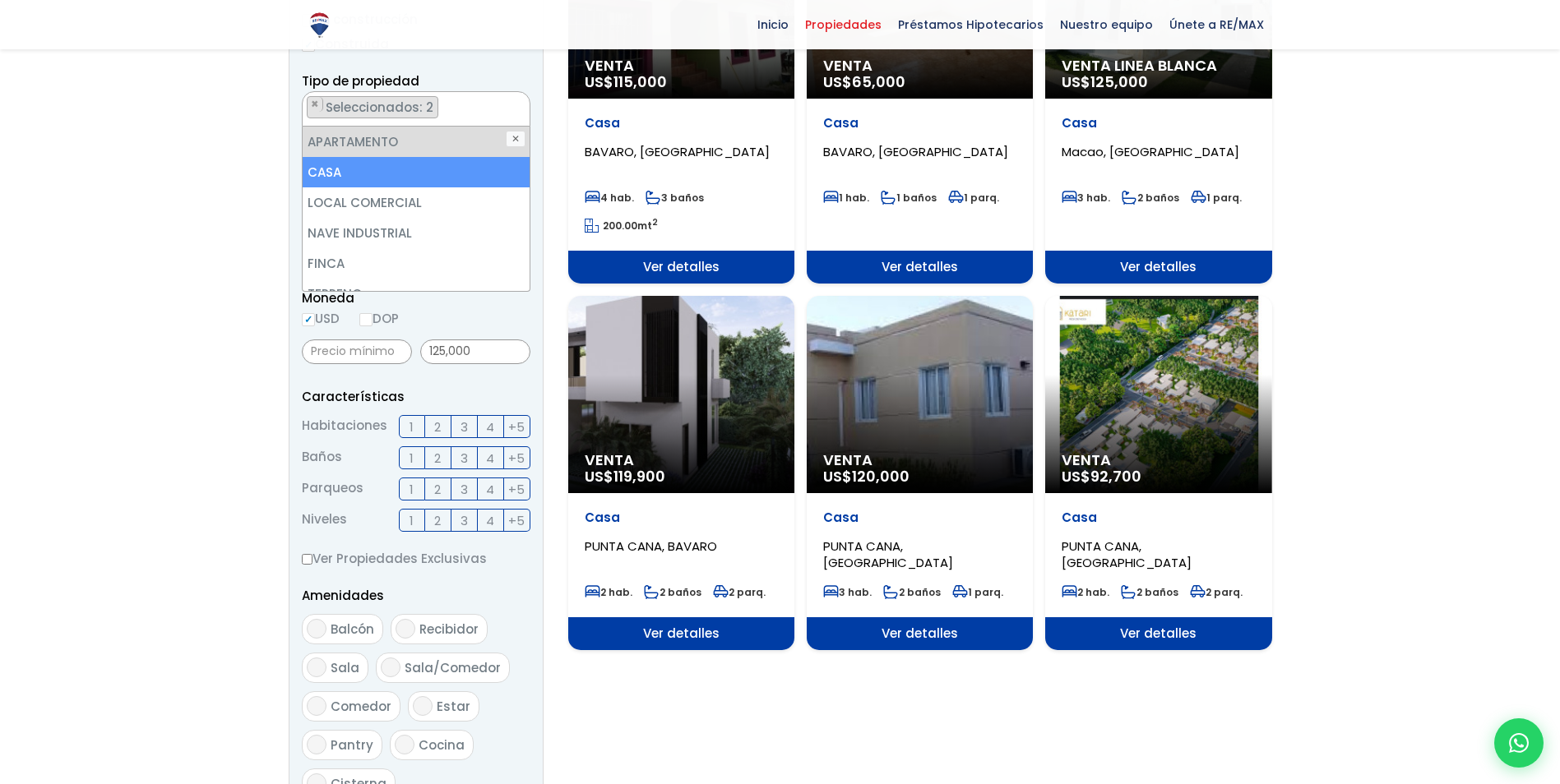
click at [358, 168] on li "CASA" at bounding box center [416, 172] width 227 height 30
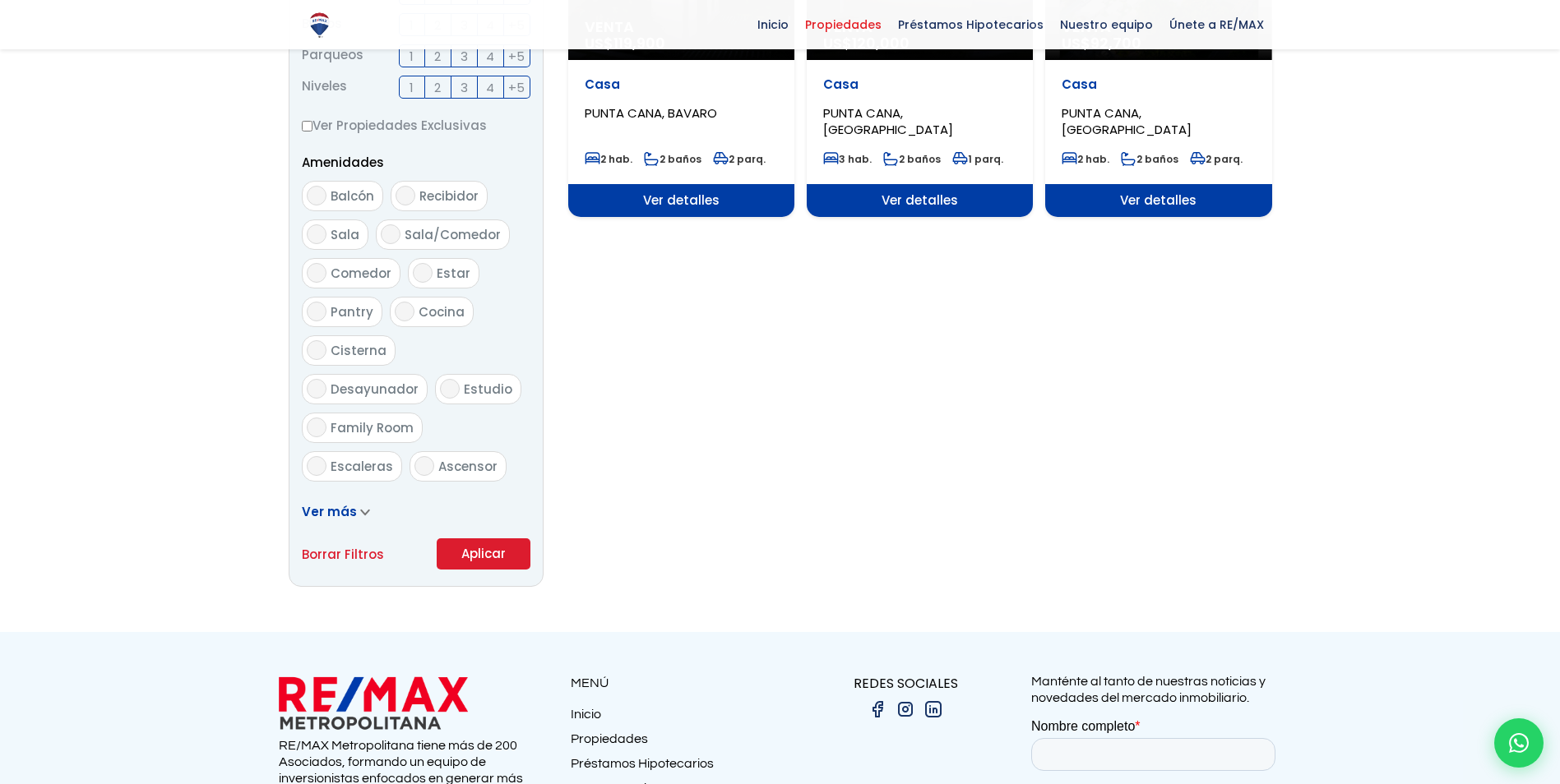
click at [487, 489] on form "Comprar Alquilar En construcción Construida Tipo de propiedad APARTAMENTO CASA …" at bounding box center [416, 41] width 228 height 1055
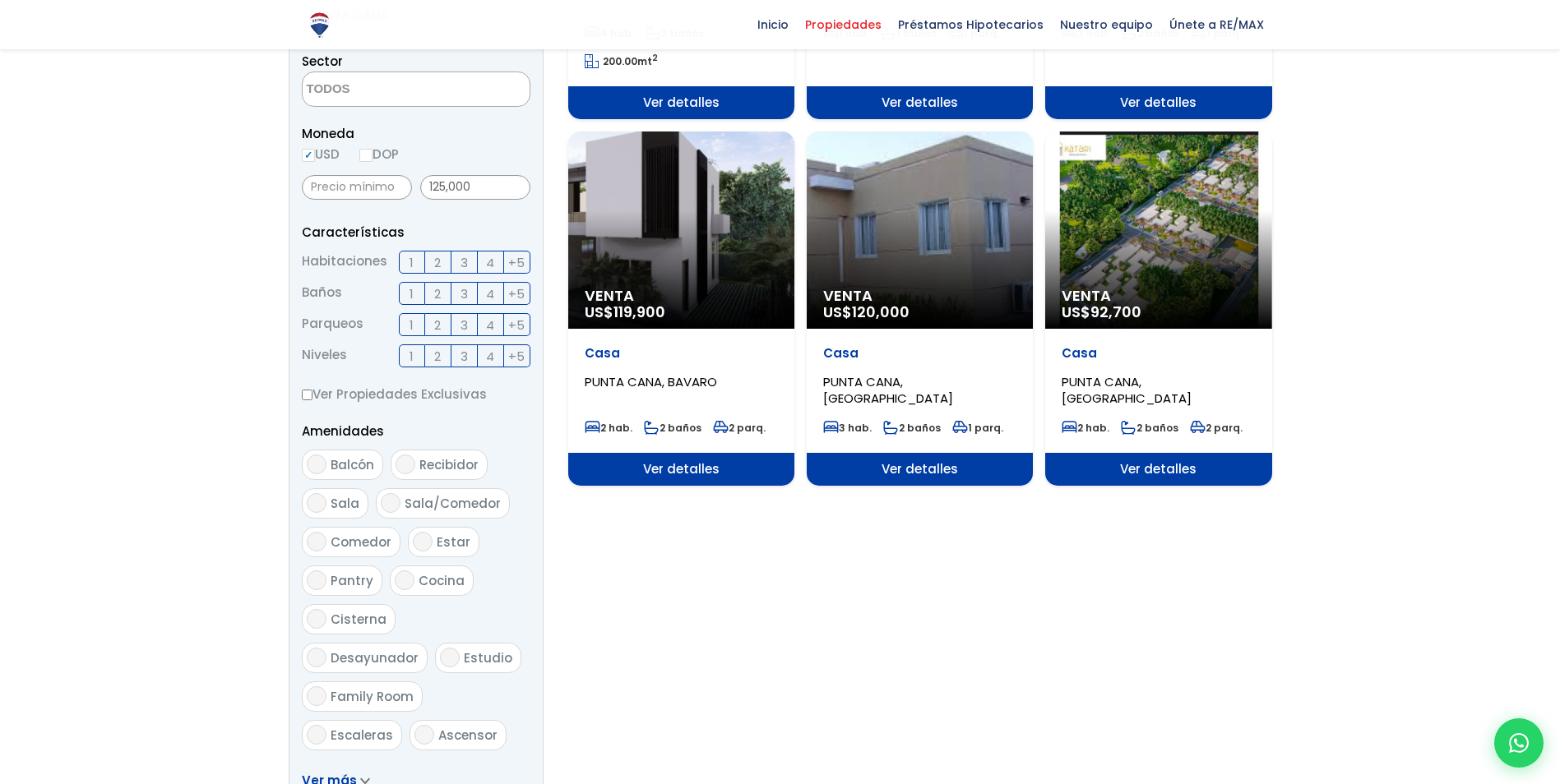
scroll to position [986, 0]
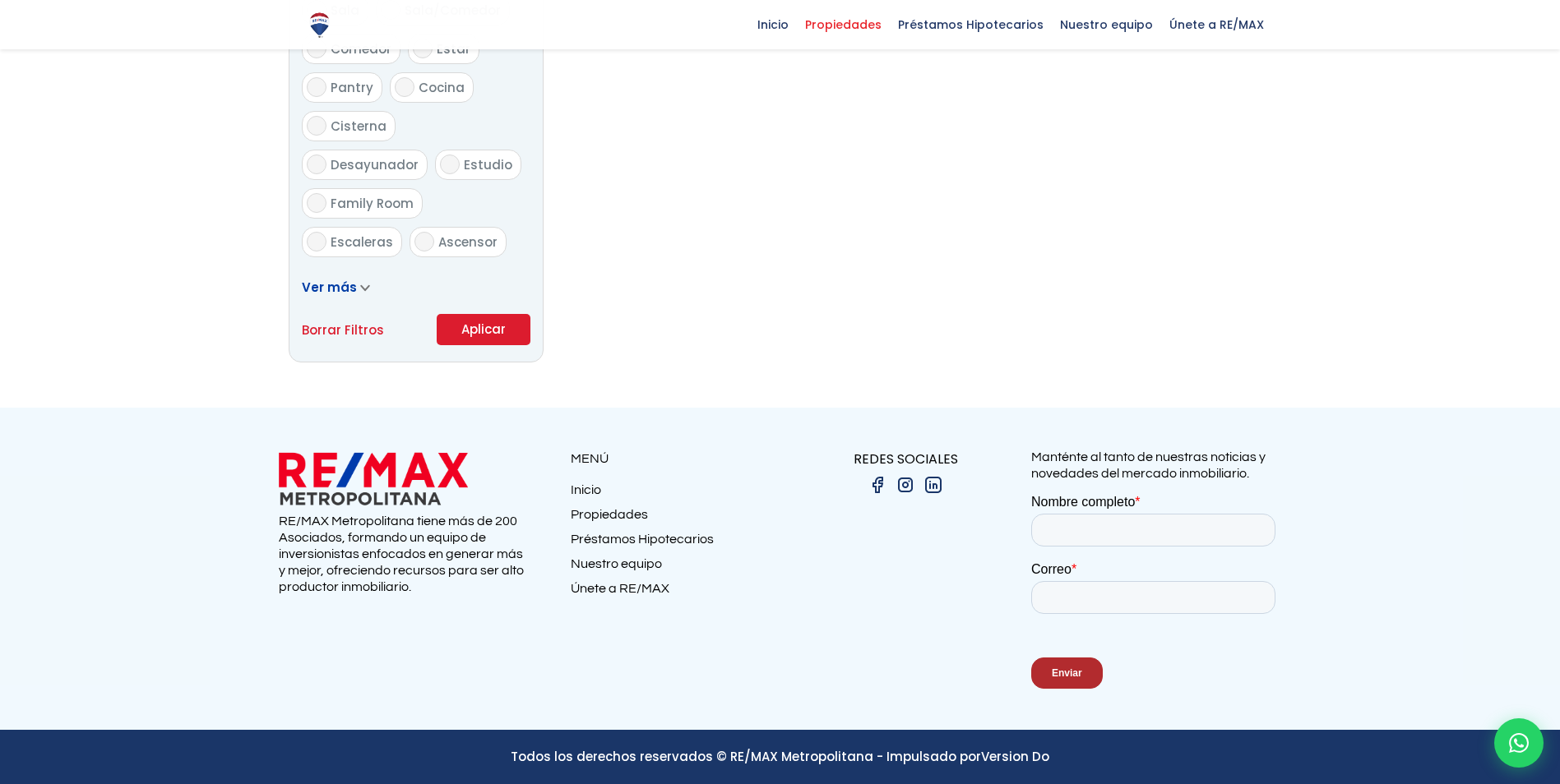
click at [500, 334] on button "Aplicar" at bounding box center [483, 329] width 93 height 31
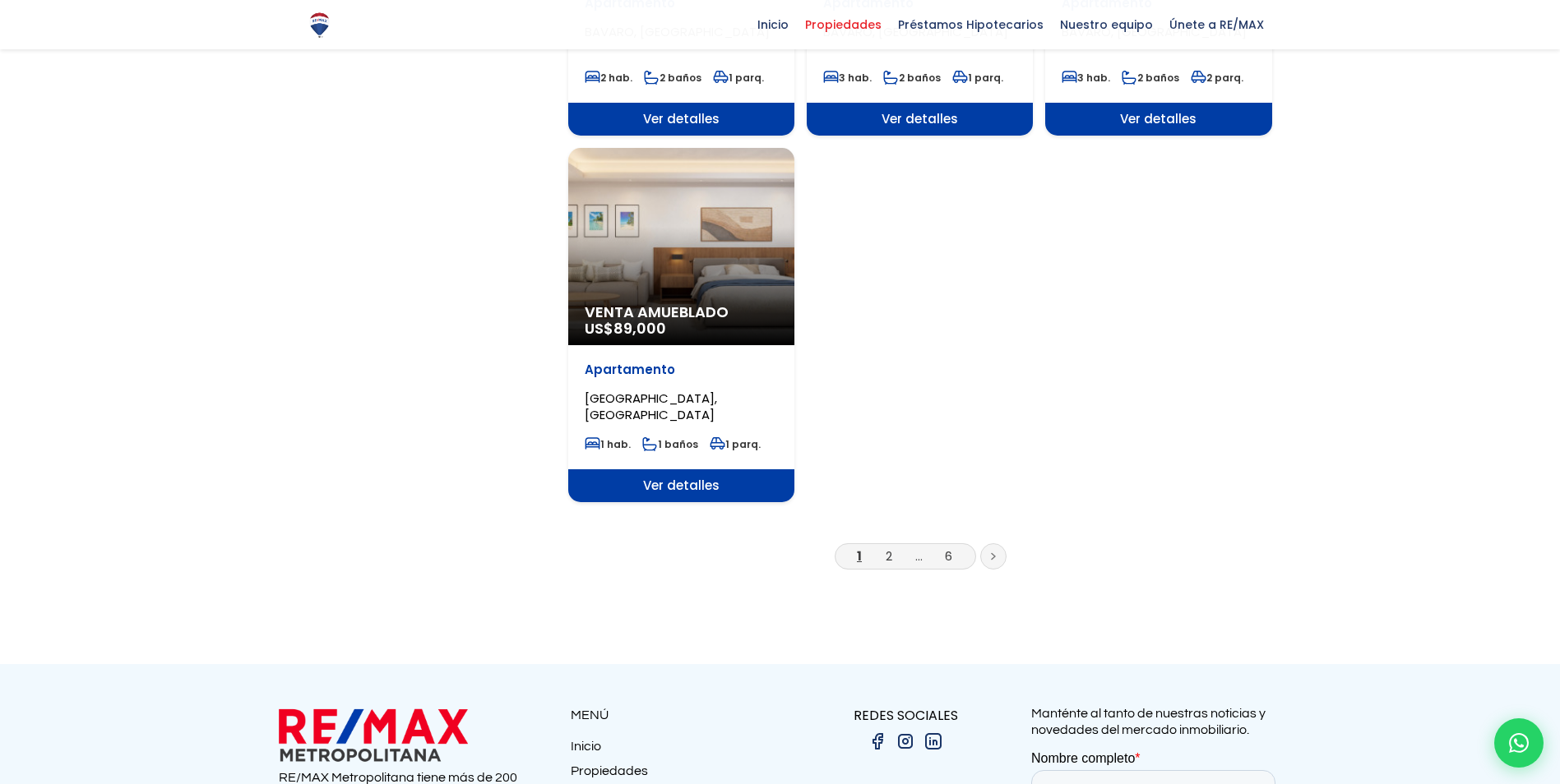
scroll to position [1973, 0]
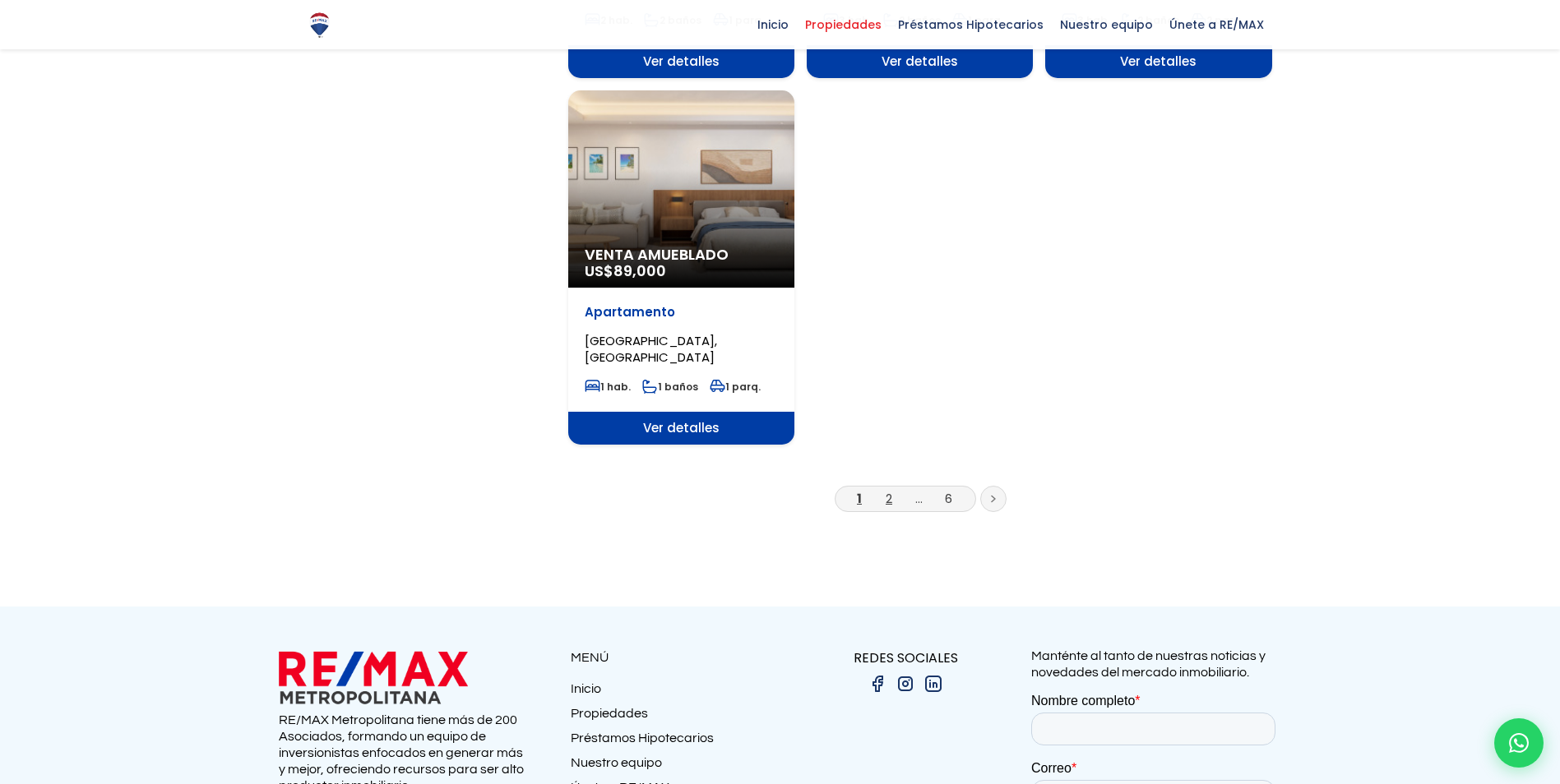
click at [885, 496] on link "2" at bounding box center [889, 499] width 7 height 17
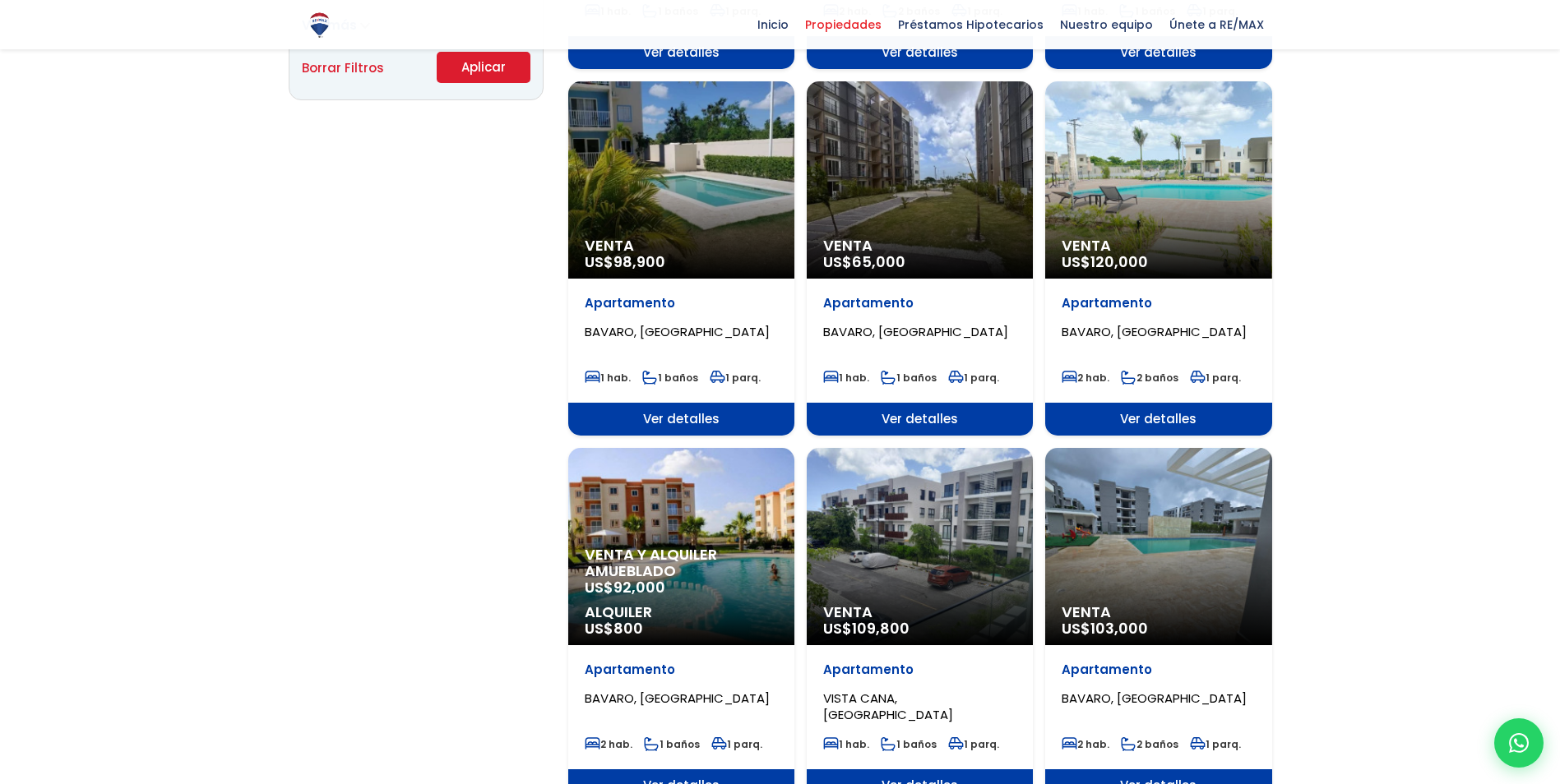
scroll to position [1233, 0]
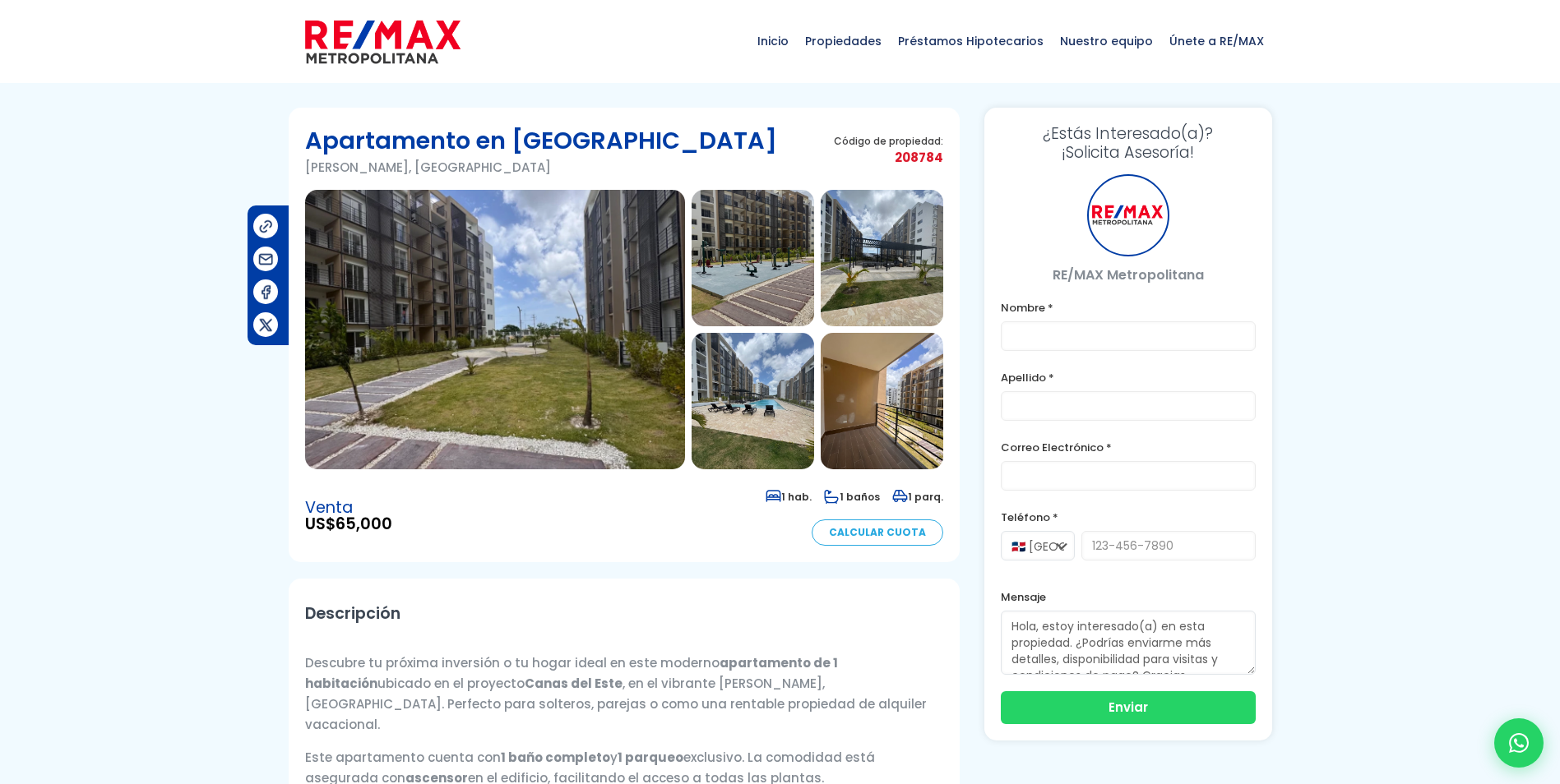
click at [580, 342] on img at bounding box center [495, 329] width 380 height 279
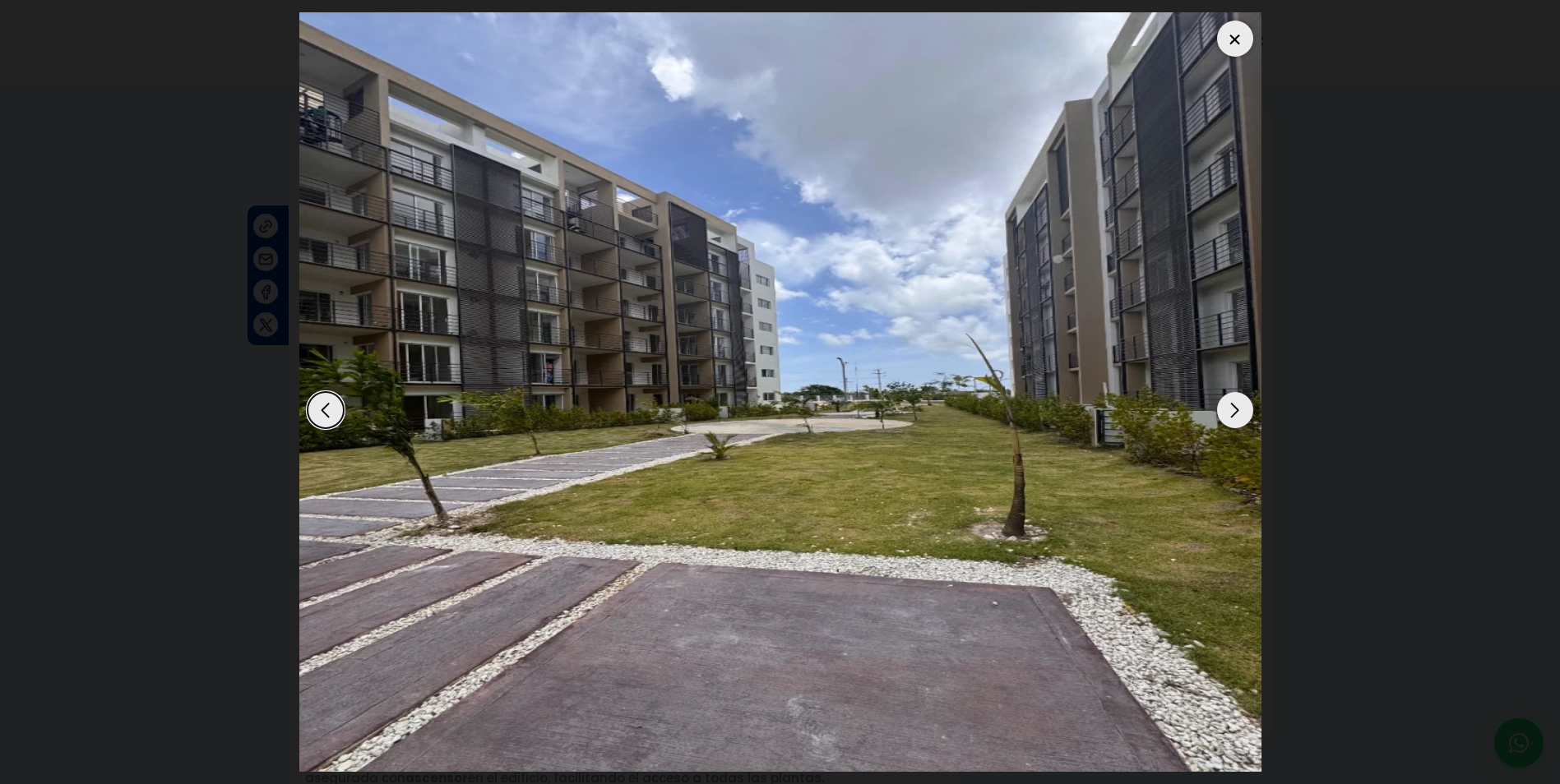
click at [1237, 409] on div "Next slide" at bounding box center [1236, 411] width 36 height 36
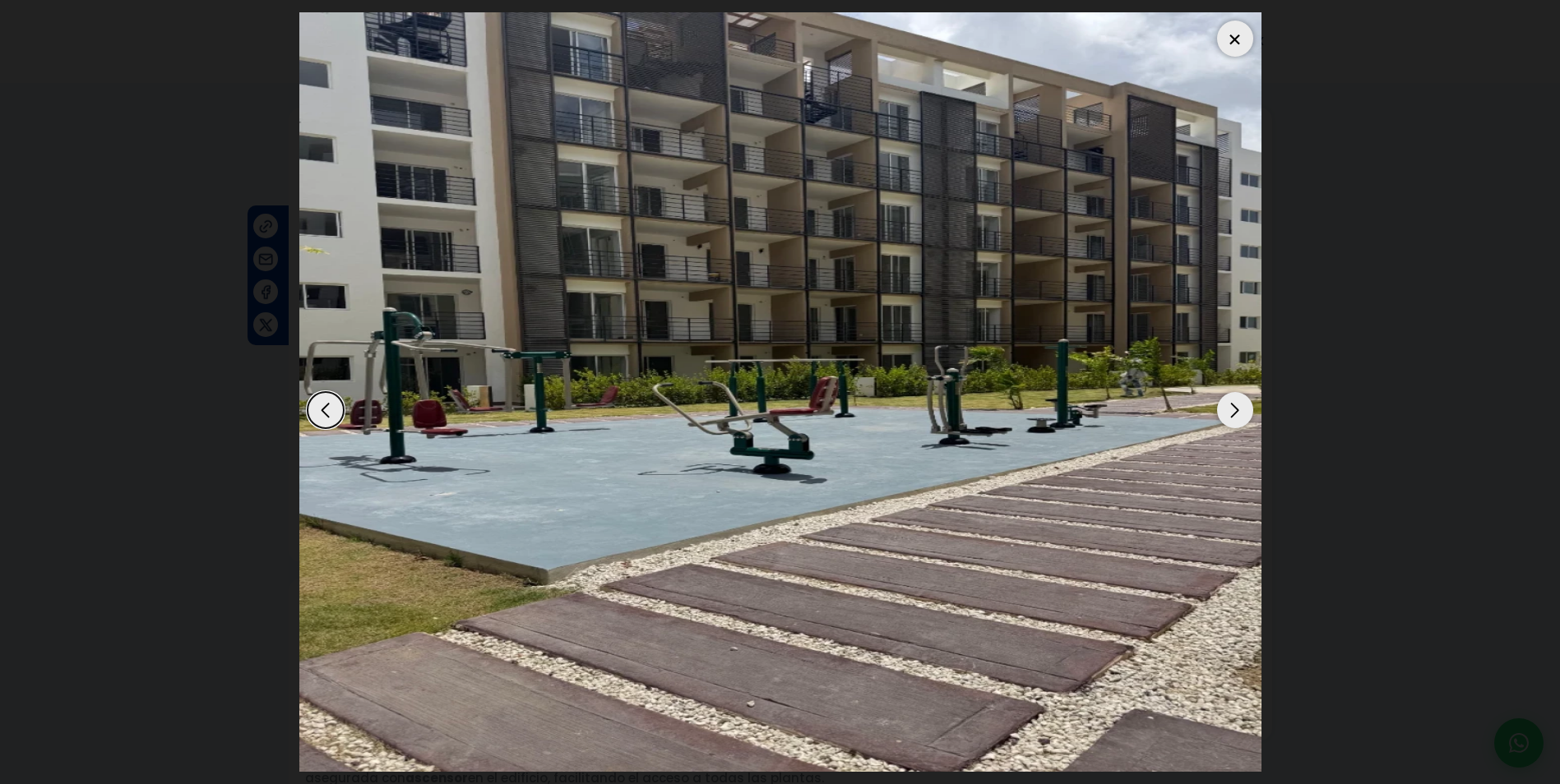
click at [1237, 409] on div "Next slide" at bounding box center [1236, 411] width 36 height 36
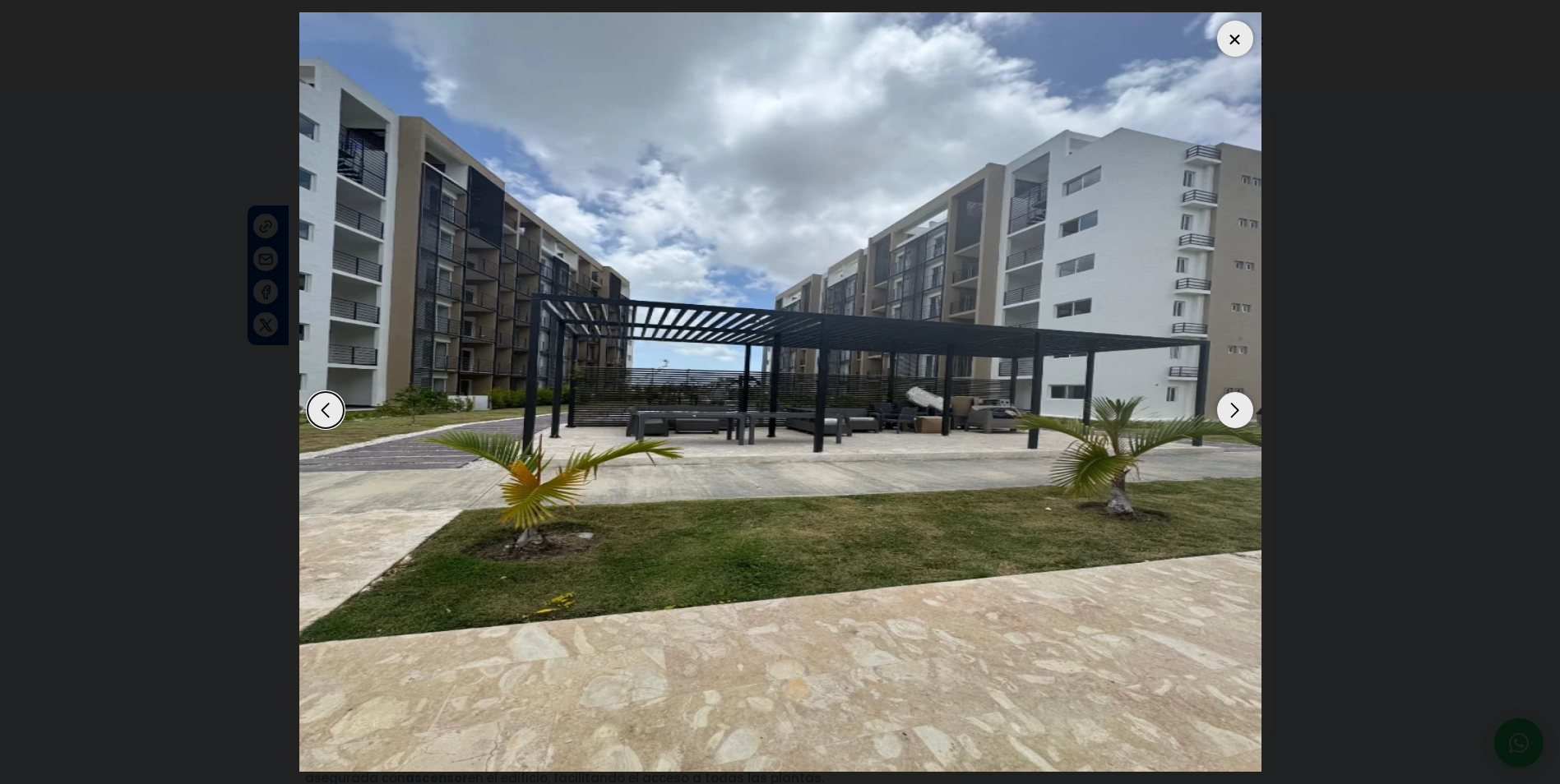
click at [1237, 409] on div "Next slide" at bounding box center [1236, 411] width 36 height 36
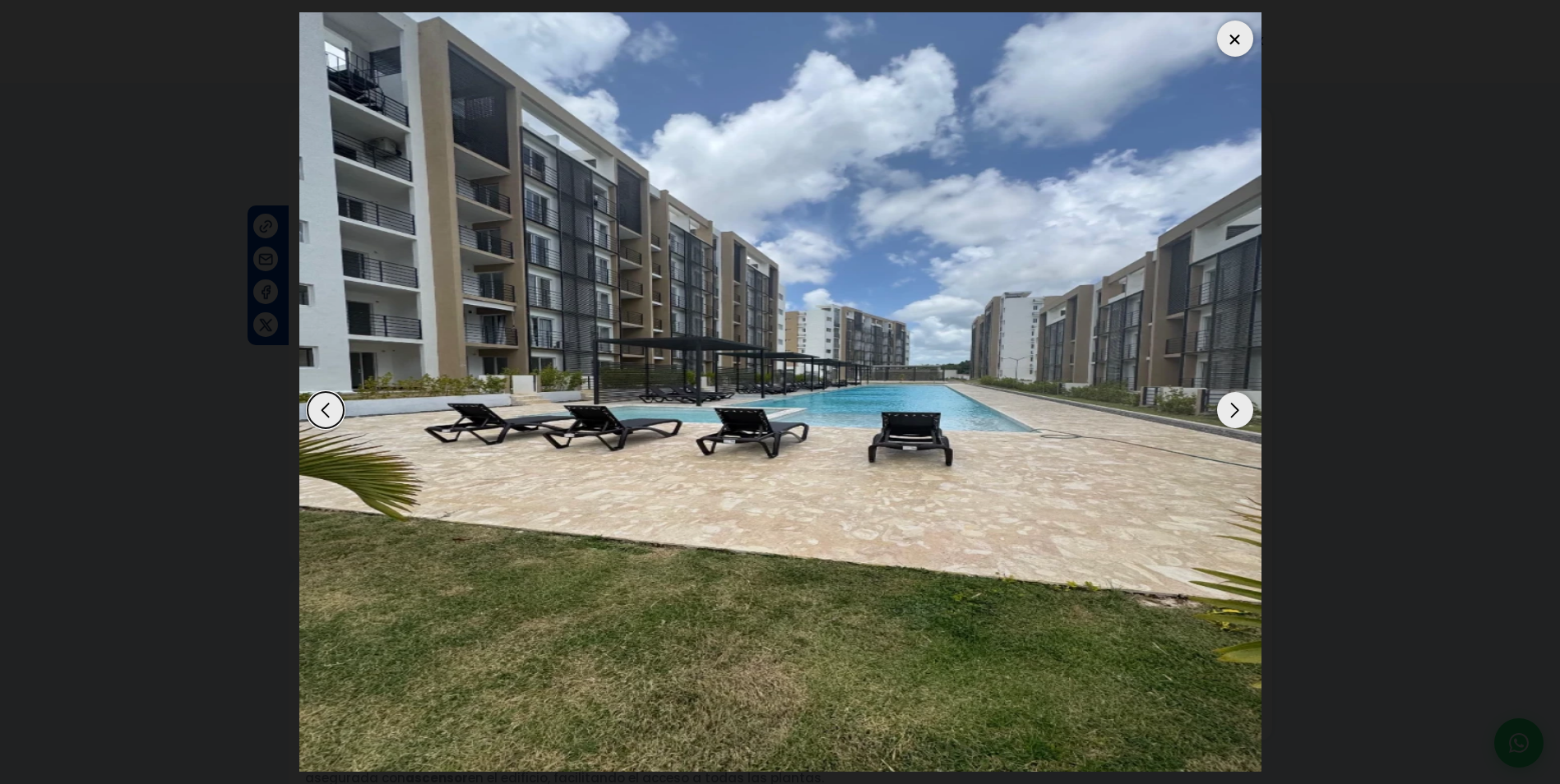
click at [1237, 409] on div "Next slide" at bounding box center [1236, 411] width 36 height 36
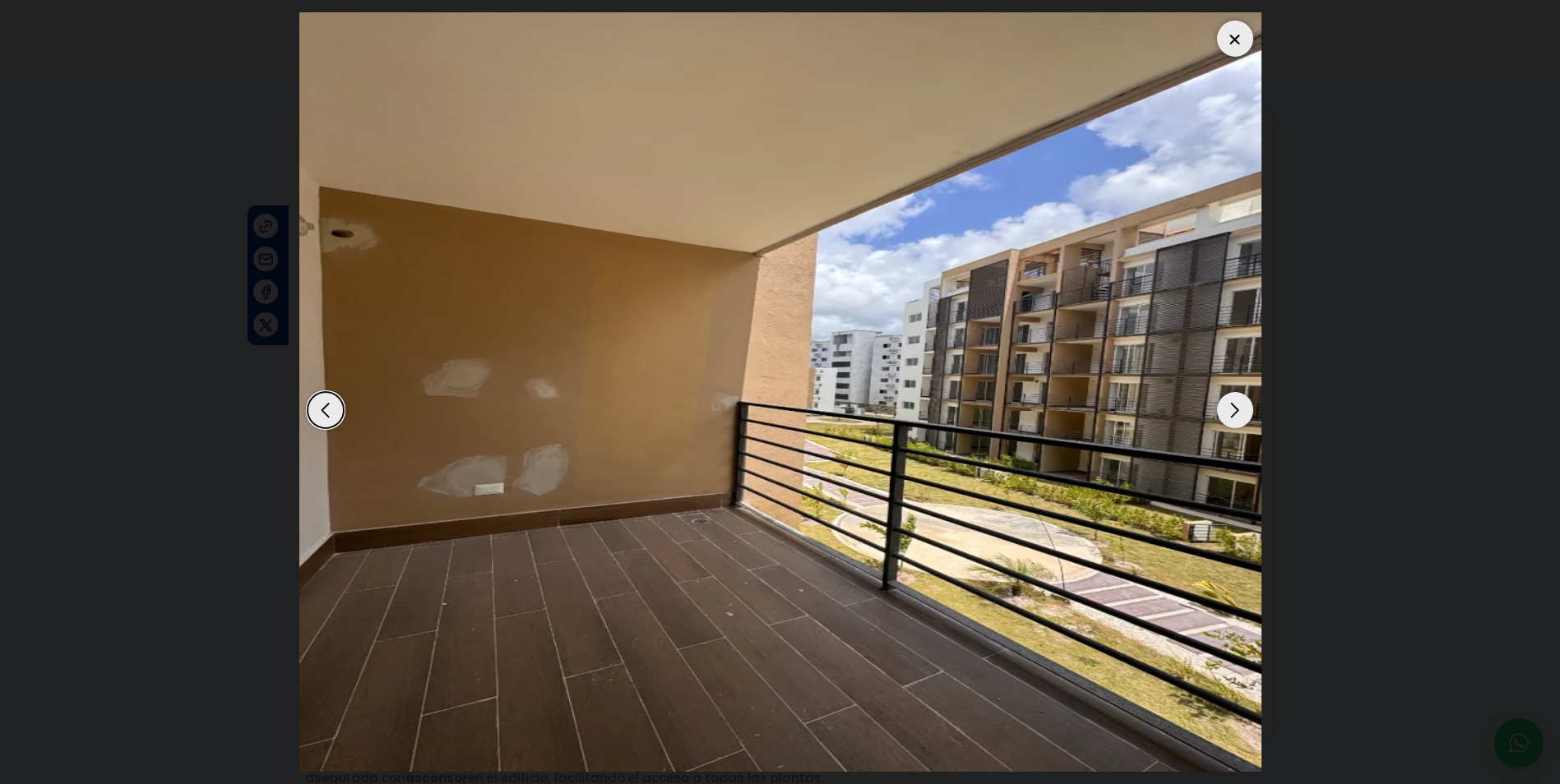
click at [1237, 407] on div "Next slide" at bounding box center [1236, 411] width 36 height 36
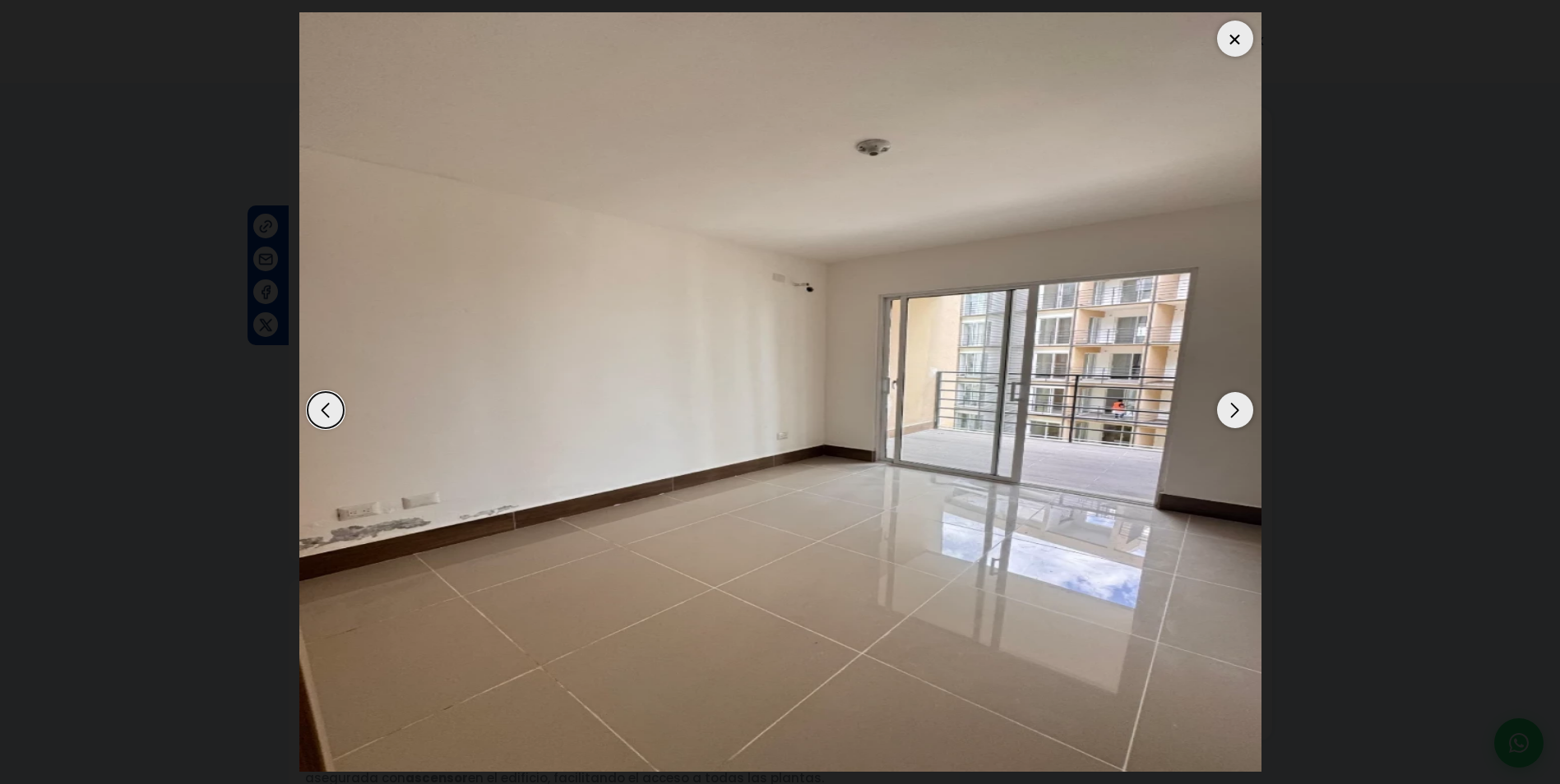
click at [1233, 414] on div "Next slide" at bounding box center [1236, 411] width 36 height 36
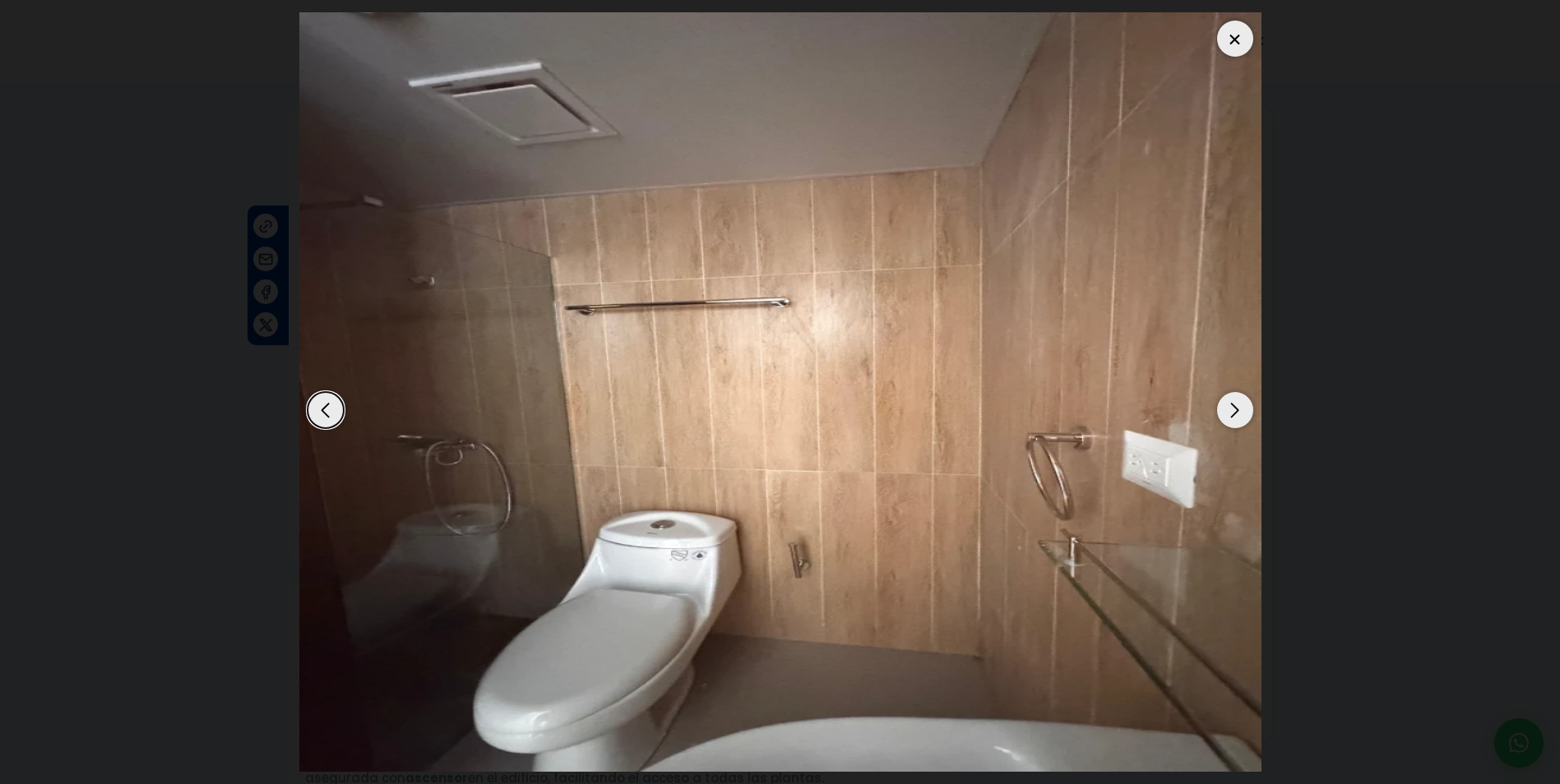
click at [1233, 414] on div "Next slide" at bounding box center [1236, 411] width 36 height 36
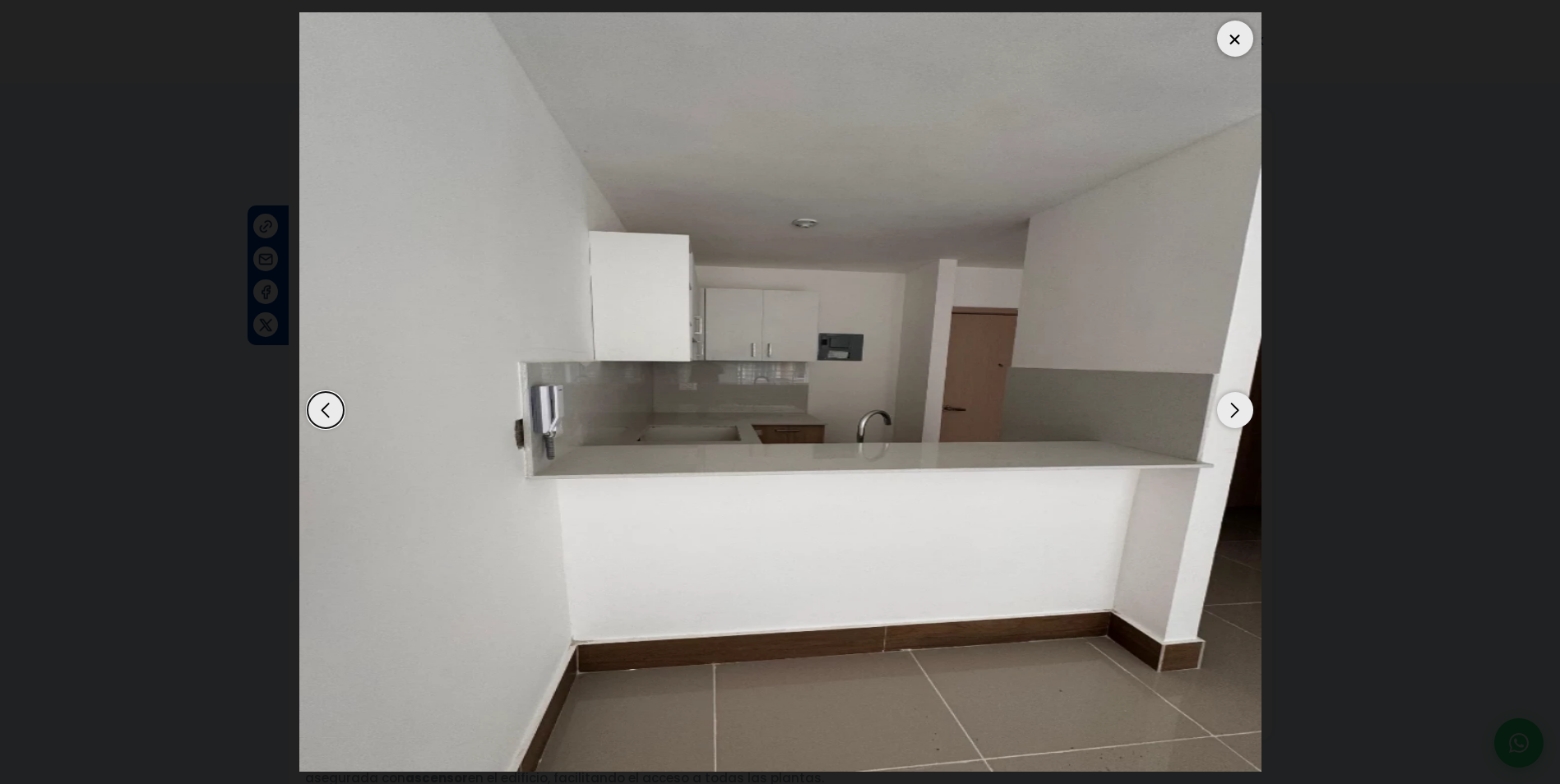
click at [1233, 414] on div "Next slide" at bounding box center [1236, 411] width 36 height 36
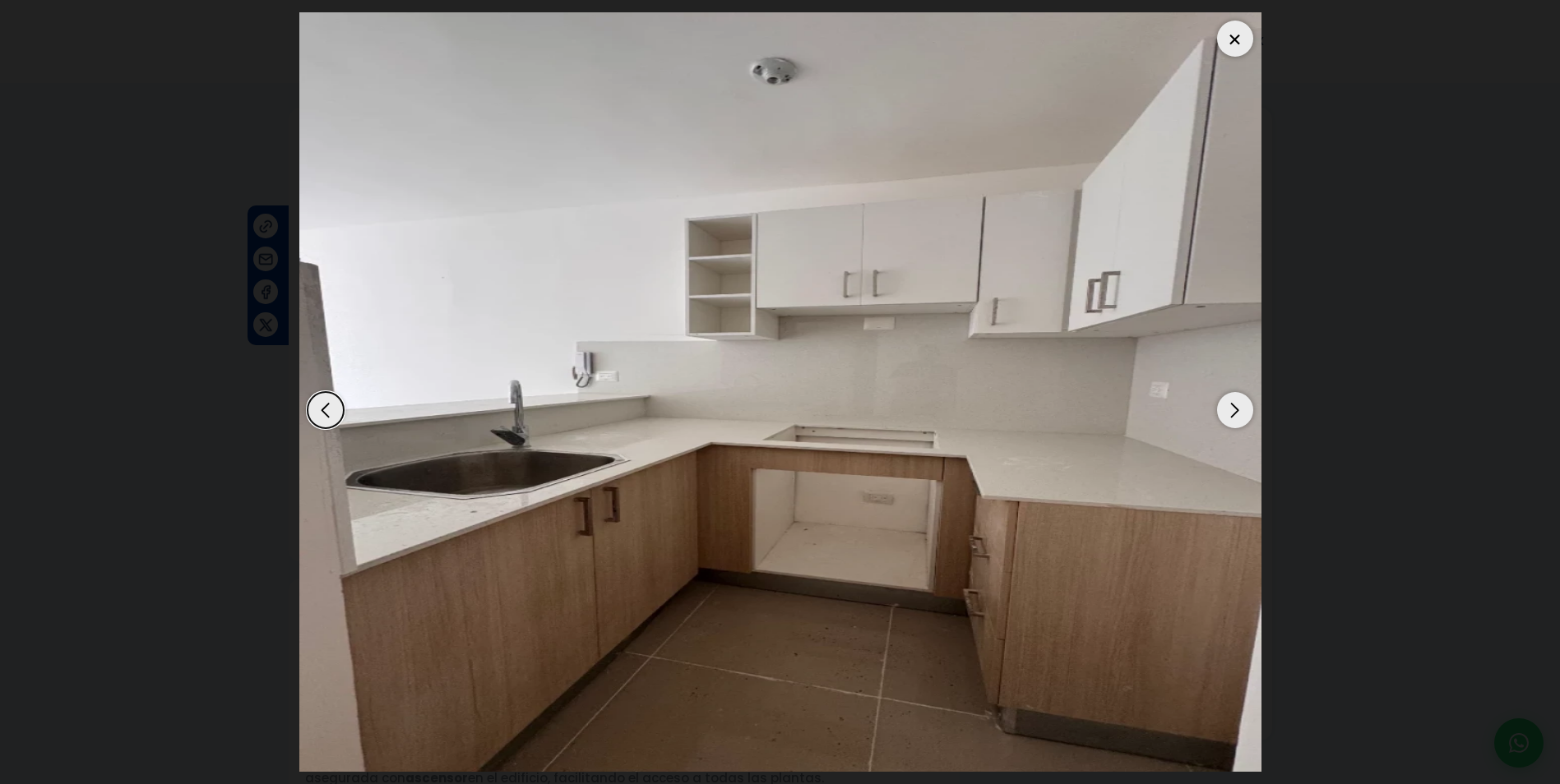
click at [1233, 414] on div "Next slide" at bounding box center [1236, 411] width 36 height 36
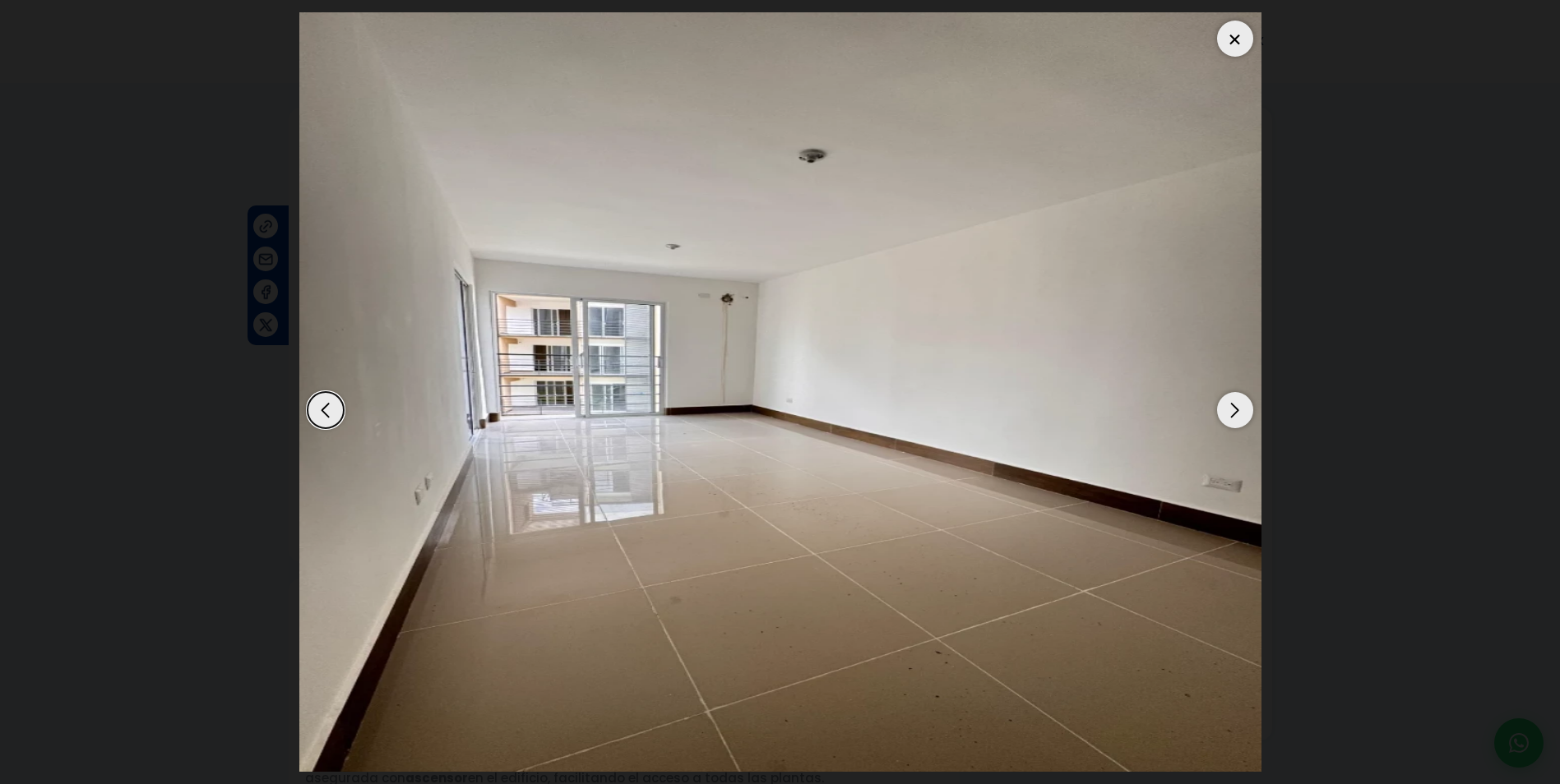
click at [1233, 414] on div "Next slide" at bounding box center [1236, 411] width 36 height 36
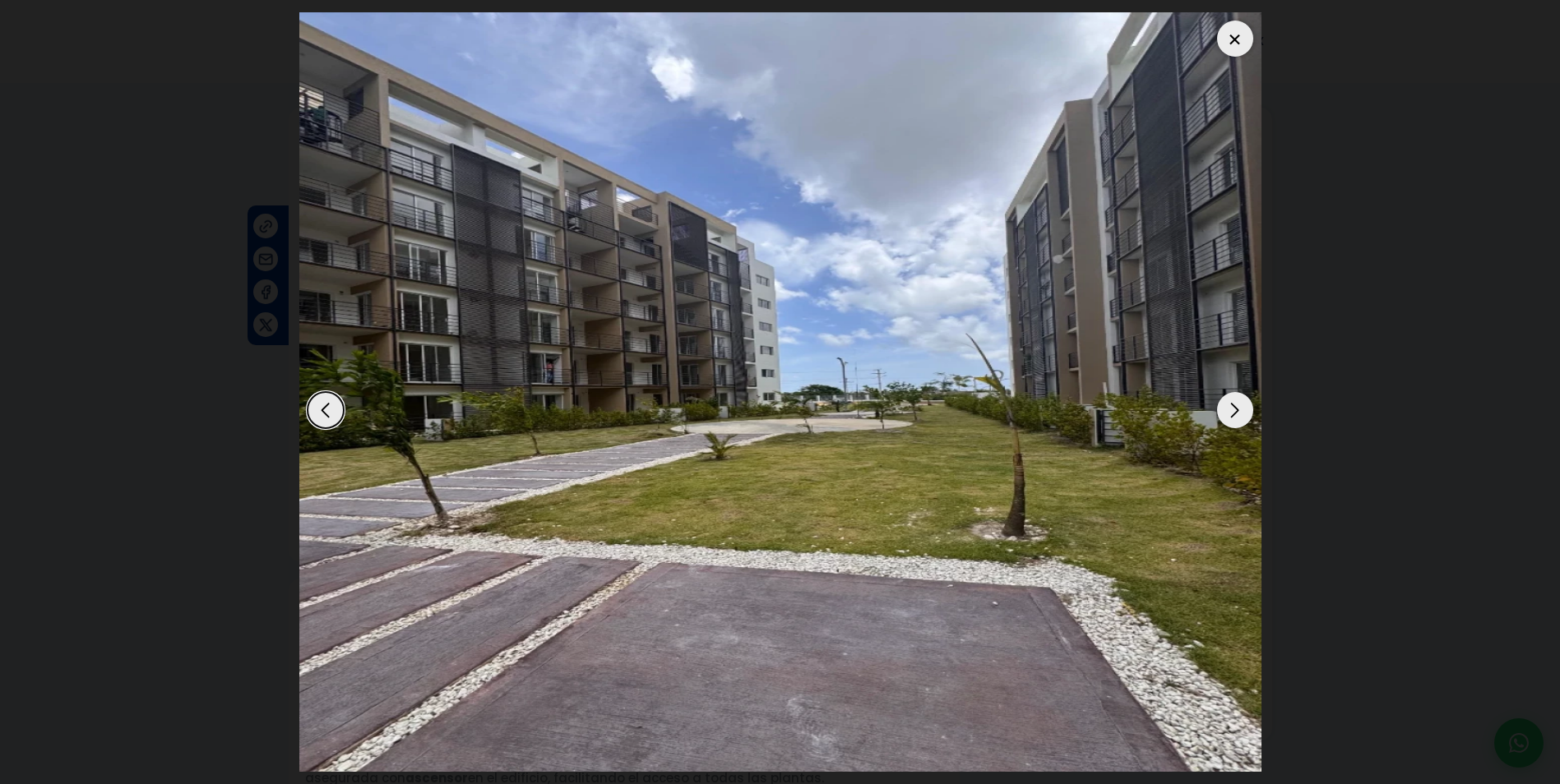
click at [1233, 414] on div "Next slide" at bounding box center [1236, 411] width 36 height 36
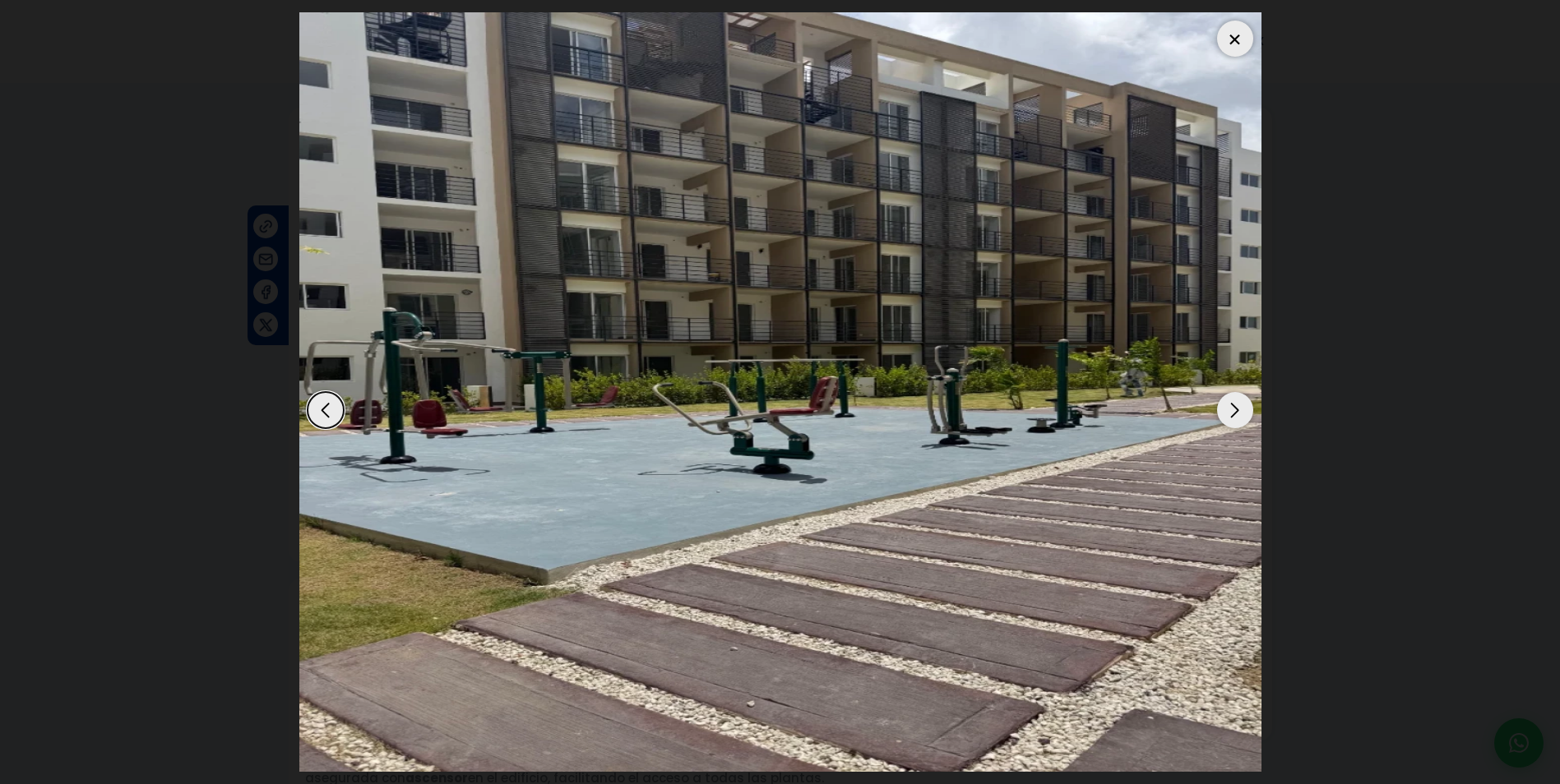
click at [1233, 414] on div "Next slide" at bounding box center [1236, 411] width 36 height 36
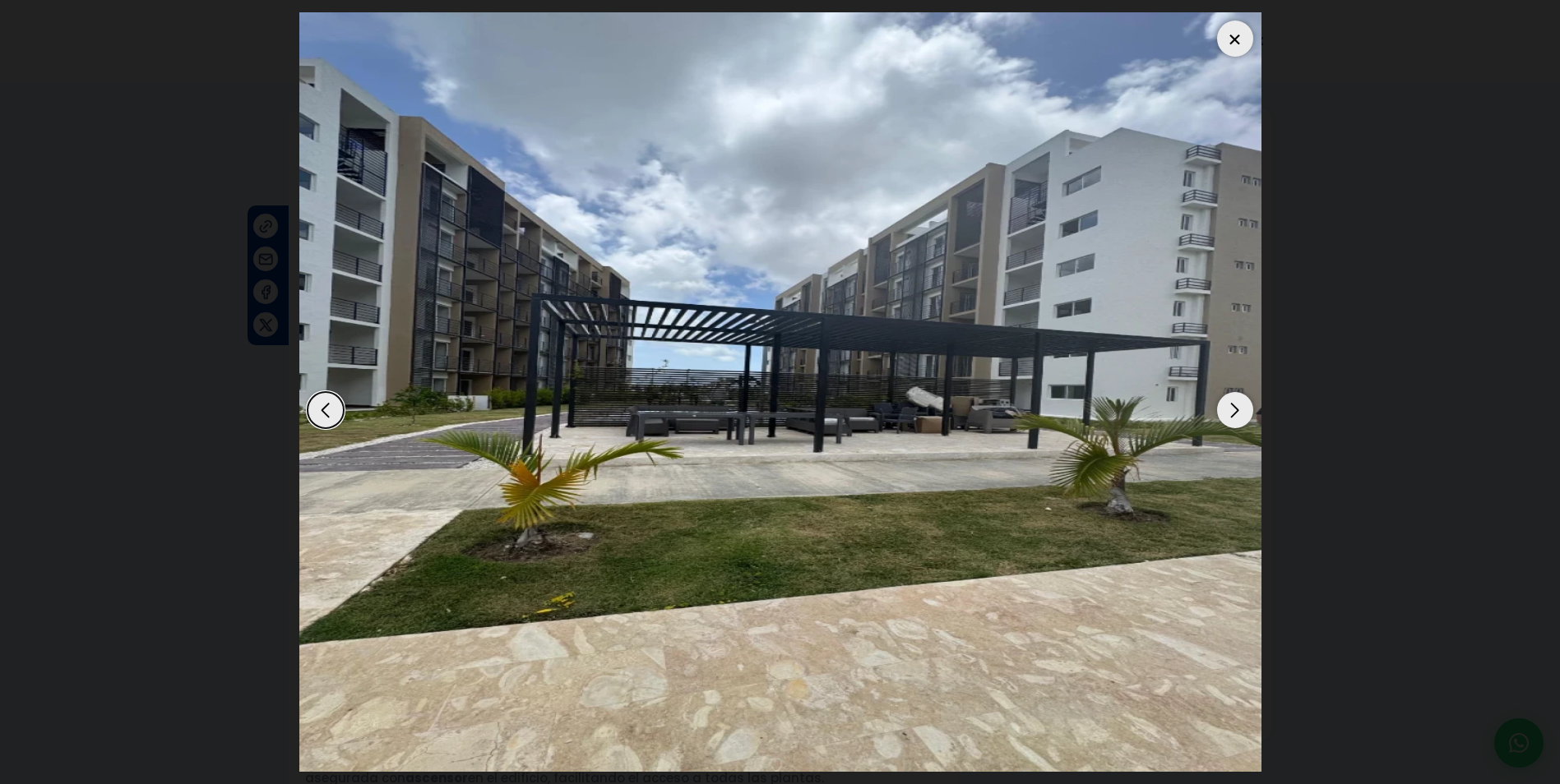
click at [1233, 414] on div "Next slide" at bounding box center [1236, 411] width 36 height 36
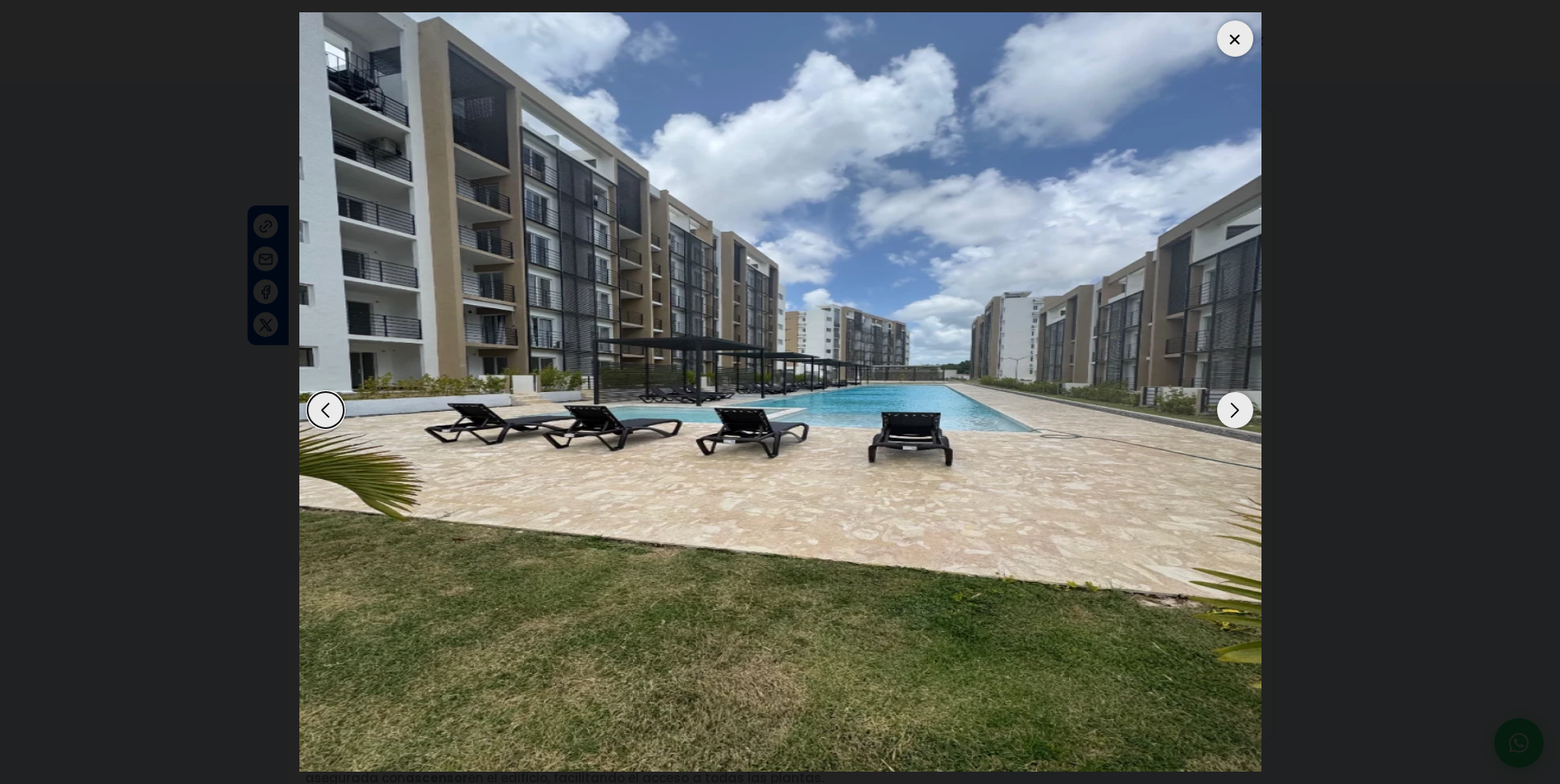
click at [1233, 414] on div "Next slide" at bounding box center [1236, 411] width 36 height 36
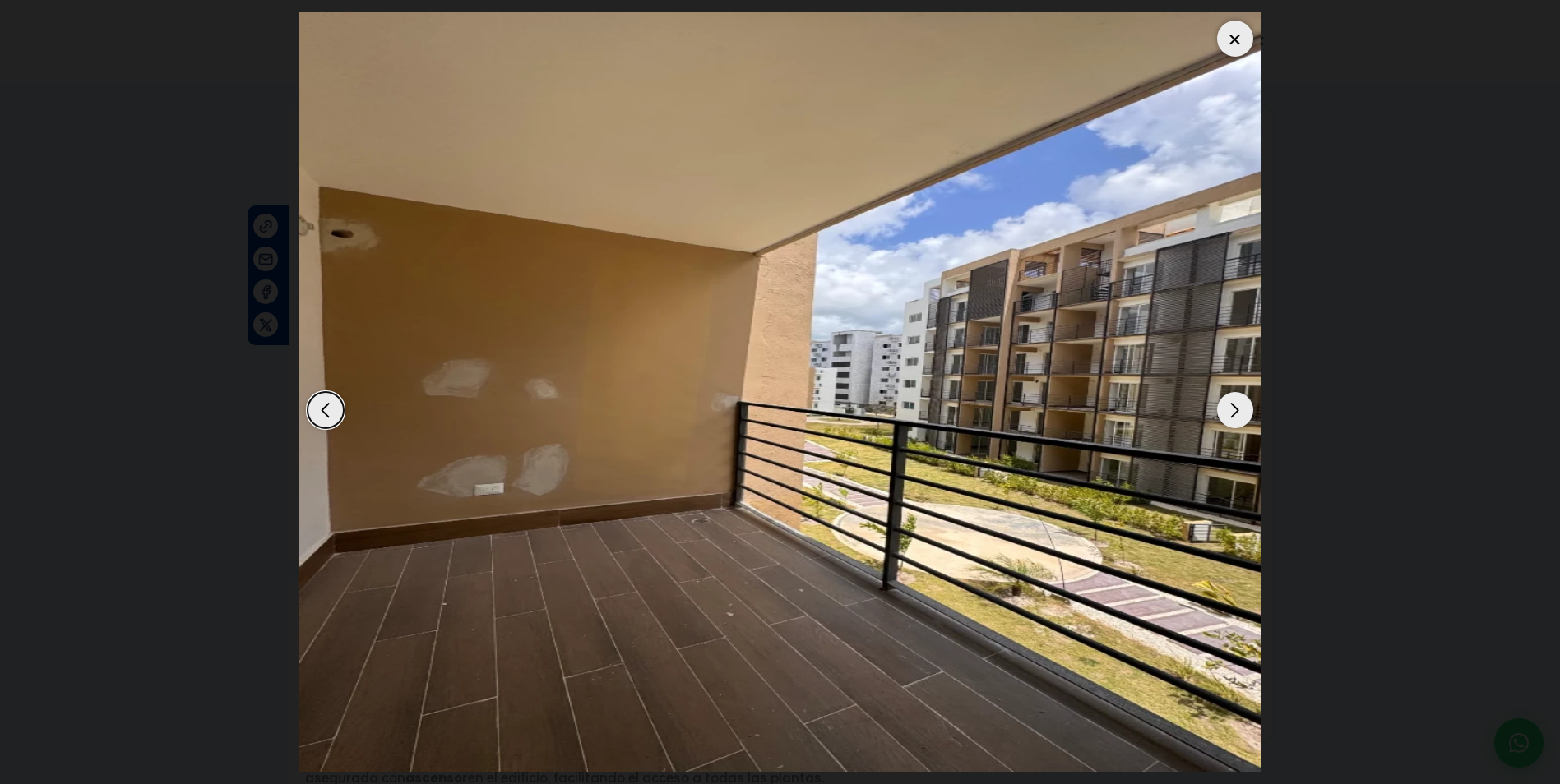
click at [1233, 414] on div "Next slide" at bounding box center [1236, 411] width 36 height 36
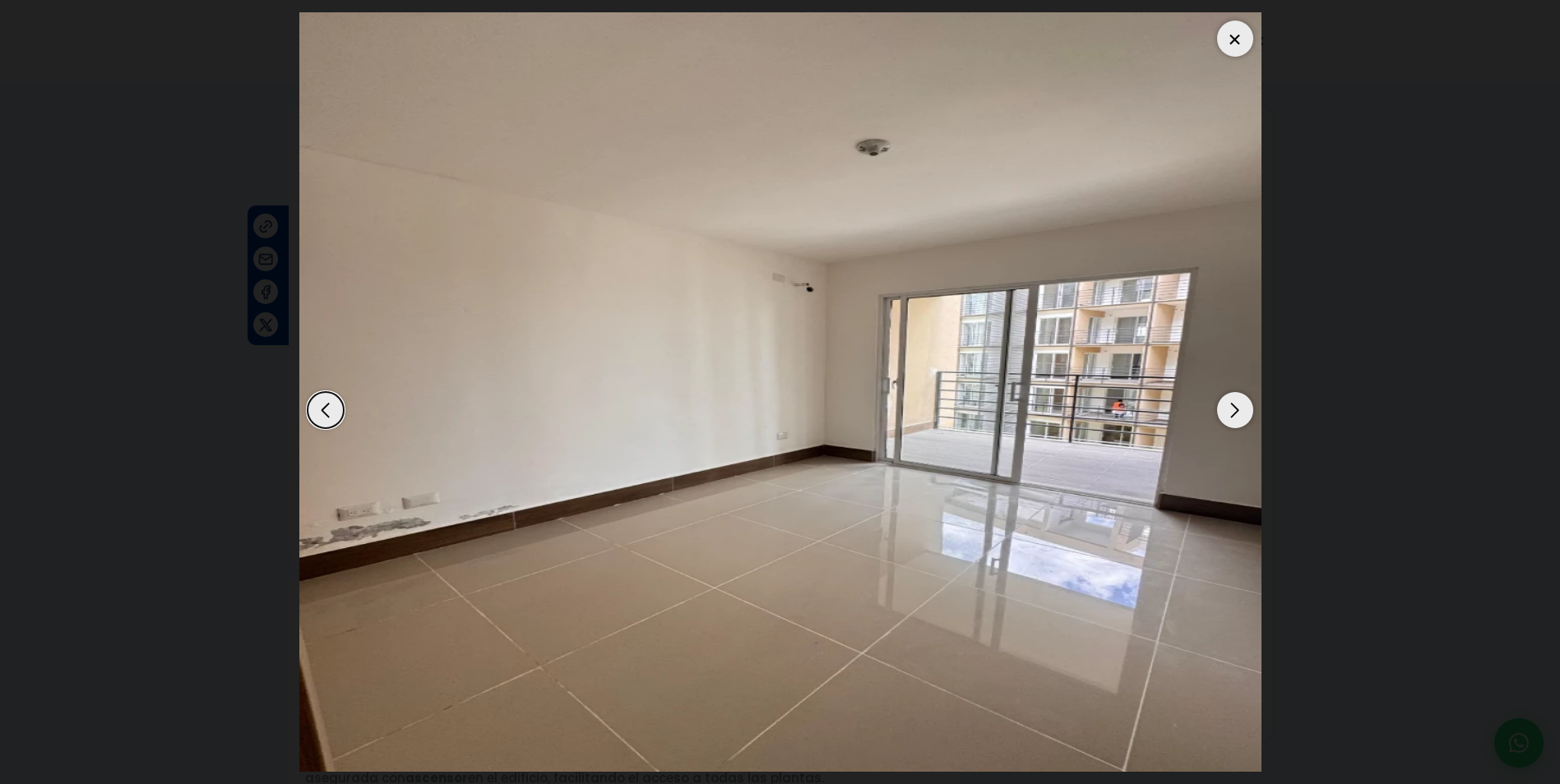
click at [1233, 414] on div "Next slide" at bounding box center [1236, 411] width 36 height 36
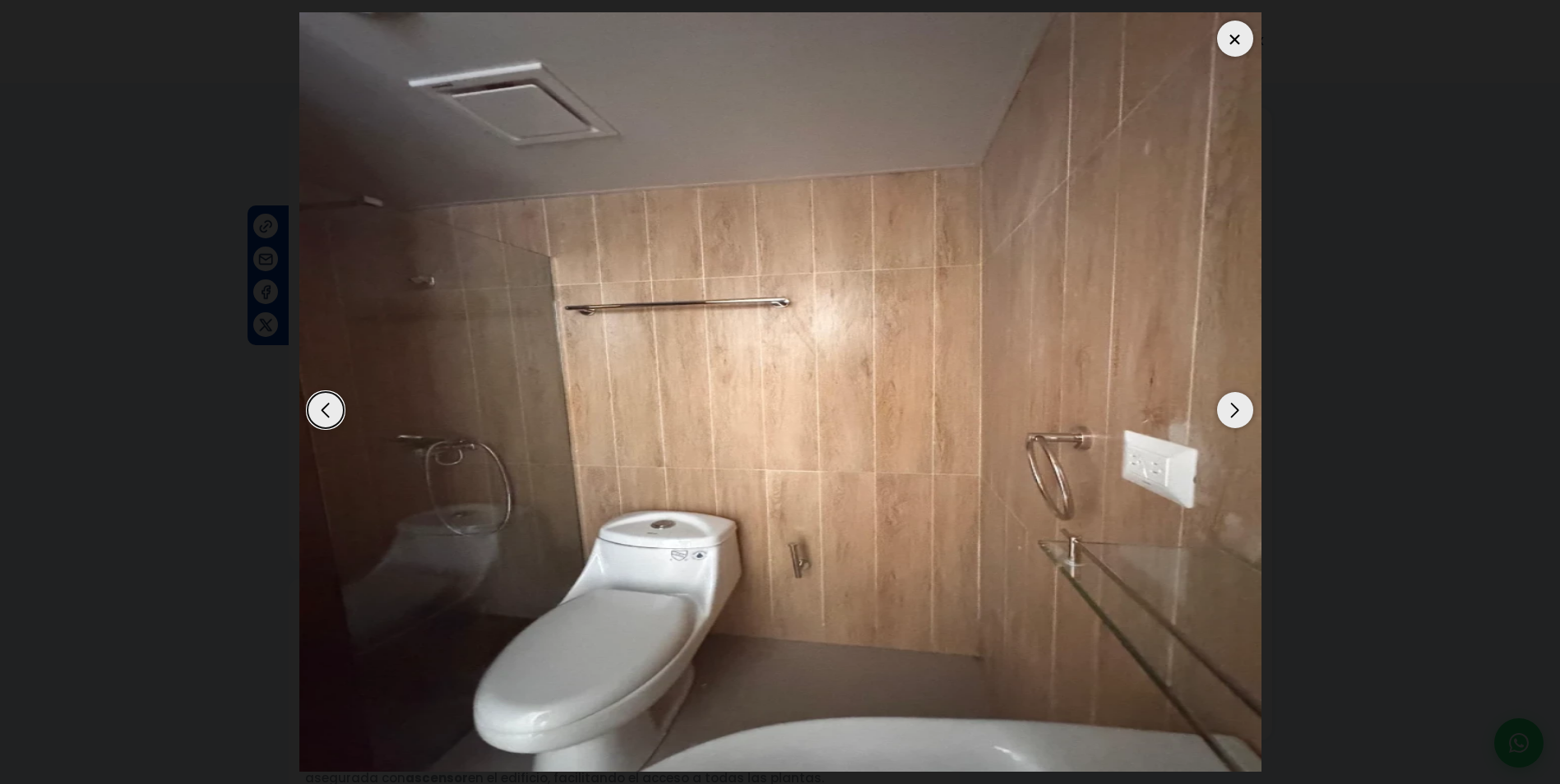
click at [1233, 414] on div "Next slide" at bounding box center [1236, 411] width 36 height 36
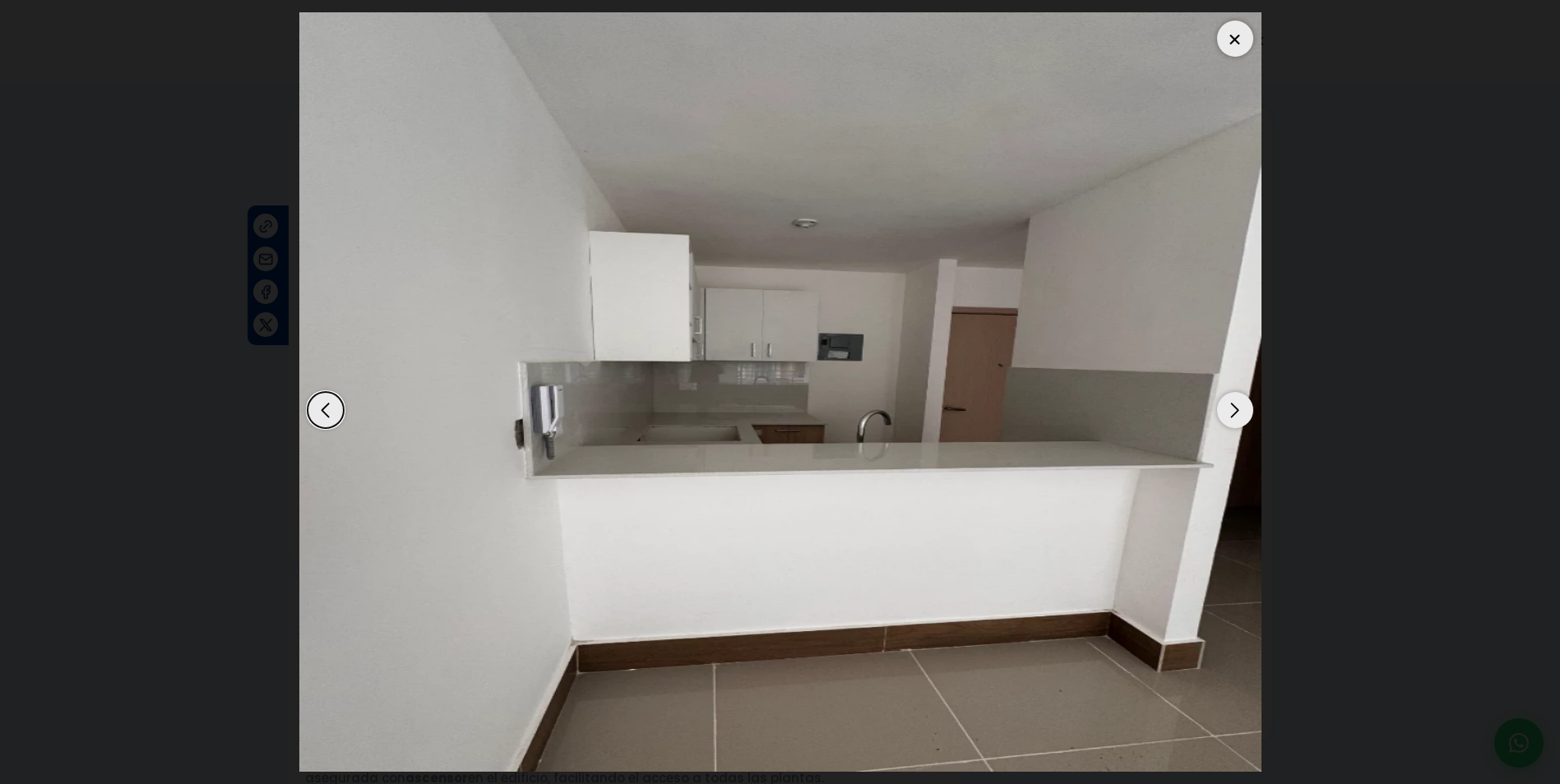
click at [1226, 37] on div at bounding box center [1236, 39] width 36 height 36
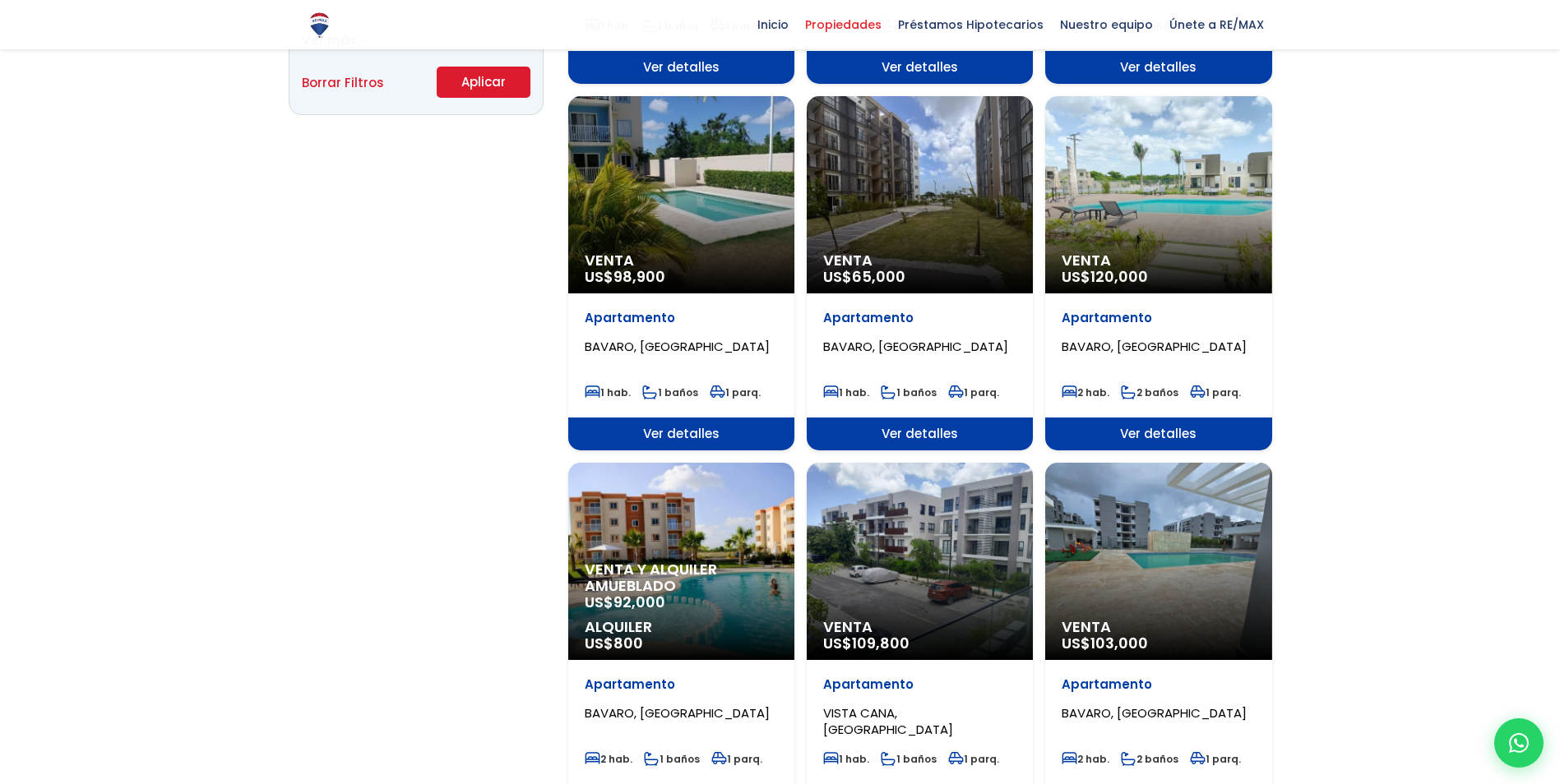
scroll to position [1233, 0]
